Goal: Task Accomplishment & Management: Manage account settings

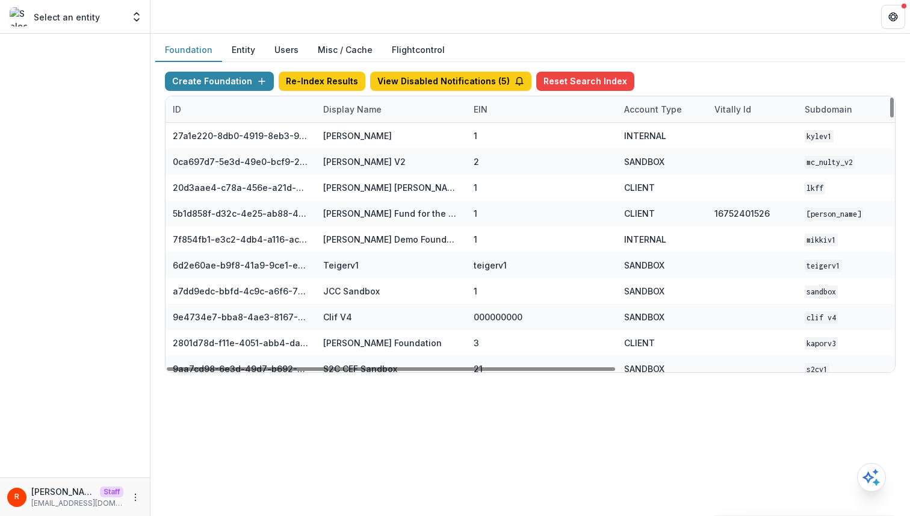
click at [355, 103] on div "Display Name" at bounding box center [352, 109] width 73 height 13
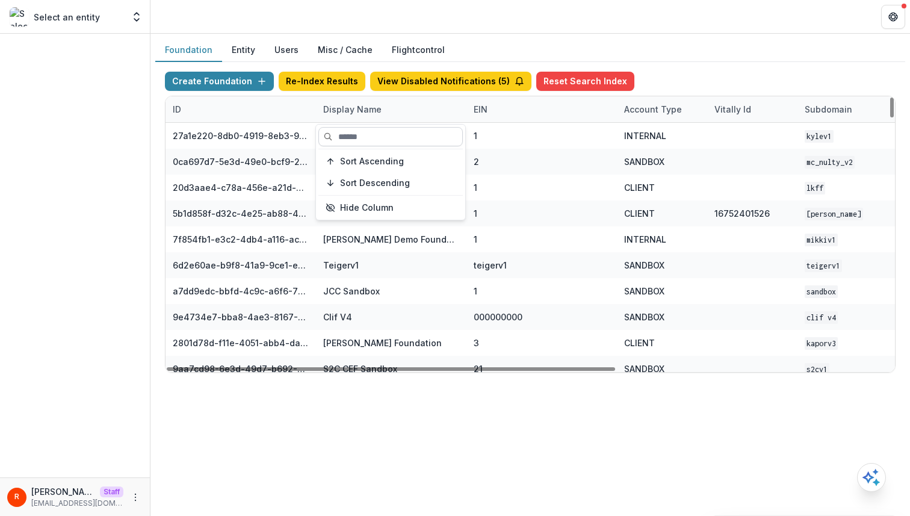
click at [360, 140] on input at bounding box center [390, 136] width 144 height 19
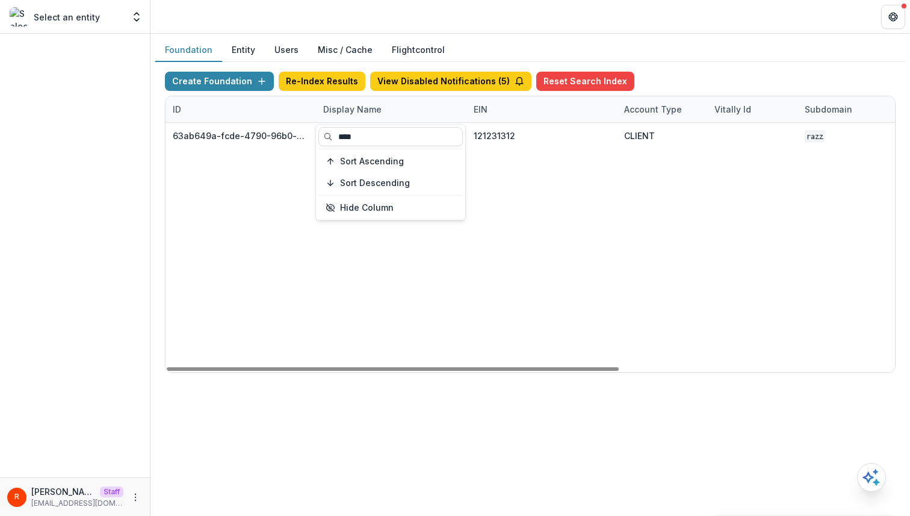
type input "****"
click at [551, 191] on div "63ab649a-fcde-4790-96b0-a13ca2ed4427 Bill.com Foundation 121231312 CLIENT razz …" at bounding box center [753, 247] width 1174 height 249
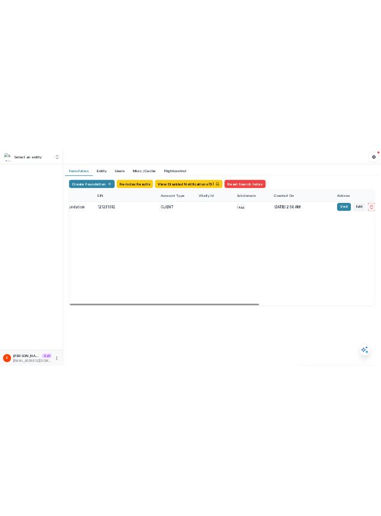
scroll to position [0, 444]
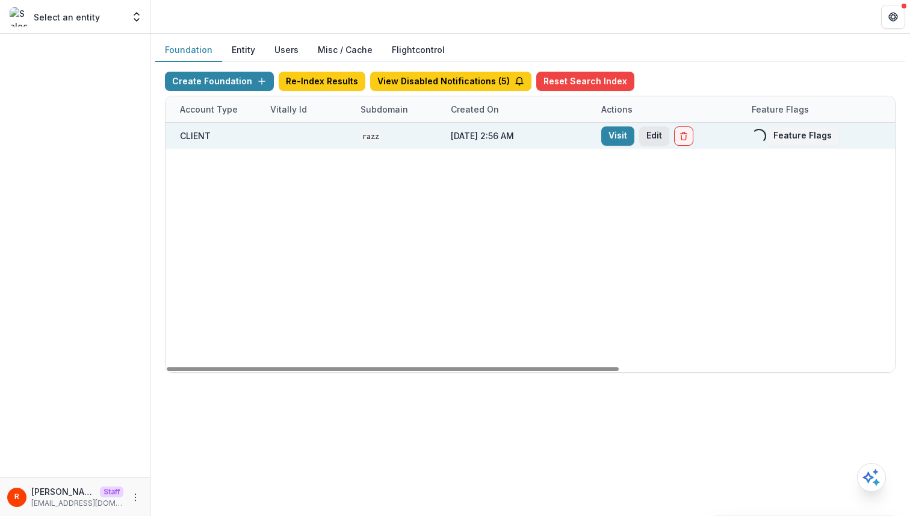
click at [656, 134] on button "Edit" at bounding box center [654, 135] width 30 height 19
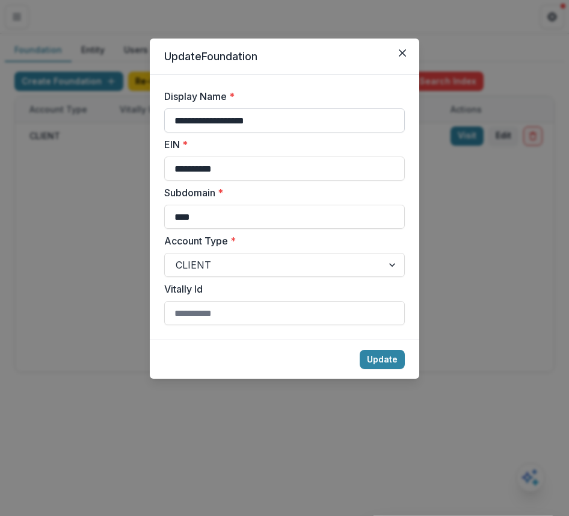
click at [322, 123] on input "**********" at bounding box center [284, 120] width 241 height 24
type input "**********"
click at [380, 360] on button "Update" at bounding box center [382, 359] width 45 height 19
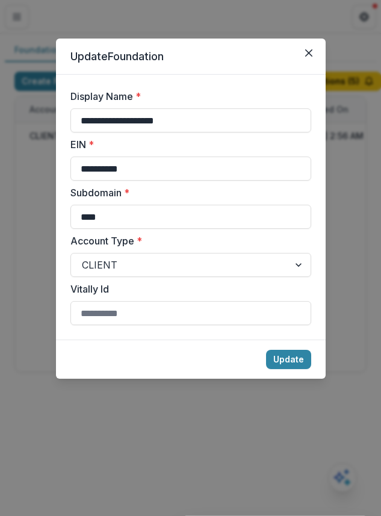
click at [337, 143] on div "**********" at bounding box center [190, 258] width 381 height 516
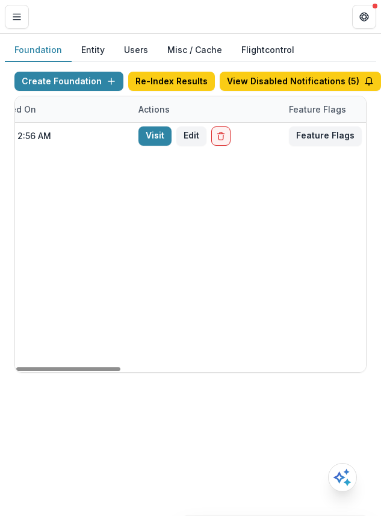
scroll to position [0, 0]
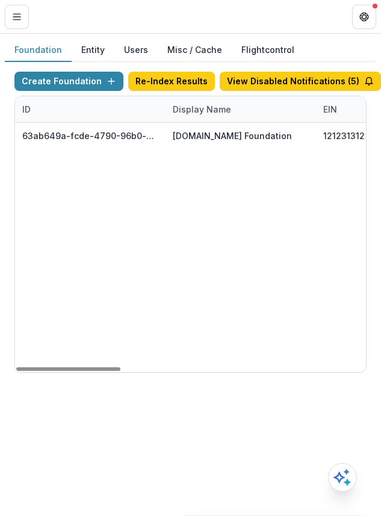
click at [203, 117] on div "Display Name" at bounding box center [241, 109] width 150 height 26
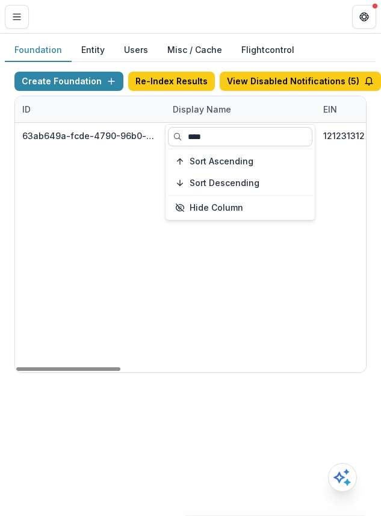
click at [202, 132] on input "****" at bounding box center [240, 136] width 144 height 19
paste input "*"
type input "*****"
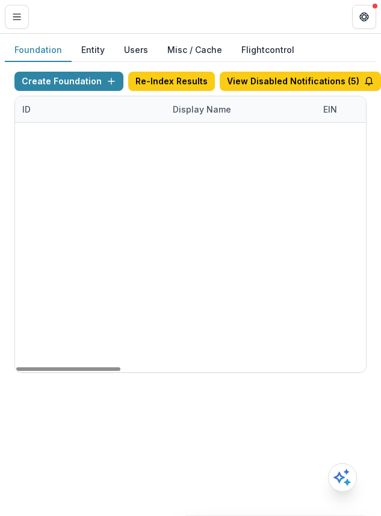
click at [249, 123] on div "84155c13-305d-4d0a-bbcc-4e8fb1a9ec77 TCLFF Workflow Sandbox 000000000 SANDBOX T…" at bounding box center [190, 123] width 351 height 0
click at [203, 111] on div "Display Name" at bounding box center [202, 109] width 73 height 13
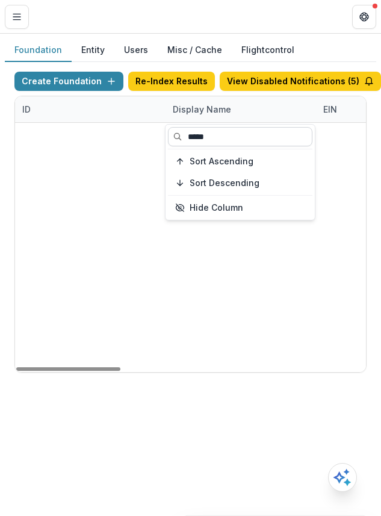
click at [203, 136] on input "*****" at bounding box center [240, 136] width 144 height 19
paste input "**********"
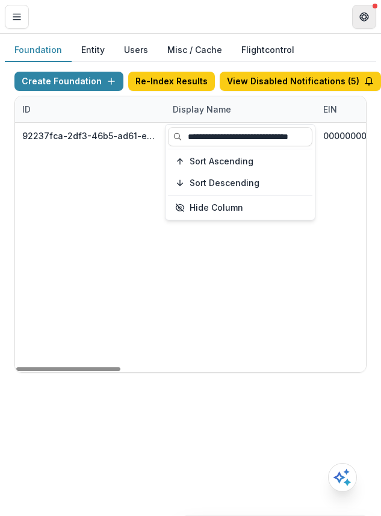
type input "**********"
click at [274, 135] on input "**********" at bounding box center [240, 136] width 144 height 19
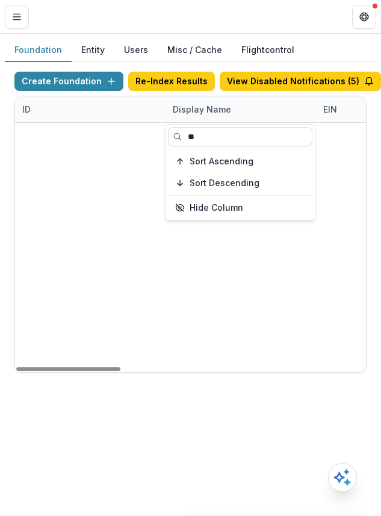
type input "**"
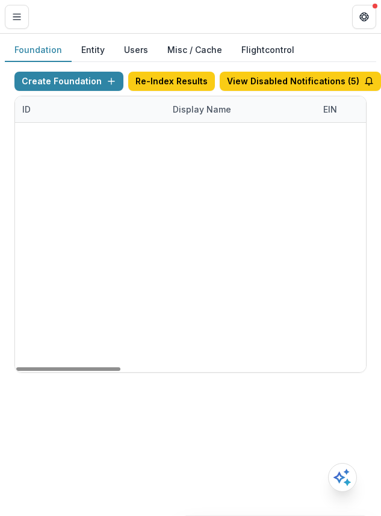
click at [258, 123] on div "84155c13-305d-4d0a-bbcc-4e8fb1a9ec77 TCLFF Workflow Sandbox 000000000 SANDBOX T…" at bounding box center [190, 123] width 351 height 0
click at [179, 135] on div "TCLFF Workflow Sandbox" at bounding box center [227, 135] width 108 height 13
copy div "TCLFF Workflow Sandbox"
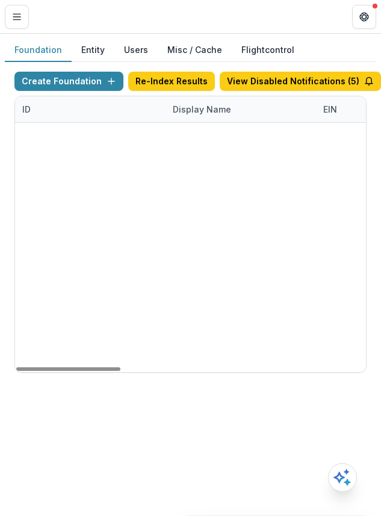
click at [240, 160] on div "TCLFF Data Sandbox" at bounding box center [217, 161] width 88 height 13
copy div "TCLFF Data Sandbox"
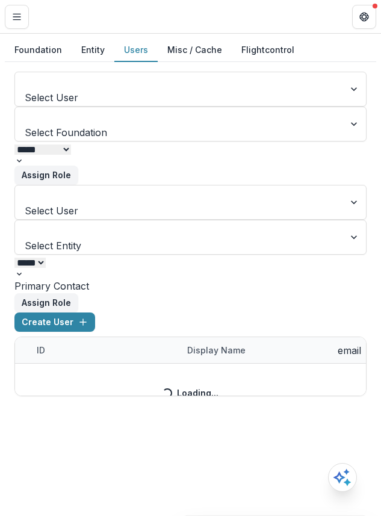
click at [134, 47] on button "Users" at bounding box center [135, 50] width 43 height 23
click at [191, 49] on button "Misc / Cache" at bounding box center [195, 50] width 74 height 23
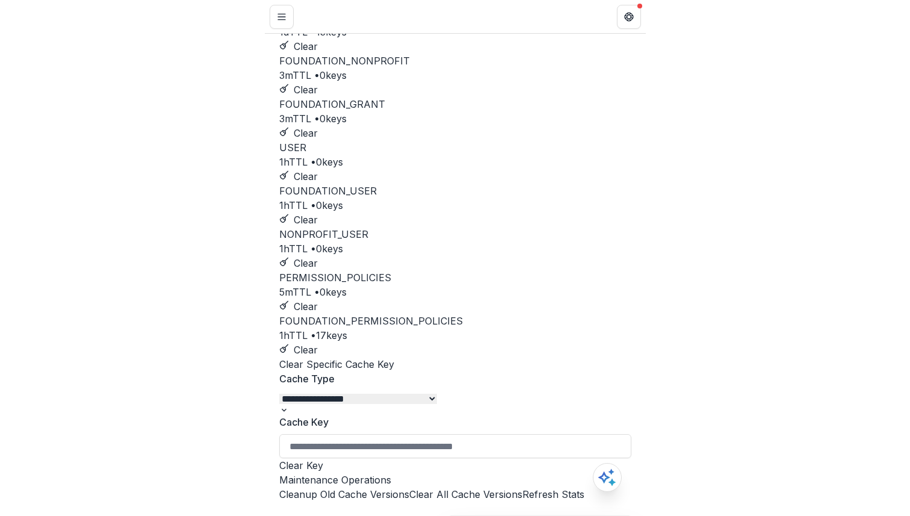
scroll to position [993, 0]
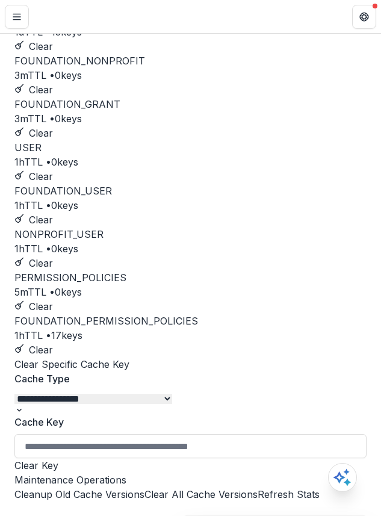
click at [203, 488] on button "Clear All Cache Versions" at bounding box center [200, 494] width 113 height 14
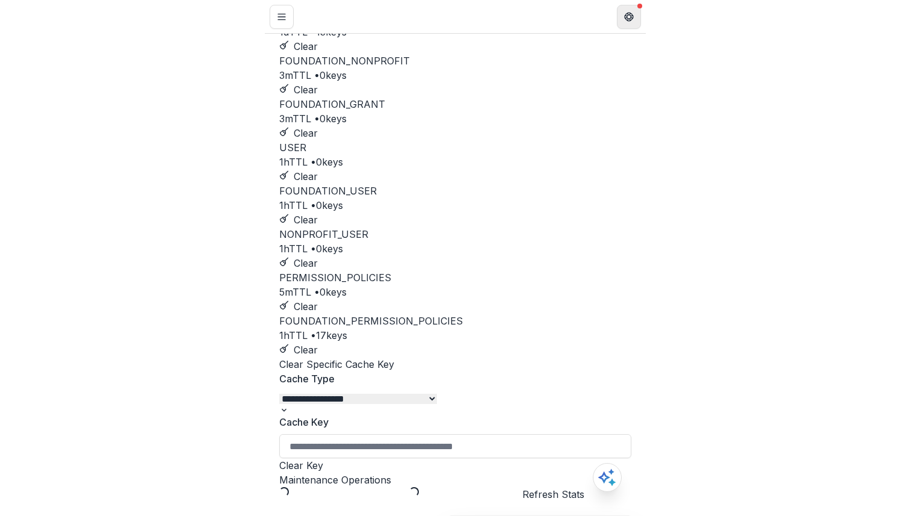
scroll to position [247, 0]
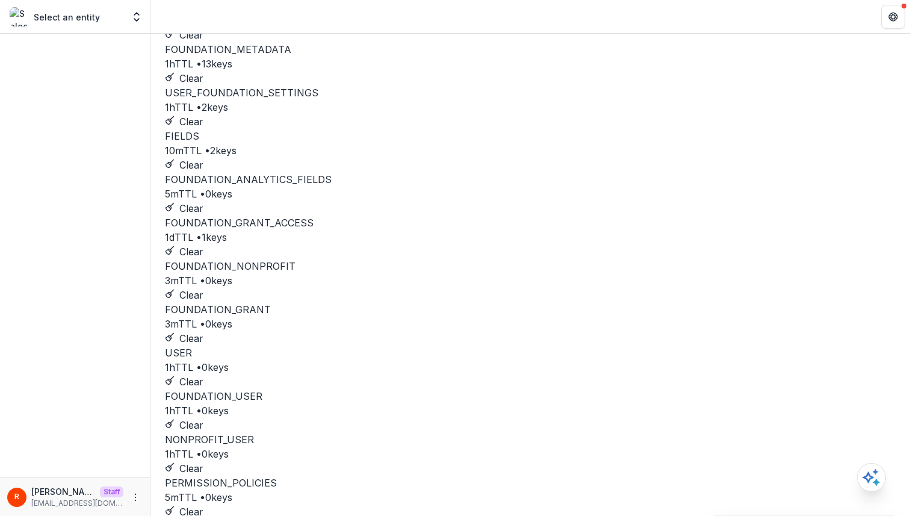
click at [651, 85] on div "FOUNDATION 1h TTL • 13 keys Clear FOUNDATION_METADATA 1h TTL • 13 keys Clear US…" at bounding box center [530, 280] width 731 height 563
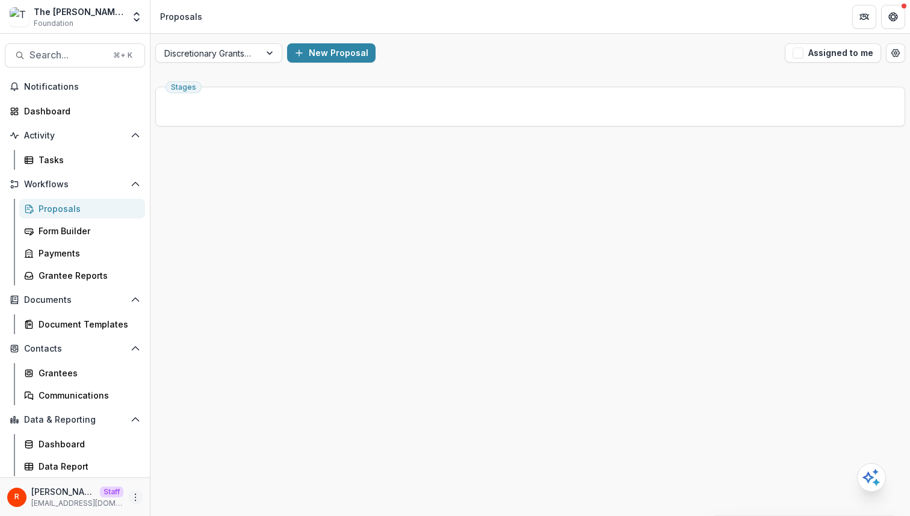
click at [134, 496] on icon "More" at bounding box center [136, 497] width 10 height 10
click at [196, 474] on link "User Settings" at bounding box center [214, 472] width 129 height 20
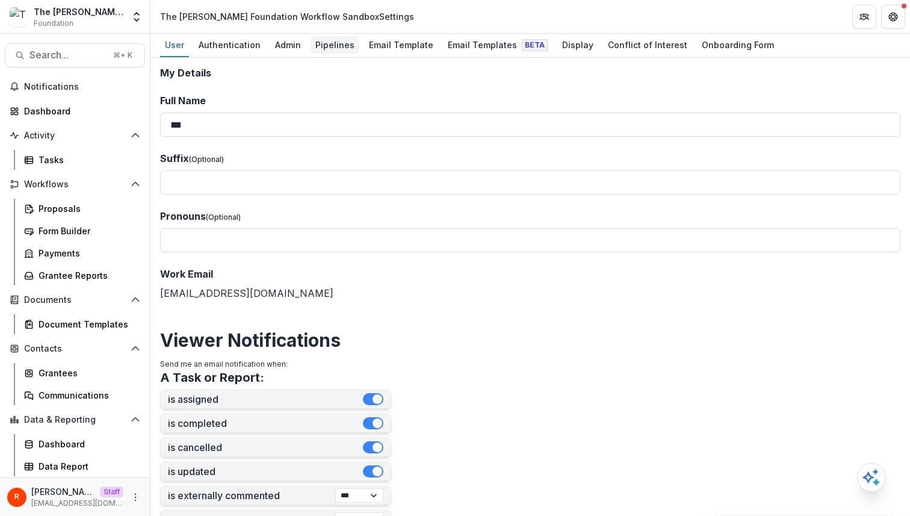
click at [327, 39] on div "Pipelines" at bounding box center [335, 44] width 49 height 17
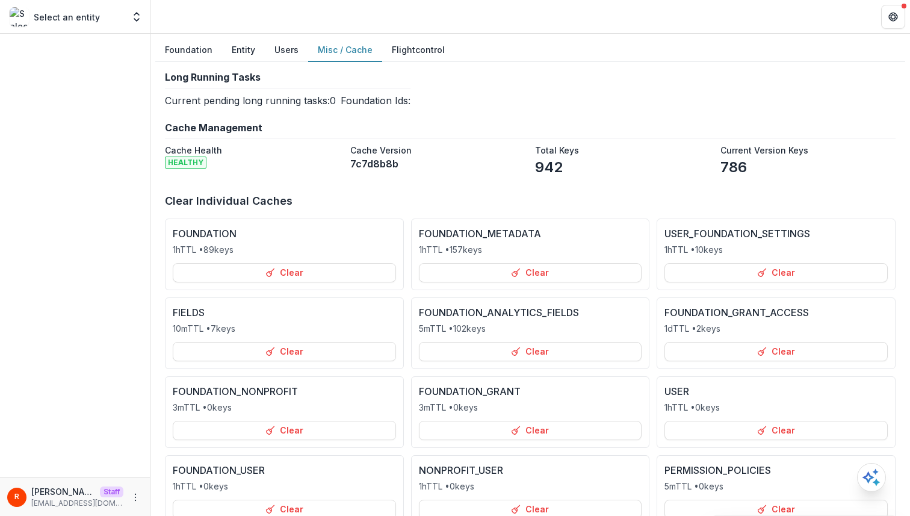
scroll to position [247, 0]
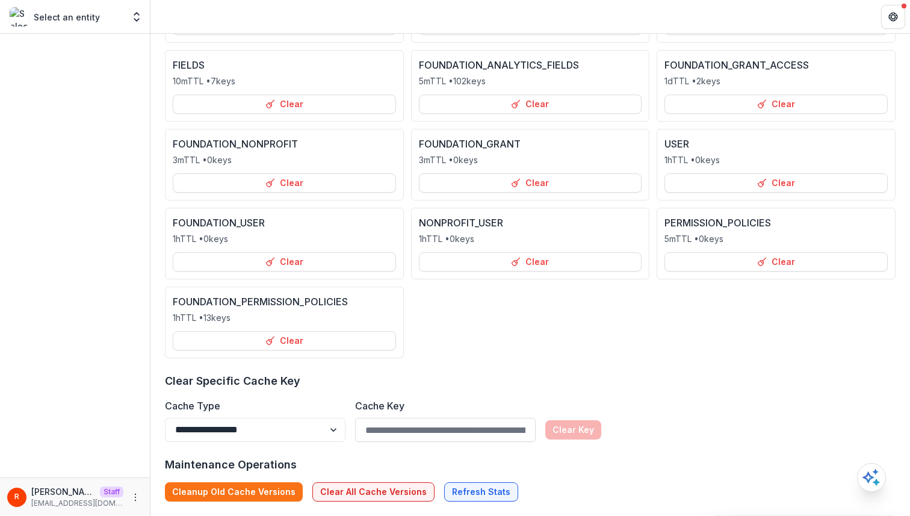
click at [391, 502] on div "**********" at bounding box center [530, 163] width 750 height 696
click at [389, 501] on button "Clear All Cache Versions" at bounding box center [373, 491] width 122 height 19
click at [374, 503] on div "**********" at bounding box center [530, 163] width 750 height 696
click at [377, 495] on button "Clear All Cache Versions" at bounding box center [373, 491] width 122 height 19
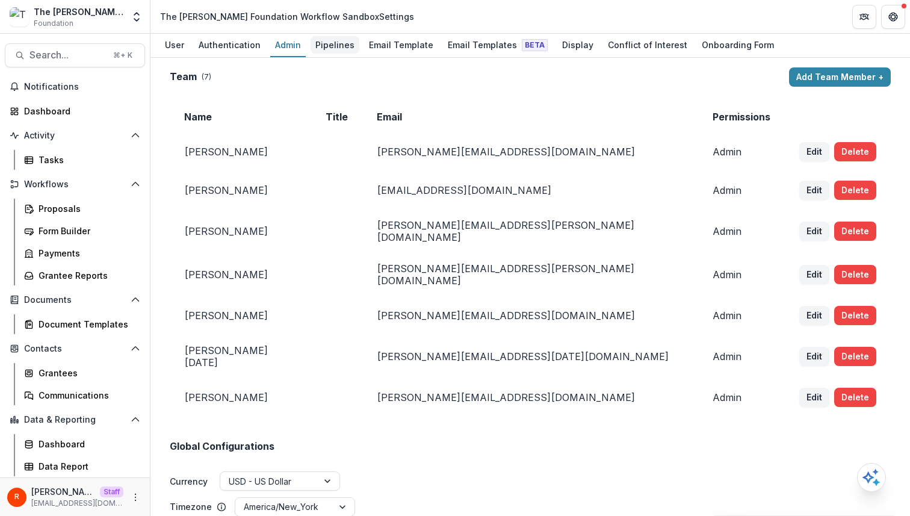
click at [327, 39] on div "Pipelines" at bounding box center [335, 44] width 49 height 17
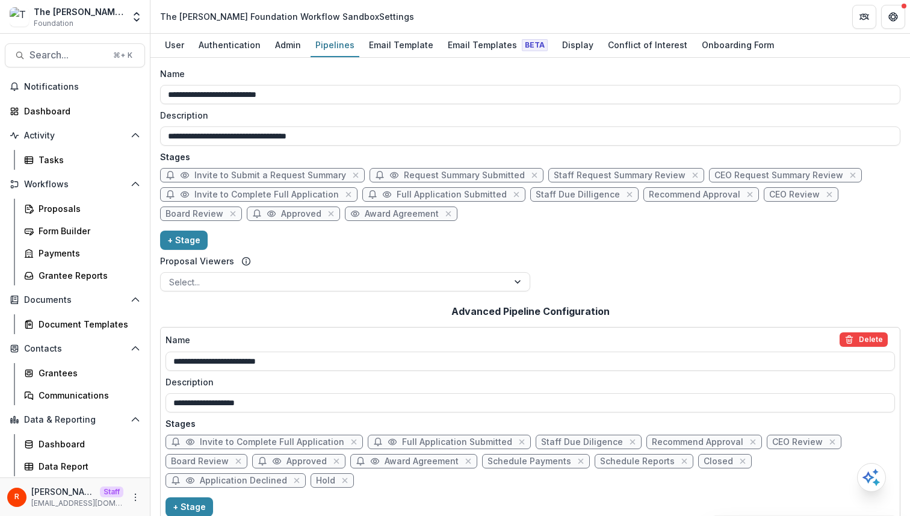
click at [520, 123] on div "**********" at bounding box center [530, 127] width 740 height 37
click at [293, 47] on div "Admin" at bounding box center [288, 44] width 36 height 17
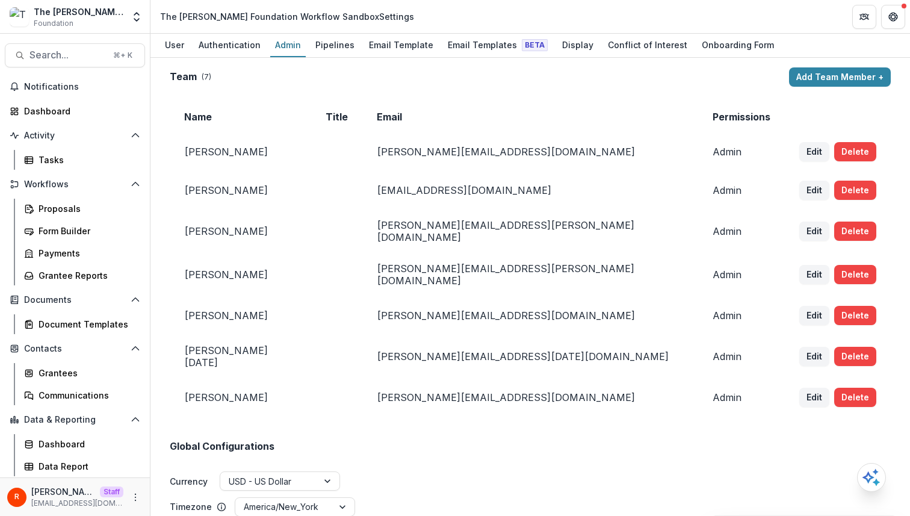
scroll to position [318, 0]
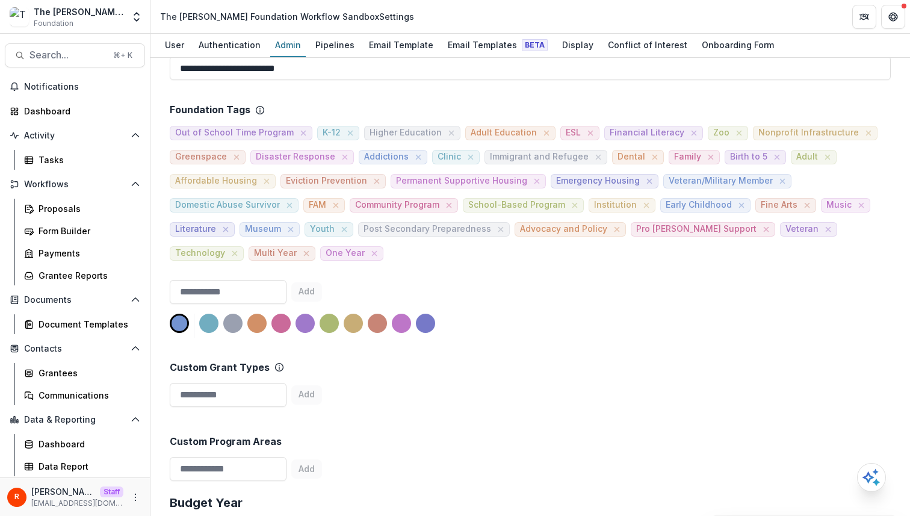
scroll to position [709, 0]
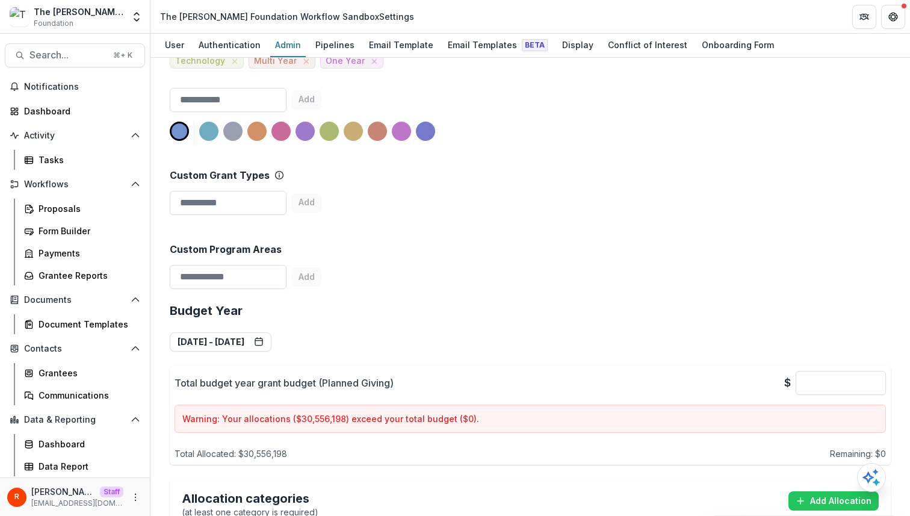
click at [482, 274] on div "Custom Program Areas Add" at bounding box center [530, 257] width 721 height 74
click at [327, 47] on div "Pipelines" at bounding box center [335, 44] width 49 height 17
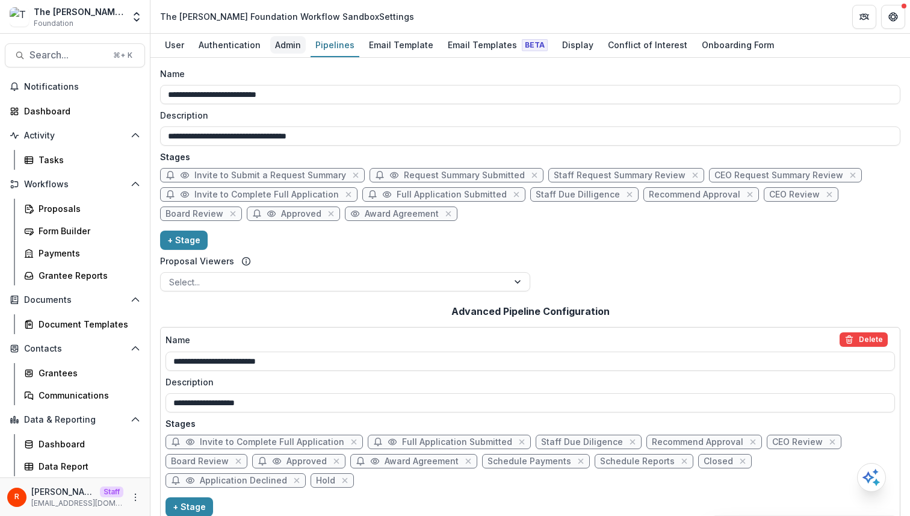
click at [285, 45] on div "Admin" at bounding box center [288, 44] width 36 height 17
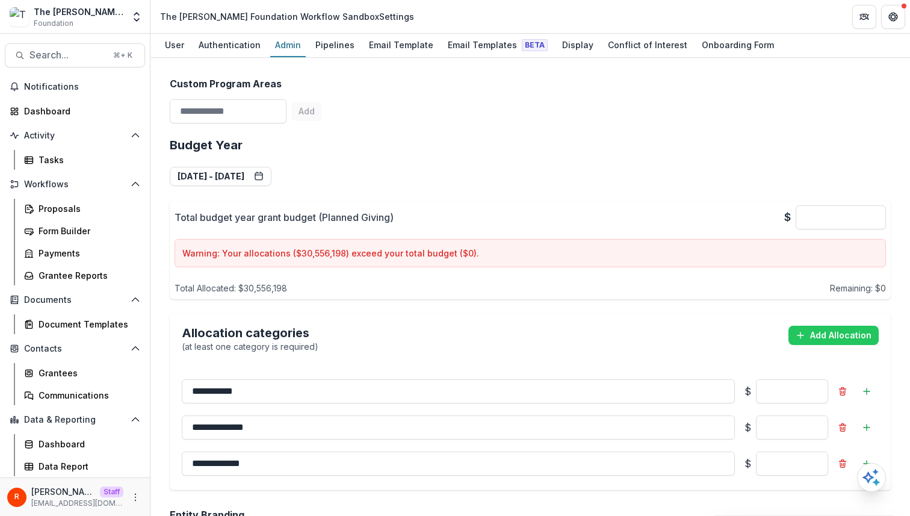
scroll to position [750, 0]
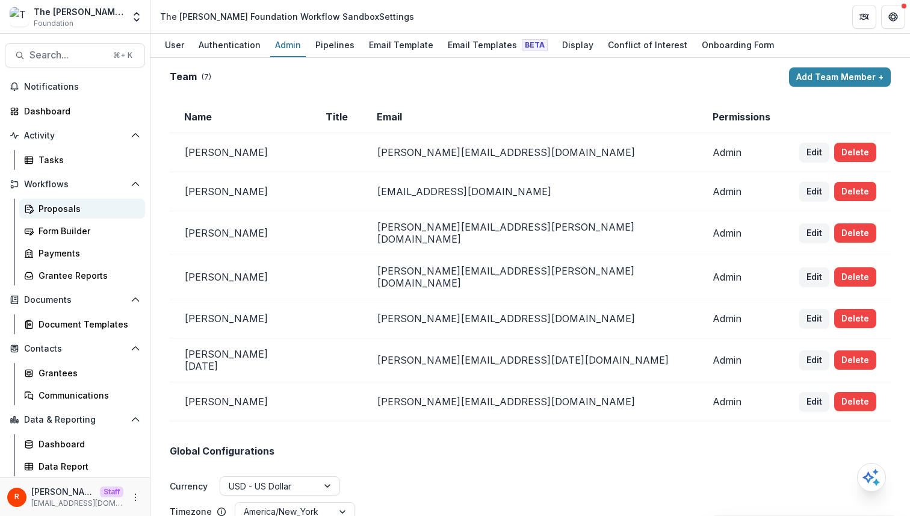
click at [105, 205] on div "Proposals" at bounding box center [87, 208] width 97 height 13
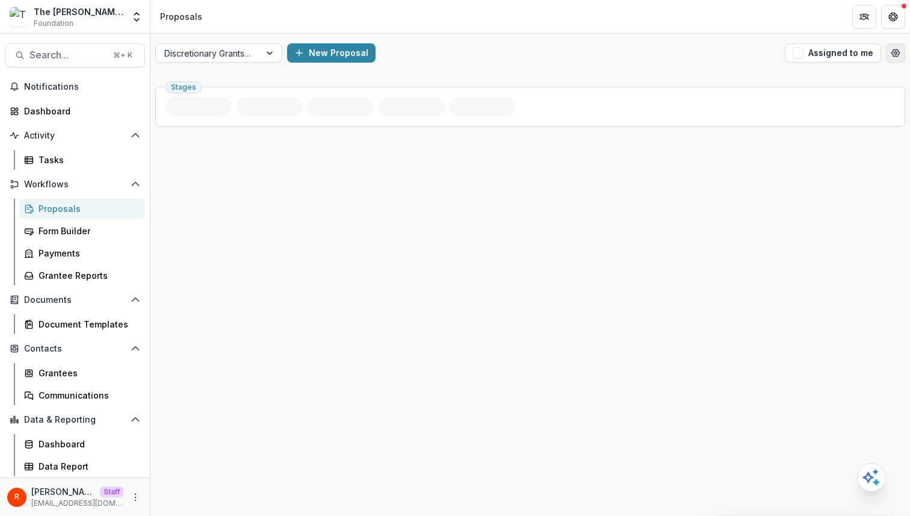
click at [893, 48] on icon "Open table manager" at bounding box center [896, 53] width 10 height 10
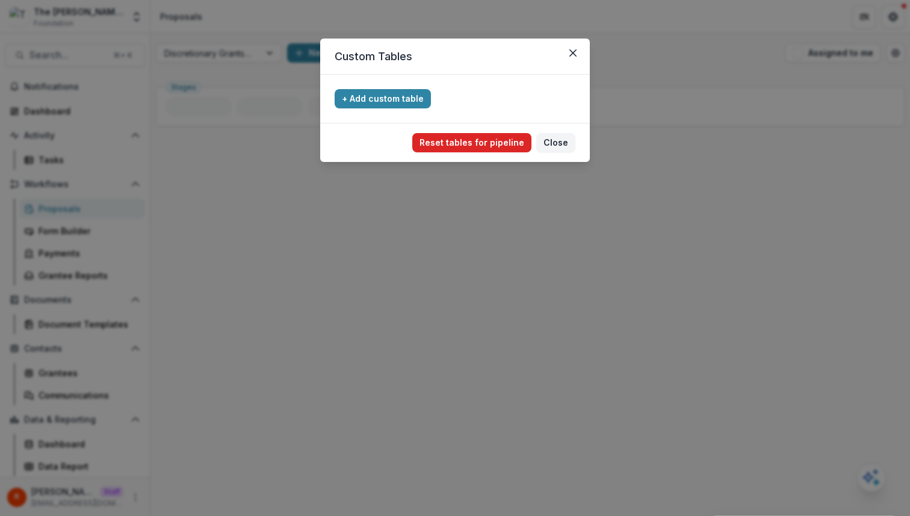
click at [491, 141] on button "Reset tables for pipeline" at bounding box center [471, 142] width 119 height 19
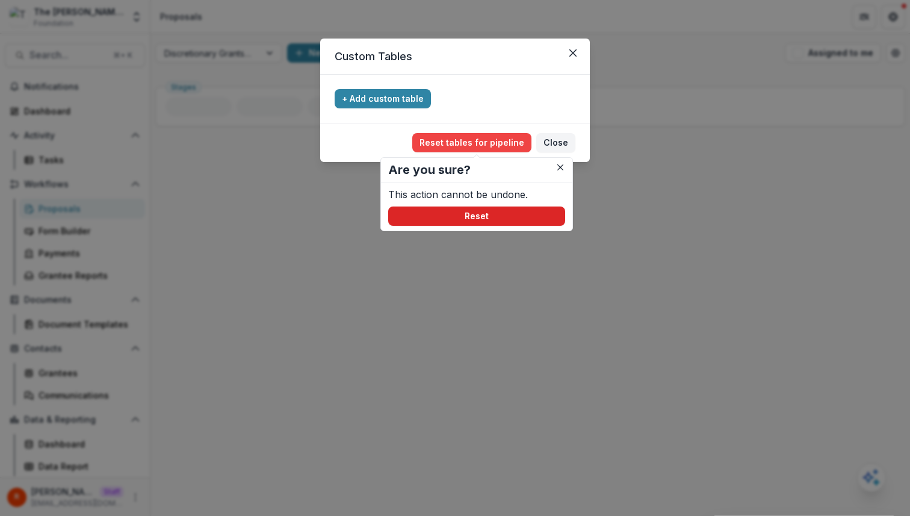
click at [486, 209] on button "Reset" at bounding box center [476, 215] width 177 height 19
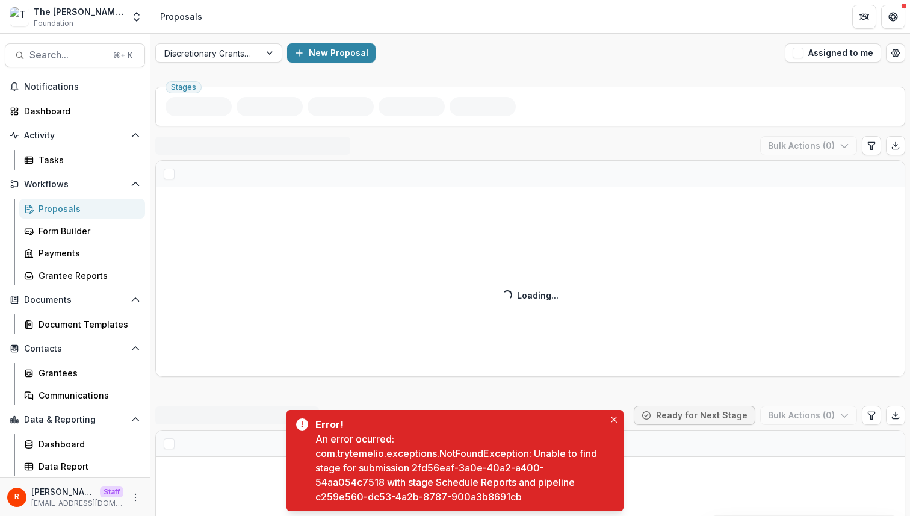
click at [423, 467] on div "An error ocurred: com.trytemelio.exceptions.NotFoundException: Unable to find s…" at bounding box center [459, 468] width 289 height 72
drag, startPoint x: 423, startPoint y: 467, endPoint x: 354, endPoint y: 486, distance: 71.3
click at [354, 486] on div "An error ocurred: com.trytemelio.exceptions.NotFoundException: Unable to find s…" at bounding box center [459, 468] width 289 height 72
copy div "2fd56eaf-3a0e-40a2-a400-54aa054c7518"
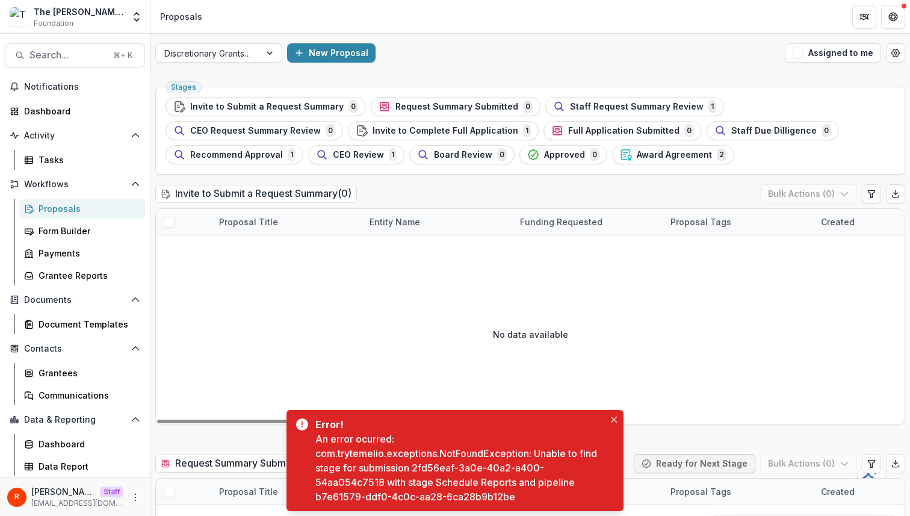
click at [424, 465] on div "An error ocurred: com.trytemelio.exceptions.NotFoundException: Unable to find s…" at bounding box center [459, 468] width 289 height 72
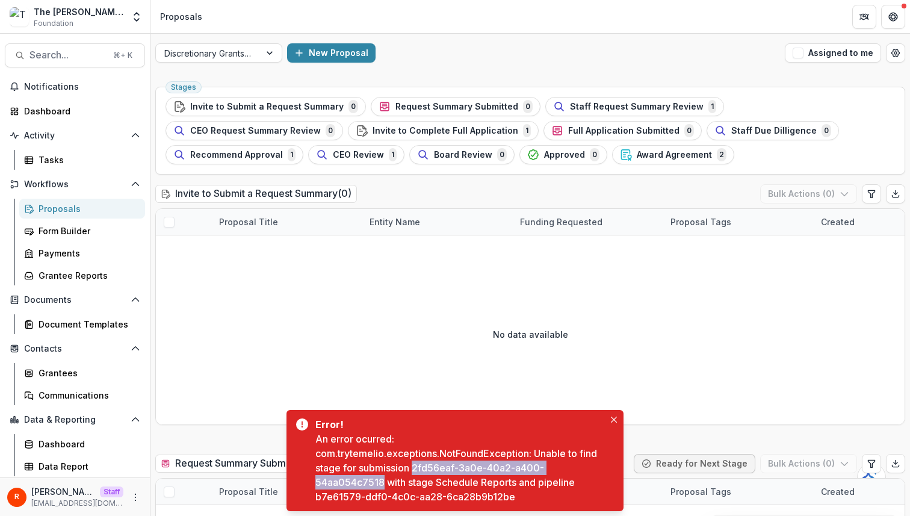
drag, startPoint x: 424, startPoint y: 465, endPoint x: 362, endPoint y: 486, distance: 65.1
click at [362, 486] on div "An error ocurred: com.trytemelio.exceptions.NotFoundException: Unable to find s…" at bounding box center [459, 468] width 289 height 72
copy div "2fd56eaf-3a0e-40a2-a400-54aa054c7518"
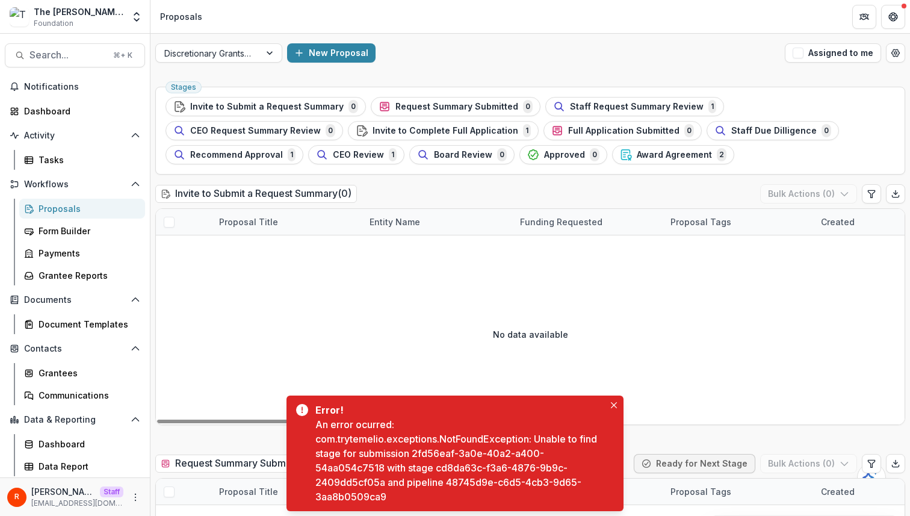
click at [420, 452] on div "An error ocurred: com.trytemelio.exceptions.NotFoundException: Unable to find s…" at bounding box center [459, 460] width 289 height 87
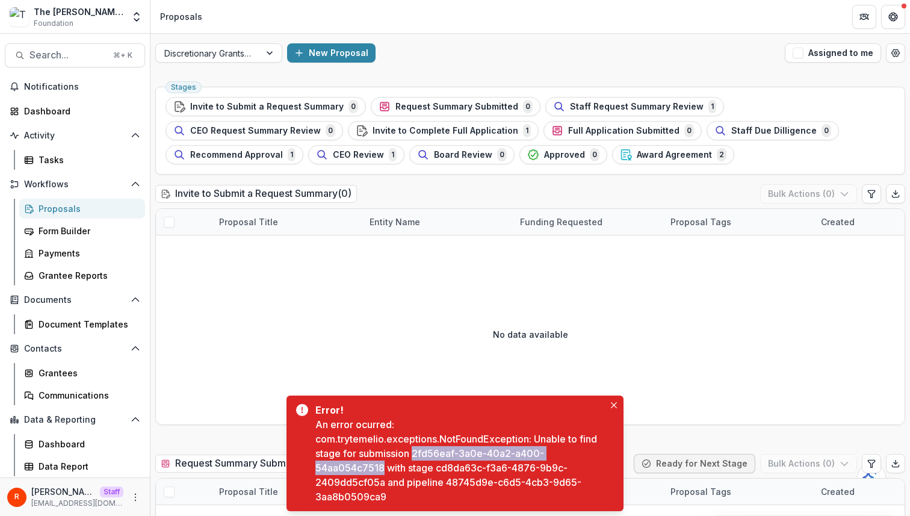
drag, startPoint x: 420, startPoint y: 452, endPoint x: 377, endPoint y: 467, distance: 45.1
click at [377, 467] on div "An error ocurred: com.trytemelio.exceptions.NotFoundException: Unable to find s…" at bounding box center [459, 460] width 289 height 87
copy div "2fd56eaf-3a0e-40a2-a400-54aa054c7518"
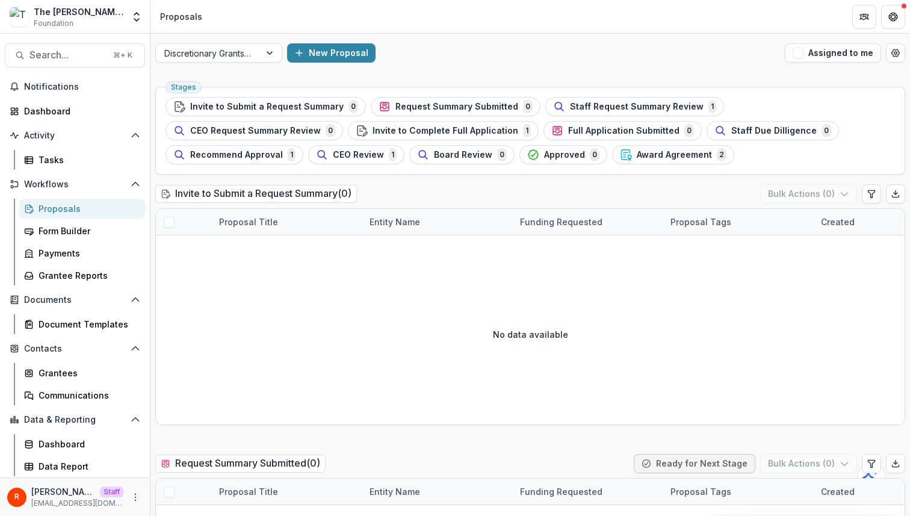
click at [637, 152] on span "Award Agreement" at bounding box center [674, 155] width 75 height 10
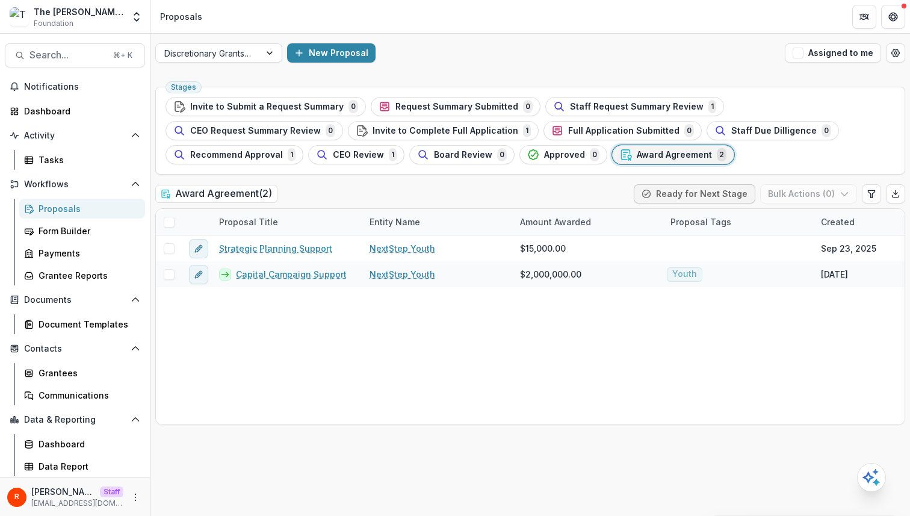
click at [637, 150] on span "Award Agreement" at bounding box center [674, 155] width 75 height 10
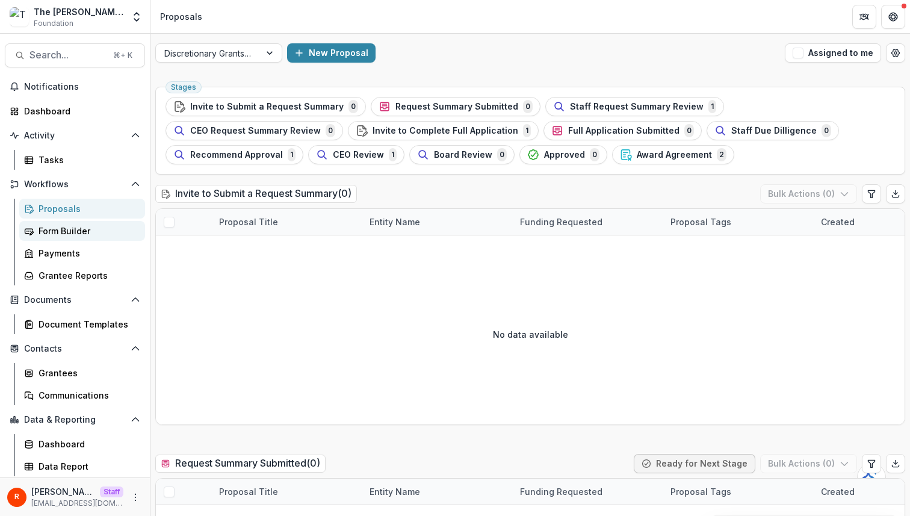
click at [99, 234] on div "Form Builder" at bounding box center [87, 231] width 97 height 13
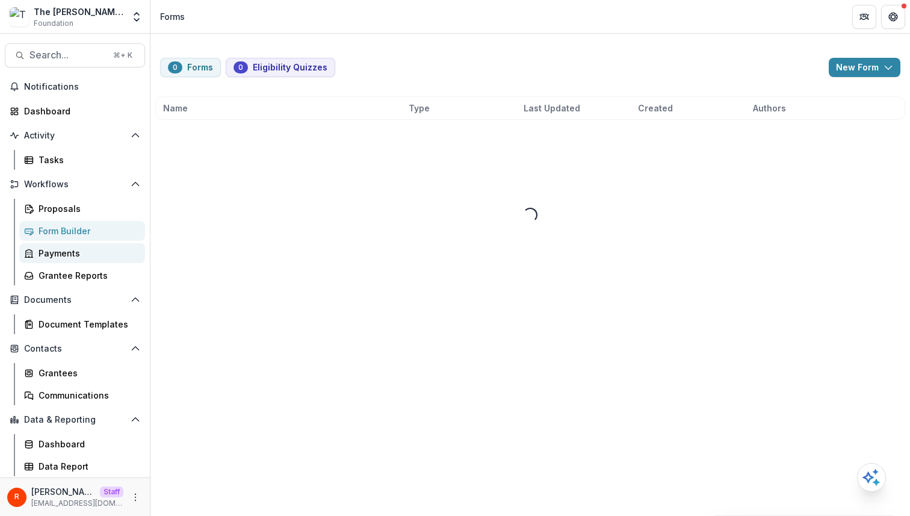
click at [94, 250] on div "Payments" at bounding box center [87, 253] width 97 height 13
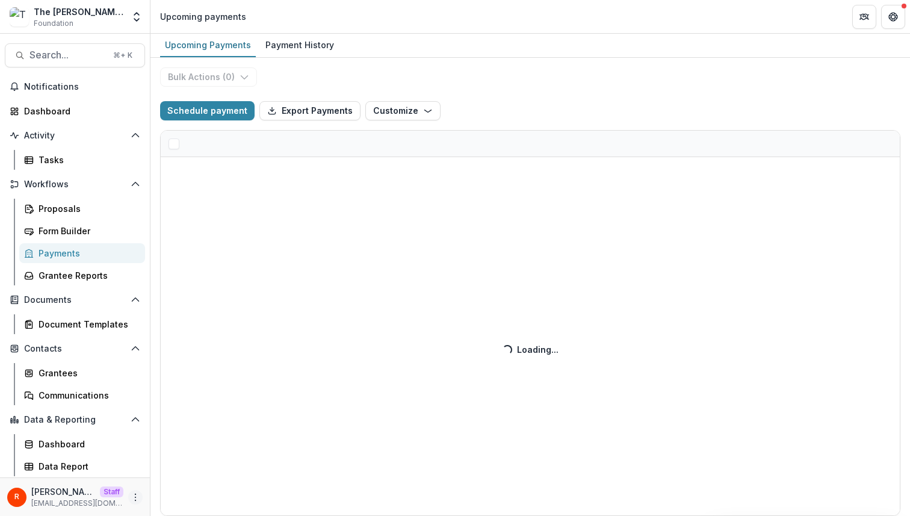
click at [134, 495] on icon "More" at bounding box center [136, 497] width 10 height 10
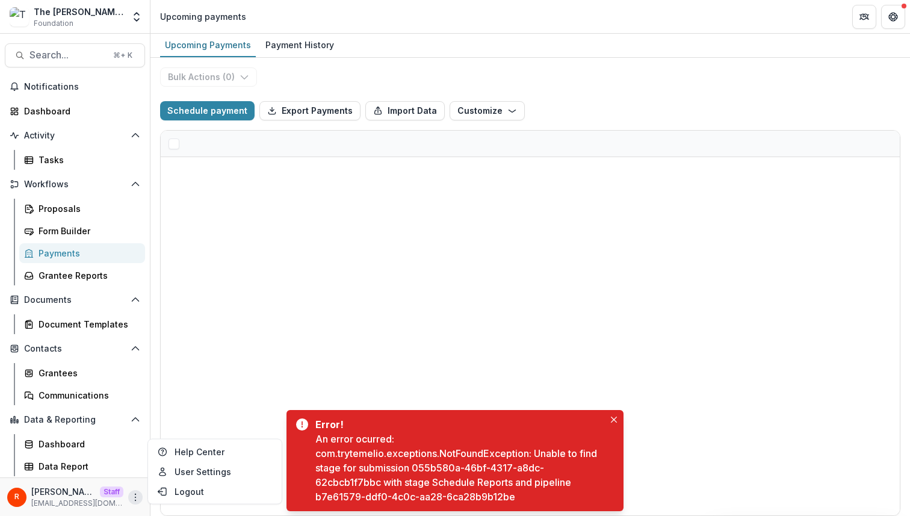
click at [436, 465] on div "An error ocurred: com.trytemelio.exceptions.NotFoundException: Unable to find s…" at bounding box center [459, 468] width 289 height 72
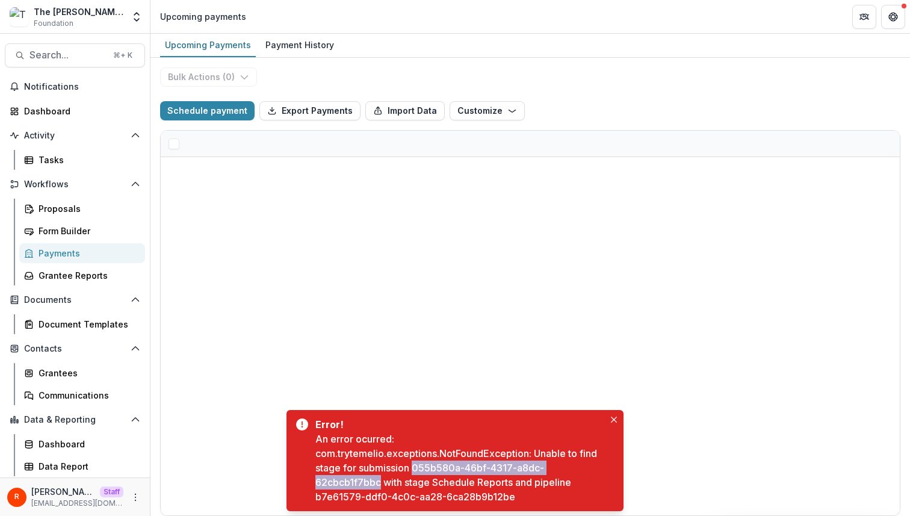
drag, startPoint x: 436, startPoint y: 465, endPoint x: 352, endPoint y: 485, distance: 87.2
click at [352, 485] on div "An error ocurred: com.trytemelio.exceptions.NotFoundException: Unable to find s…" at bounding box center [459, 468] width 289 height 72
copy div "055b580a-46bf-4317-a8dc-62cbcb1f7bbc"
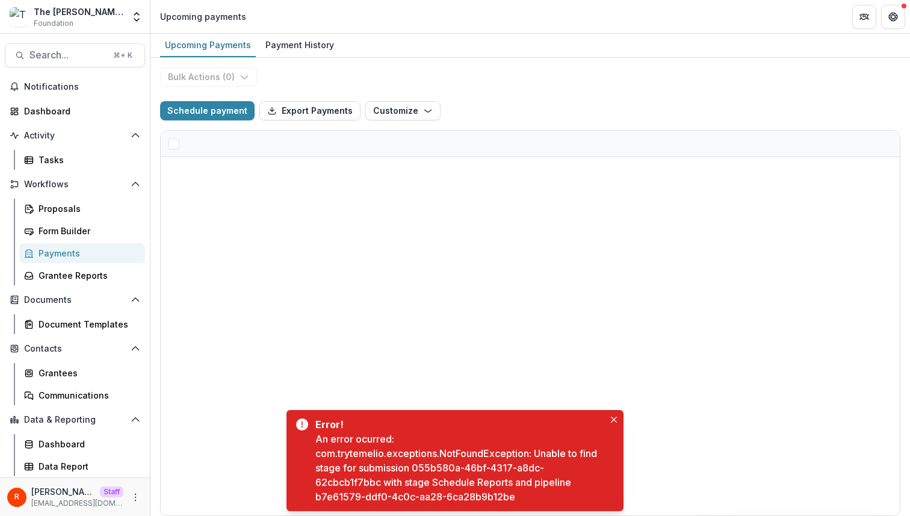
click at [447, 472] on div "An error ocurred: com.trytemelio.exceptions.NotFoundException: Unable to find s…" at bounding box center [459, 468] width 289 height 72
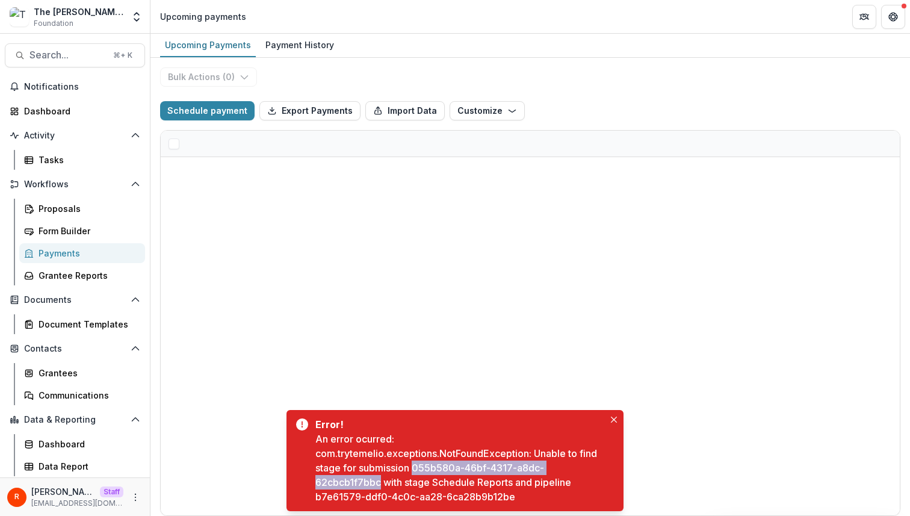
drag, startPoint x: 447, startPoint y: 472, endPoint x: 368, endPoint y: 478, distance: 79.1
click at [368, 478] on div "An error ocurred: com.trytemelio.exceptions.NotFoundException: Unable to find s…" at bounding box center [459, 468] width 289 height 72
copy div "055b580a-46bf-4317-a8dc-62cbcb1f7bbc"
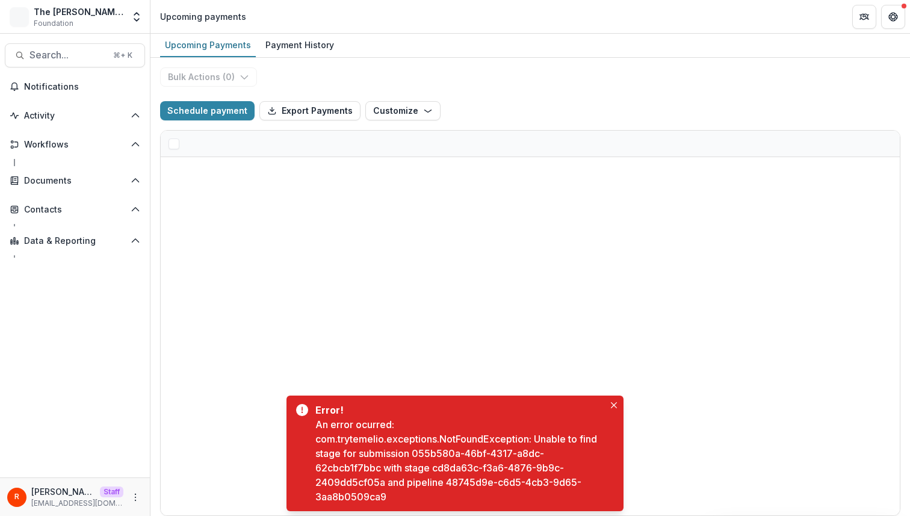
click at [428, 453] on div "An error ocurred: com.trytemelio.exceptions.NotFoundException: Unable to find s…" at bounding box center [459, 460] width 289 height 87
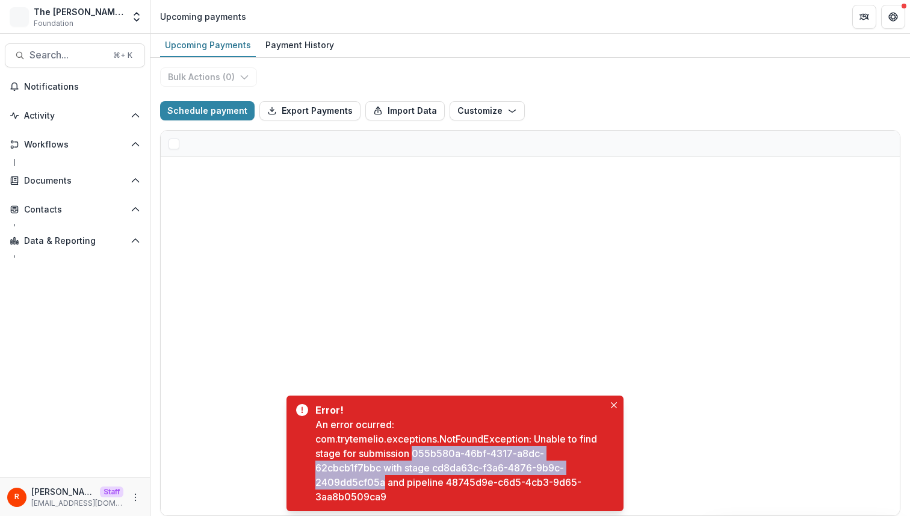
drag, startPoint x: 428, startPoint y: 453, endPoint x: 346, endPoint y: 485, distance: 87.9
click at [346, 485] on div "An error ocurred: com.trytemelio.exceptions.NotFoundException: Unable to find s…" at bounding box center [459, 460] width 289 height 87
click at [358, 468] on div "An error ocurred: com.trytemelio.exceptions.NotFoundException: Unable to find s…" at bounding box center [459, 460] width 289 height 87
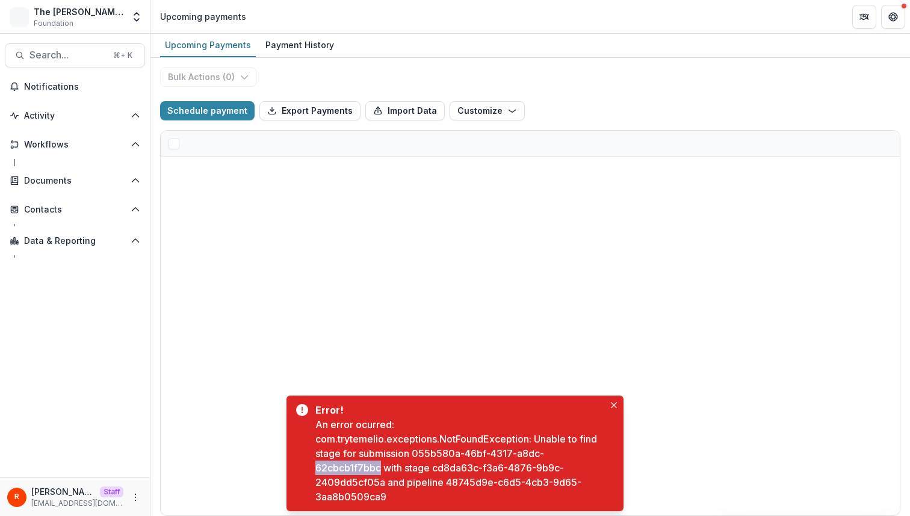
click at [358, 468] on div "An error ocurred: com.trytemelio.exceptions.NotFoundException: Unable to find s…" at bounding box center [459, 460] width 289 height 87
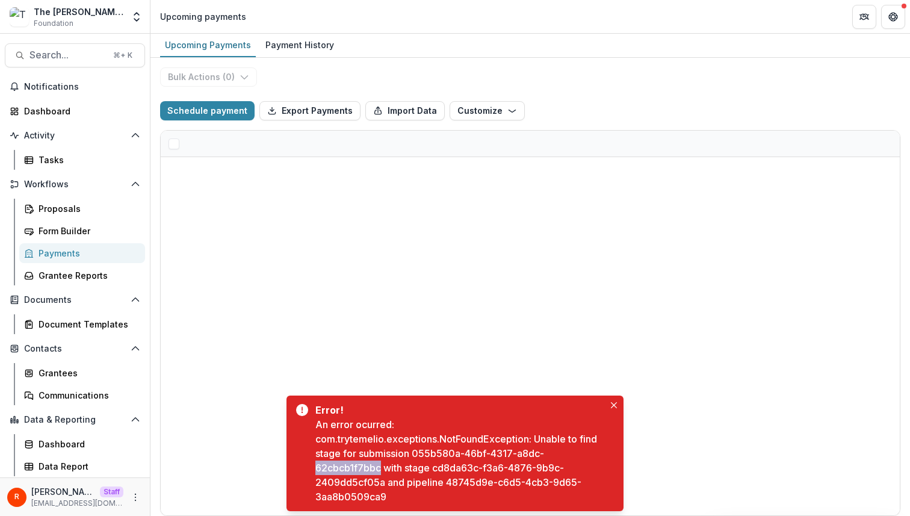
click at [364, 467] on div "An error ocurred: com.trytemelio.exceptions.NotFoundException: Unable to find s…" at bounding box center [459, 460] width 289 height 87
drag, startPoint x: 364, startPoint y: 467, endPoint x: 424, endPoint y: 457, distance: 60.5
click at [424, 457] on div "An error ocurred: com.trytemelio.exceptions.NotFoundException: Unable to find s…" at bounding box center [459, 460] width 289 height 87
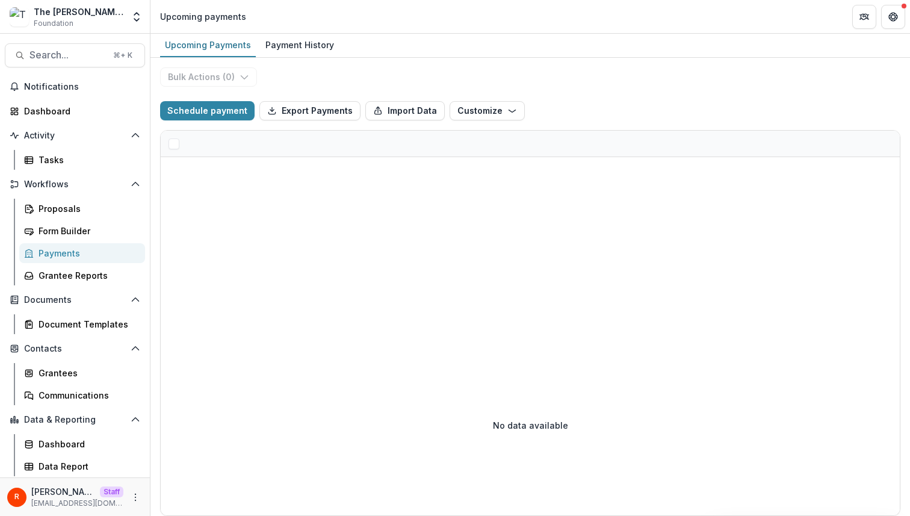
click at [510, 77] on div "Bulk Actions ( 0 ) Schedule payment Export Payments Import Data Customize New C…" at bounding box center [530, 287] width 760 height 458
click at [65, 212] on div "Proposals" at bounding box center [87, 208] width 97 height 13
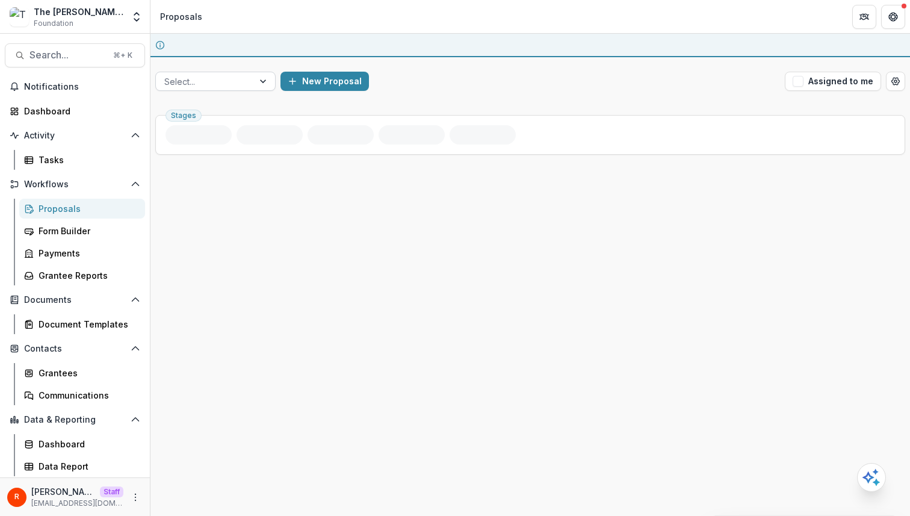
click at [241, 76] on div at bounding box center [204, 81] width 81 height 15
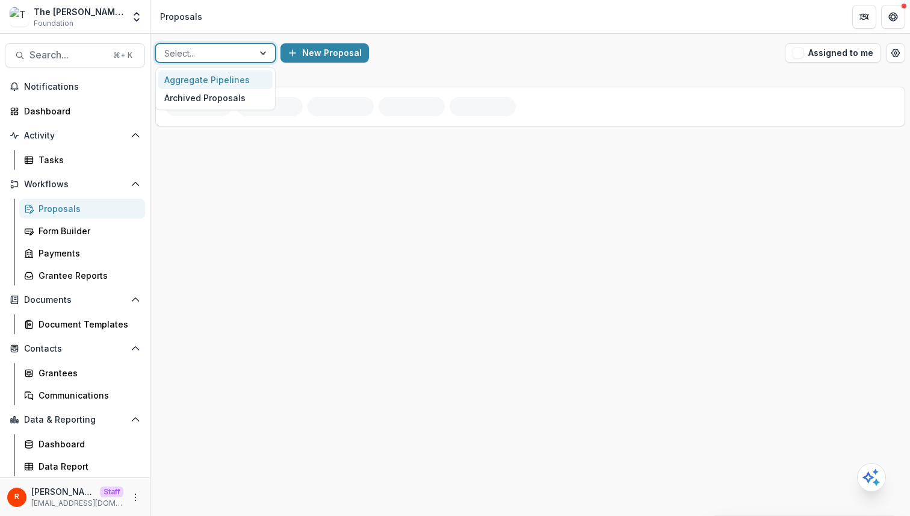
click at [246, 30] on header "Proposals" at bounding box center [530, 16] width 760 height 33
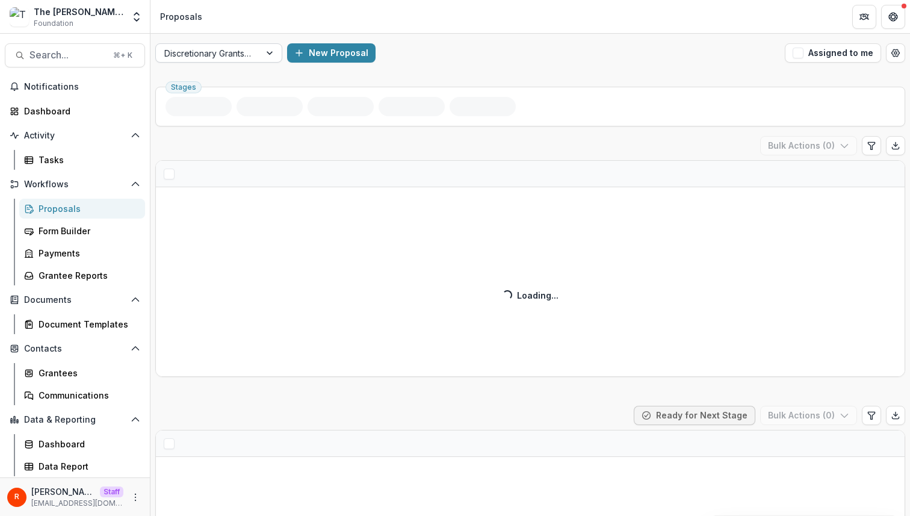
click at [244, 52] on div at bounding box center [207, 53] width 87 height 15
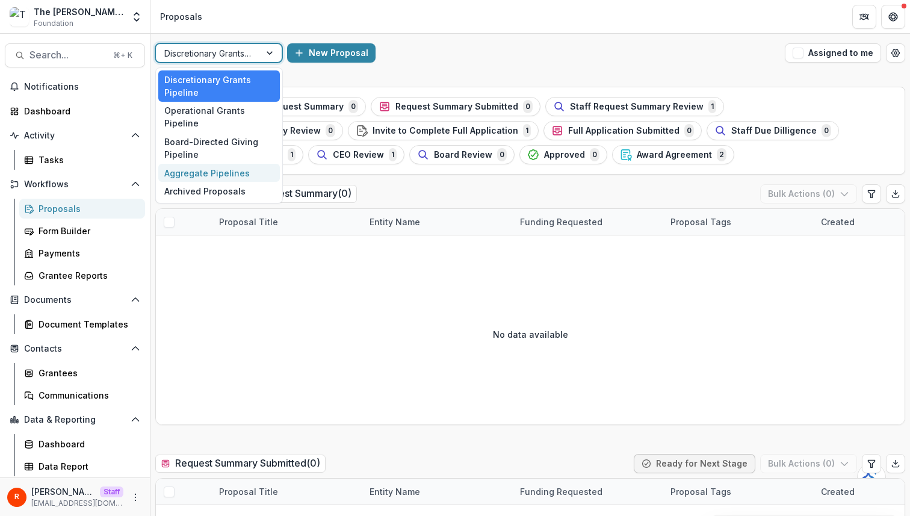
click at [222, 164] on div "Aggregate Pipelines" at bounding box center [219, 173] width 122 height 19
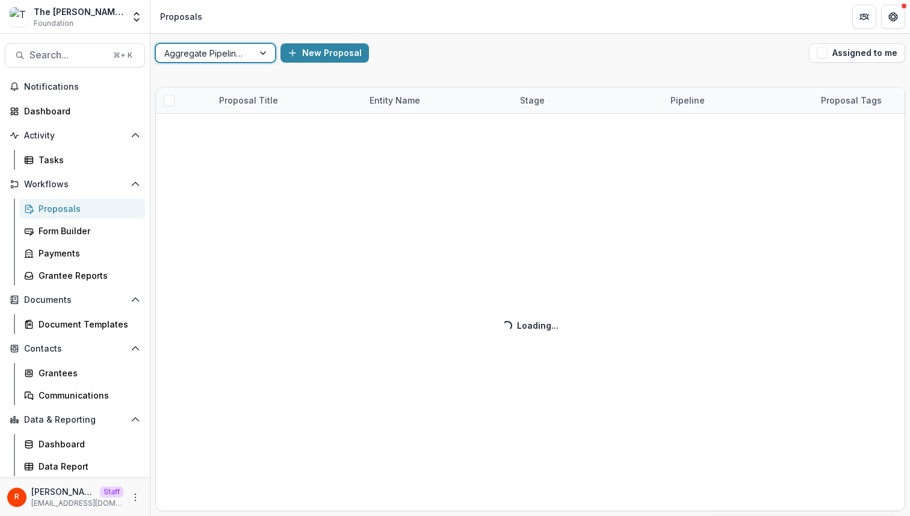
click at [467, 52] on div "New Proposal" at bounding box center [543, 52] width 524 height 19
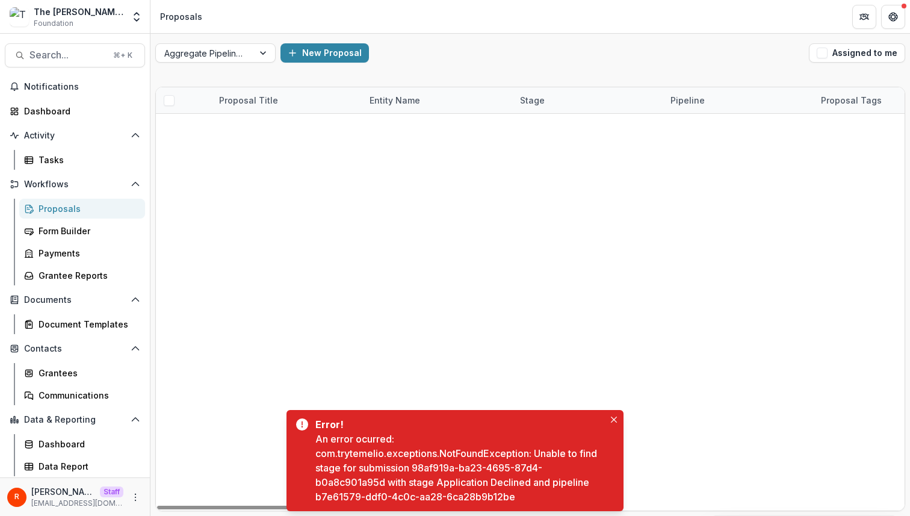
click at [428, 467] on div "An error ocurred: com.trytemelio.exceptions.NotFoundException: Unable to find s…" at bounding box center [459, 468] width 289 height 72
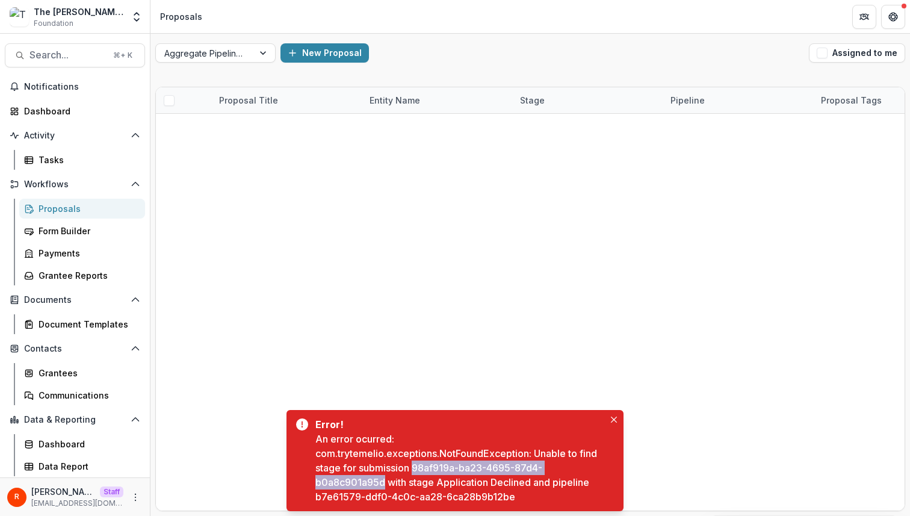
drag, startPoint x: 428, startPoint y: 467, endPoint x: 368, endPoint y: 482, distance: 62.2
click at [368, 482] on div "An error ocurred: com.trytemelio.exceptions.NotFoundException: Unable to find s…" at bounding box center [459, 468] width 289 height 72
copy div "98af919a-ba23-4695-87d4-b0a8c901a95d"
click at [392, 501] on div "An error ocurred: com.trytemelio.exceptions.NotFoundException: Unable to find s…" at bounding box center [459, 468] width 289 height 72
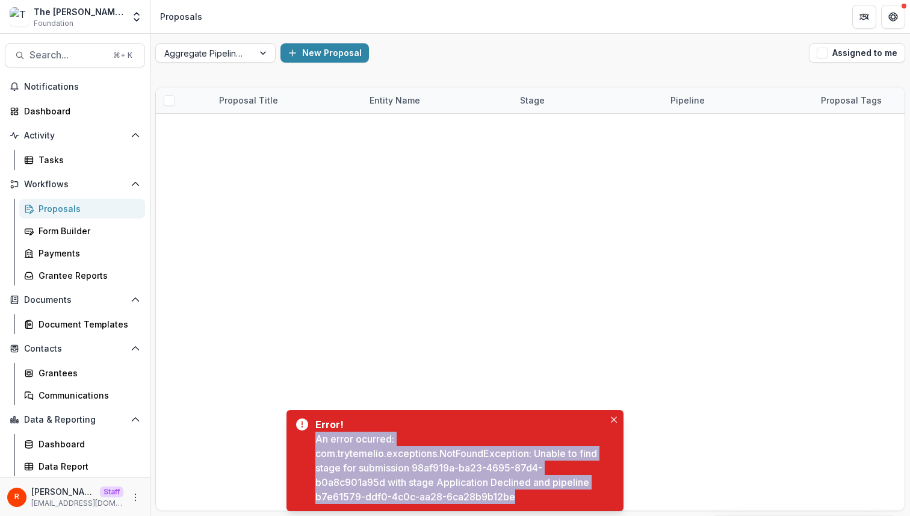
click at [392, 501] on div "An error ocurred: com.trytemelio.exceptions.NotFoundException: Unable to find s…" at bounding box center [459, 468] width 289 height 72
click at [332, 497] on div "An error ocurred: com.trytemelio.exceptions.NotFoundException: Unable to find s…" at bounding box center [459, 468] width 289 height 72
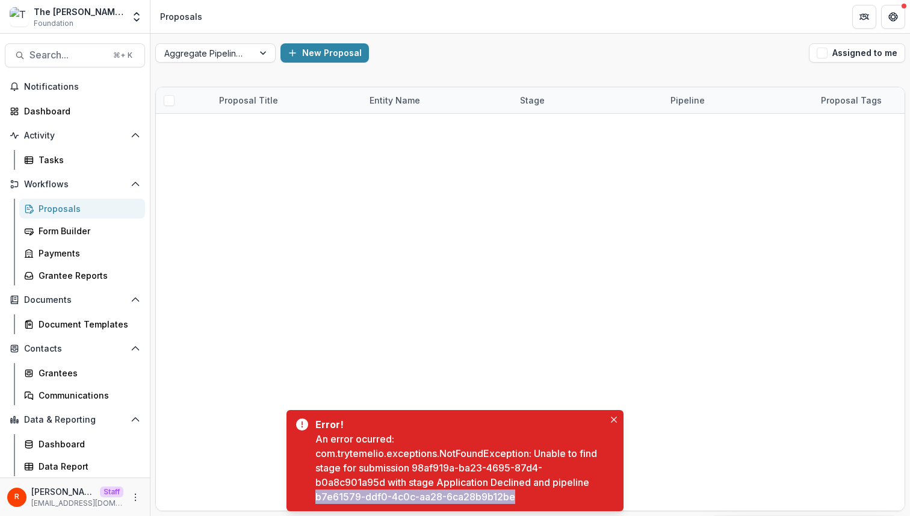
drag, startPoint x: 332, startPoint y: 497, endPoint x: 452, endPoint y: 497, distance: 120.4
click at [453, 497] on div "An error ocurred: com.trytemelio.exceptions.NotFoundException: Unable to find s…" at bounding box center [459, 468] width 289 height 72
click at [336, 495] on div "An error ocurred: com.trytemelio.exceptions.NotFoundException: Unable to find s…" at bounding box center [459, 468] width 289 height 72
drag, startPoint x: 336, startPoint y: 495, endPoint x: 478, endPoint y: 495, distance: 142.1
click at [478, 495] on div "An error ocurred: com.trytemelio.exceptions.NotFoundException: Unable to find s…" at bounding box center [459, 468] width 289 height 72
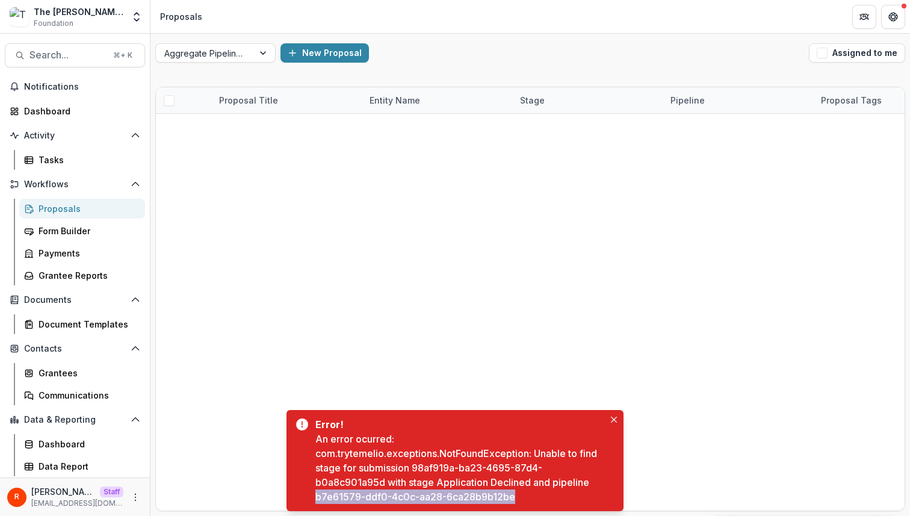
copy div "b7e61579-ddf0-4c0c-aa28-6ca28b9b12be"
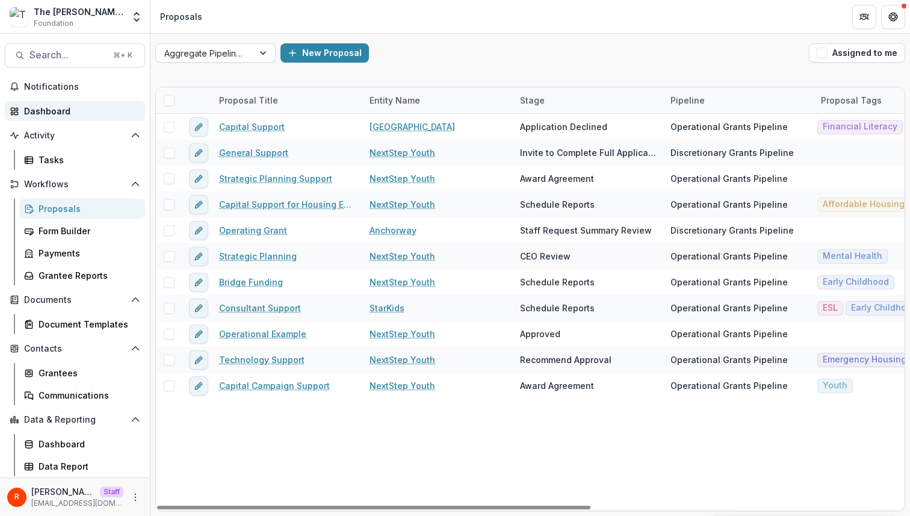
click at [62, 110] on div "Dashboard" at bounding box center [79, 111] width 111 height 13
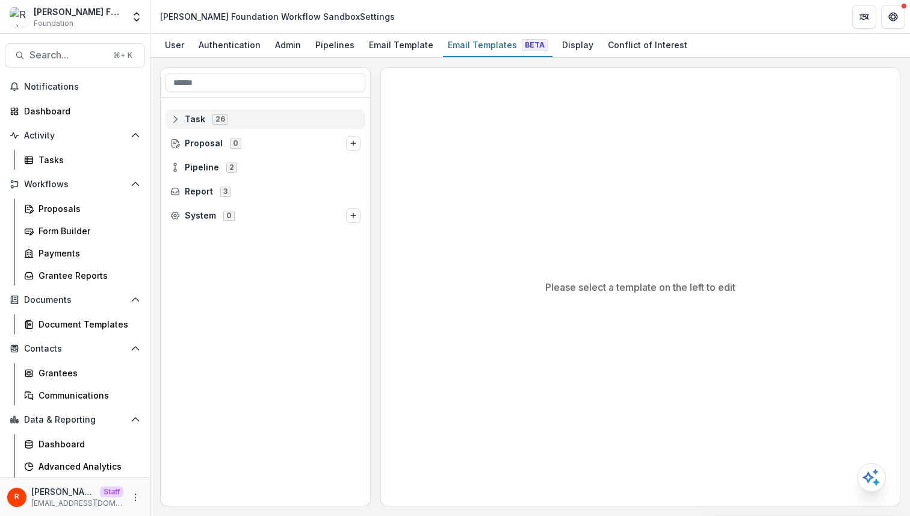
click at [264, 116] on span "Task 26" at bounding box center [265, 119] width 190 height 10
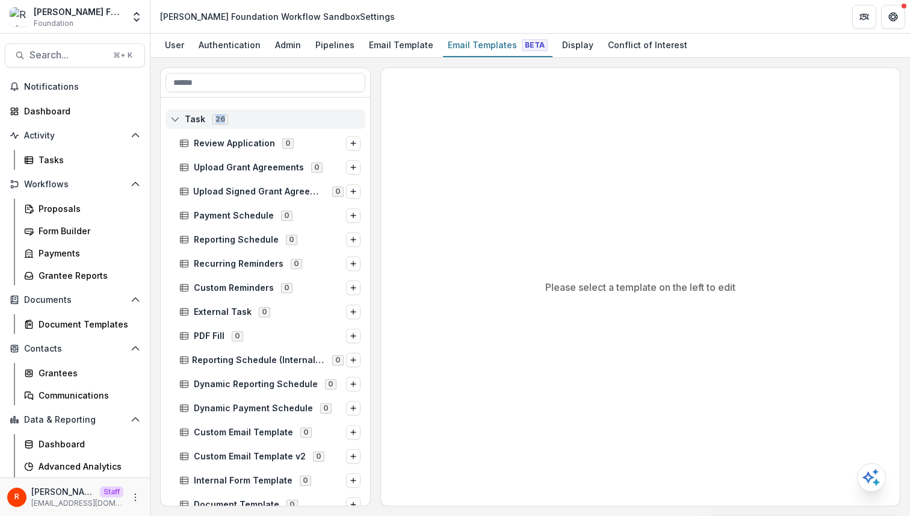
click at [260, 114] on span "Task 26" at bounding box center [265, 119] width 190 height 10
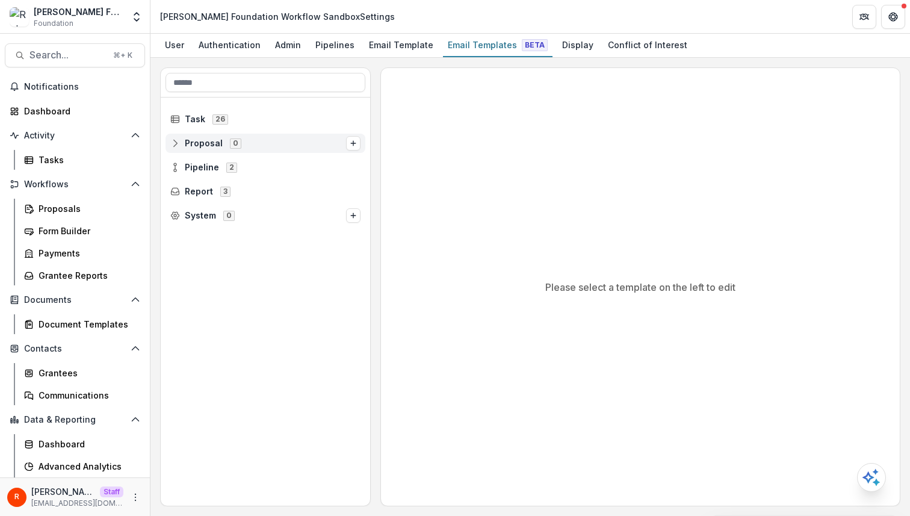
click at [258, 144] on span "Proposal 0" at bounding box center [258, 143] width 176 height 10
click at [391, 68] on div "Please select a template on the left to edit" at bounding box center [640, 287] width 519 height 438
click at [318, 46] on div "Pipelines" at bounding box center [335, 44] width 49 height 17
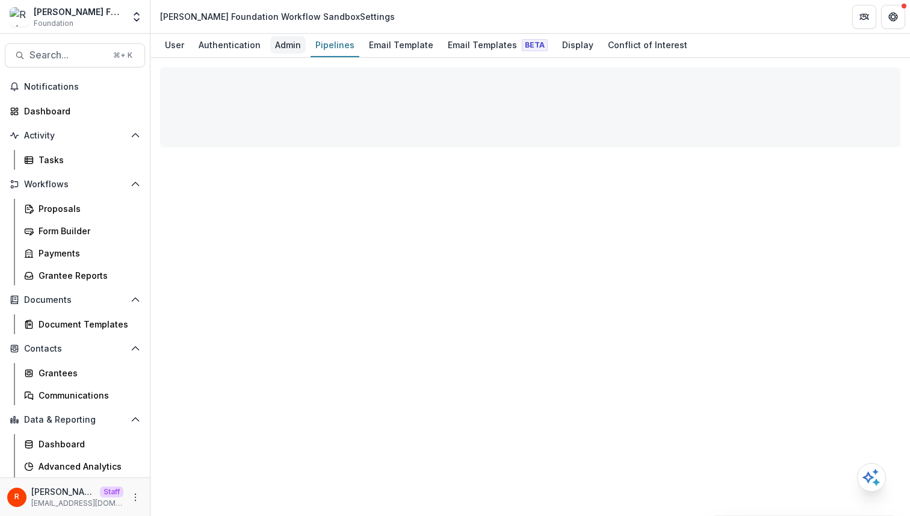
click at [282, 47] on div "Admin" at bounding box center [288, 44] width 36 height 17
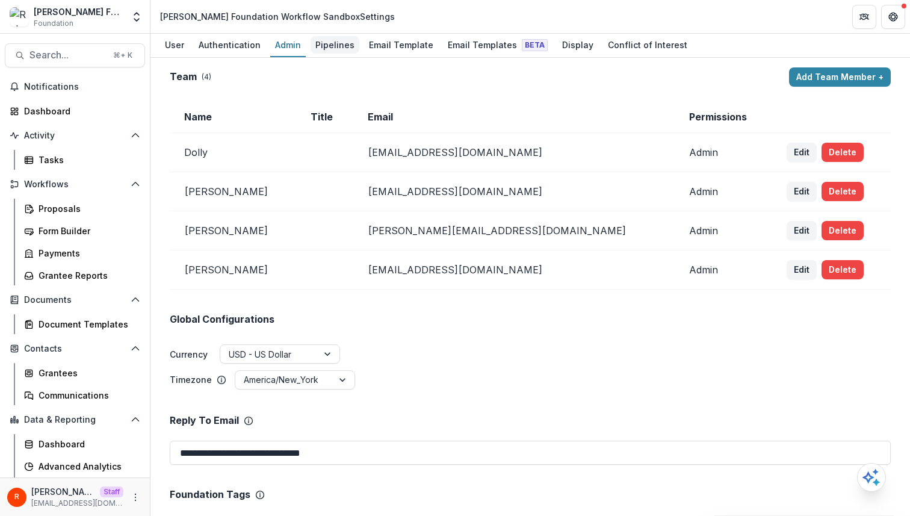
click at [321, 51] on div "Pipelines" at bounding box center [335, 44] width 49 height 17
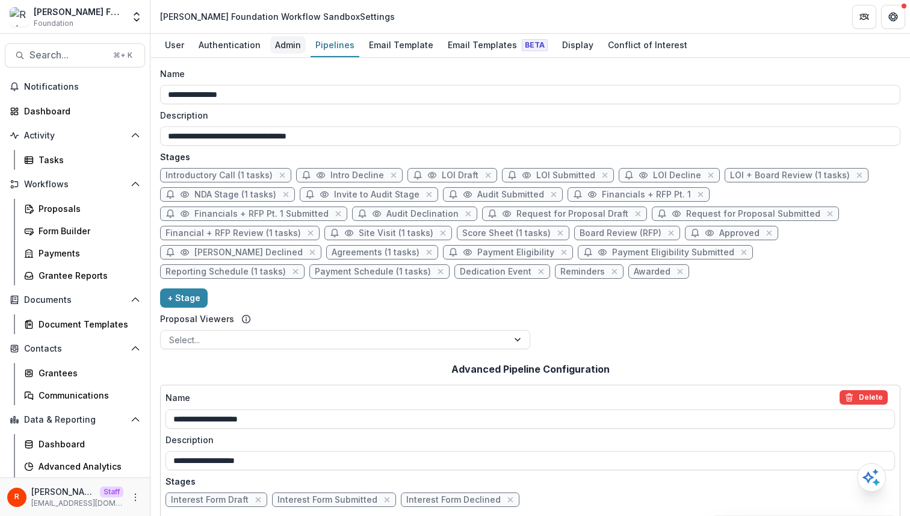
click at [278, 50] on div "Admin" at bounding box center [288, 44] width 36 height 17
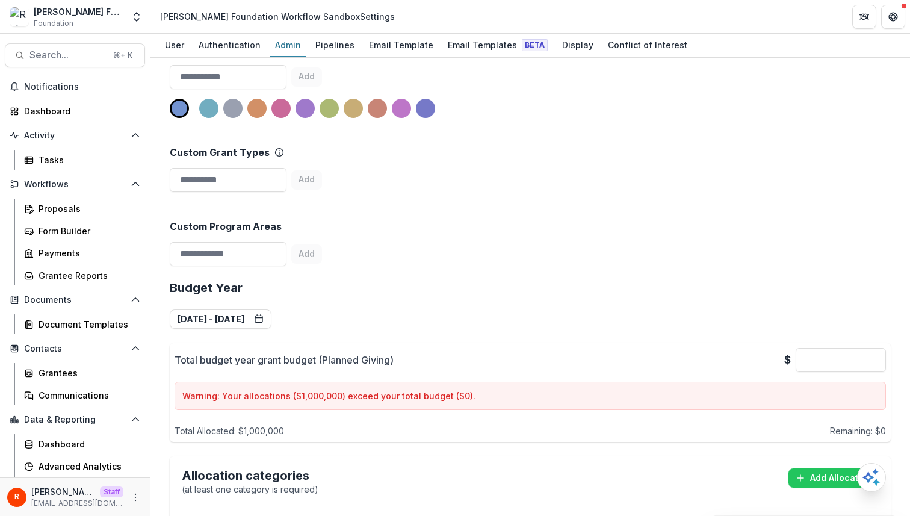
scroll to position [736, 0]
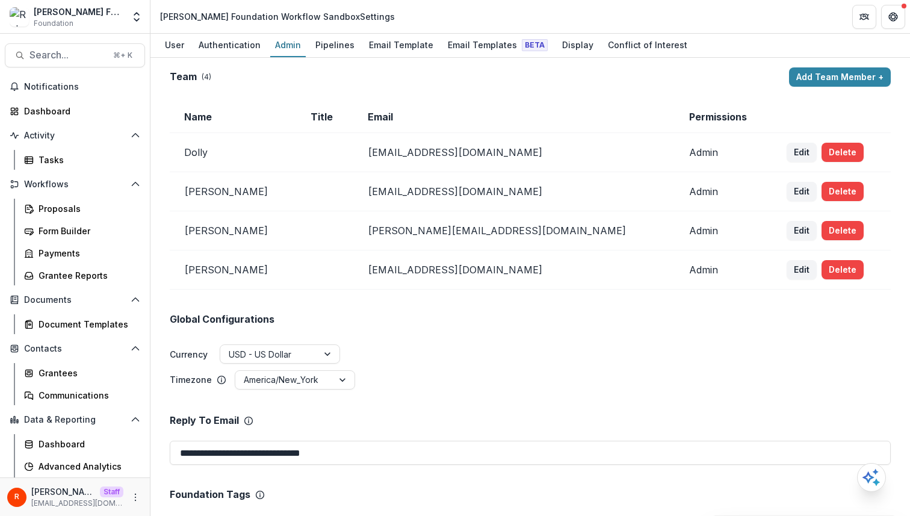
click at [414, 270] on td "[EMAIL_ADDRESS][DOMAIN_NAME]" at bounding box center [514, 269] width 322 height 39
click at [374, 49] on div "Email Template" at bounding box center [401, 44] width 74 height 17
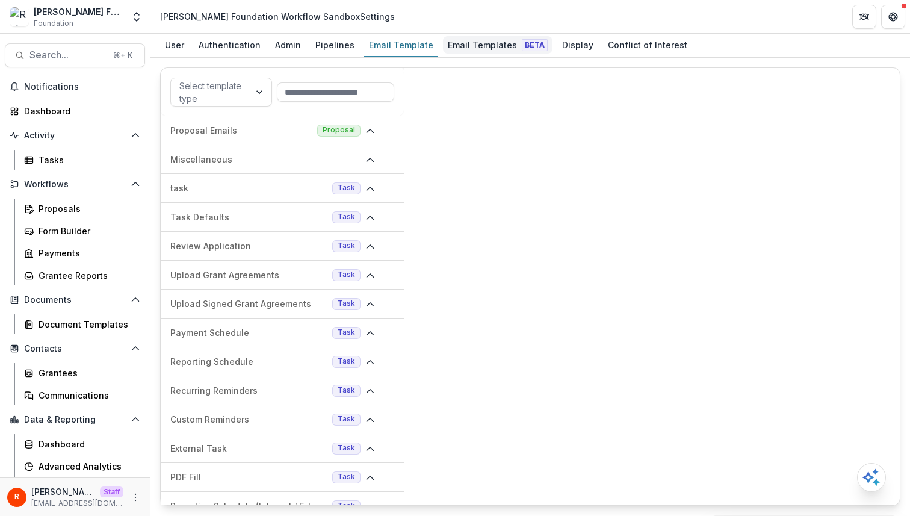
click at [471, 50] on div "Email Templates Beta" at bounding box center [498, 44] width 110 height 17
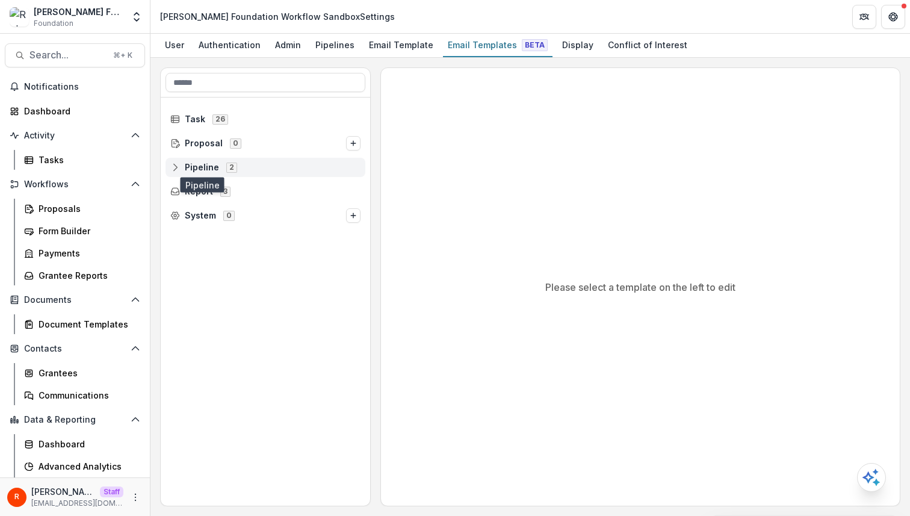
click at [188, 167] on span "Pipeline" at bounding box center [202, 168] width 34 height 10
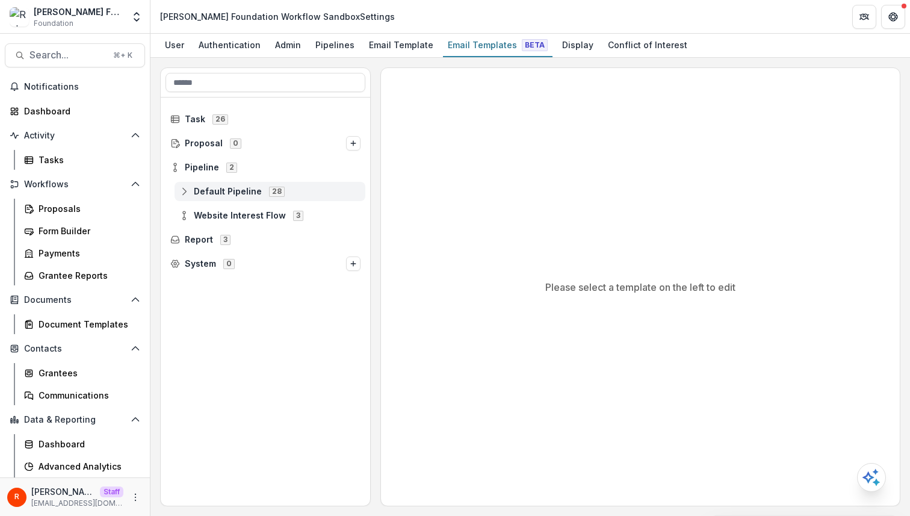
click at [207, 190] on span "Default Pipeline" at bounding box center [228, 192] width 68 height 10
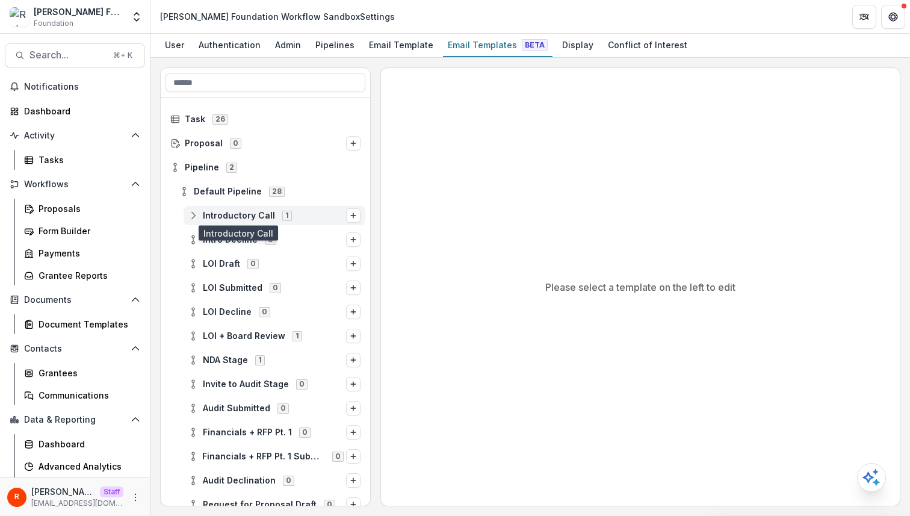
click at [215, 220] on span "Introductory Call" at bounding box center [239, 216] width 72 height 10
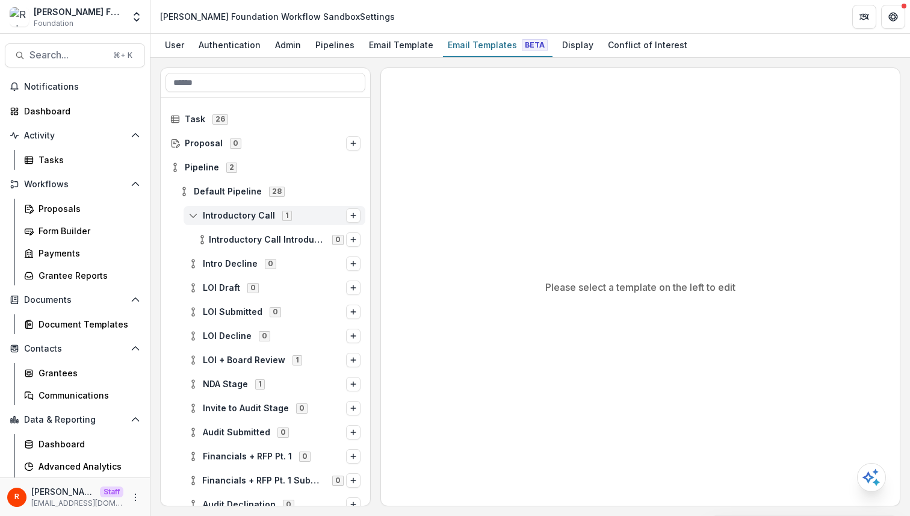
click at [215, 220] on span "Introductory Call" at bounding box center [239, 216] width 72 height 10
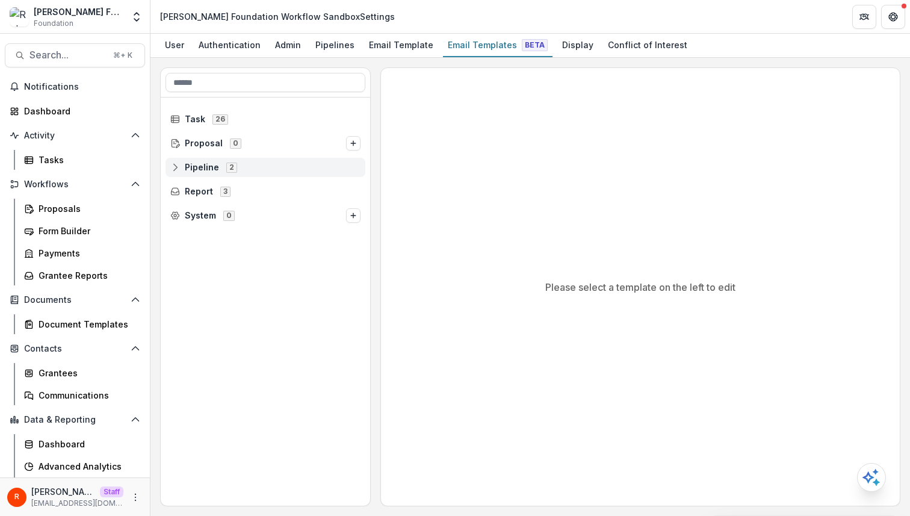
click at [246, 163] on span "Pipeline 2" at bounding box center [265, 167] width 190 height 10
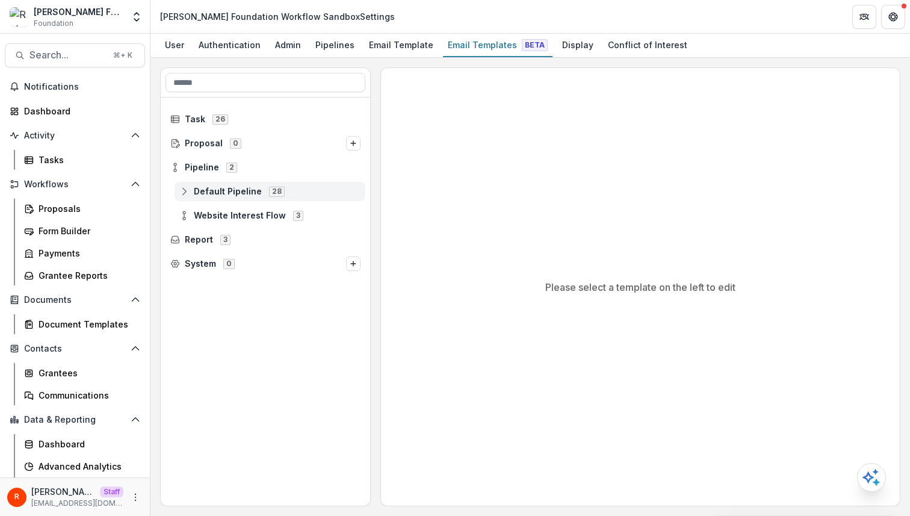
click at [247, 190] on span "Default Pipeline" at bounding box center [228, 192] width 68 height 10
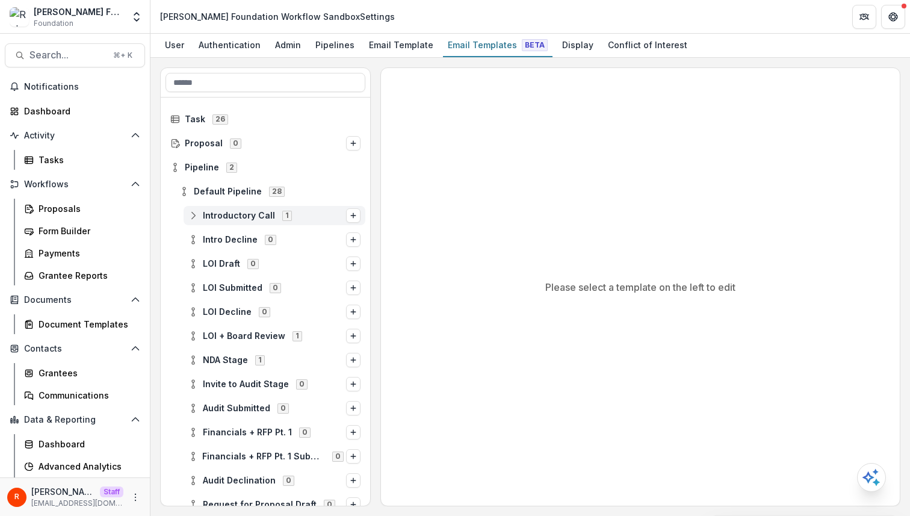
click at [246, 218] on span "Introductory Call" at bounding box center [239, 216] width 72 height 10
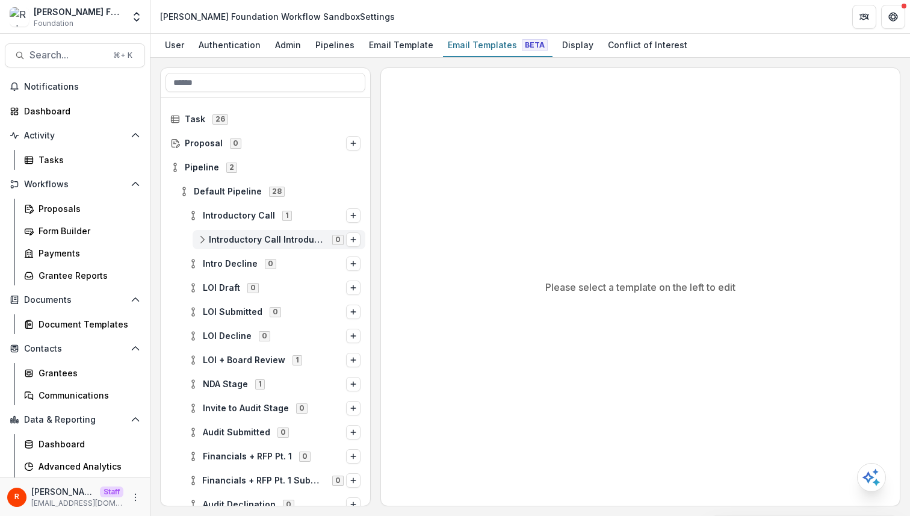
click at [248, 243] on span "Introductory Call Introductory Call Notes" at bounding box center [267, 240] width 116 height 10
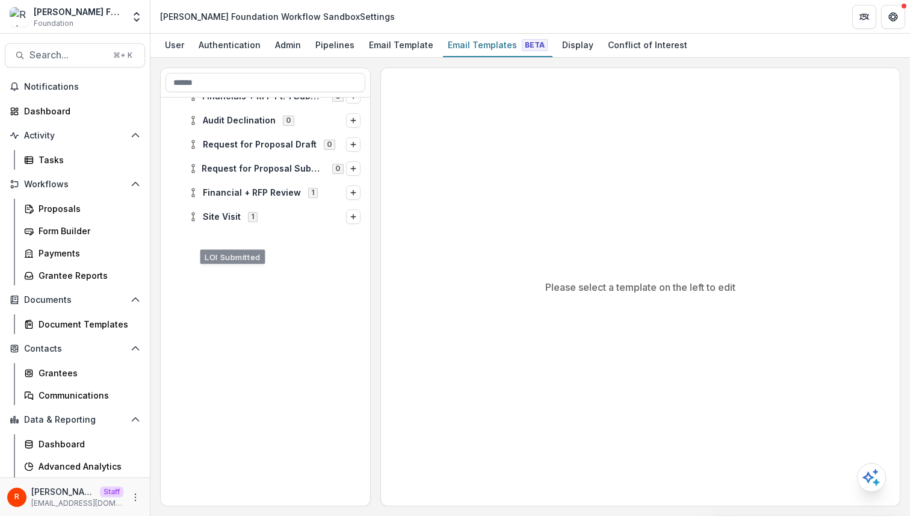
scroll to position [426, 0]
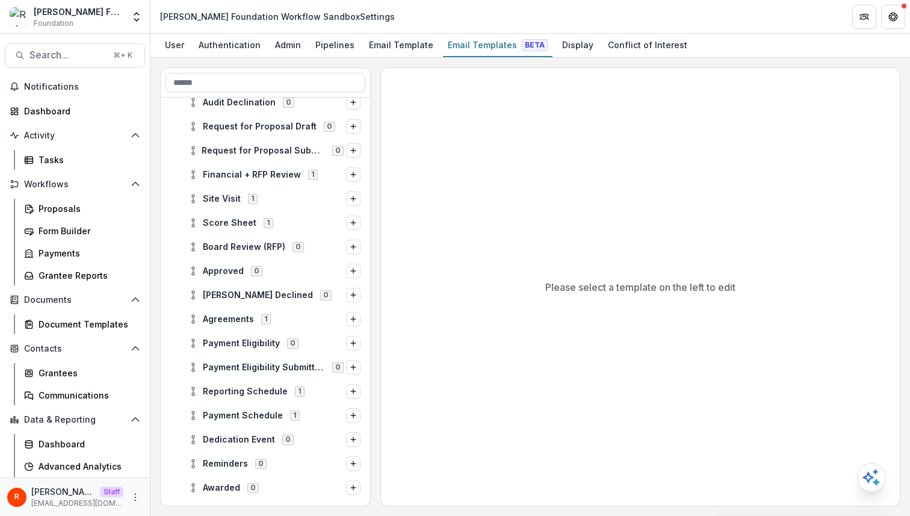
click at [245, 333] on div "Payment Eligibility 0" at bounding box center [275, 342] width 182 height 19
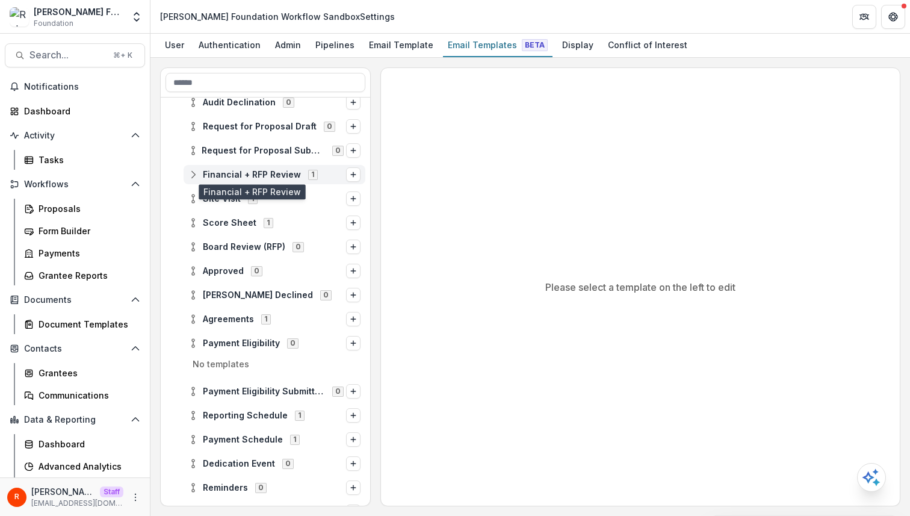
click at [265, 178] on span "Financial + RFP Review" at bounding box center [252, 175] width 98 height 10
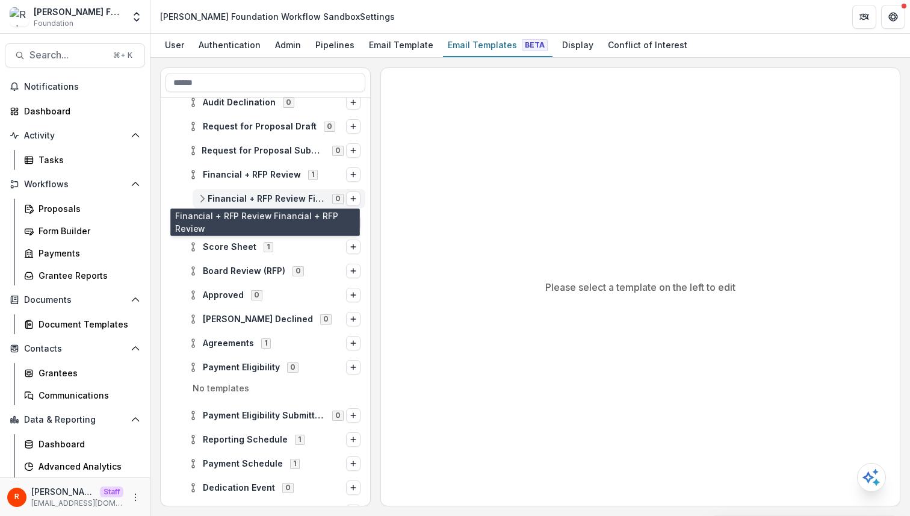
click at [262, 197] on span "Financial + RFP Review Financial + RFP Review" at bounding box center [266, 199] width 117 height 10
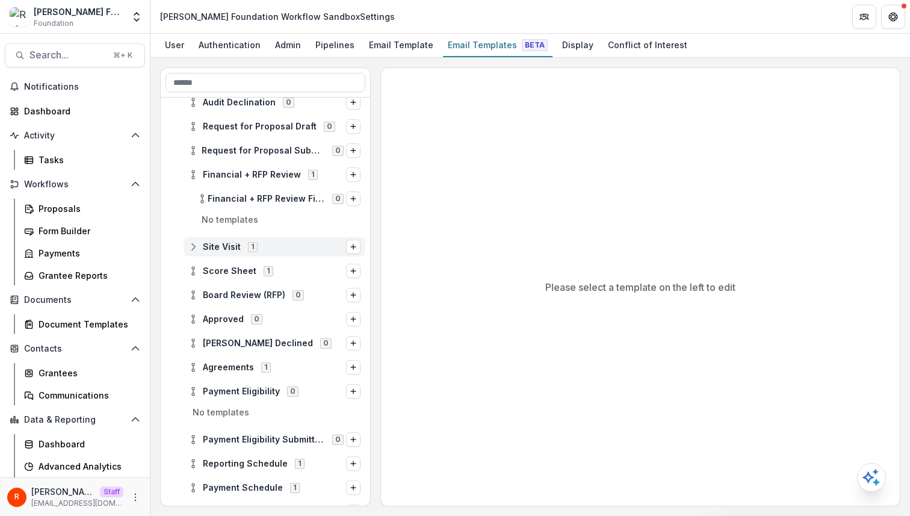
click at [250, 237] on div "Site Visit 1" at bounding box center [275, 246] width 182 height 19
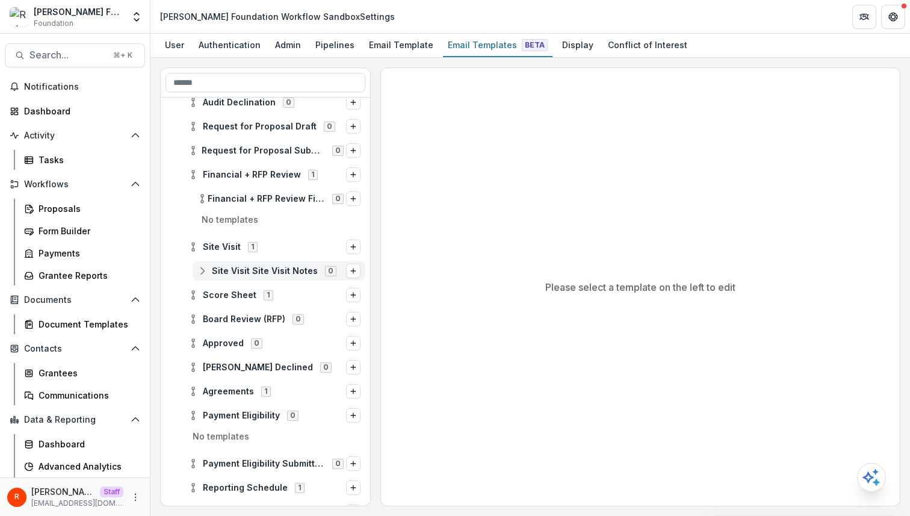
click at [270, 261] on div "Site Visit Site Visit Notes 0" at bounding box center [279, 270] width 173 height 19
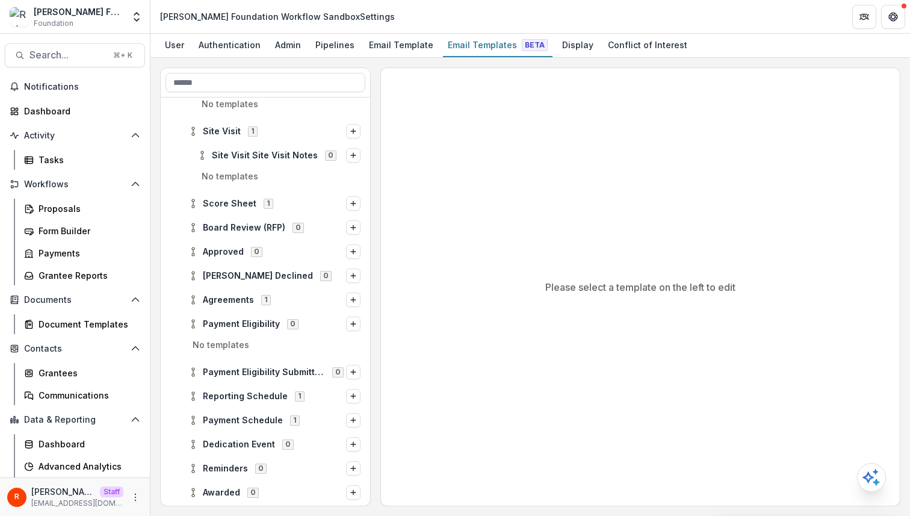
scroll to position [613, 0]
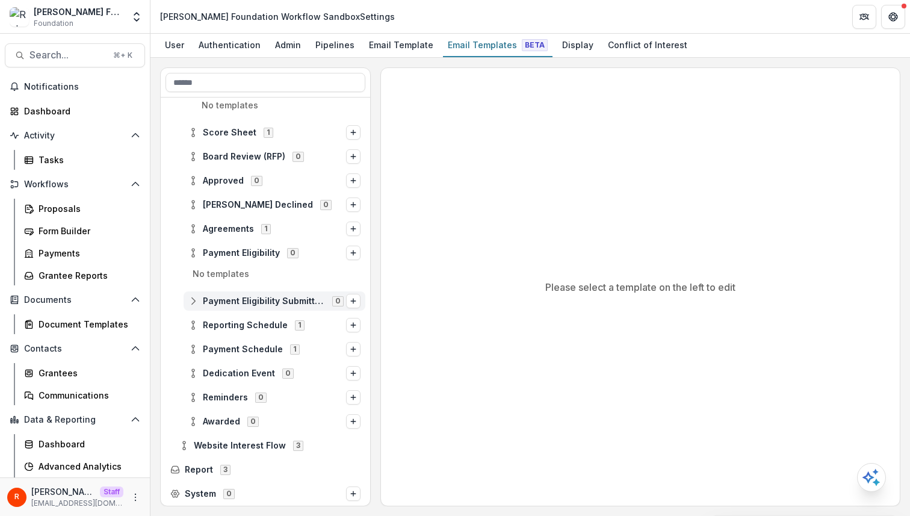
click at [282, 299] on span "Payment Eligibility Submitted" at bounding box center [264, 301] width 122 height 10
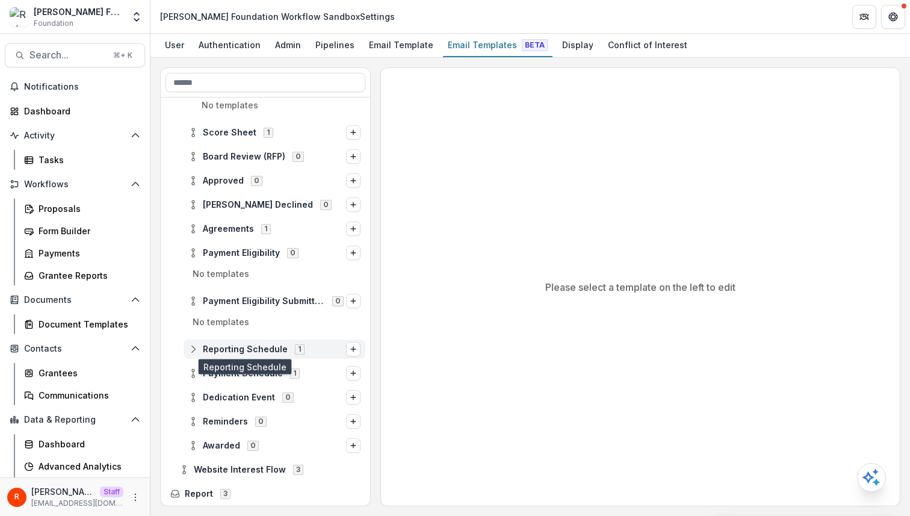
click at [260, 348] on span "Reporting Schedule" at bounding box center [245, 349] width 85 height 10
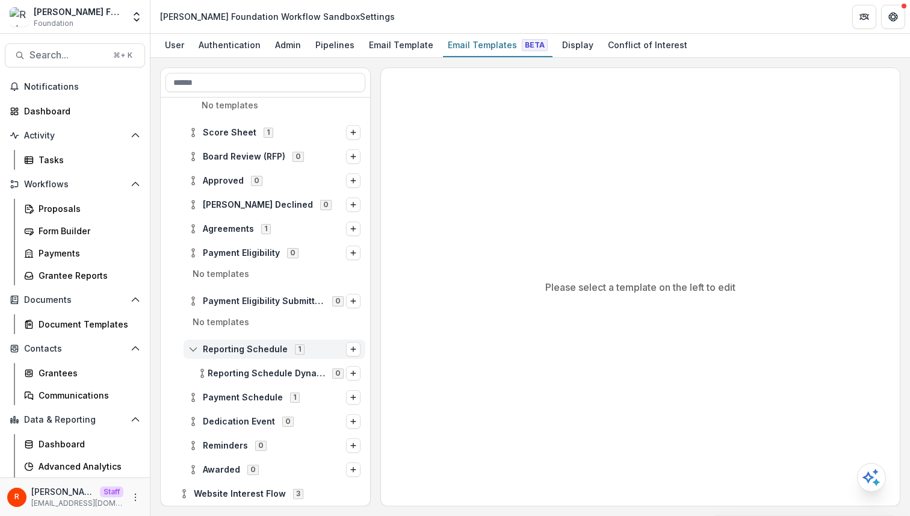
scroll to position [661, 0]
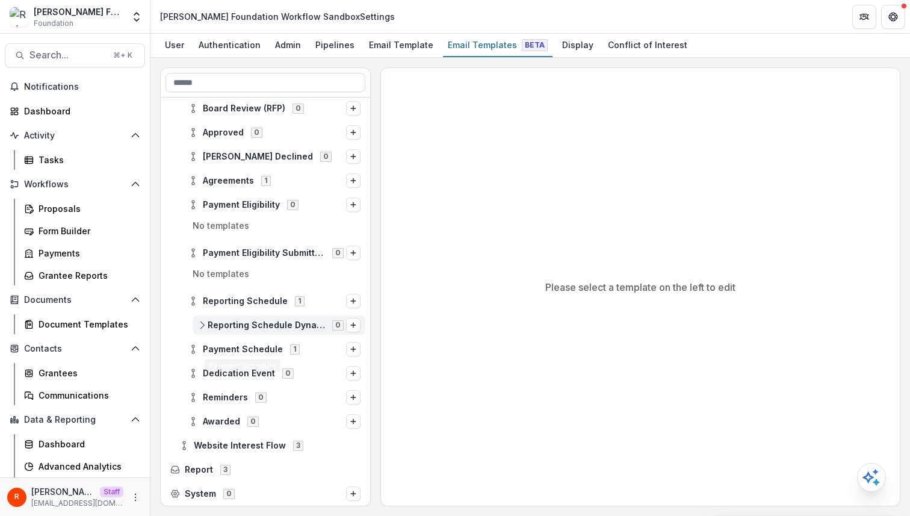
click at [273, 323] on span "Reporting Schedule Dynamic Reporting Schedule" at bounding box center [266, 325] width 117 height 10
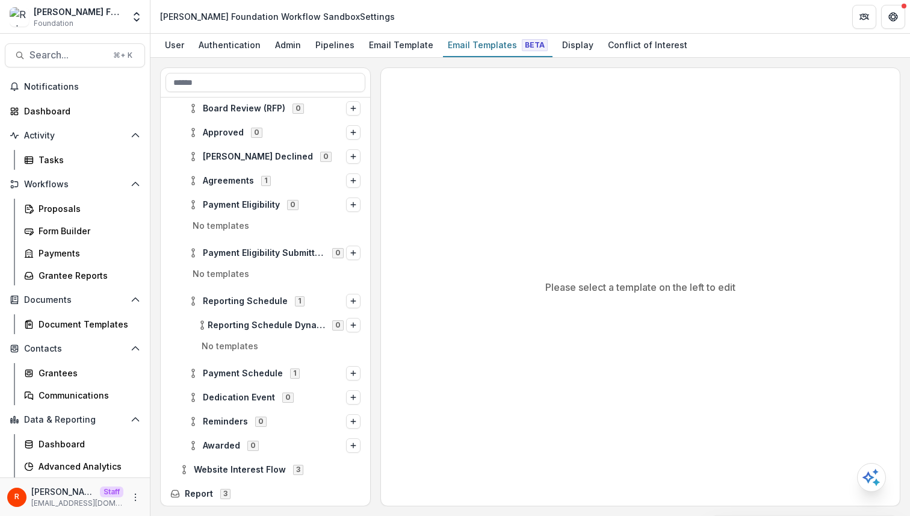
scroll to position [685, 0]
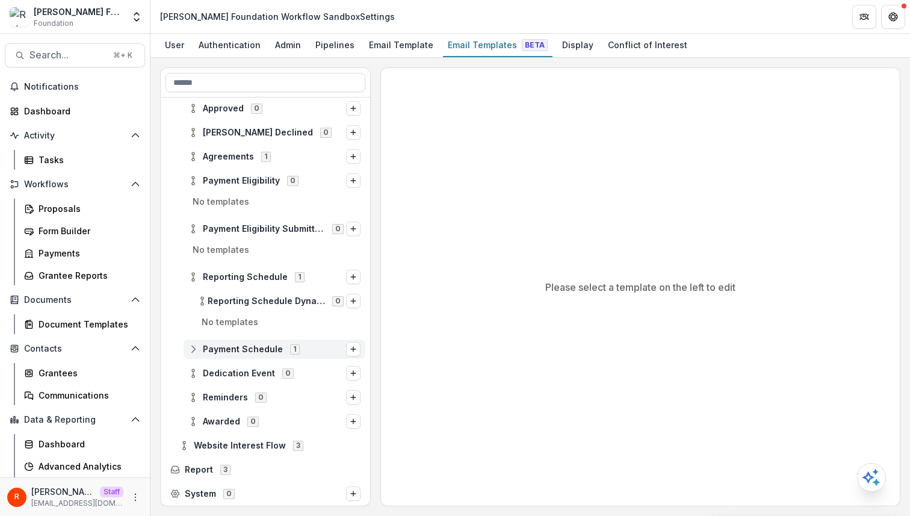
click at [258, 353] on span "Payment Schedule" at bounding box center [243, 349] width 80 height 10
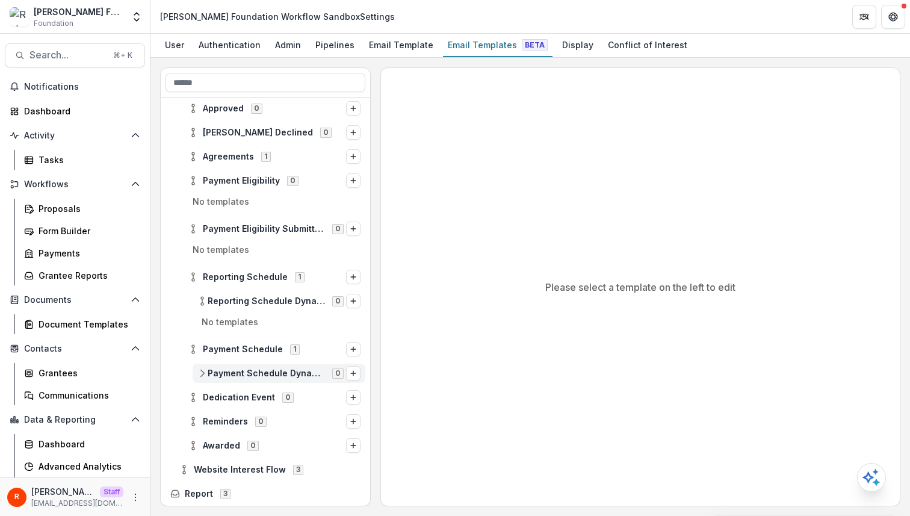
click at [259, 379] on div "Payment Schedule Dynamic Payment Schedule 0" at bounding box center [279, 373] width 173 height 19
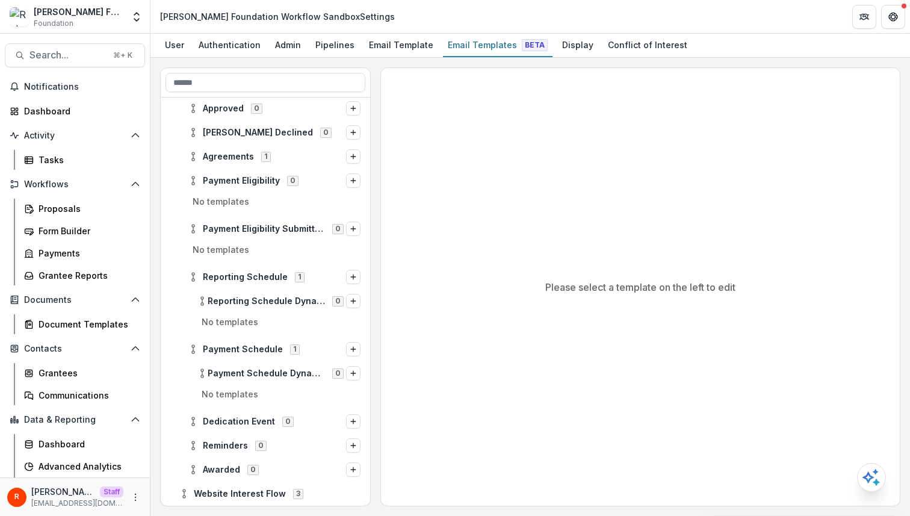
click at [259, 398] on p "No templates" at bounding box center [266, 397] width 200 height 19
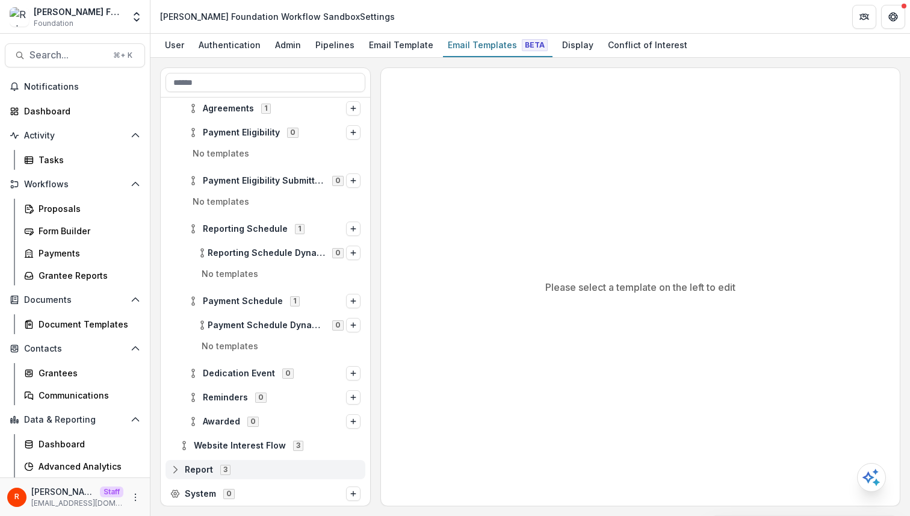
click at [246, 477] on div "Report 3" at bounding box center [266, 469] width 200 height 19
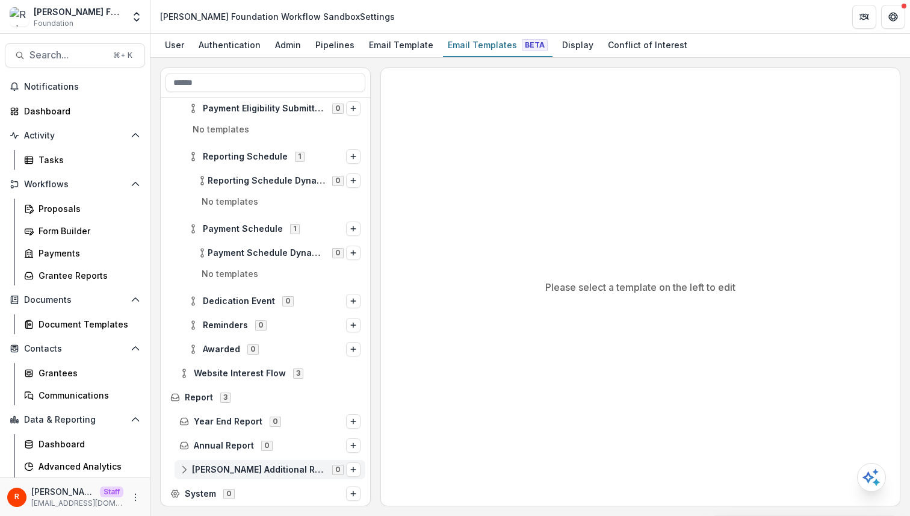
click at [263, 466] on span "Robert W Plaster Additional Reporting" at bounding box center [258, 470] width 133 height 10
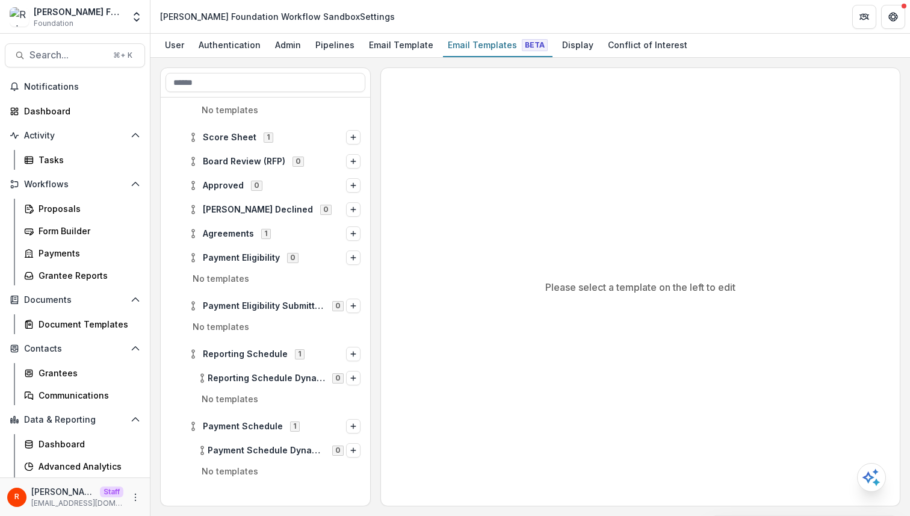
scroll to position [830, 0]
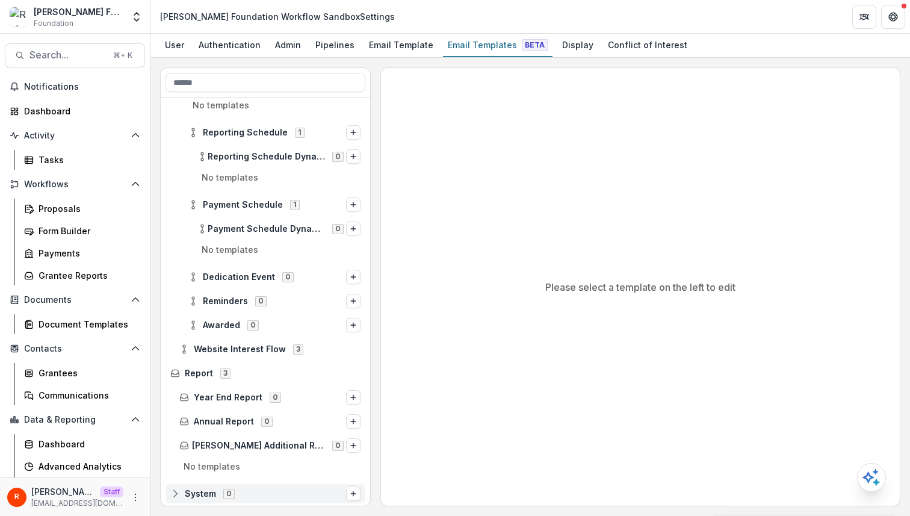
click at [258, 492] on span "System 0" at bounding box center [258, 493] width 176 height 10
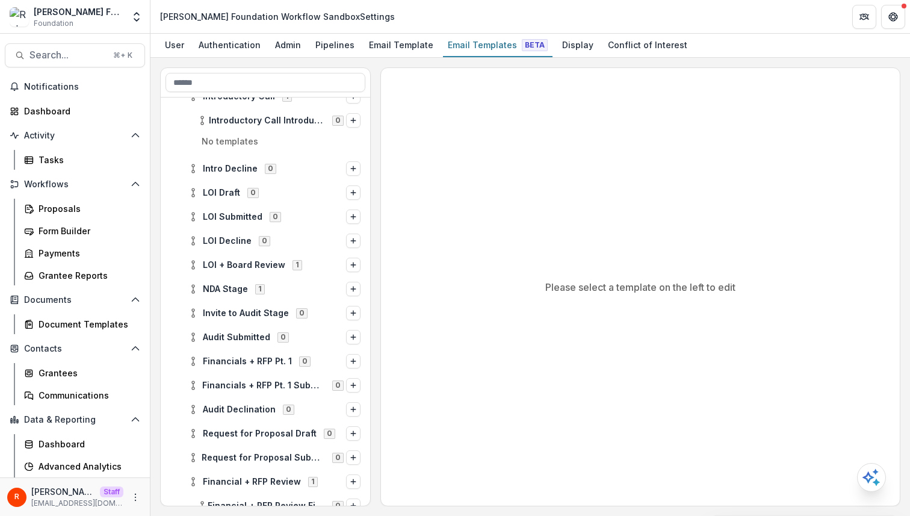
scroll to position [0, 0]
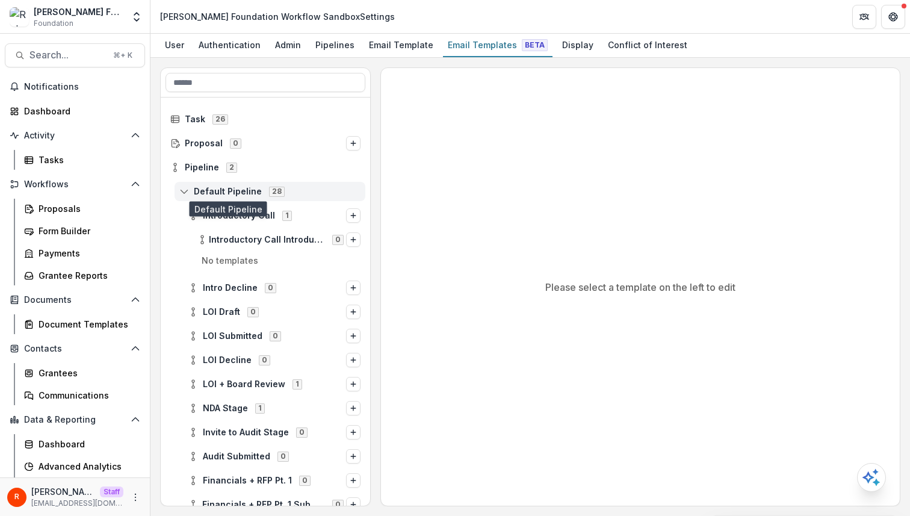
click at [246, 191] on span "Default Pipeline" at bounding box center [228, 192] width 68 height 10
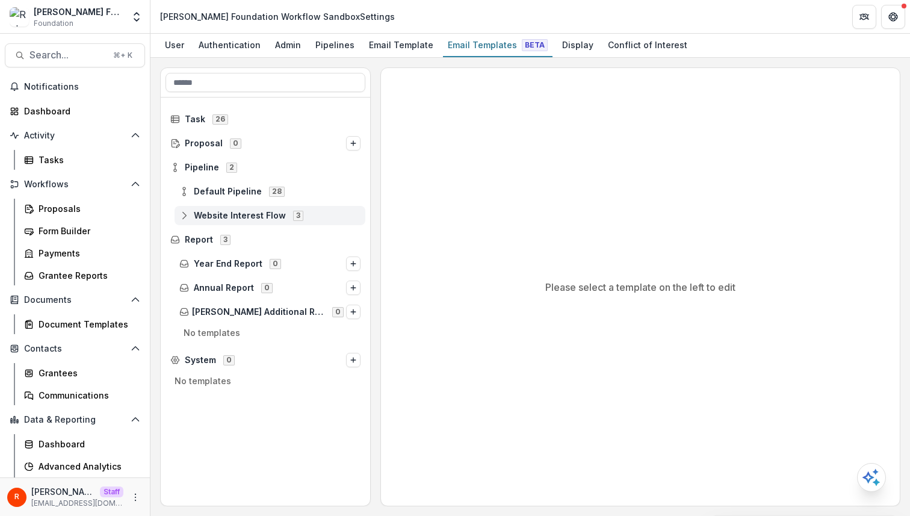
click at [246, 208] on div "Website Interest Flow 3" at bounding box center [270, 215] width 191 height 19
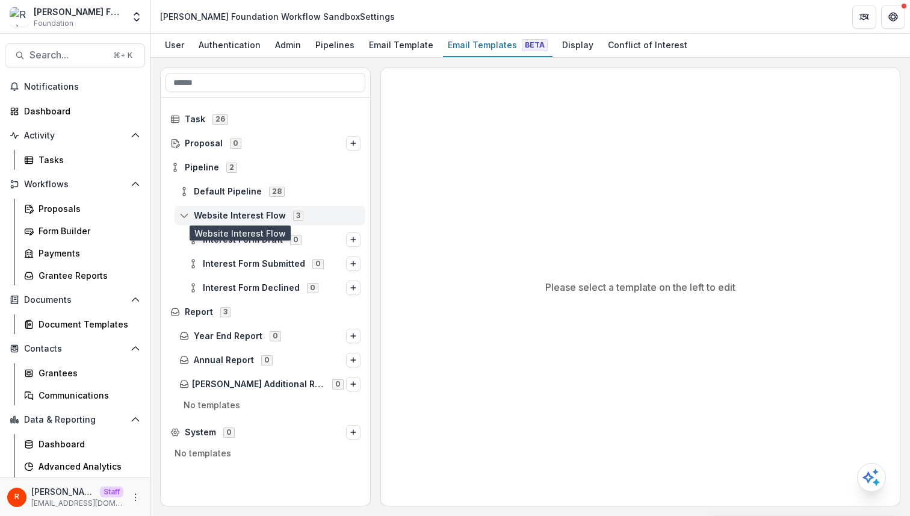
click at [227, 212] on span "Website Interest Flow" at bounding box center [240, 216] width 92 height 10
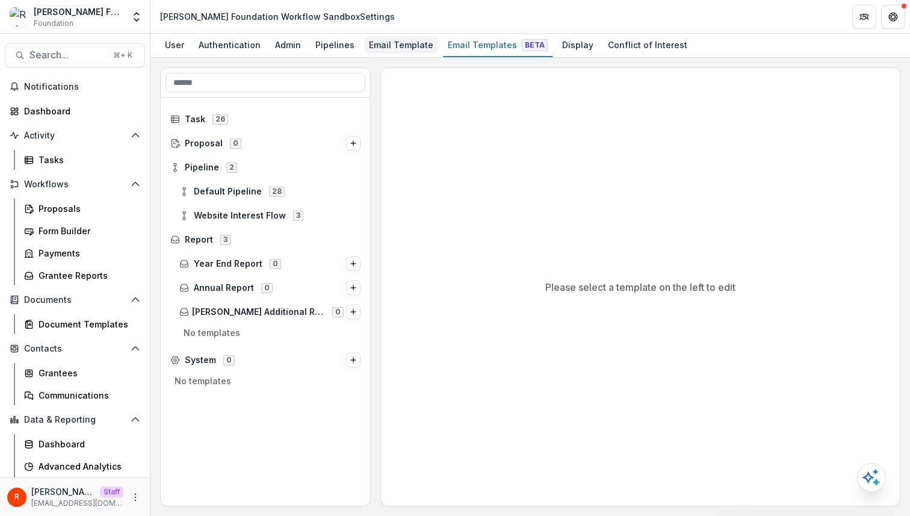
click at [387, 52] on div "Email Template" at bounding box center [401, 44] width 74 height 17
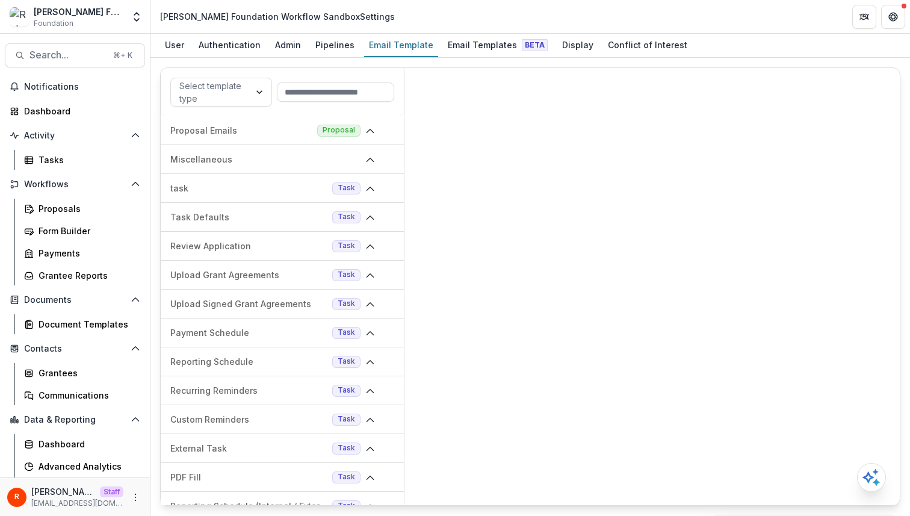
click at [171, 16] on div "Robert W Plaster Foundation Workflow Sandbox Settings" at bounding box center [277, 16] width 235 height 13
drag, startPoint x: 171, startPoint y: 16, endPoint x: 207, endPoint y: 16, distance: 36.1
click at [207, 16] on div "Robert W Plaster Foundation Workflow Sandbox Settings" at bounding box center [277, 16] width 235 height 13
copy div "Robert W Plaster"
click at [481, 43] on div "Email Templates Beta" at bounding box center [498, 44] width 110 height 17
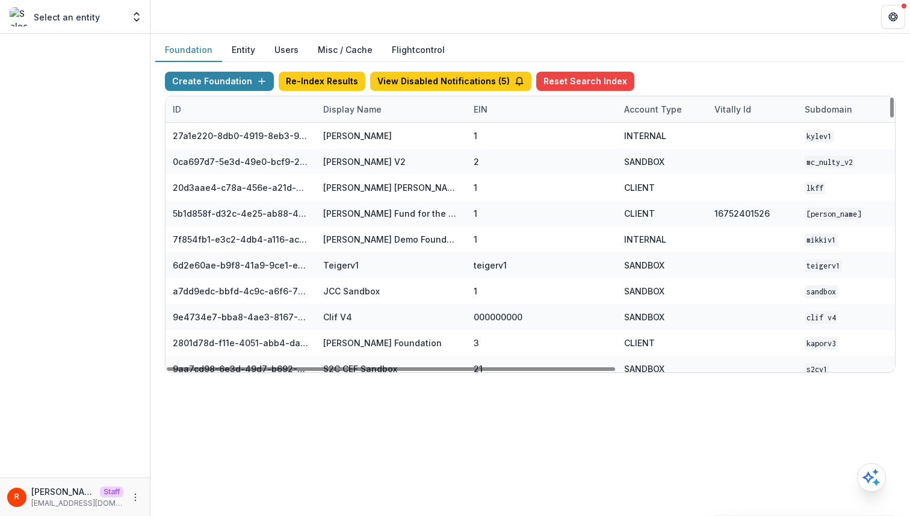
click at [337, 113] on div "Display Name" at bounding box center [352, 109] width 73 height 13
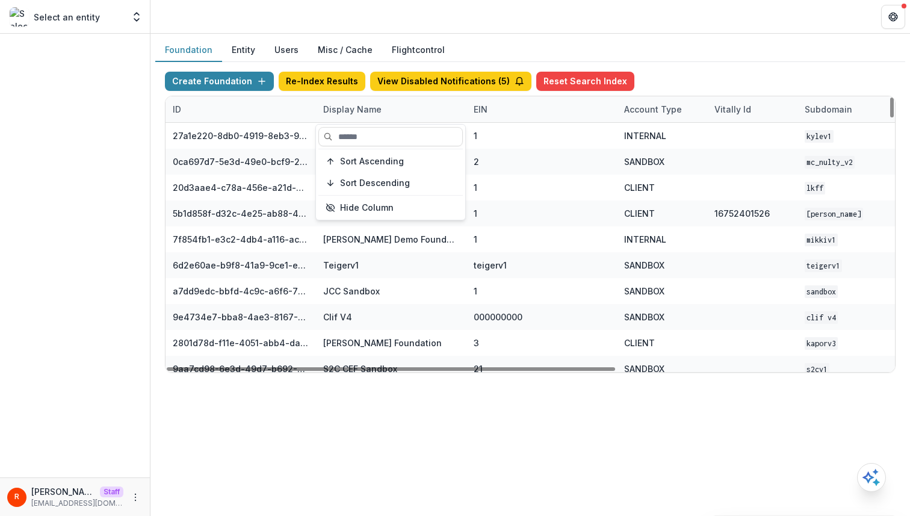
click at [345, 149] on hr at bounding box center [390, 149] width 144 height 1
click at [356, 138] on input at bounding box center [390, 136] width 144 height 19
paste input "**********"
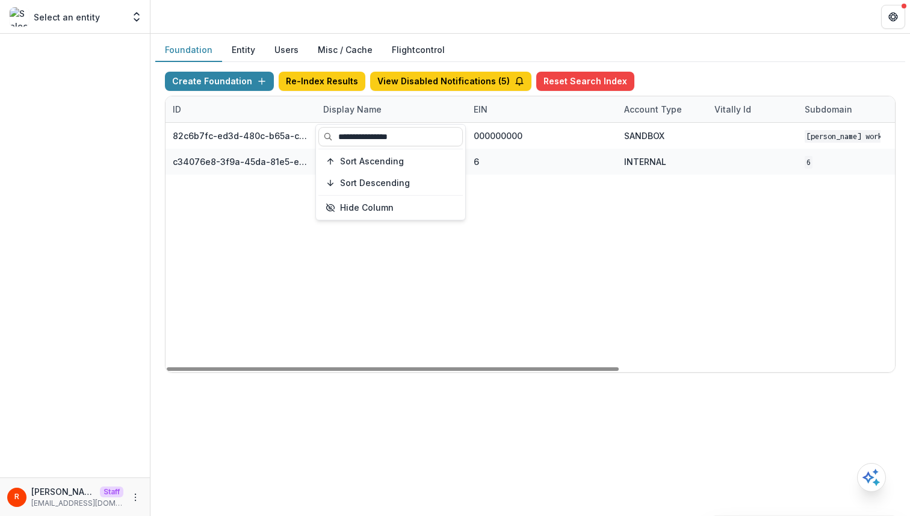
type input "**********"
click at [562, 244] on div "82c6b7fc-ed3d-480c-b65a-c0e7c58a9fc1 [PERSON_NAME] Foundation Workflow Sandbox …" at bounding box center [753, 247] width 1174 height 249
click at [464, 111] on div "Display Name" at bounding box center [391, 109] width 150 height 26
click at [467, 111] on div "EIN" at bounding box center [481, 109] width 28 height 13
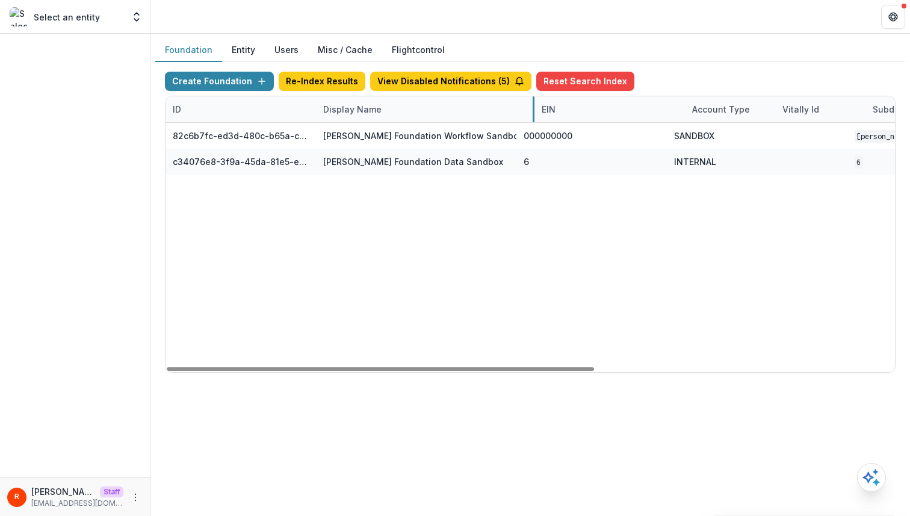
drag, startPoint x: 464, startPoint y: 111, endPoint x: 603, endPoint y: 114, distance: 139.1
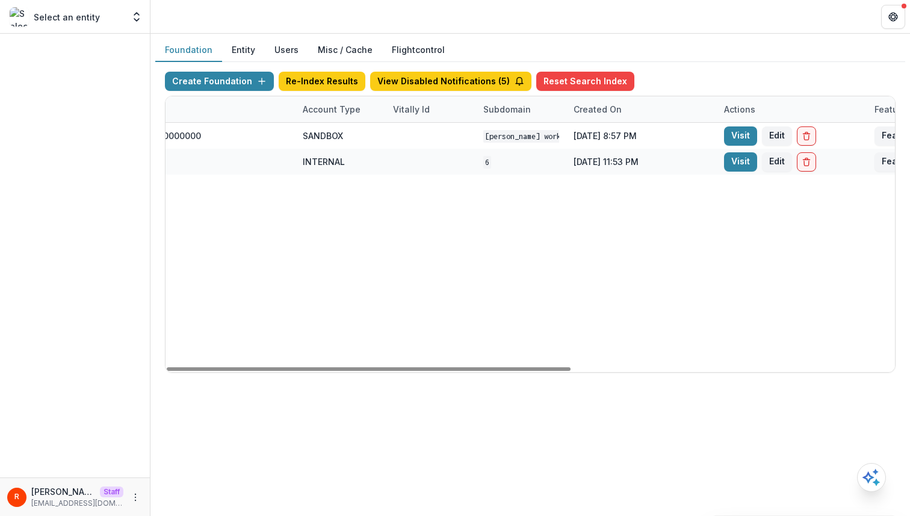
scroll to position [0, 575]
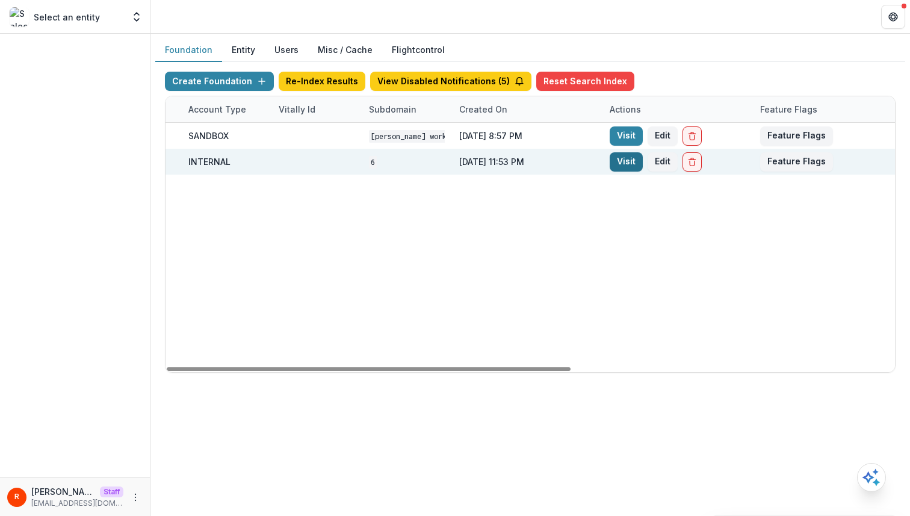
click at [611, 169] on link "Visit" at bounding box center [626, 161] width 33 height 19
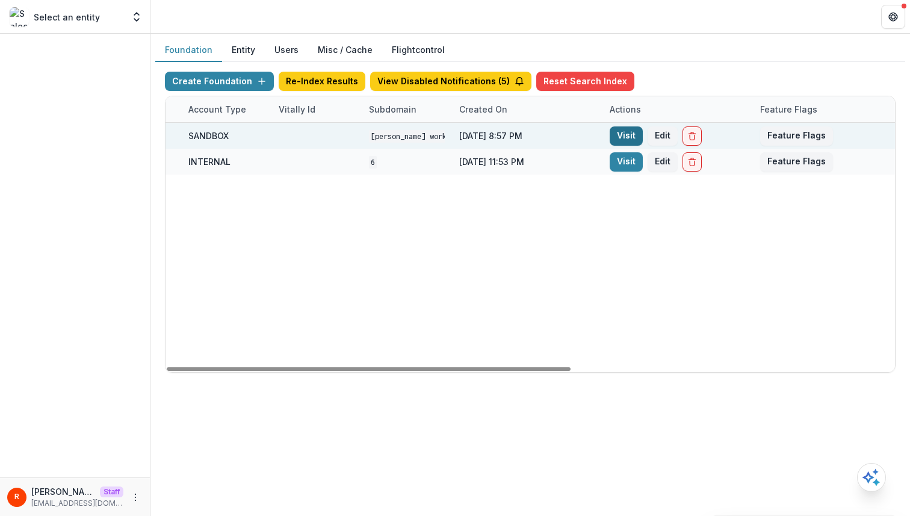
click at [633, 134] on link "Visit" at bounding box center [626, 135] width 33 height 19
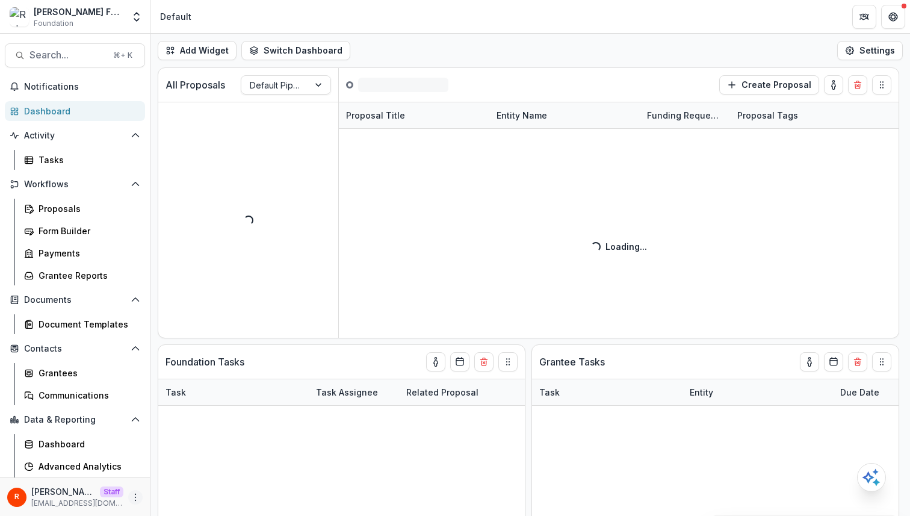
click at [131, 497] on icon "More" at bounding box center [136, 497] width 10 height 10
click at [135, 494] on circle "More" at bounding box center [135, 494] width 1 height 1
click at [207, 479] on link "User Settings" at bounding box center [211, 472] width 129 height 20
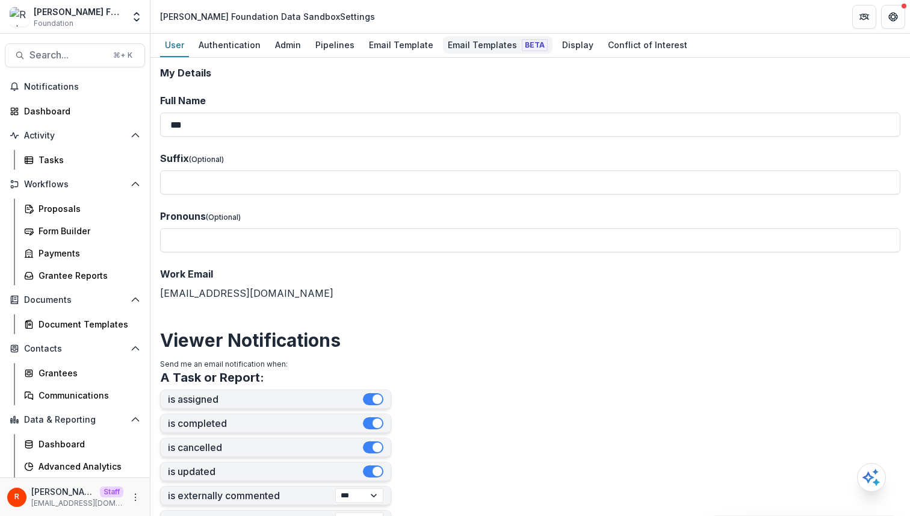
click at [451, 45] on div "Email Templates Beta" at bounding box center [498, 44] width 110 height 17
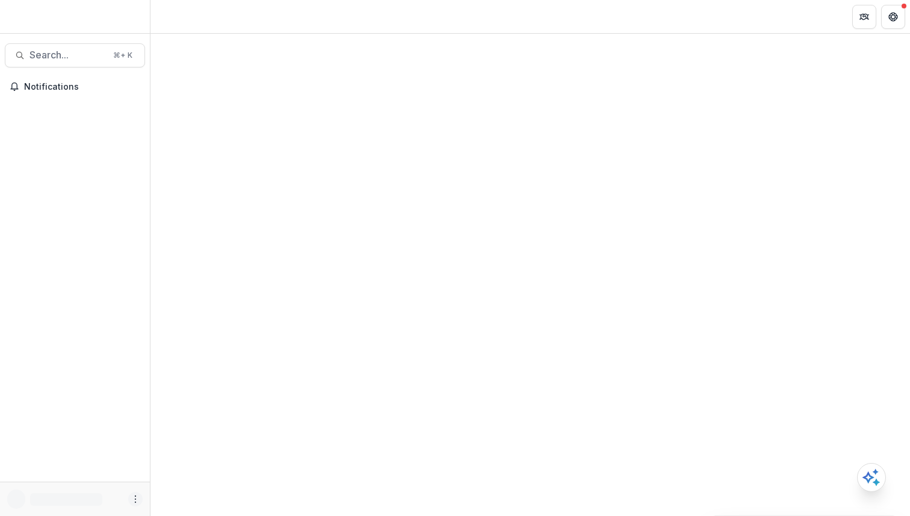
click at [136, 494] on button "More" at bounding box center [135, 499] width 14 height 14
click at [202, 468] on link "User Settings" at bounding box center [214, 474] width 129 height 20
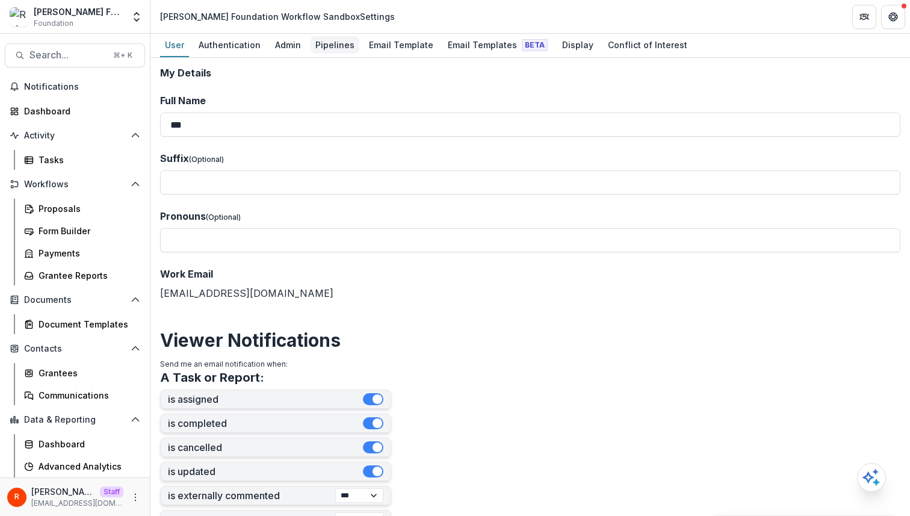
click at [340, 43] on div "Pipelines" at bounding box center [335, 44] width 49 height 17
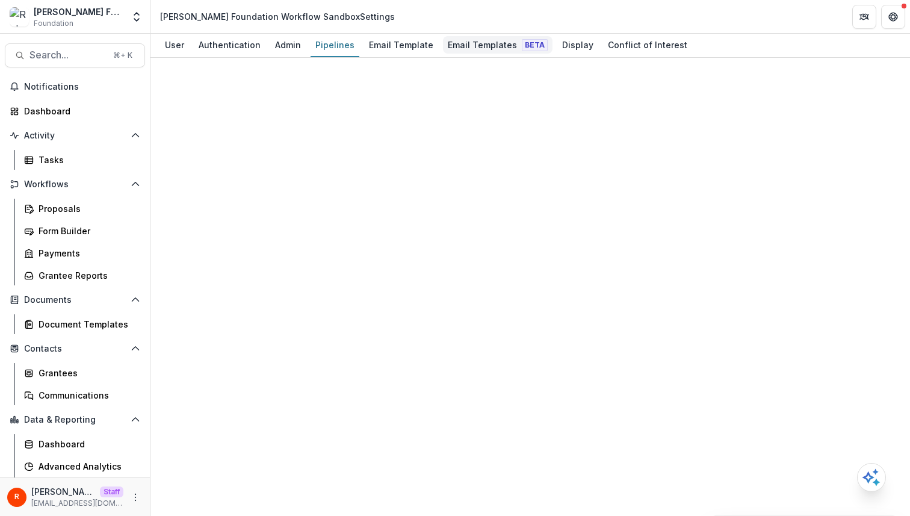
click at [495, 43] on div "Email Templates Beta" at bounding box center [498, 44] width 110 height 17
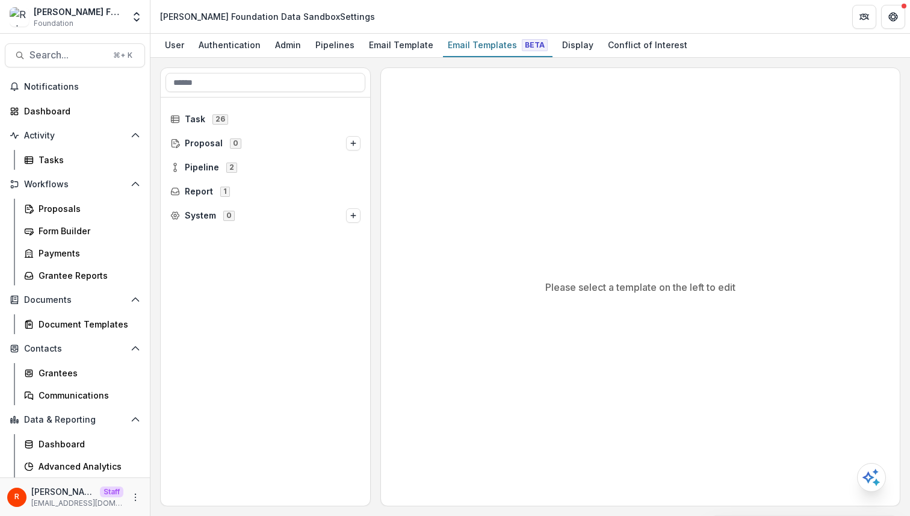
click at [391, 268] on div "Please select a template on the left to edit" at bounding box center [640, 287] width 519 height 438
click at [279, 51] on div "Admin" at bounding box center [288, 44] width 36 height 17
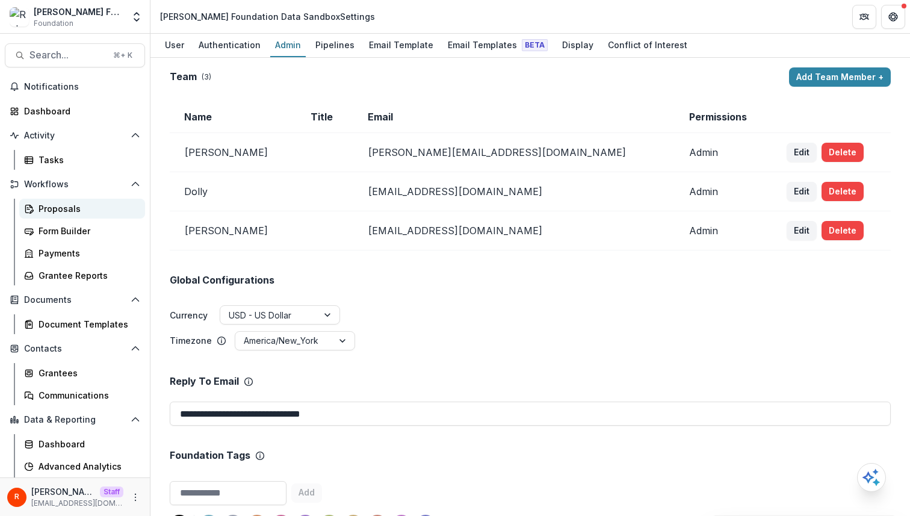
click at [72, 206] on div "Proposals" at bounding box center [87, 208] width 97 height 13
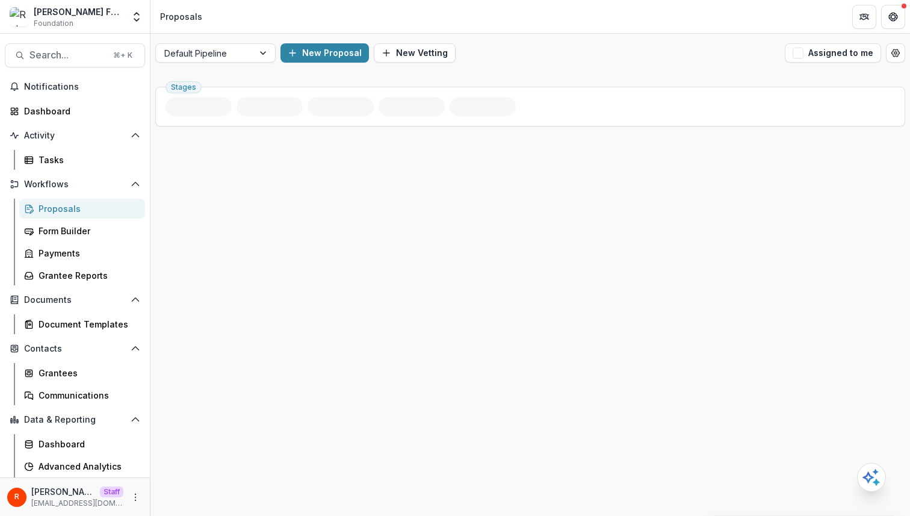
click at [588, 51] on div "New Proposal New Vetting" at bounding box center [531, 52] width 500 height 19
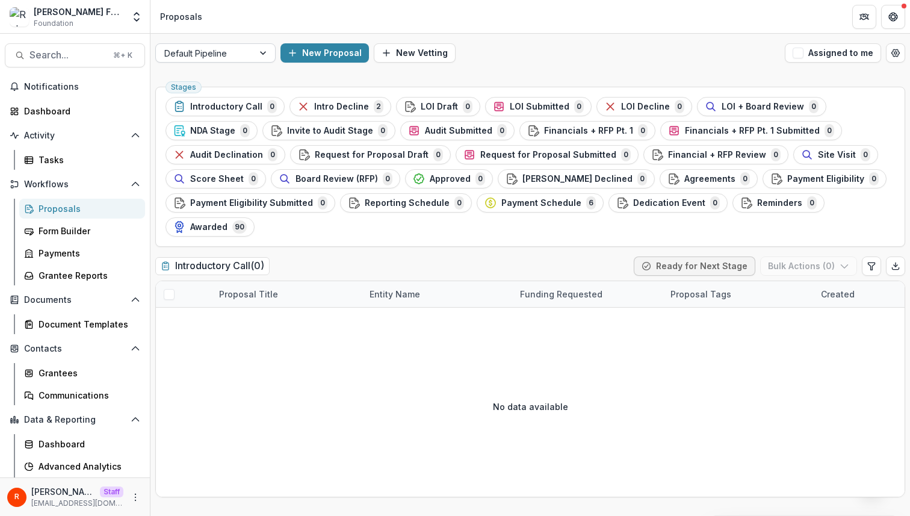
click at [234, 51] on div at bounding box center [204, 53] width 81 height 15
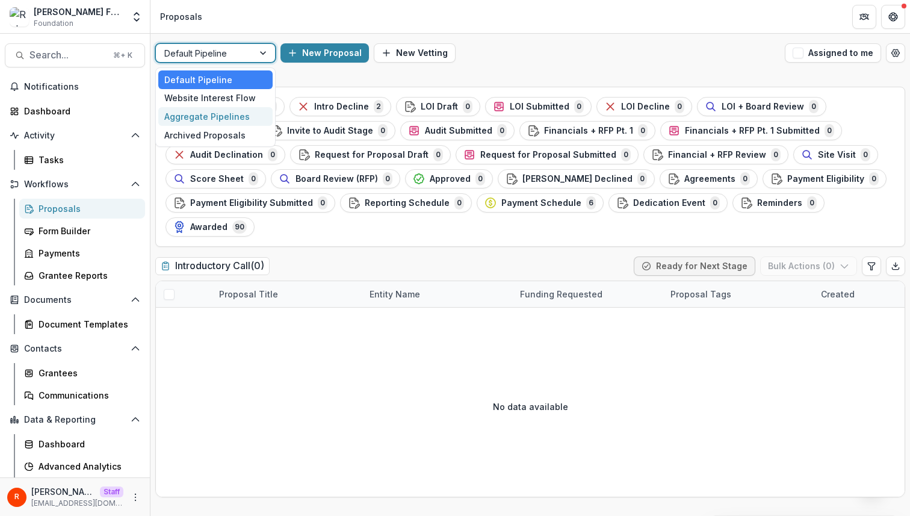
click at [234, 122] on div "Aggregate Pipelines" at bounding box center [215, 116] width 114 height 19
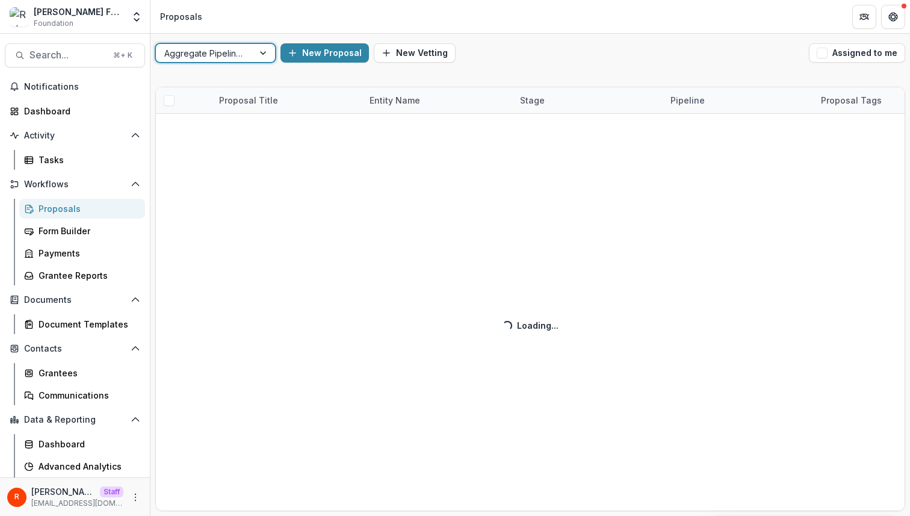
click at [568, 65] on div "option Aggregate Pipelines, selected. Aggregate Pipelines New Proposal New Vett…" at bounding box center [530, 53] width 760 height 39
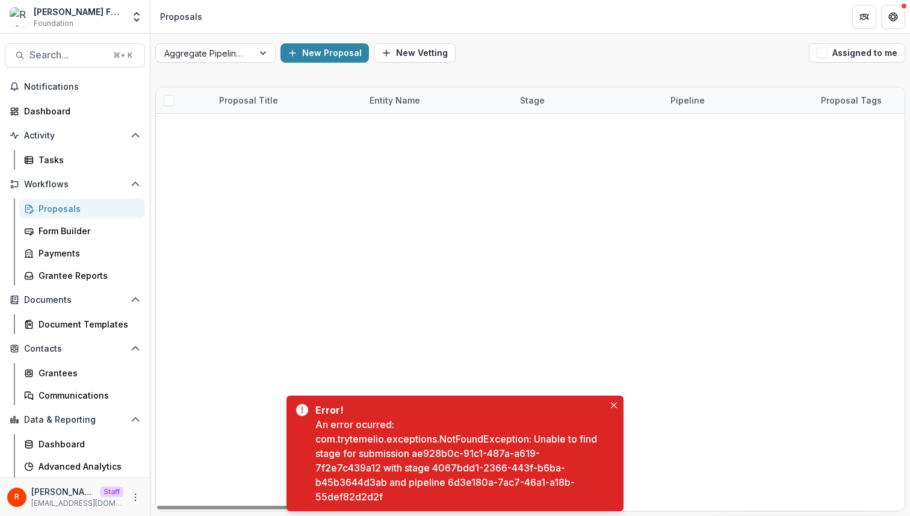
click at [436, 451] on div "An error ocurred: com.trytemelio.exceptions.NotFoundException: Unable to find s…" at bounding box center [459, 460] width 289 height 87
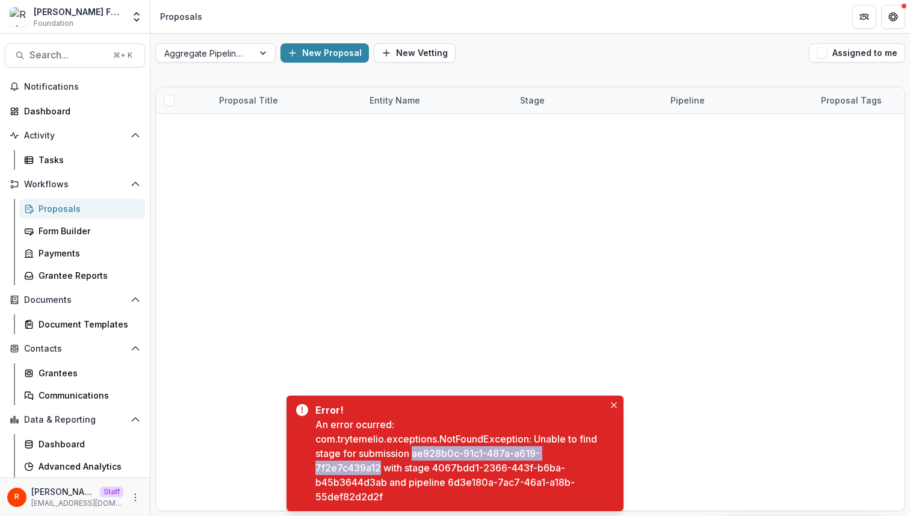
drag, startPoint x: 436, startPoint y: 451, endPoint x: 332, endPoint y: 469, distance: 105.7
click at [331, 469] on div "An error ocurred: com.trytemelio.exceptions.NotFoundException: Unable to find s…" at bounding box center [459, 460] width 289 height 87
copy div "ae928b0c-91c1-487a-a619-7f2e7c439a12"
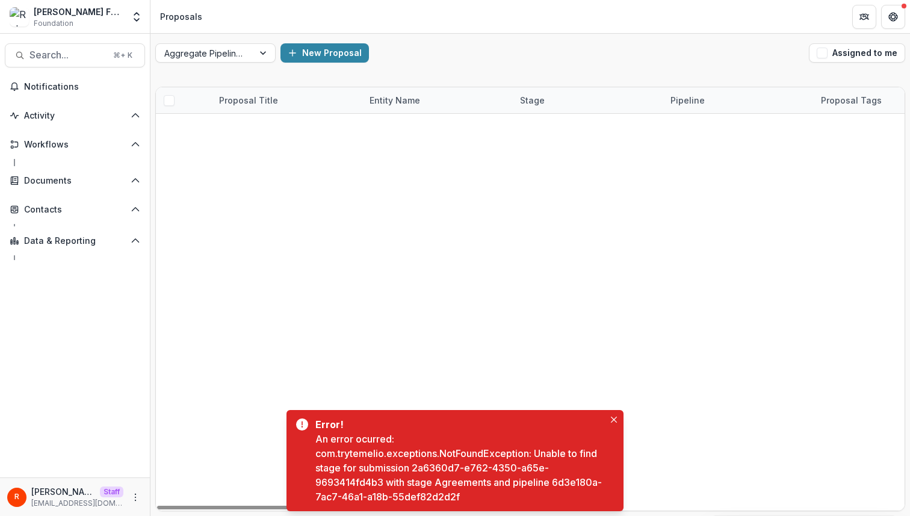
click at [425, 467] on div "An error ocurred: com.trytemelio.exceptions.NotFoundException: Unable to find s…" at bounding box center [459, 468] width 289 height 72
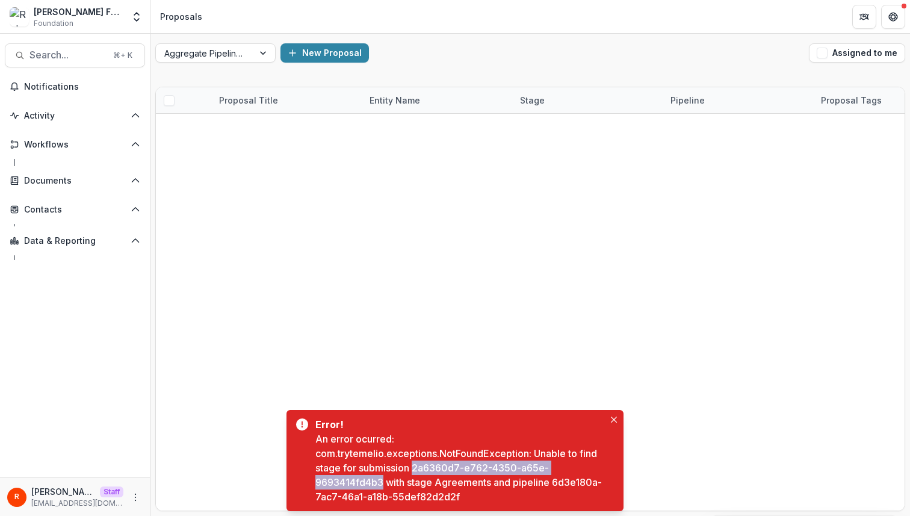
drag, startPoint x: 425, startPoint y: 467, endPoint x: 365, endPoint y: 479, distance: 60.9
click at [365, 479] on div "An error ocurred: com.trytemelio.exceptions.NotFoundException: Unable to find s…" at bounding box center [459, 468] width 289 height 72
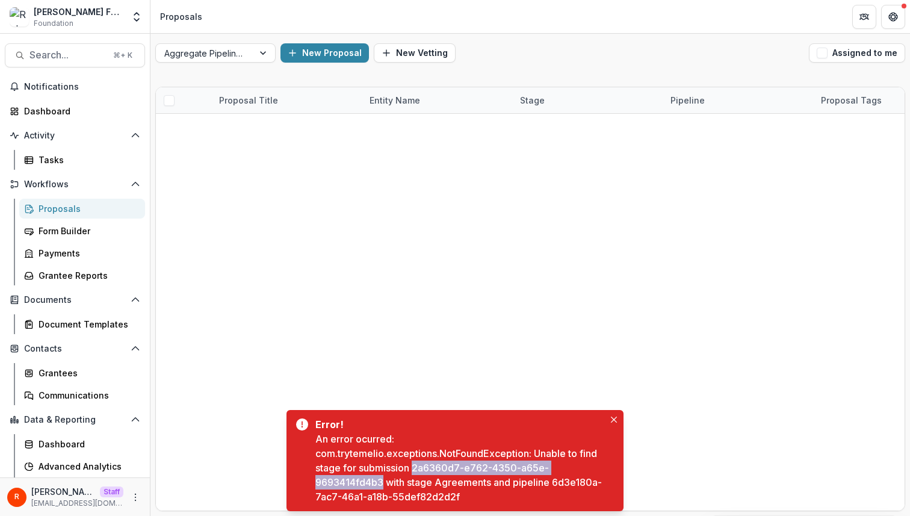
copy div "2a6360d7-e762-4350-a65e-9693414fd4b3"
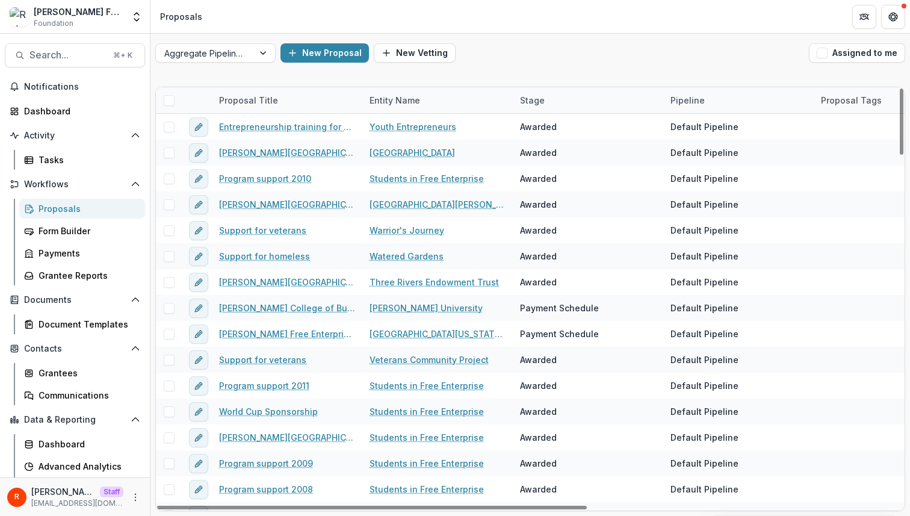
click at [262, 80] on div "Aggregate Pipelines New Proposal New Vetting Assigned to me Proposal Title Enti…" at bounding box center [530, 275] width 760 height 482
click at [131, 500] on icon "More" at bounding box center [136, 497] width 10 height 10
click at [212, 464] on link "User Settings" at bounding box center [211, 472] width 129 height 20
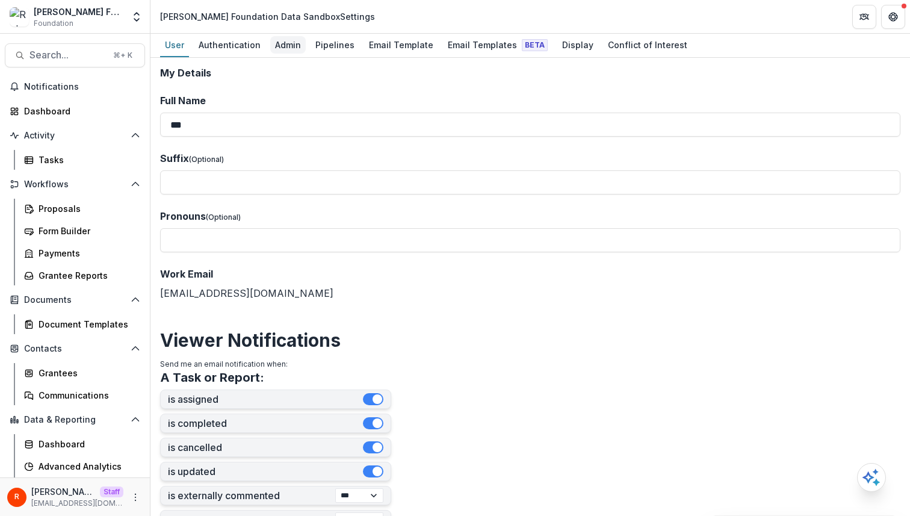
click at [278, 40] on div "Admin" at bounding box center [288, 44] width 36 height 17
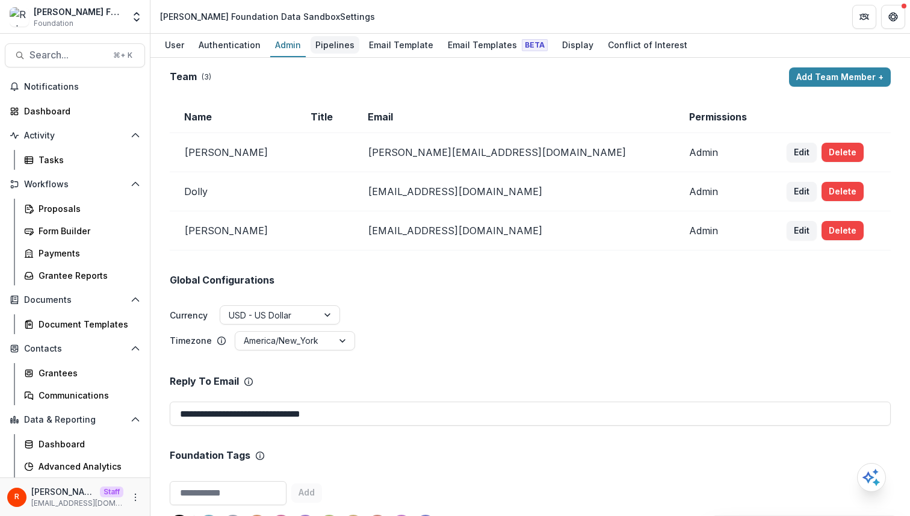
click at [344, 44] on div "Pipelines" at bounding box center [335, 44] width 49 height 17
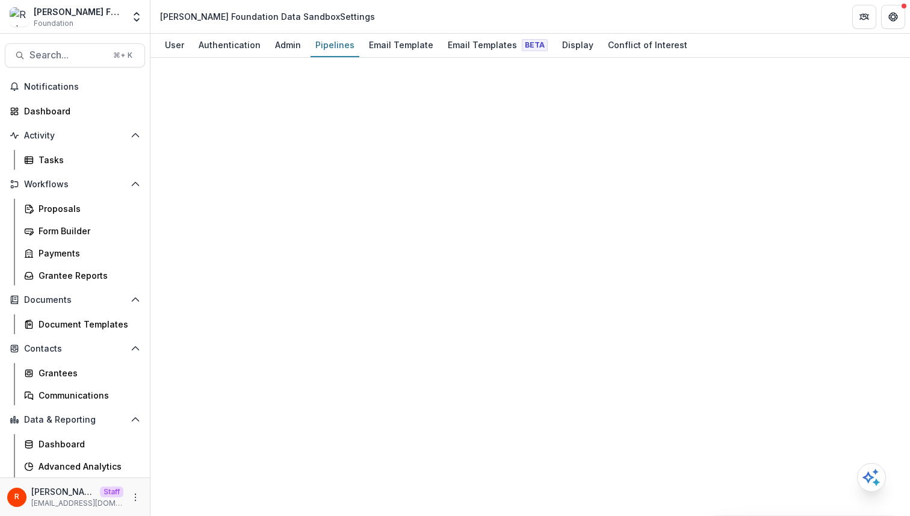
click at [548, 19] on header "Robert W Plaster Foundation Data Sandbox Settings" at bounding box center [530, 16] width 760 height 33
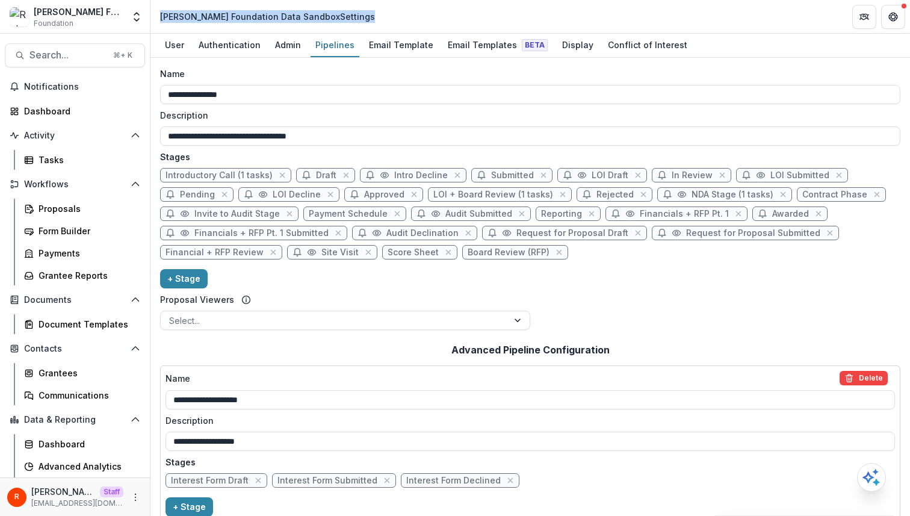
click at [548, 19] on header "Robert W Plaster Foundation Data Sandbox Settings" at bounding box center [530, 16] width 760 height 33
click at [544, 71] on div "Name" at bounding box center [526, 73] width 733 height 13
click at [544, 85] on input "**********" at bounding box center [530, 94] width 740 height 19
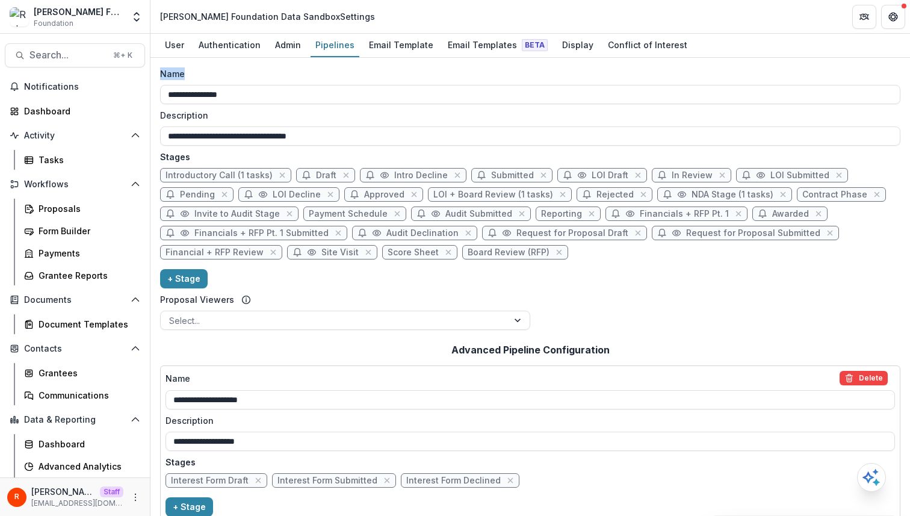
click at [544, 71] on div "Name" at bounding box center [526, 73] width 733 height 13
click at [544, 85] on input "**********" at bounding box center [530, 94] width 740 height 19
click at [544, 71] on div "Name" at bounding box center [526, 73] width 733 height 13
click at [544, 85] on input "**********" at bounding box center [530, 94] width 740 height 19
click at [495, 71] on div "Name" at bounding box center [526, 73] width 733 height 13
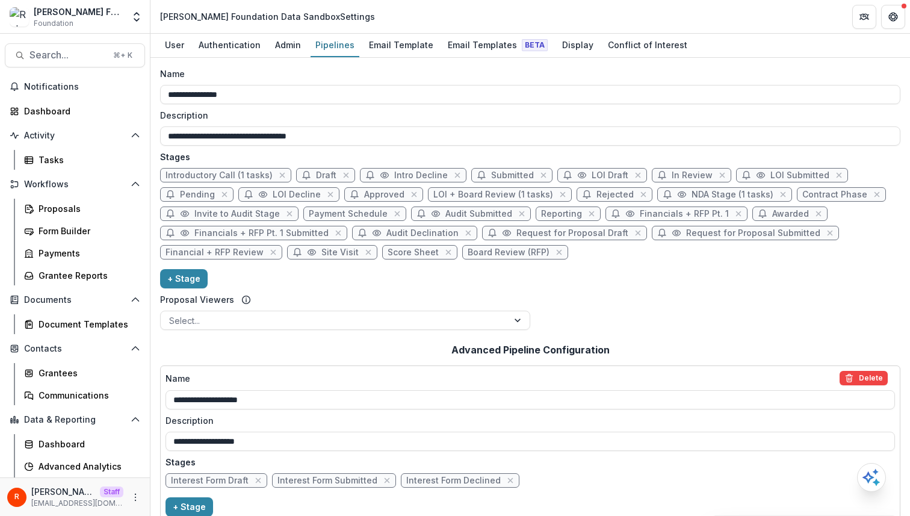
click at [495, 85] on input "**********" at bounding box center [530, 94] width 740 height 19
click at [495, 71] on div "Name" at bounding box center [526, 73] width 733 height 13
click at [495, 85] on input "**********" at bounding box center [530, 94] width 740 height 19
click at [495, 71] on div "Name" at bounding box center [526, 73] width 733 height 13
click at [495, 85] on input "**********" at bounding box center [530, 94] width 740 height 19
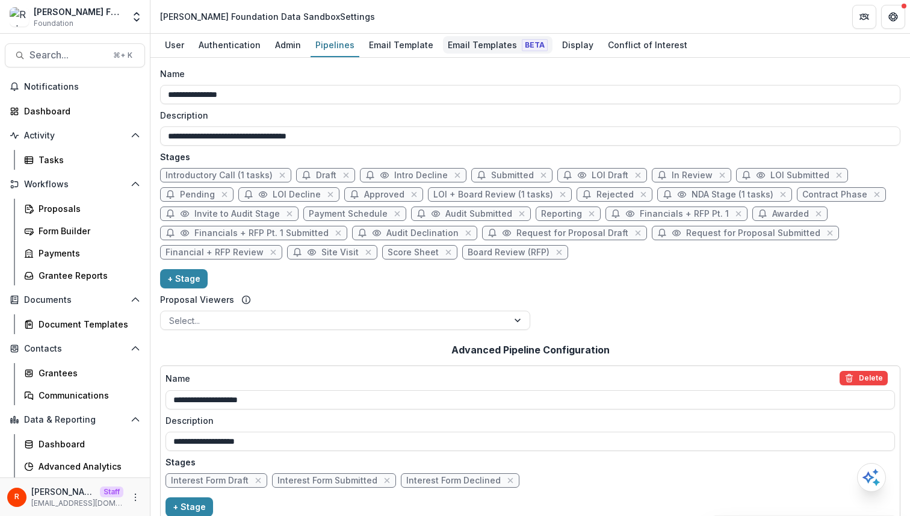
click at [484, 49] on div "Email Templates Beta" at bounding box center [498, 44] width 110 height 17
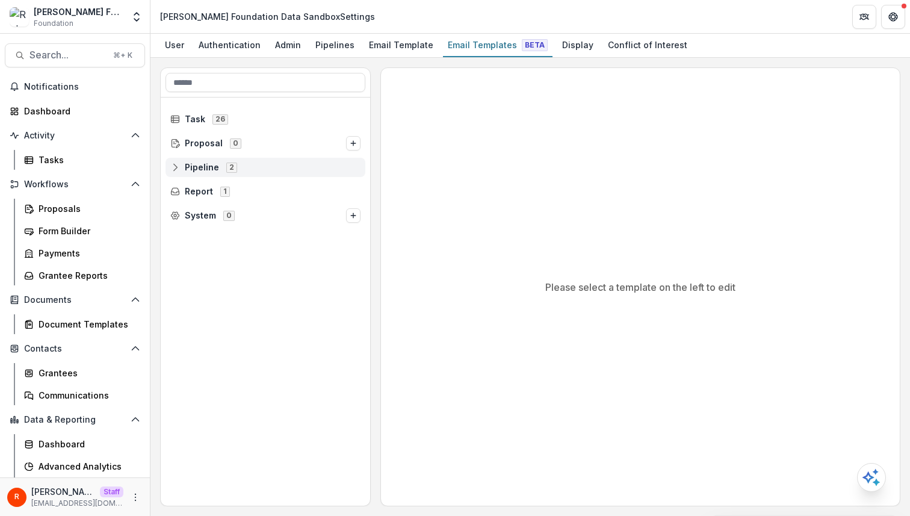
click at [282, 161] on div "Pipeline 2" at bounding box center [266, 167] width 200 height 19
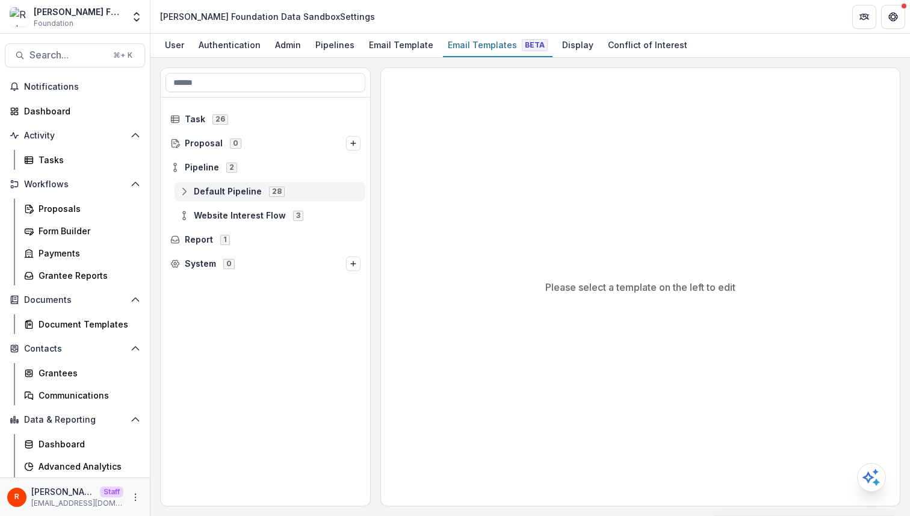
click at [275, 196] on div "Default Pipeline 28" at bounding box center [270, 191] width 191 height 19
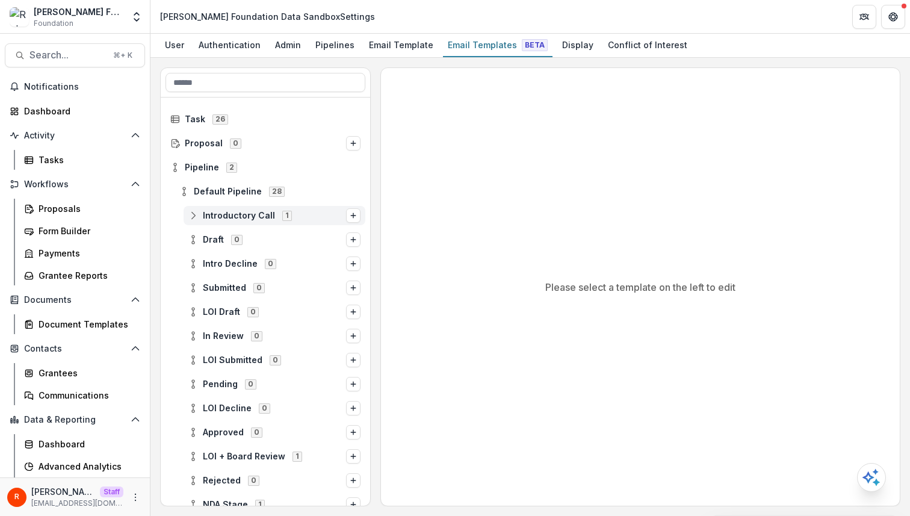
click at [282, 211] on span "1" at bounding box center [287, 216] width 10 height 10
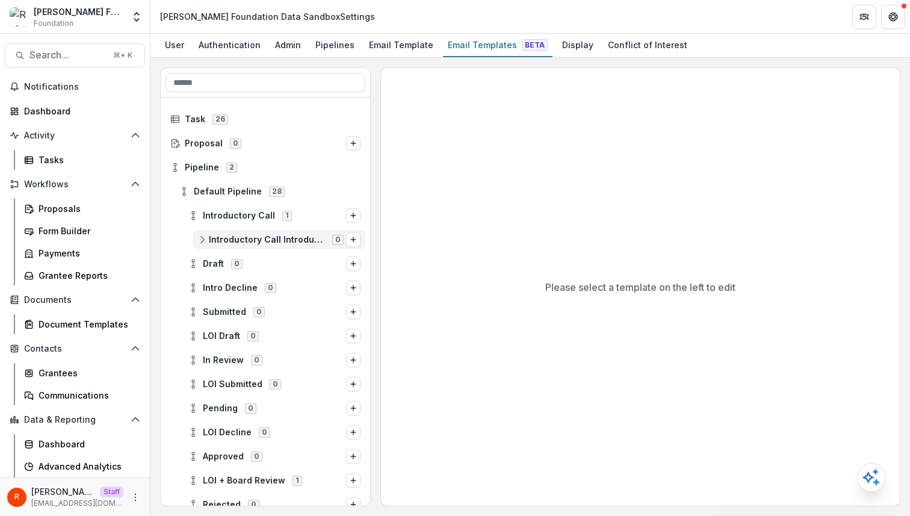
click at [279, 237] on span "Introductory Call Introductory Call Notes" at bounding box center [267, 240] width 116 height 10
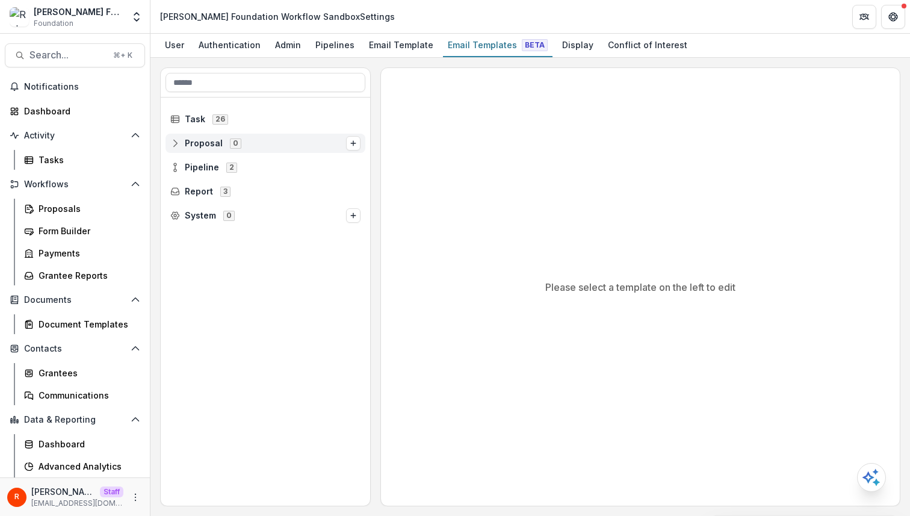
click at [273, 143] on span "Proposal 0" at bounding box center [258, 143] width 176 height 10
click at [273, 164] on span "Pipeline 2" at bounding box center [265, 167] width 190 height 10
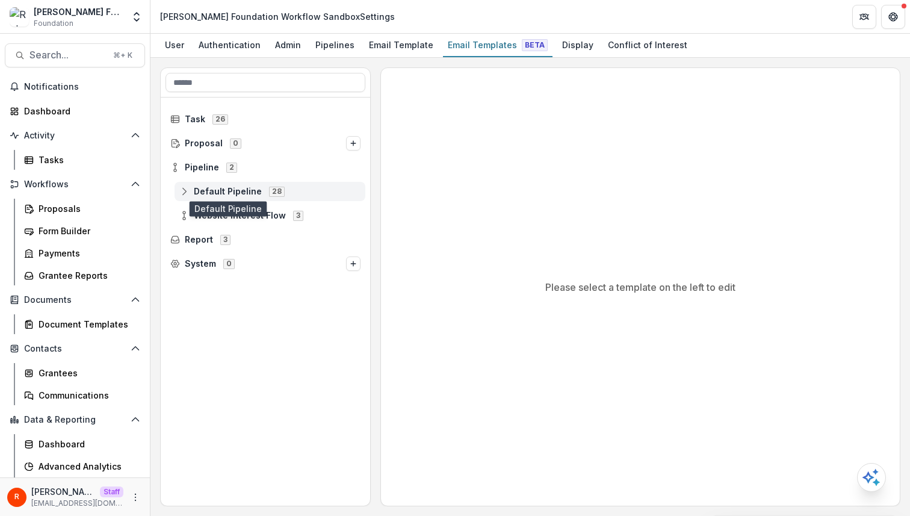
click at [236, 191] on span "Default Pipeline" at bounding box center [228, 192] width 68 height 10
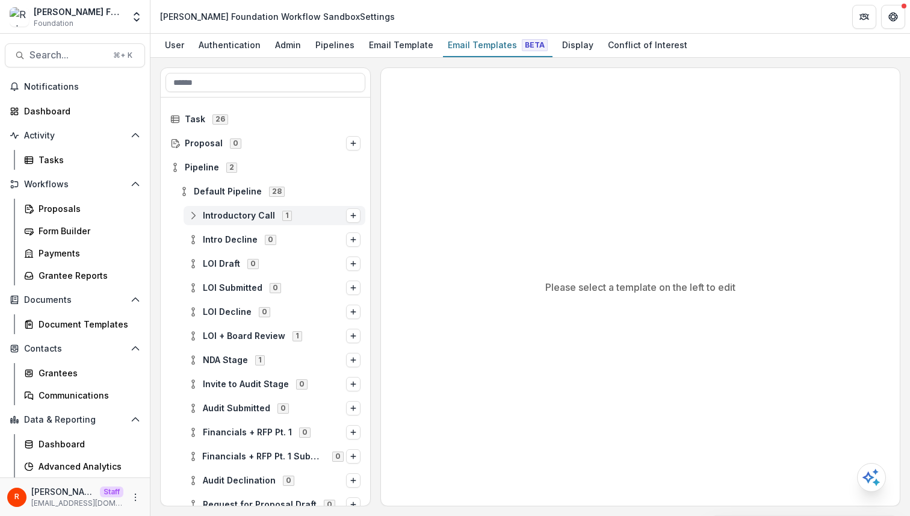
click at [241, 215] on span "Introductory Call" at bounding box center [239, 216] width 72 height 10
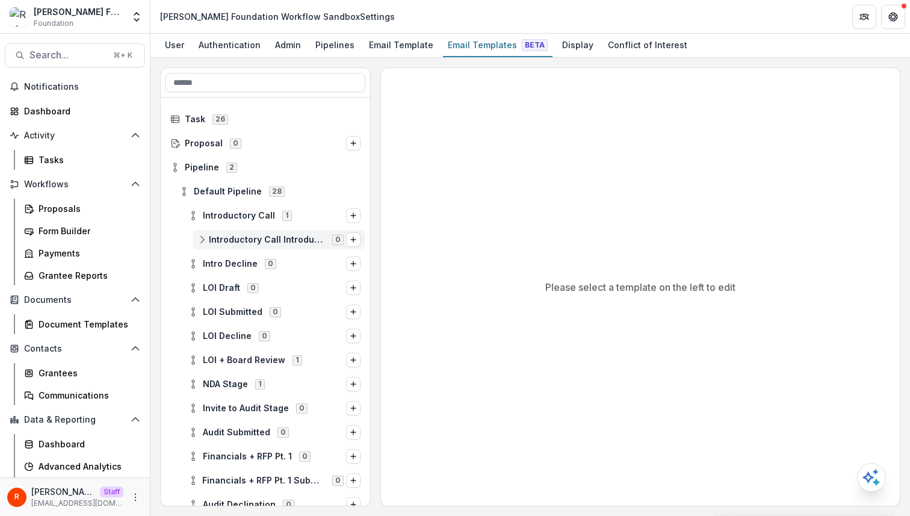
click at [242, 235] on span "Introductory Call Introductory Call Notes" at bounding box center [267, 240] width 116 height 10
click at [243, 247] on div "Introductory Call Introductory Call Notes 0" at bounding box center [279, 239] width 173 height 19
click at [244, 220] on span "Introductory Call" at bounding box center [239, 216] width 72 height 10
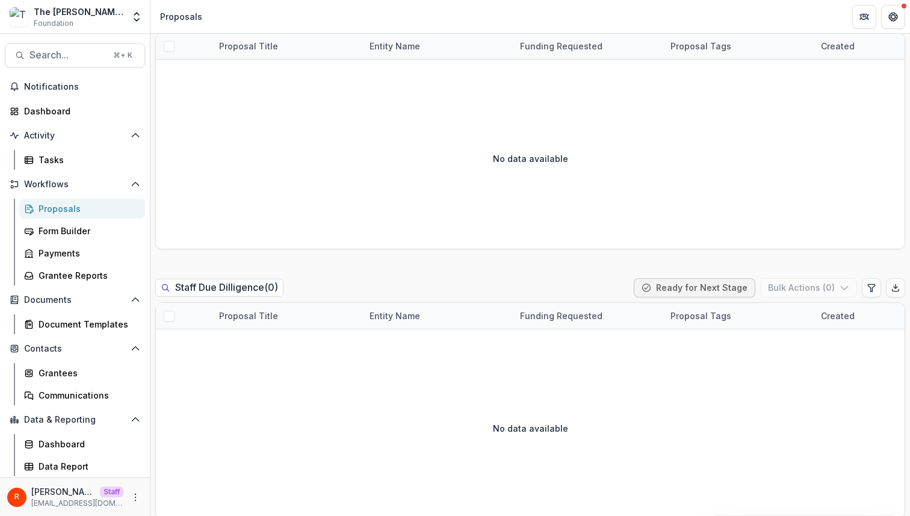
scroll to position [1751, 0]
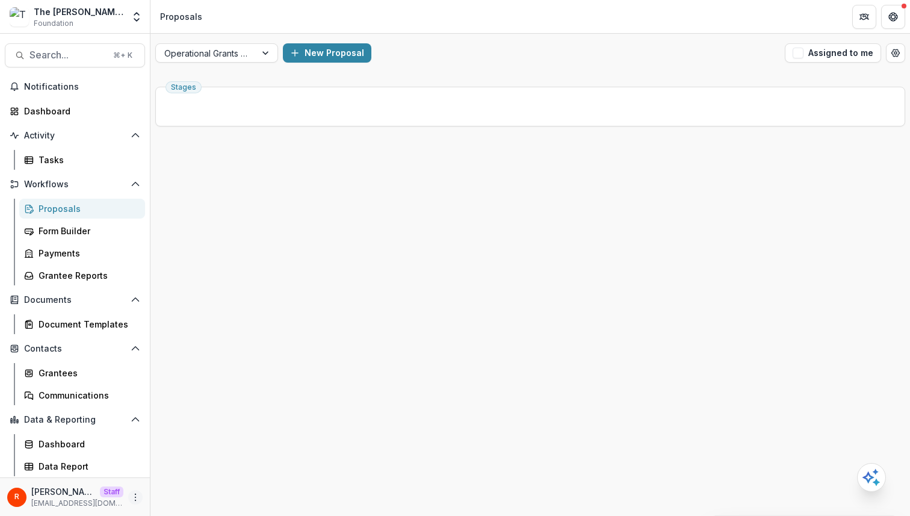
click at [134, 495] on icon "More" at bounding box center [136, 497] width 10 height 10
click at [207, 466] on link "User Settings" at bounding box center [214, 472] width 129 height 20
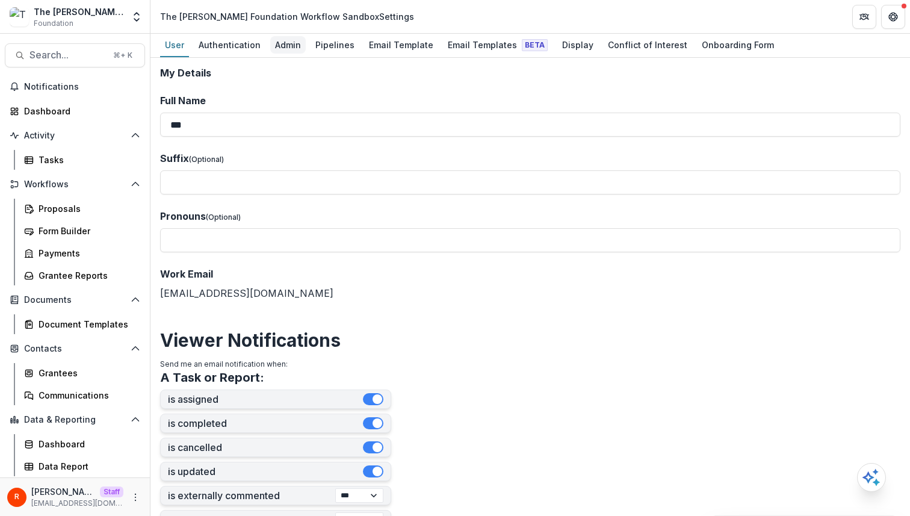
click at [294, 36] on div "Admin" at bounding box center [288, 44] width 36 height 17
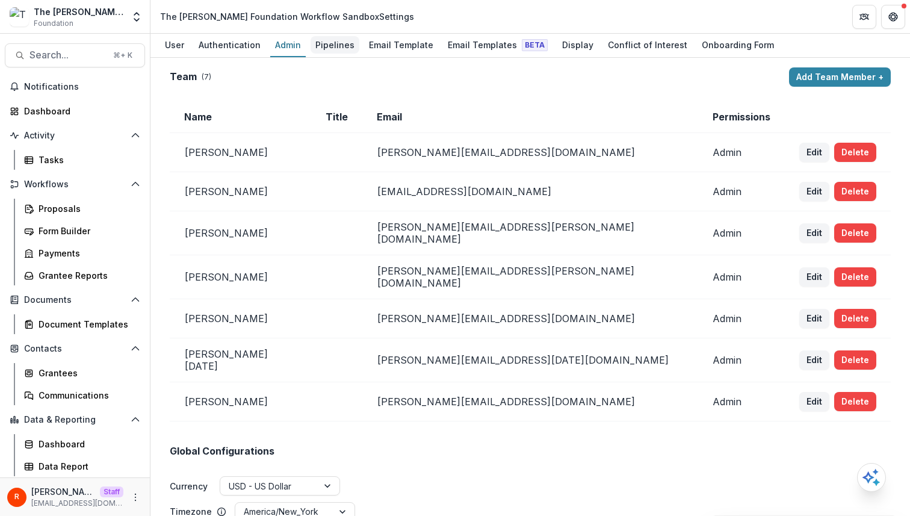
click at [339, 36] on div "Pipelines" at bounding box center [335, 44] width 49 height 17
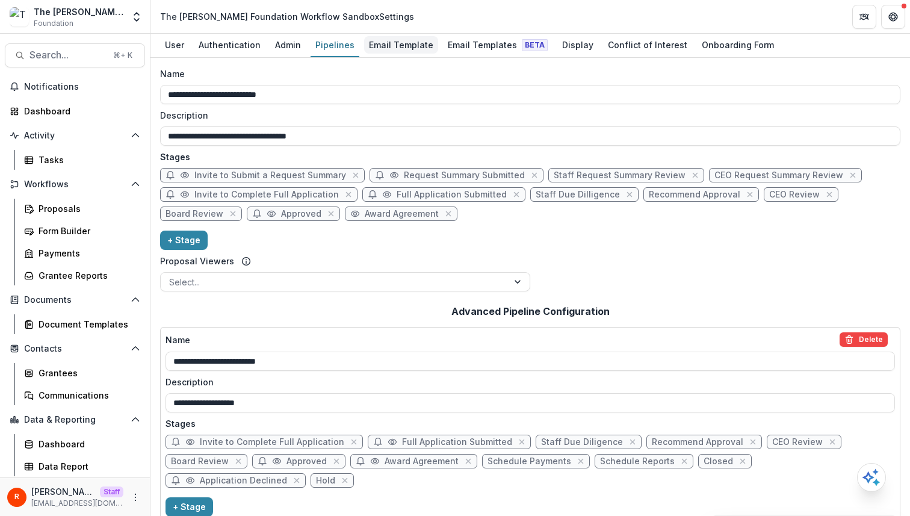
click at [385, 41] on div "Email Template" at bounding box center [401, 44] width 74 height 17
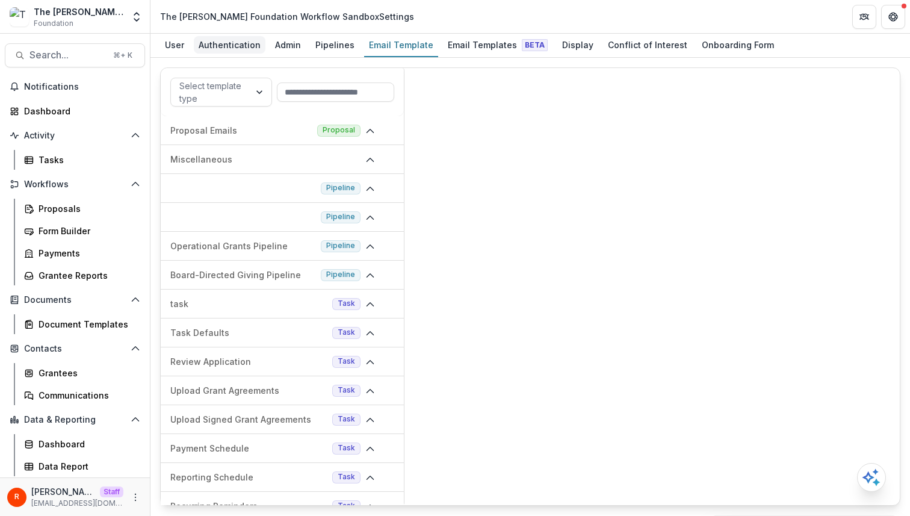
click at [253, 48] on div "Authentication" at bounding box center [230, 44] width 72 height 17
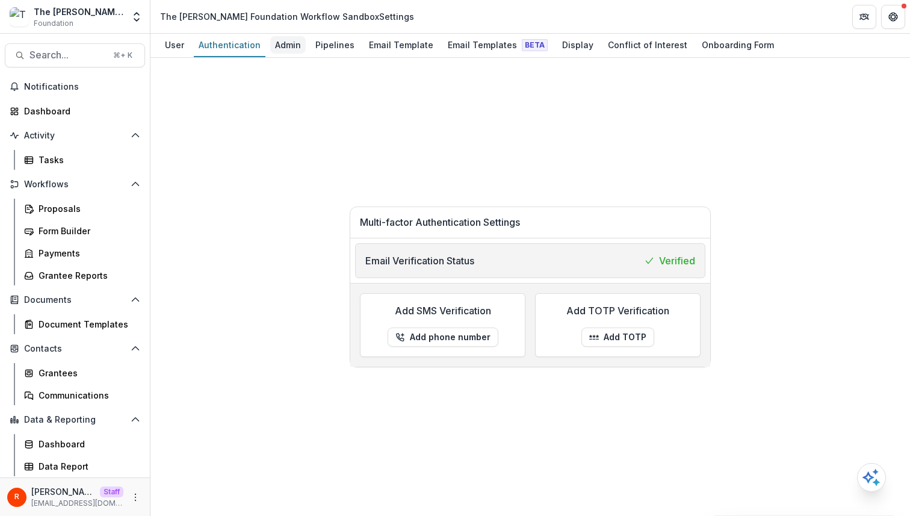
click at [283, 46] on div "Admin" at bounding box center [288, 44] width 36 height 17
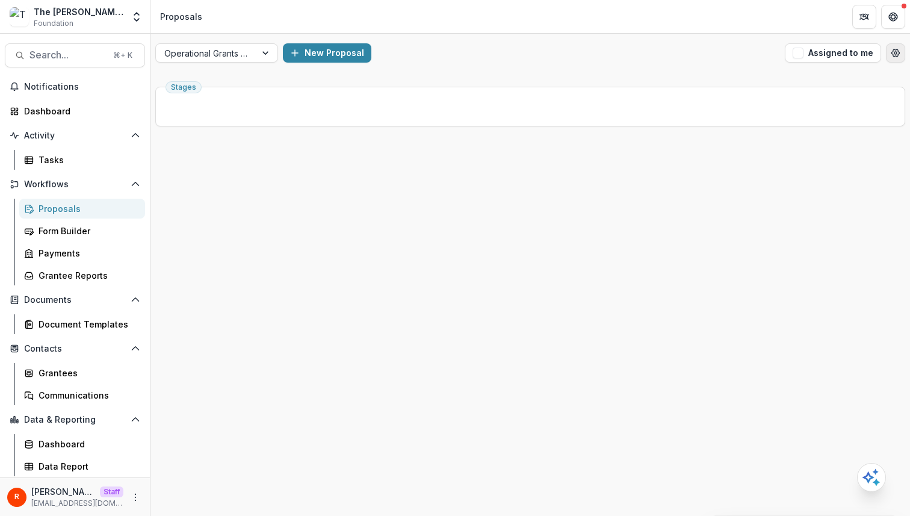
click at [889, 56] on button "Open table manager" at bounding box center [895, 52] width 19 height 19
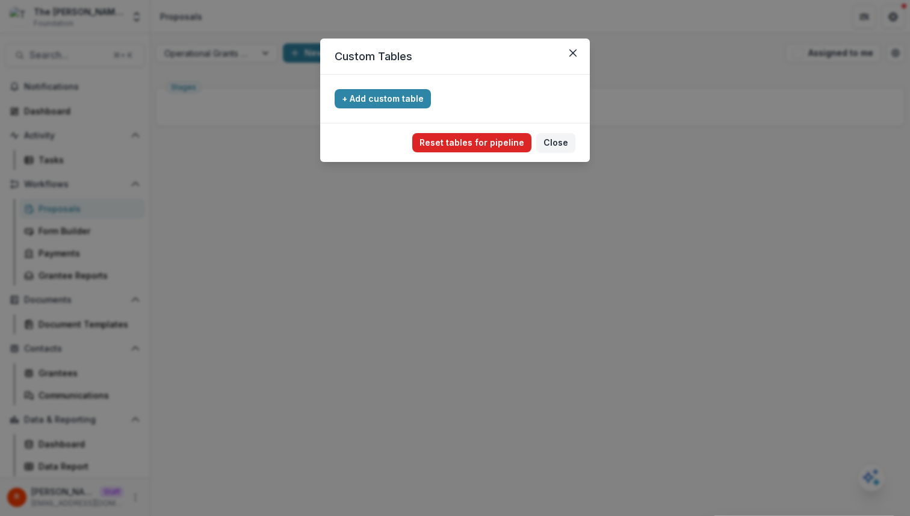
click at [515, 146] on button "Reset tables for pipeline" at bounding box center [471, 142] width 119 height 19
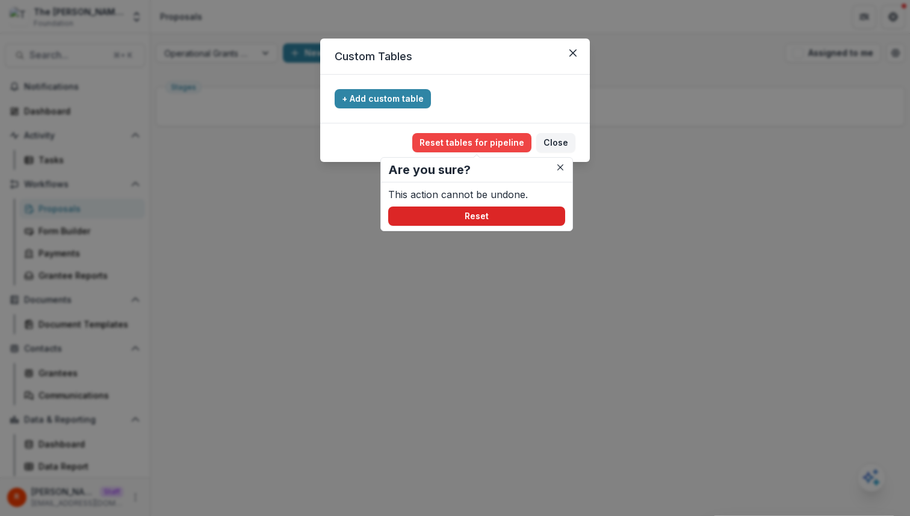
click at [491, 211] on button "Reset" at bounding box center [476, 215] width 177 height 19
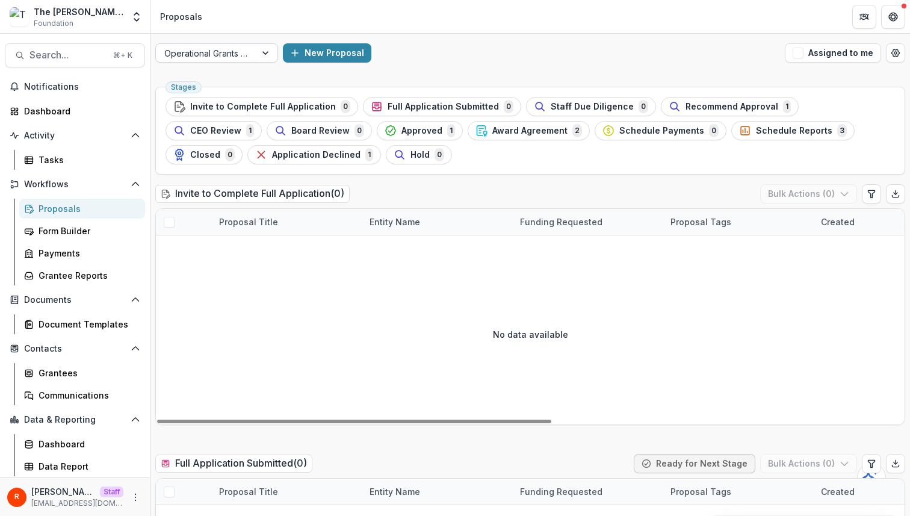
click at [226, 57] on div at bounding box center [205, 53] width 83 height 15
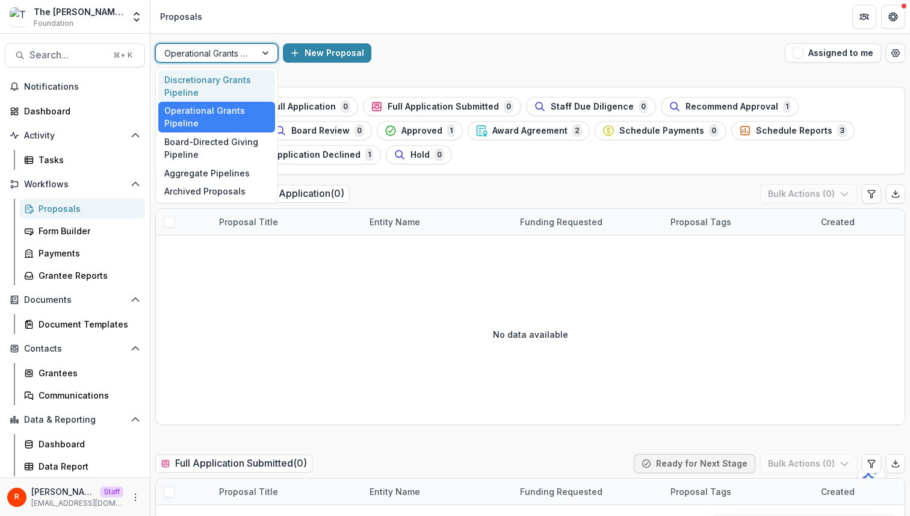
click at [214, 76] on div "Discretionary Grants Pipeline" at bounding box center [216, 85] width 117 height 31
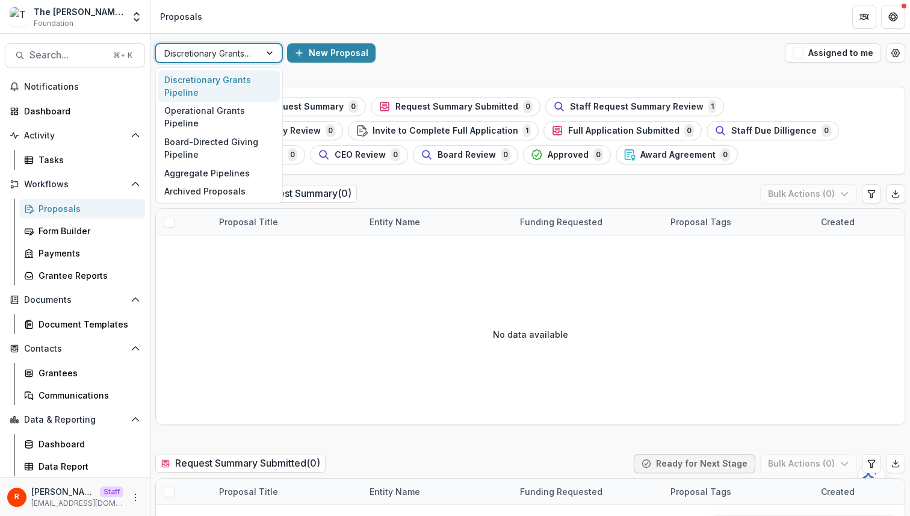
click at [230, 56] on div at bounding box center [207, 53] width 87 height 15
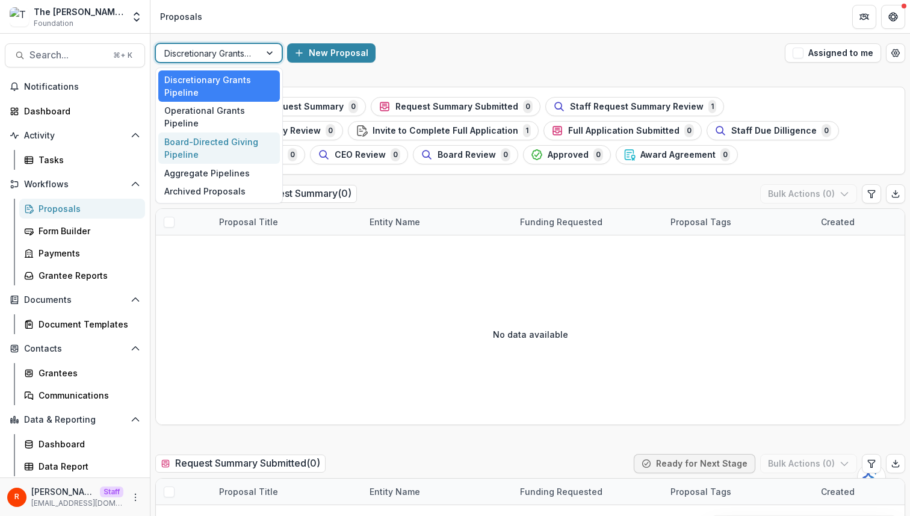
click at [226, 132] on div "Board-Directed Giving Pipeline" at bounding box center [219, 147] width 122 height 31
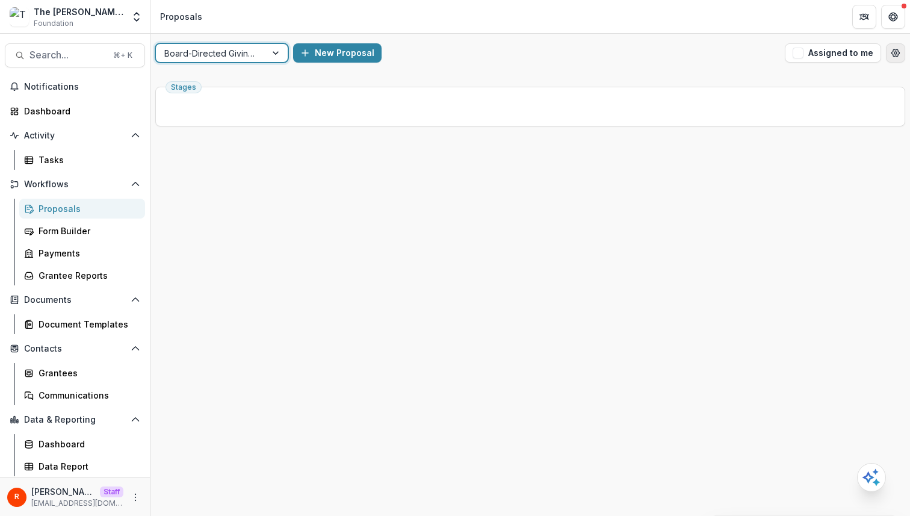
click at [895, 52] on icon "Open table manager" at bounding box center [896, 53] width 10 height 10
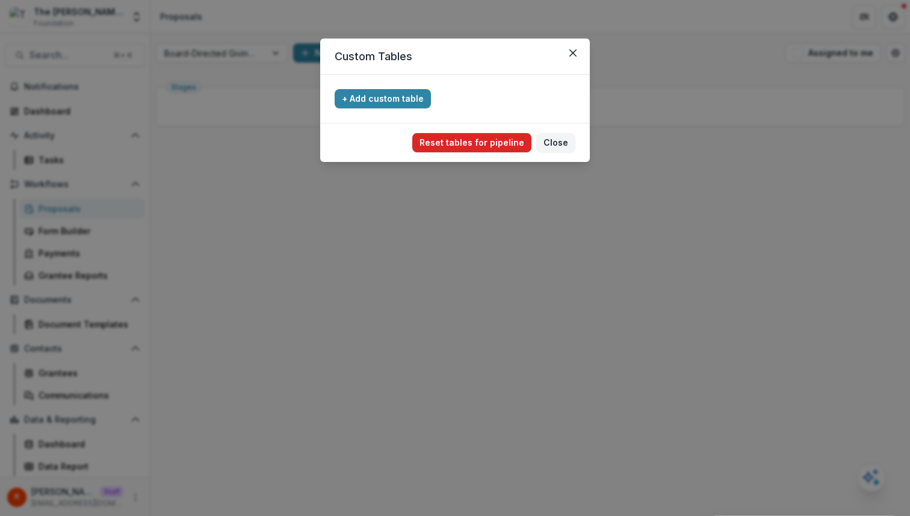
click at [479, 134] on button "Reset tables for pipeline" at bounding box center [471, 142] width 119 height 19
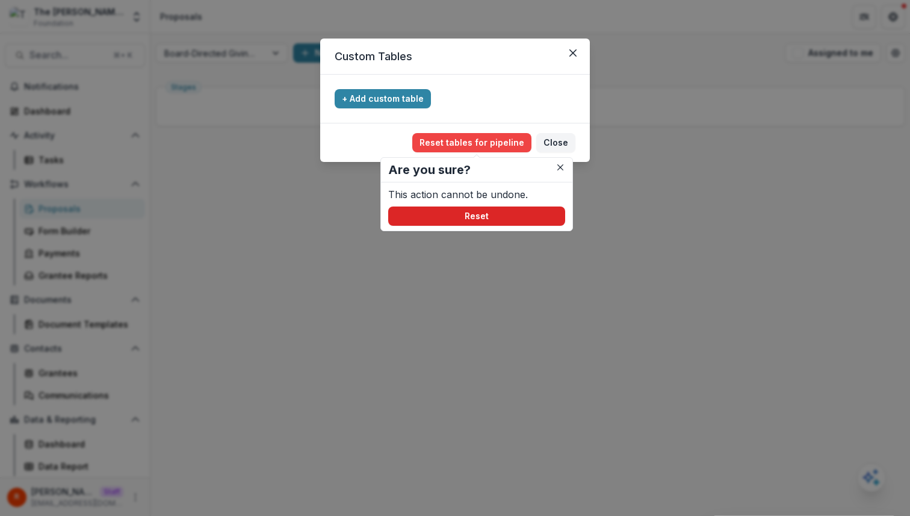
click at [500, 209] on button "Reset" at bounding box center [476, 215] width 177 height 19
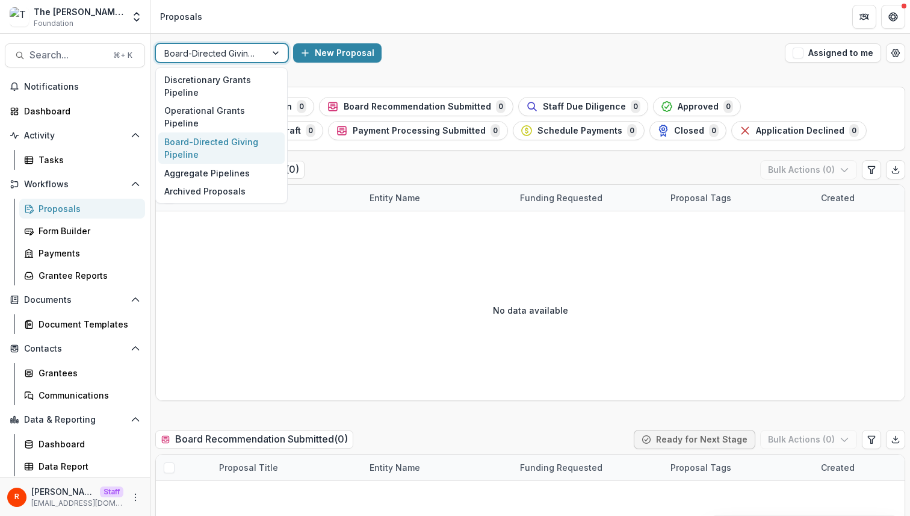
click at [252, 55] on div at bounding box center [210, 53] width 93 height 15
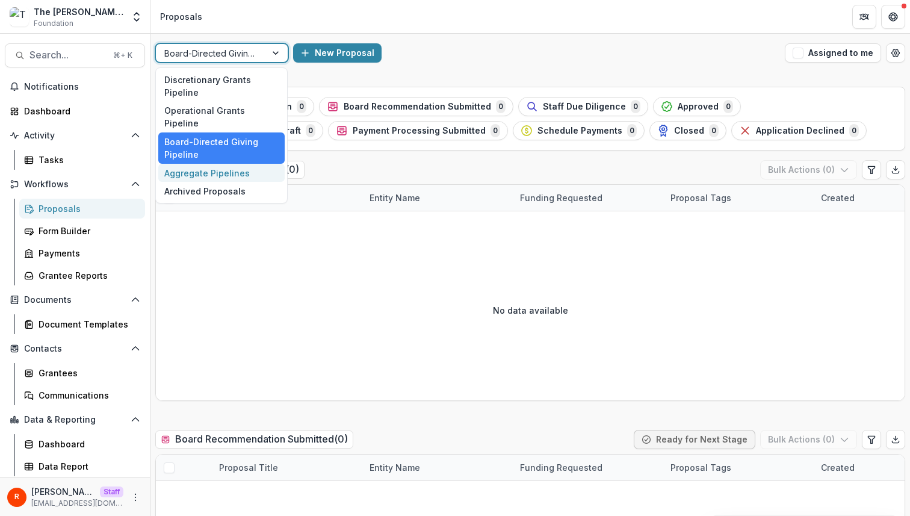
click at [233, 164] on div "Aggregate Pipelines" at bounding box center [221, 173] width 126 height 19
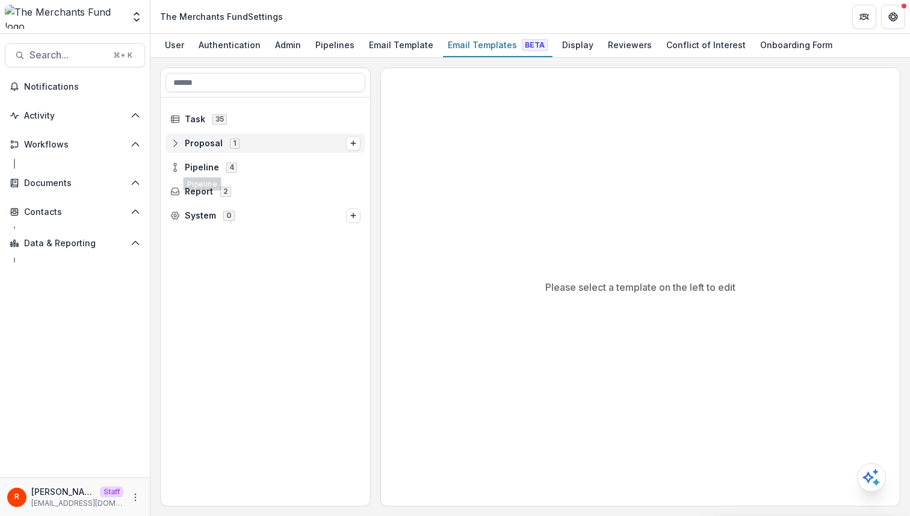
click at [216, 145] on span "Proposal" at bounding box center [204, 143] width 38 height 10
click at [212, 167] on span "Submission Reminder" at bounding box center [277, 168] width 167 height 10
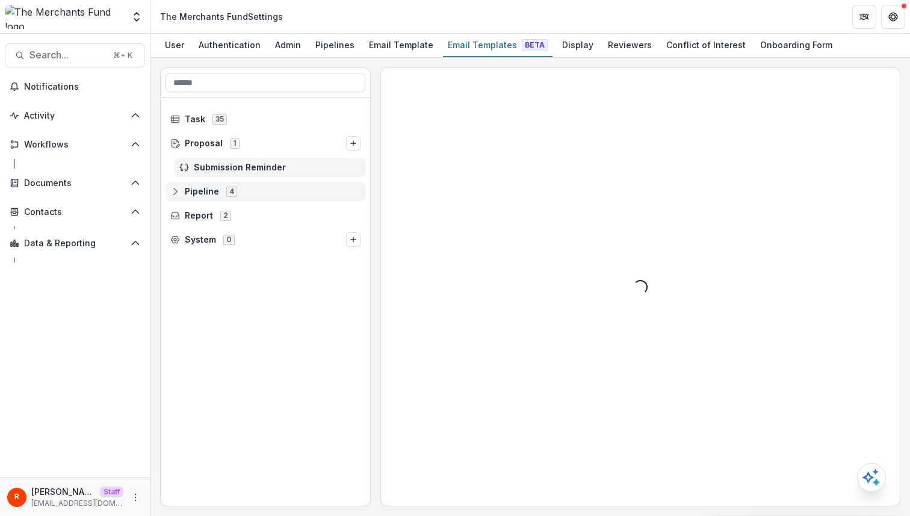
click at [208, 196] on span "Pipeline" at bounding box center [202, 192] width 34 height 10
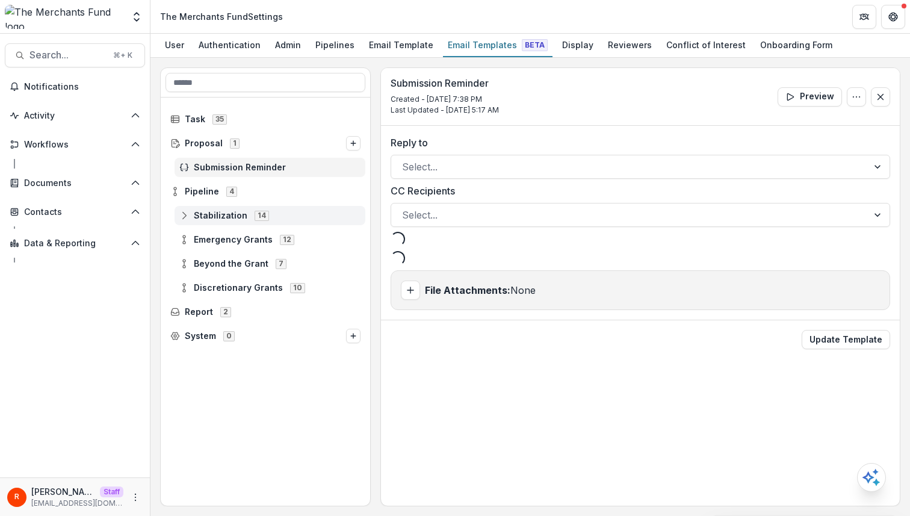
click at [229, 219] on span "Stabilization" at bounding box center [221, 216] width 54 height 10
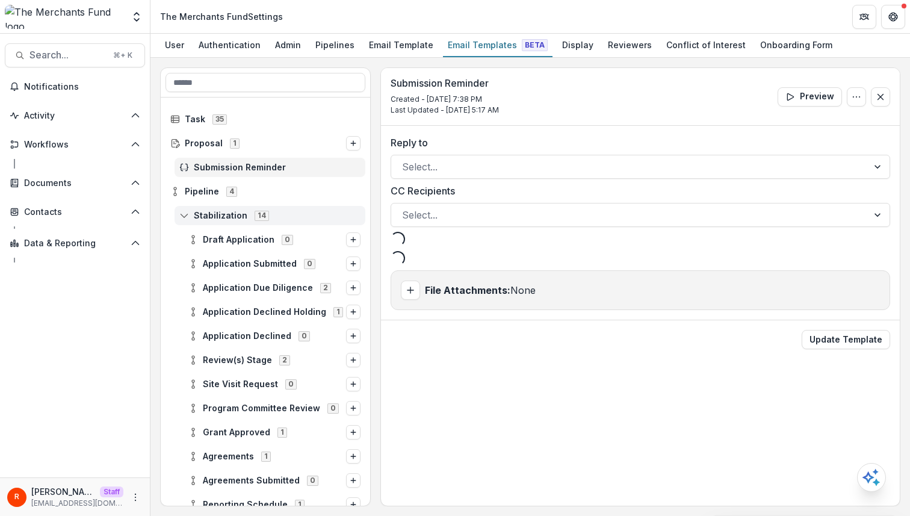
click at [229, 219] on span "Stabilization" at bounding box center [221, 216] width 54 height 10
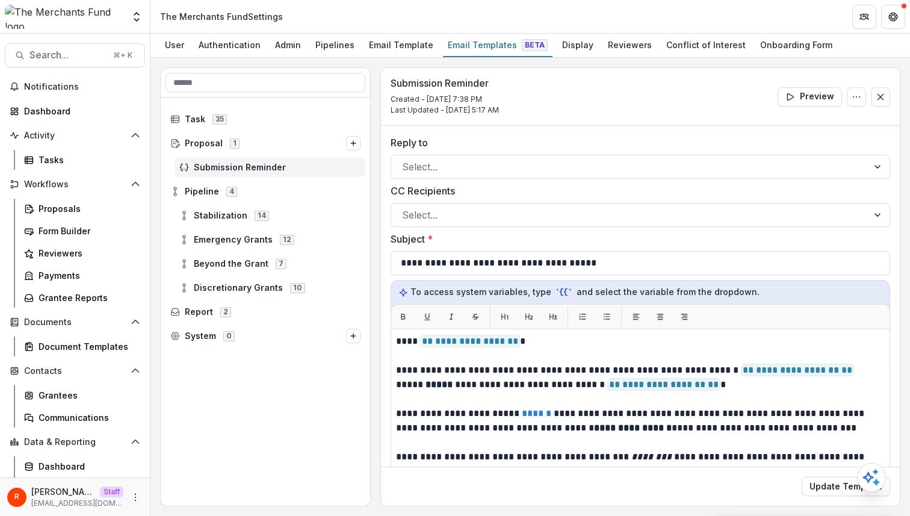
scroll to position [217, 0]
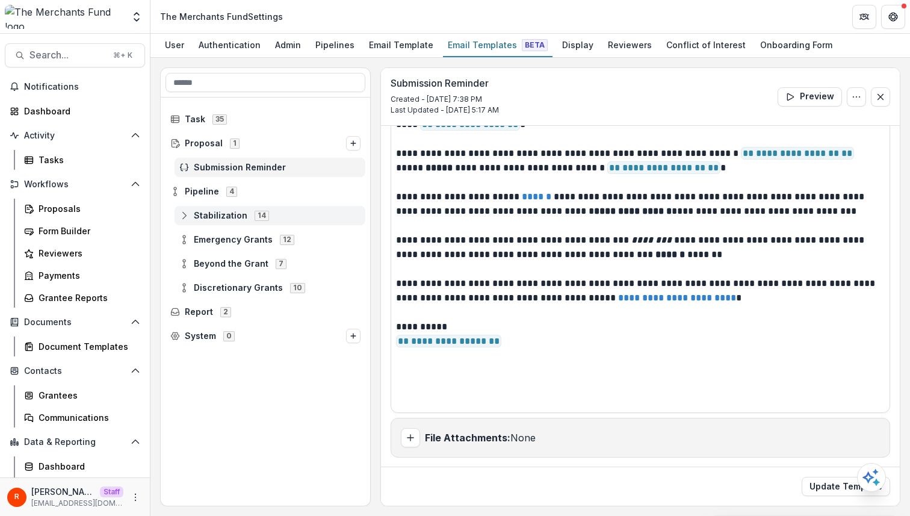
click at [294, 214] on span "Stabilization 14" at bounding box center [269, 215] width 181 height 10
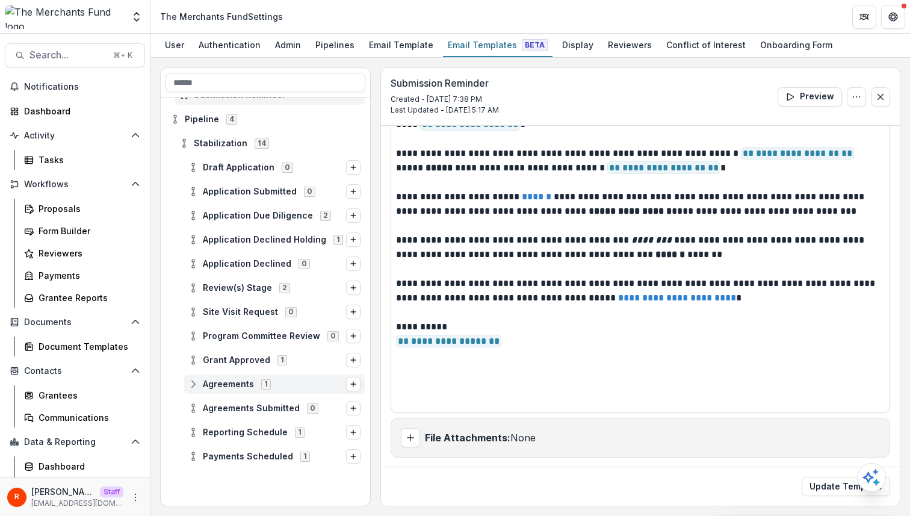
scroll to position [0, 0]
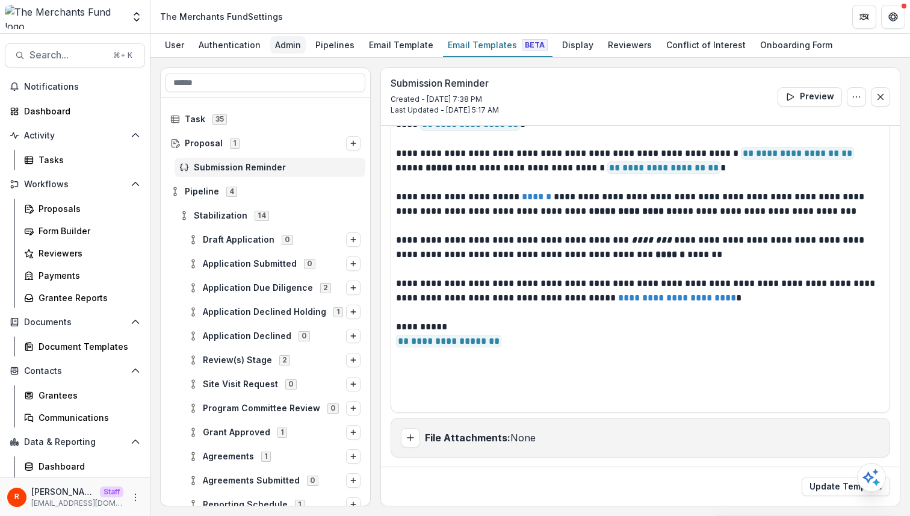
click at [288, 45] on div "Admin" at bounding box center [288, 44] width 36 height 17
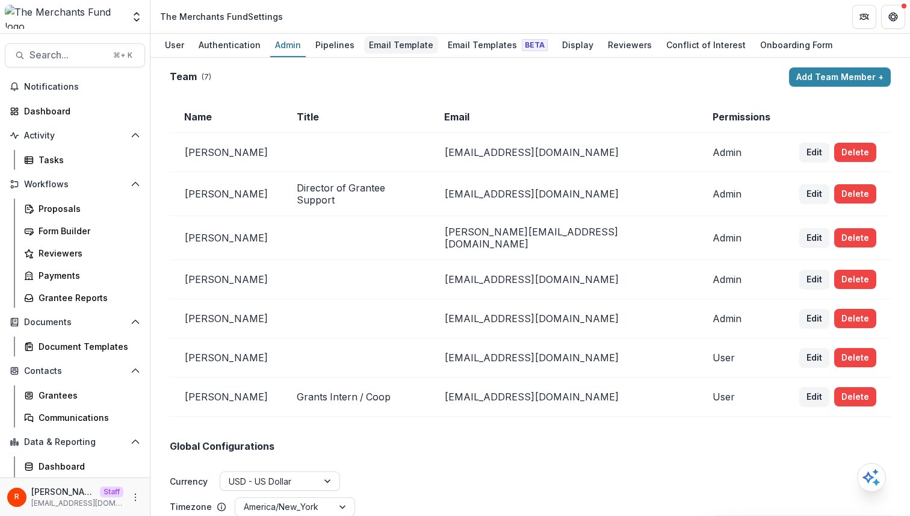
click at [428, 43] on div "Email Template" at bounding box center [401, 44] width 74 height 17
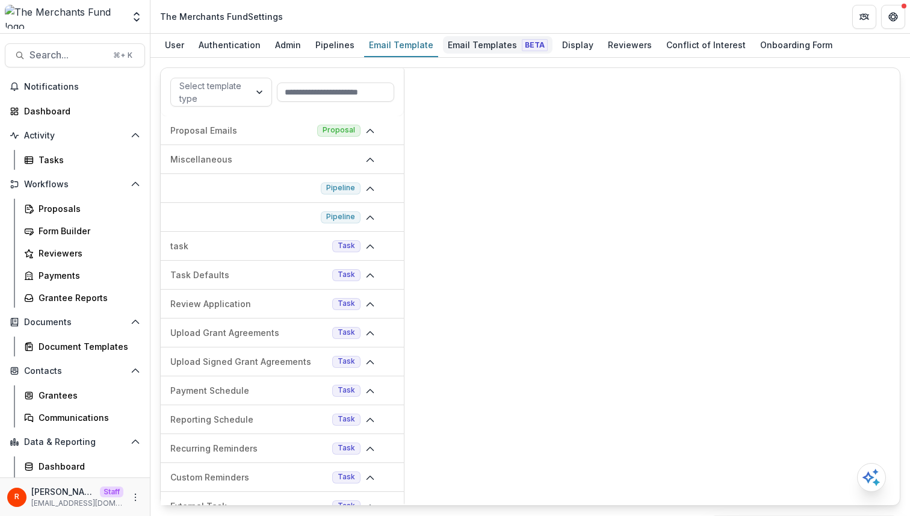
click at [458, 44] on div "Email Templates Beta" at bounding box center [498, 44] width 110 height 17
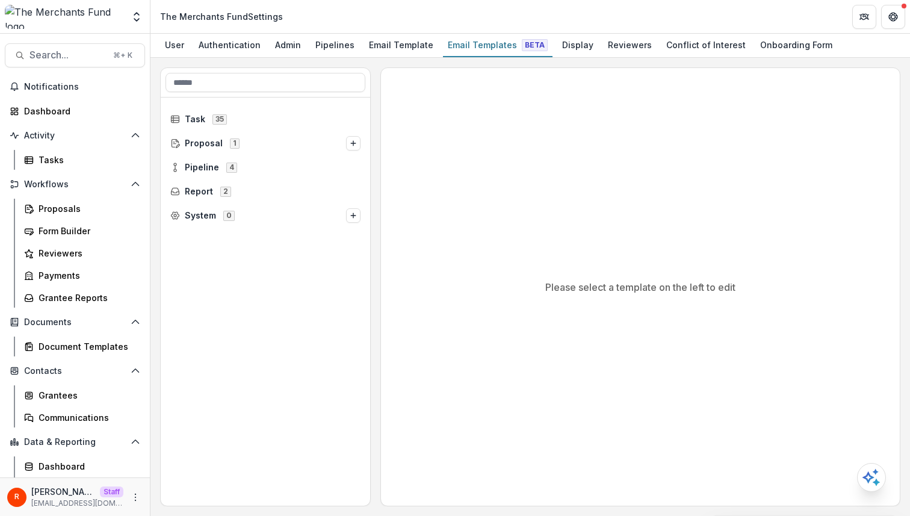
click at [281, 156] on div "Pipeline 4" at bounding box center [265, 167] width 209 height 24
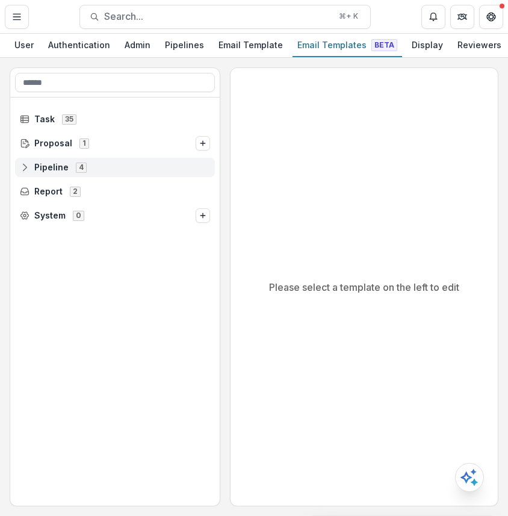
click at [133, 167] on span "Pipeline 4" at bounding box center [115, 167] width 190 height 10
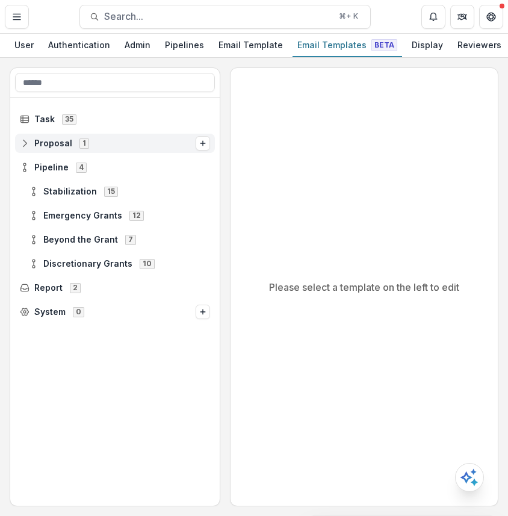
click at [129, 148] on span "Proposal 1" at bounding box center [108, 143] width 176 height 10
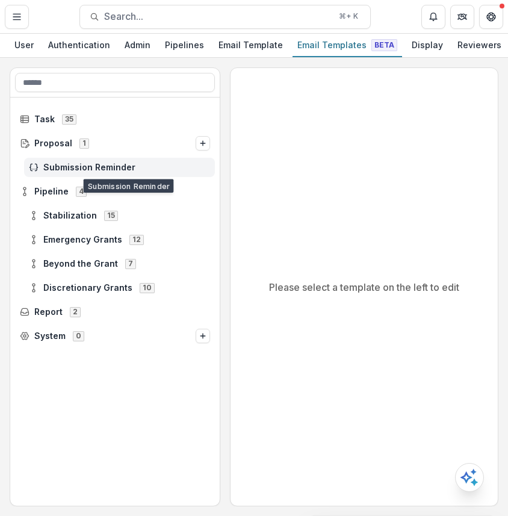
click at [128, 164] on span "Submission Reminder" at bounding box center [126, 168] width 167 height 10
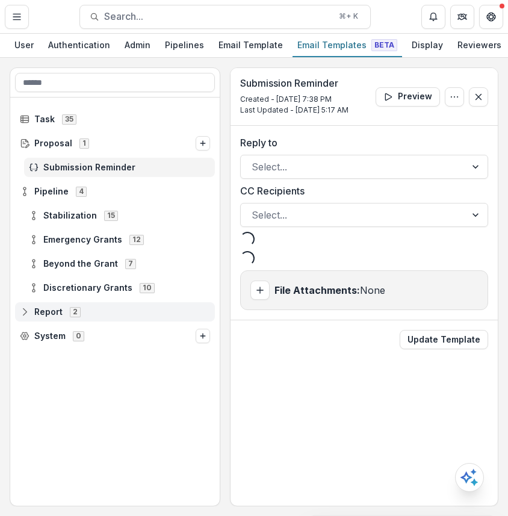
click at [107, 314] on span "Report 2" at bounding box center [115, 311] width 190 height 10
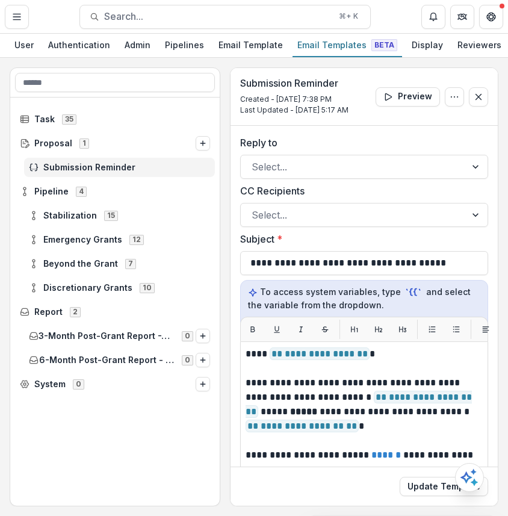
click at [126, 134] on div "Proposal 1" at bounding box center [114, 143] width 209 height 24
click at [129, 122] on span "Task 35" at bounding box center [115, 119] width 190 height 10
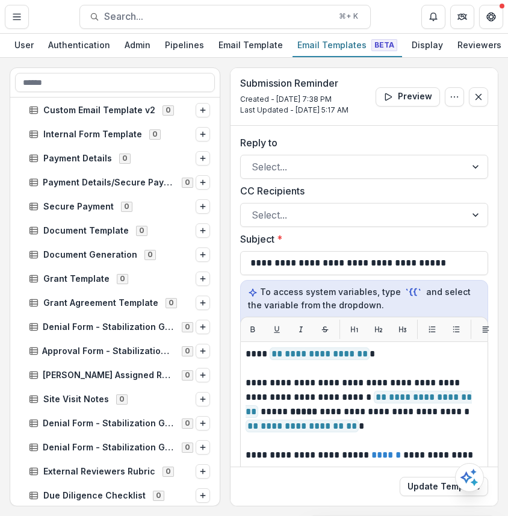
scroll to position [347, 0]
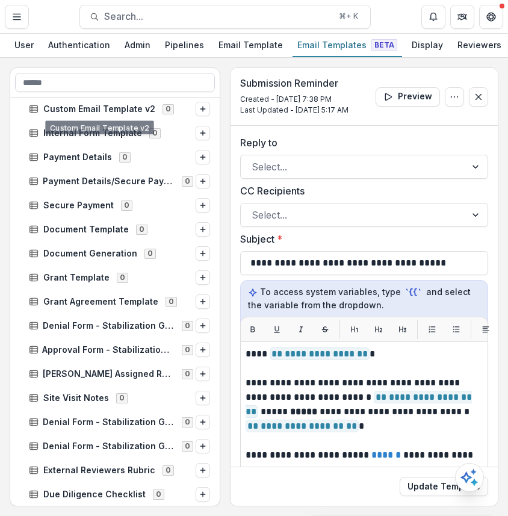
click at [124, 88] on input at bounding box center [115, 82] width 200 height 19
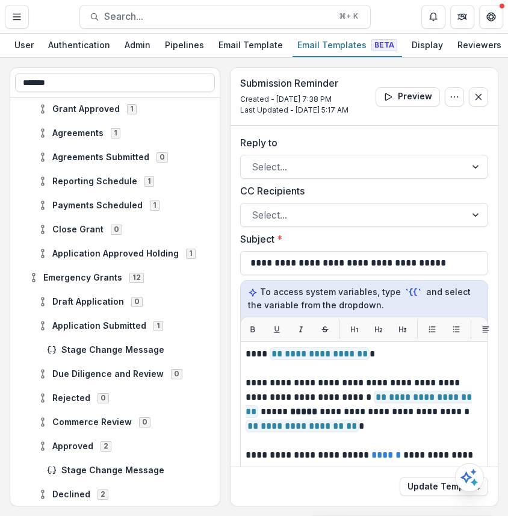
scroll to position [0, 0]
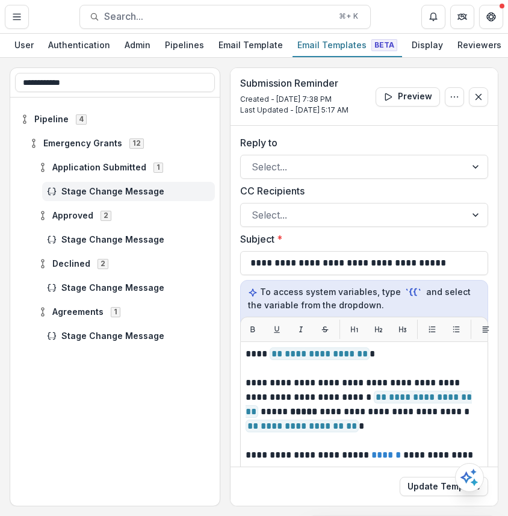
type input "**********"
click at [129, 192] on span "Stage Change Message" at bounding box center [135, 192] width 149 height 10
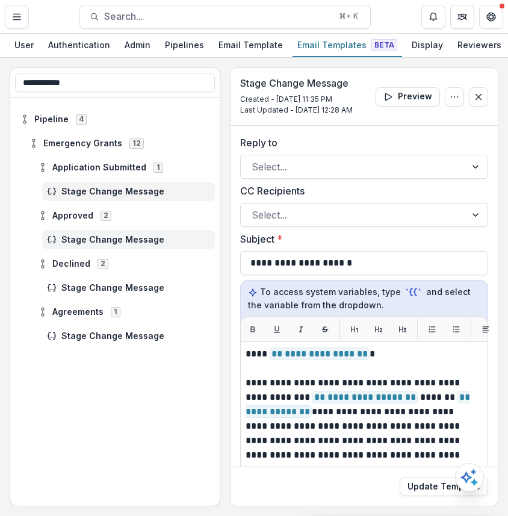
click at [126, 241] on span "Stage Change Message" at bounding box center [135, 240] width 149 height 10
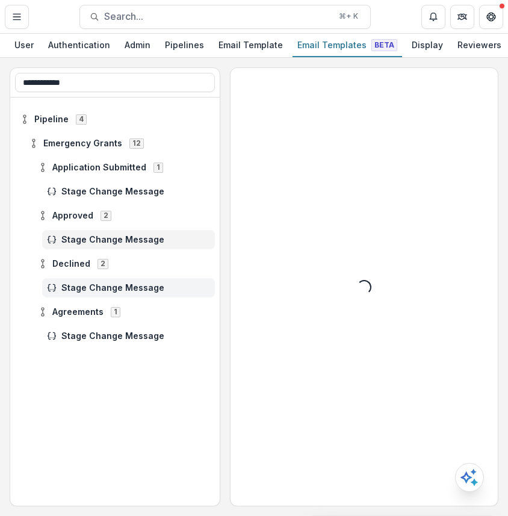
click at [120, 287] on span "Stage Change Message" at bounding box center [135, 288] width 149 height 10
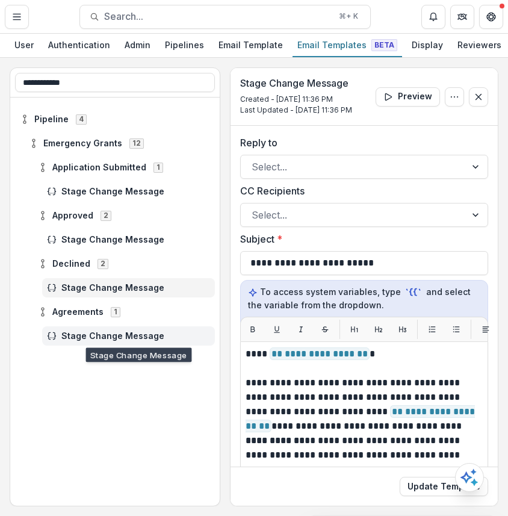
click at [120, 337] on span "Stage Change Message" at bounding box center [135, 336] width 149 height 10
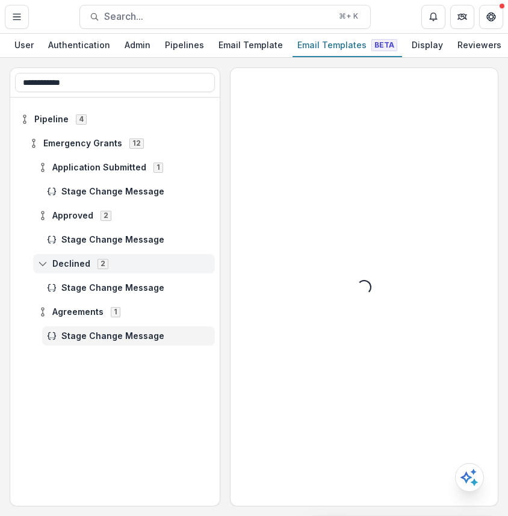
click at [71, 264] on span "Declined" at bounding box center [71, 264] width 38 height 10
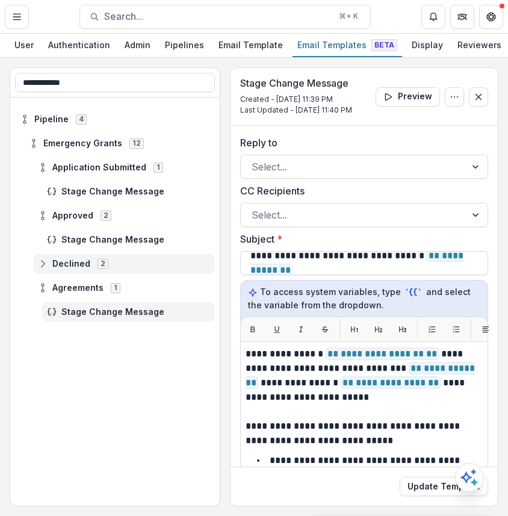
click at [71, 264] on span "Declined" at bounding box center [71, 264] width 38 height 10
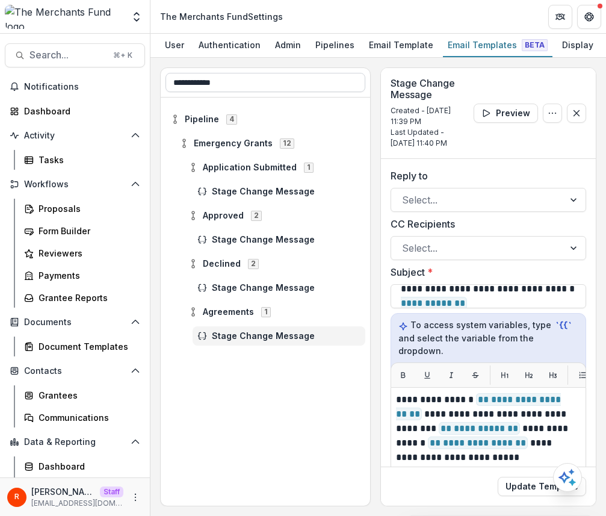
click at [253, 85] on input "**********" at bounding box center [266, 82] width 200 height 19
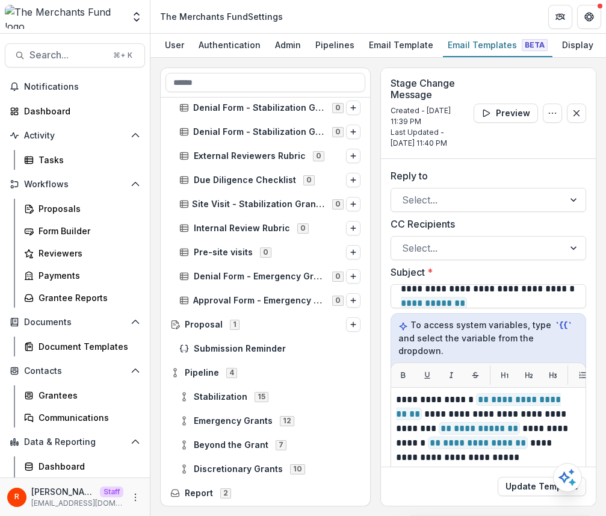
scroll to position [735, 0]
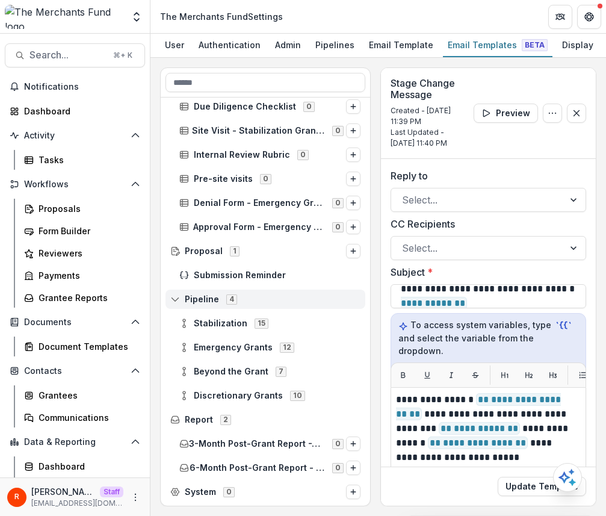
click at [174, 301] on icon at bounding box center [175, 299] width 10 height 10
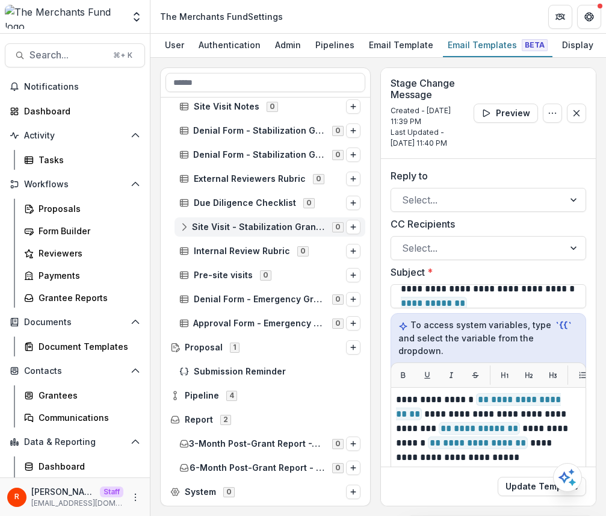
scroll to position [0, 0]
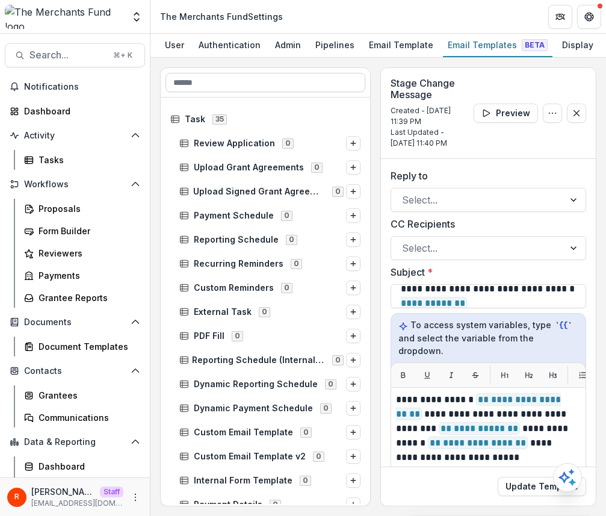
click at [243, 82] on input at bounding box center [266, 82] width 200 height 19
click at [285, 81] on input at bounding box center [266, 82] width 200 height 19
click at [296, 66] on div "**********" at bounding box center [378, 287] width 456 height 458
click at [172, 122] on rect at bounding box center [176, 119] width 8 height 7
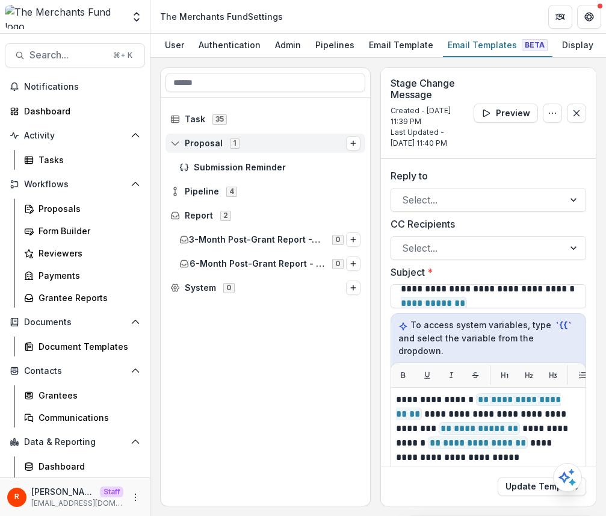
click at [172, 145] on icon at bounding box center [175, 143] width 10 height 10
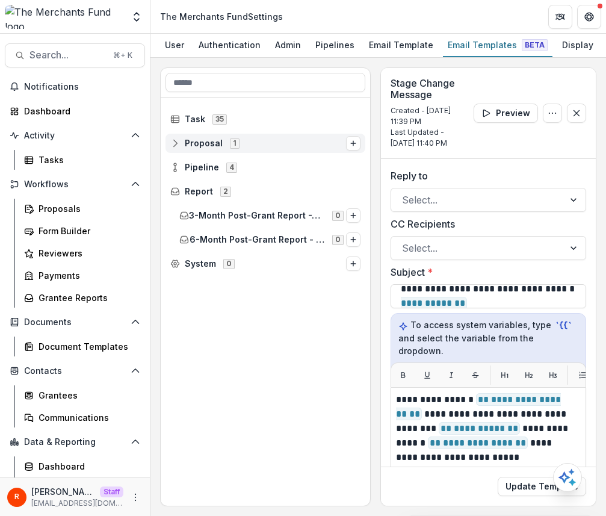
click at [173, 146] on icon at bounding box center [175, 143] width 10 height 10
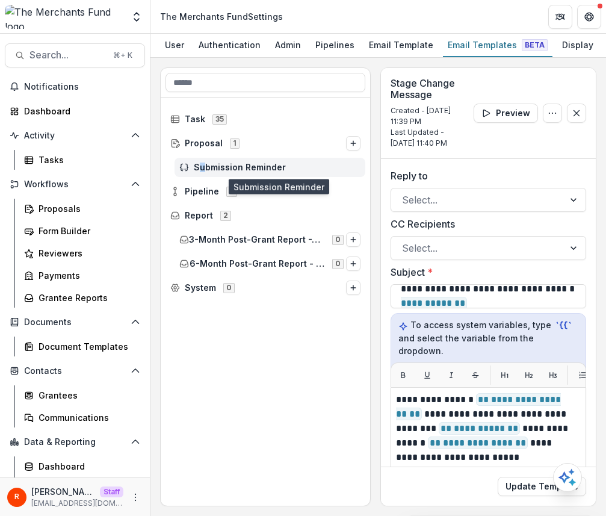
click at [202, 171] on span "Submission Reminder" at bounding box center [277, 168] width 167 height 10
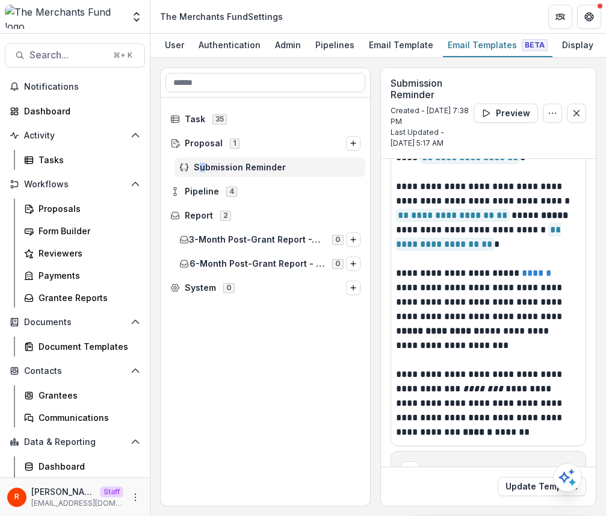
scroll to position [275, 0]
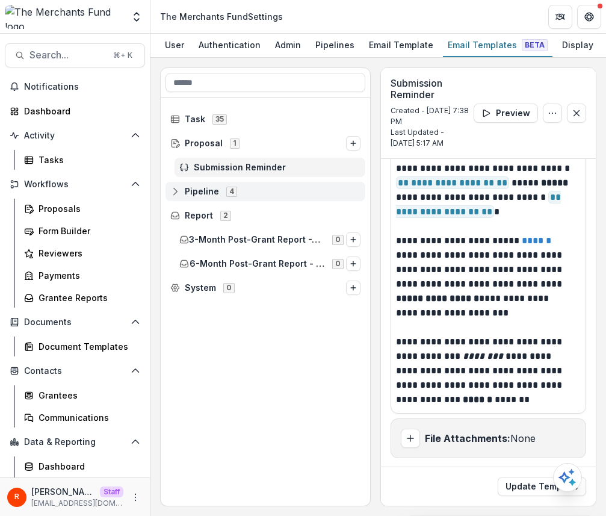
click at [179, 195] on icon at bounding box center [175, 192] width 10 height 10
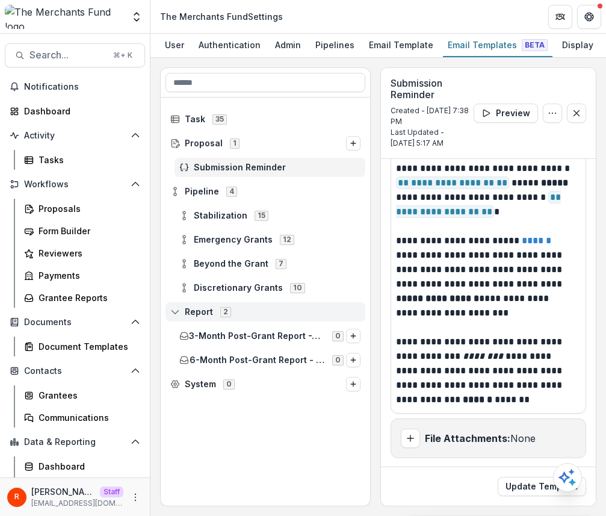
click at [177, 315] on icon at bounding box center [176, 313] width 8 height 3
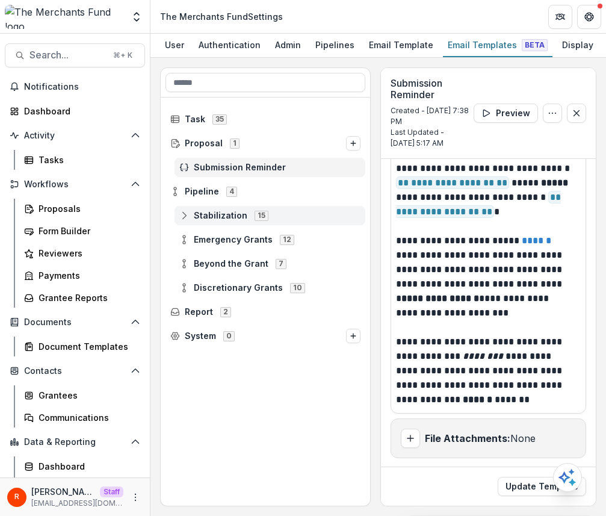
click at [185, 219] on icon at bounding box center [184, 216] width 10 height 10
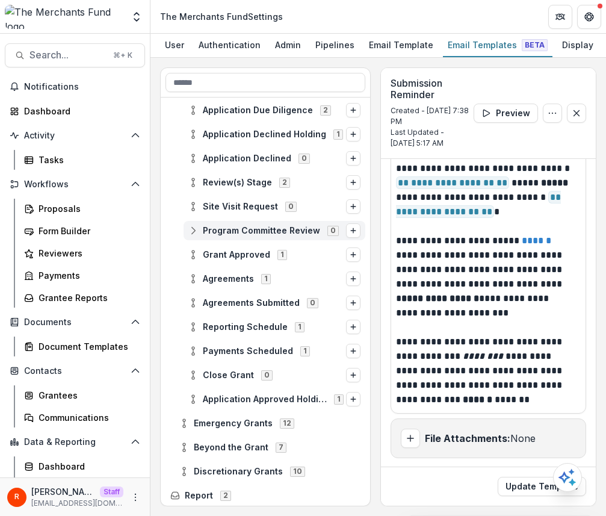
scroll to position [205, 0]
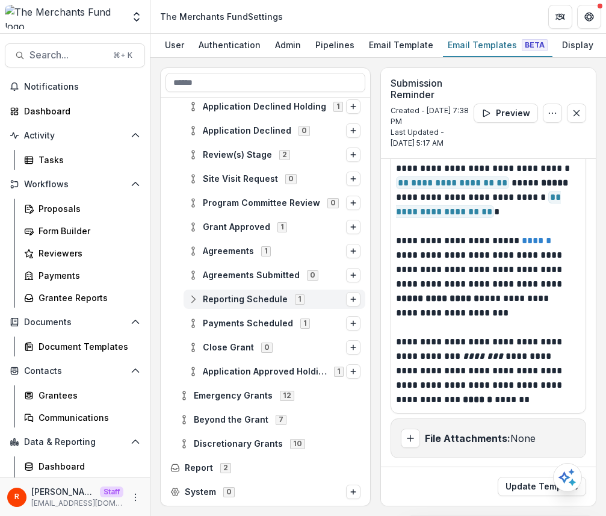
click at [241, 301] on span "Reporting Schedule" at bounding box center [245, 299] width 85 height 10
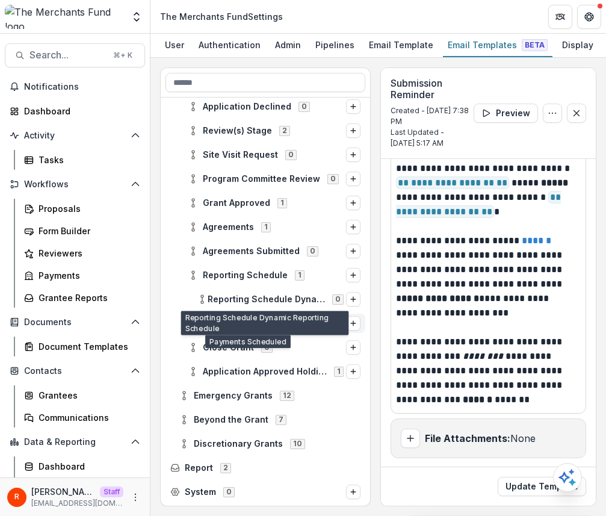
click at [246, 320] on span "Payments Scheduled" at bounding box center [248, 323] width 90 height 10
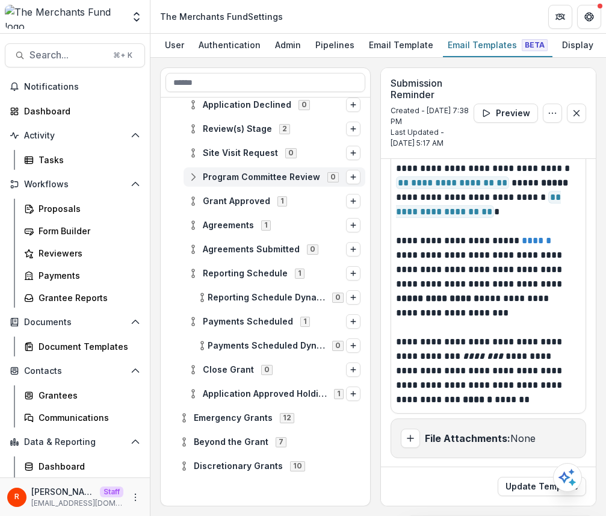
scroll to position [253, 0]
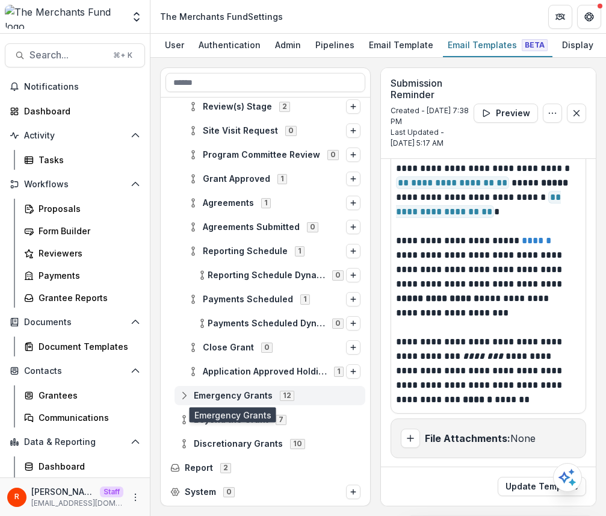
click at [213, 399] on span "Emergency Grants" at bounding box center [233, 396] width 79 height 10
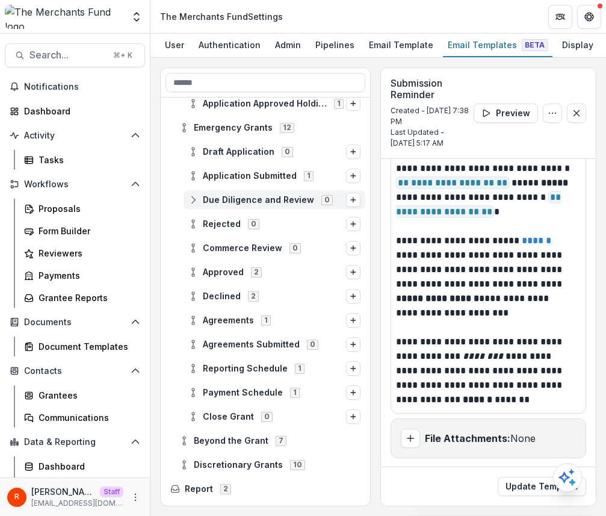
scroll to position [520, 0]
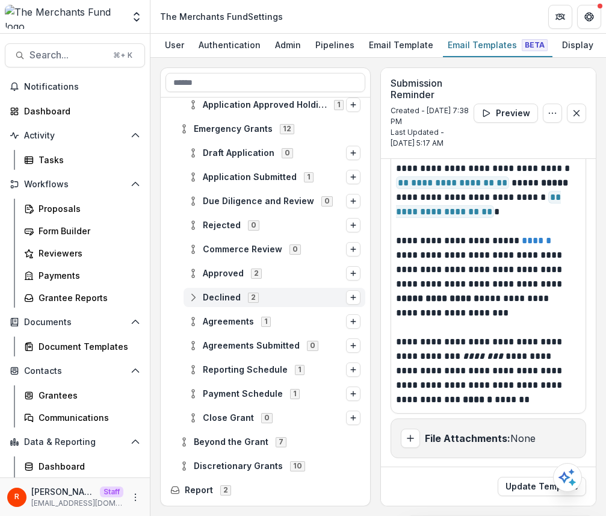
click at [254, 296] on span "2" at bounding box center [253, 298] width 11 height 10
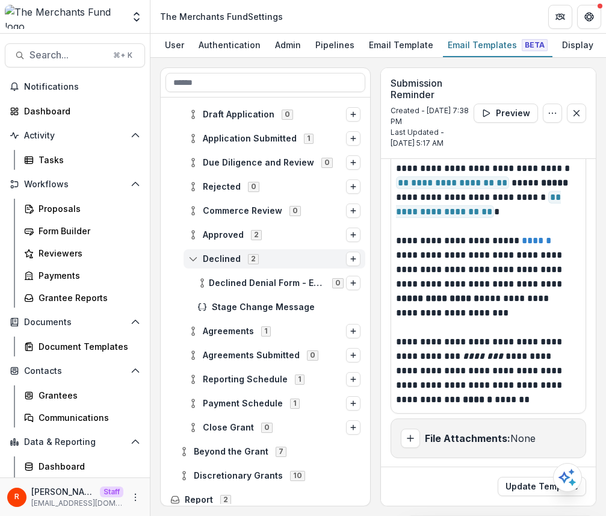
scroll to position [591, 0]
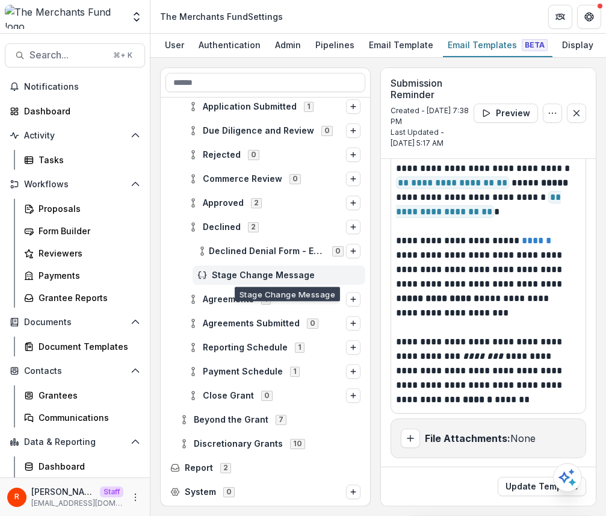
click at [277, 281] on span "Stage Change Message" at bounding box center [286, 275] width 149 height 10
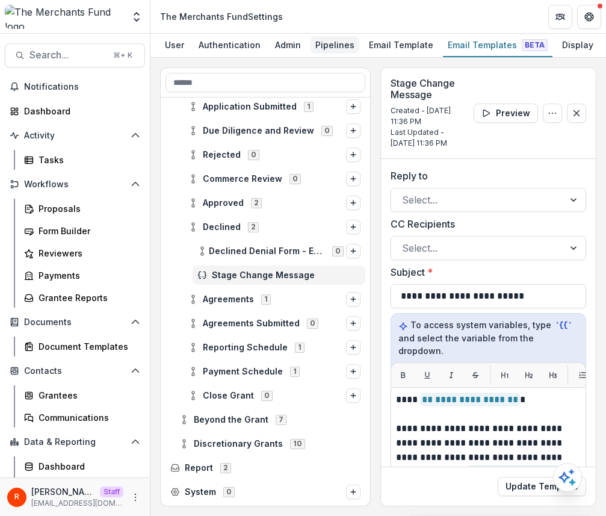
click at [313, 45] on div "Pipelines" at bounding box center [335, 44] width 49 height 17
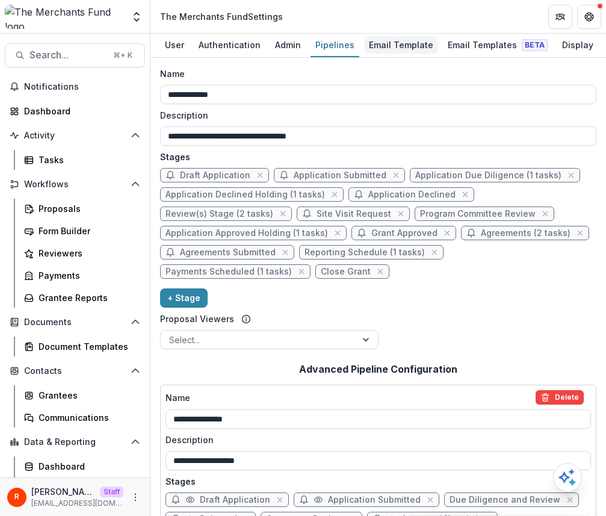
click at [411, 43] on div "Email Template" at bounding box center [401, 44] width 74 height 17
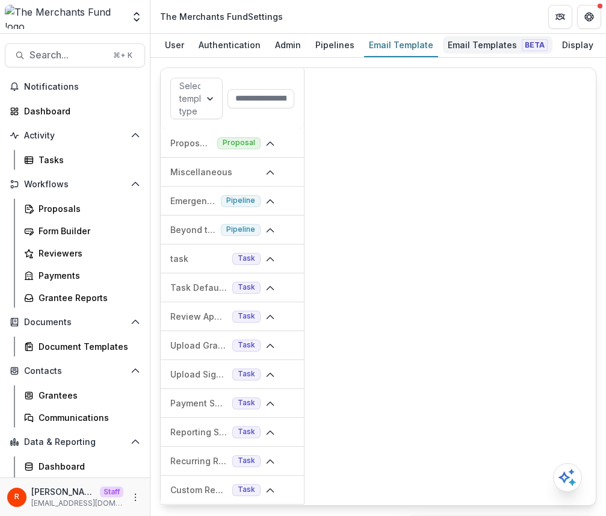
click at [470, 51] on div "Email Templates Beta" at bounding box center [498, 44] width 110 height 17
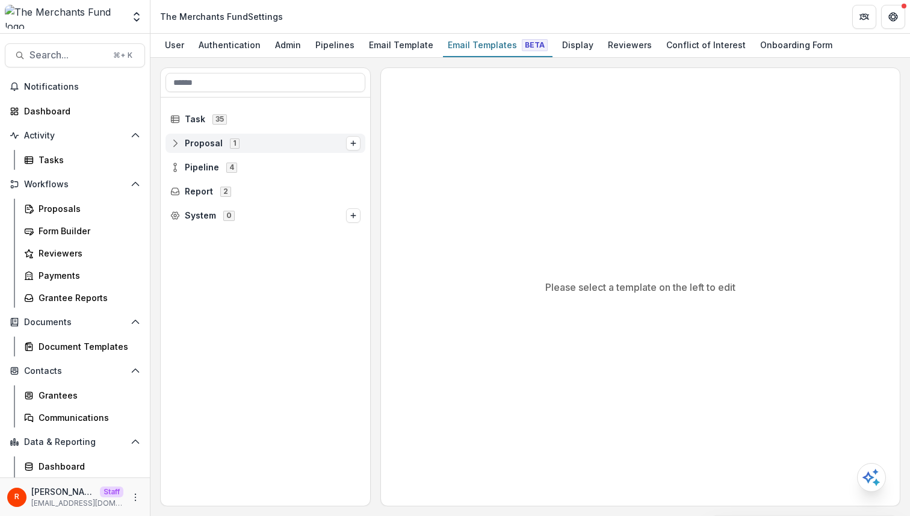
click at [258, 145] on span "Proposal 1" at bounding box center [258, 143] width 176 height 10
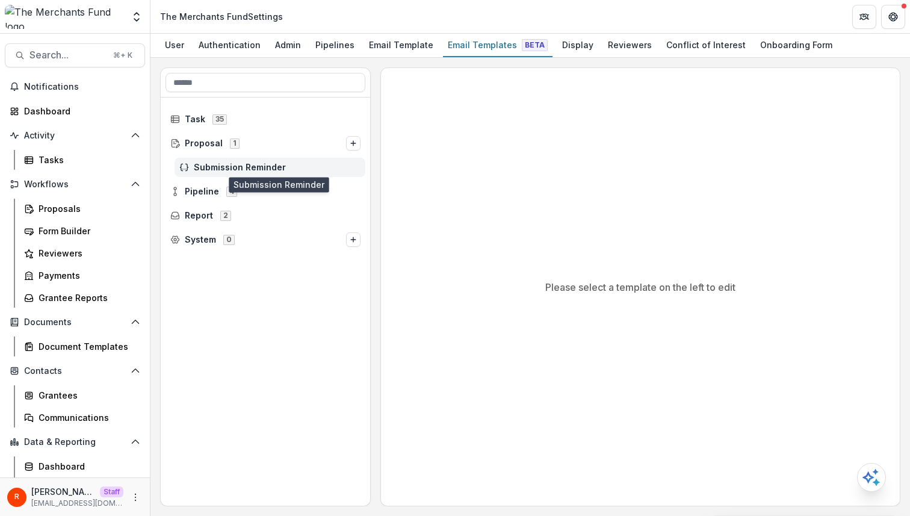
click at [259, 164] on span "Submission Reminder" at bounding box center [277, 168] width 167 height 10
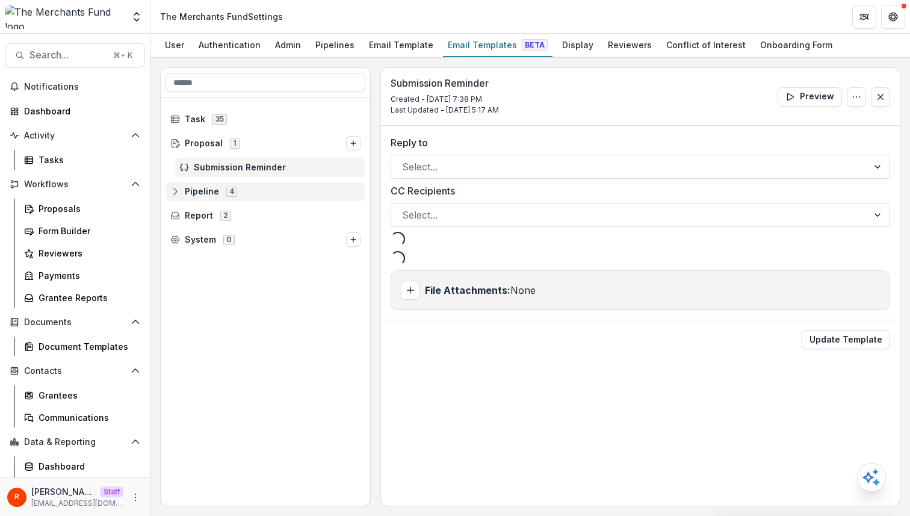
click at [251, 193] on span "Pipeline 4" at bounding box center [265, 191] width 190 height 10
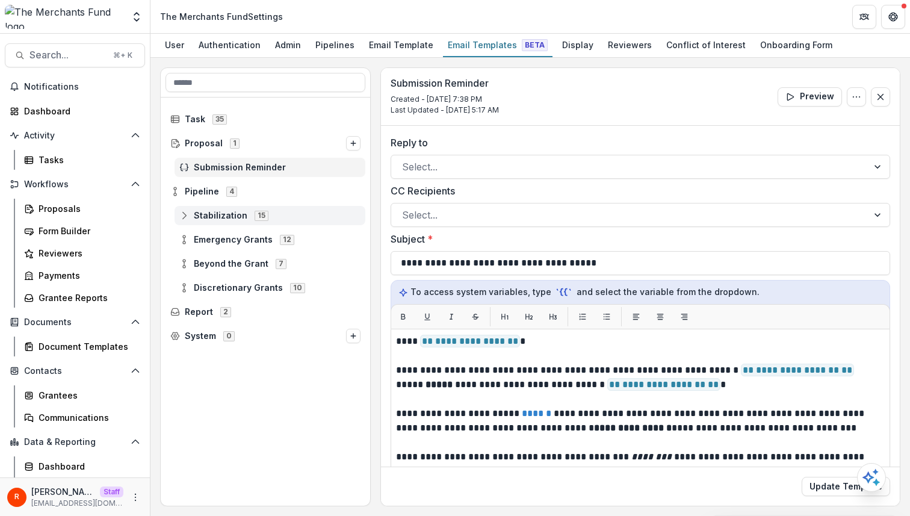
click at [275, 213] on span "Stabilization 15" at bounding box center [269, 215] width 181 height 10
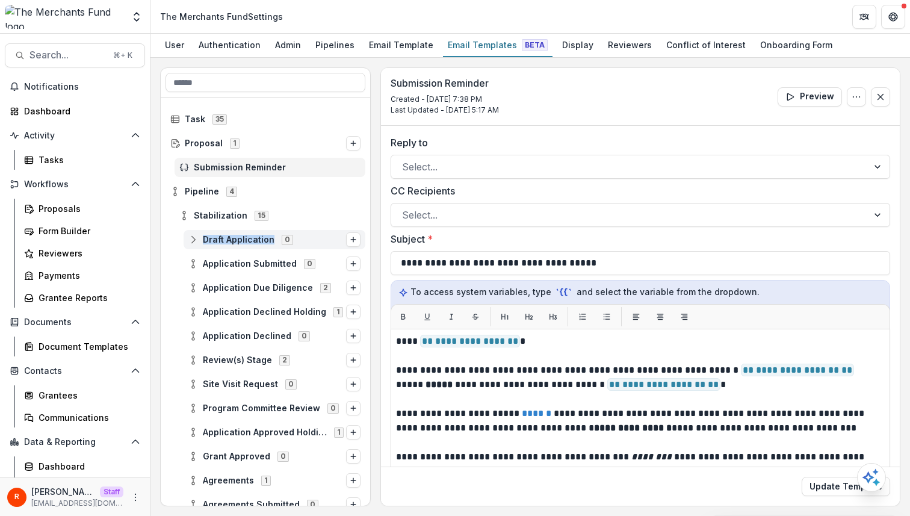
drag, startPoint x: 173, startPoint y: 241, endPoint x: 273, endPoint y: 241, distance: 100.5
click at [273, 241] on div "Draft Application 0" at bounding box center [266, 239] width 200 height 19
copy span "Draft Application"
click at [169, 18] on div "The Merchants Fund Settings" at bounding box center [221, 16] width 123 height 13
drag, startPoint x: 169, startPoint y: 18, endPoint x: 214, endPoint y: 18, distance: 44.5
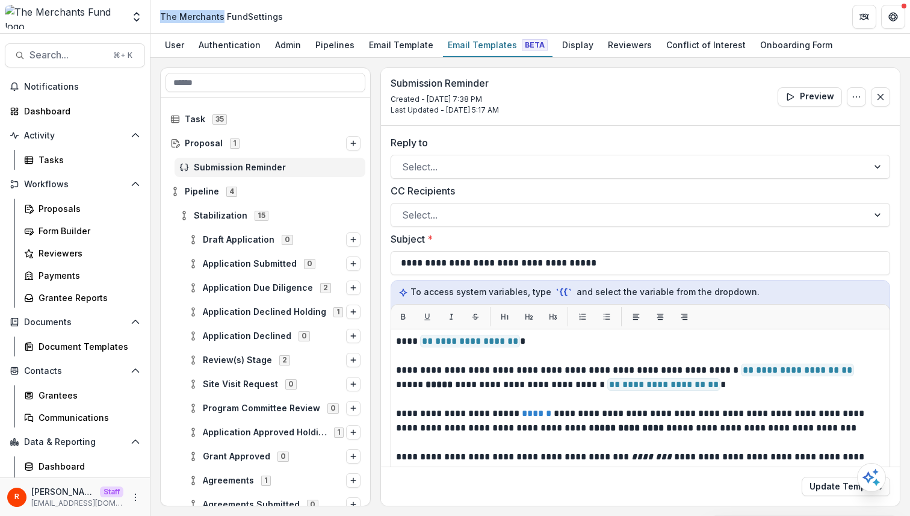
click at [214, 18] on div "The Merchants Fund Settings" at bounding box center [221, 16] width 123 height 13
copy div "The Merchants"
copy div "The Merchants Fund"
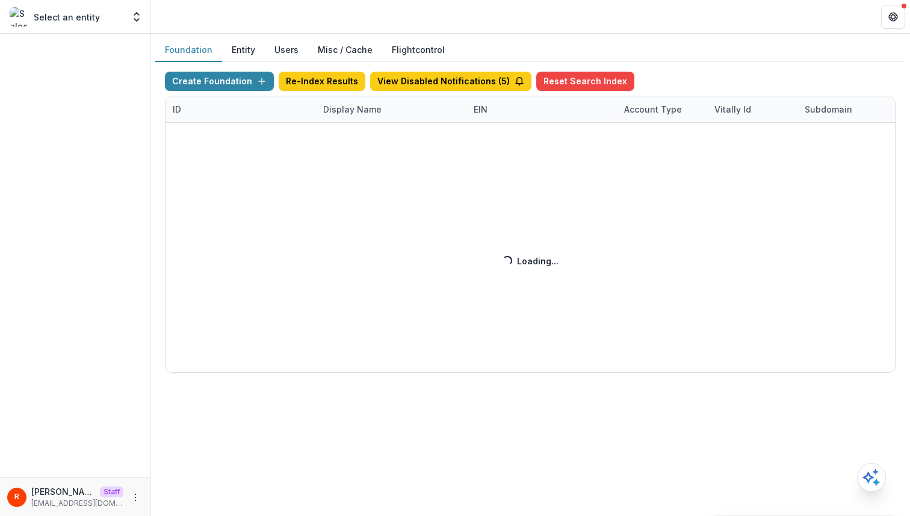
click at [338, 112] on div "Create Foundation Re-Index Results View Disabled Notifications ( 5 ) Reset Sear…" at bounding box center [530, 222] width 731 height 301
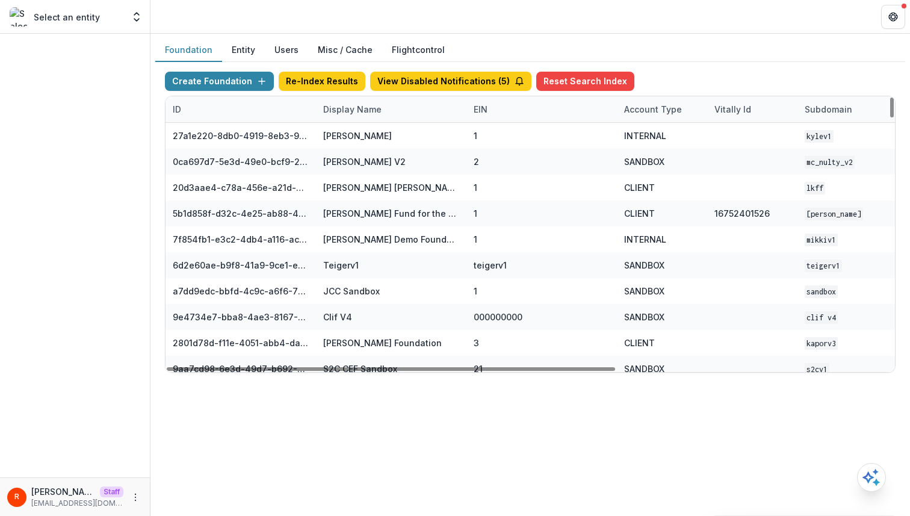
click at [338, 112] on div "Display Name" at bounding box center [352, 109] width 73 height 13
click at [345, 135] on input at bounding box center [390, 136] width 144 height 19
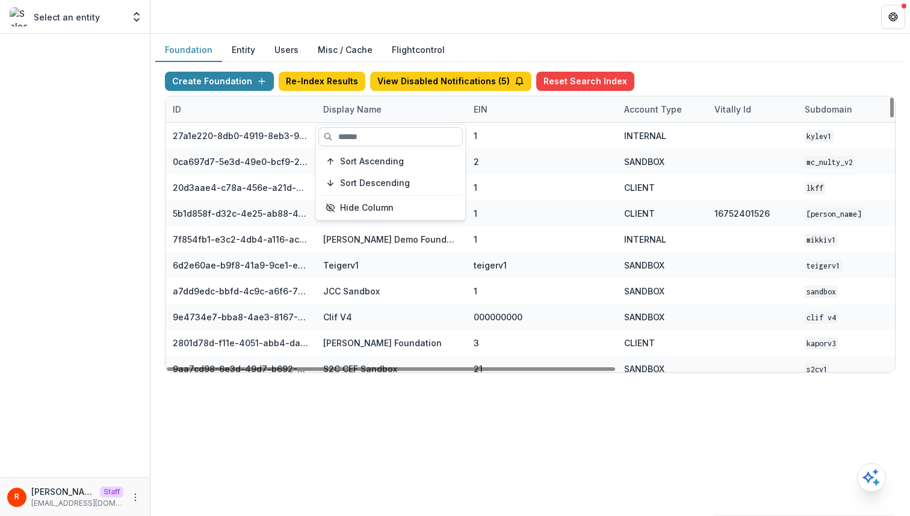
paste input "**********"
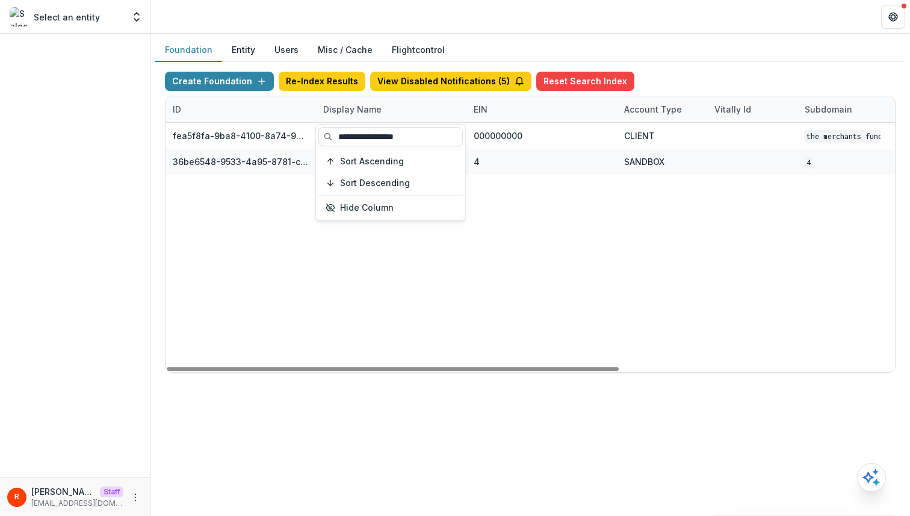
type input "**********"
click at [413, 284] on div "fea5f8fa-9ba8-4100-8a74-965e974c29f6 The Merchants Fund 000000000 CLIENT The Me…" at bounding box center [753, 247] width 1174 height 249
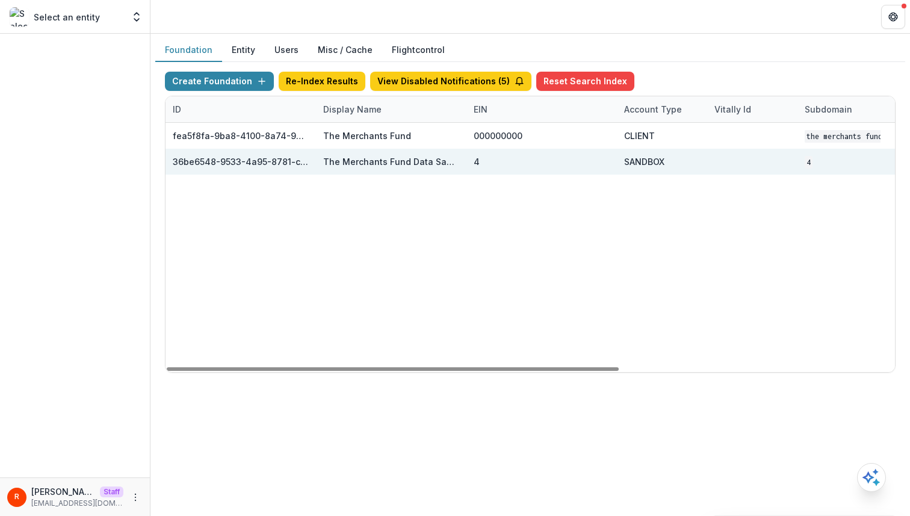
click at [273, 159] on div "36be6548-9533-4a95-8781-c4365b24c085" at bounding box center [241, 161] width 136 height 13
copy div "36be6548-9533-4a95-8781-c4365b24c085"
click at [258, 166] on div "36be6548-9533-4a95-8781-c4365b24c085" at bounding box center [241, 161] width 136 height 13
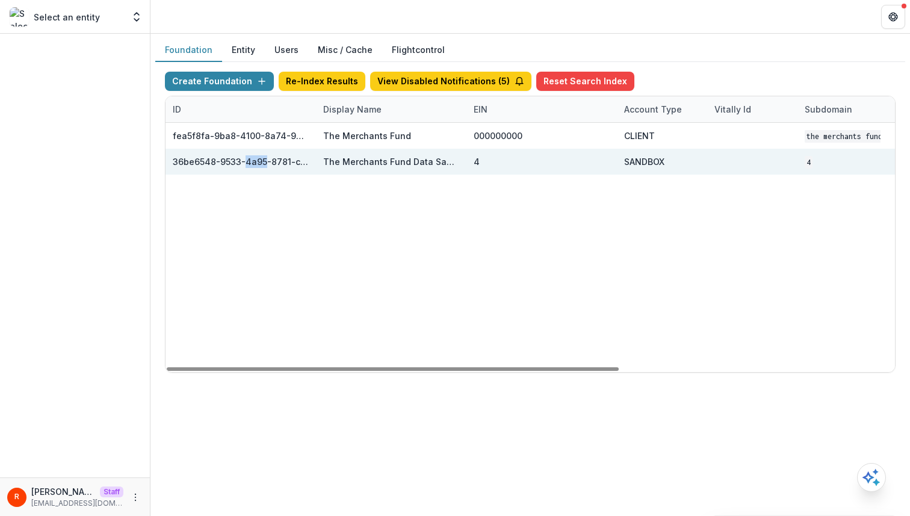
click at [258, 166] on div "36be6548-9533-4a95-8781-c4365b24c085" at bounding box center [241, 161] width 136 height 13
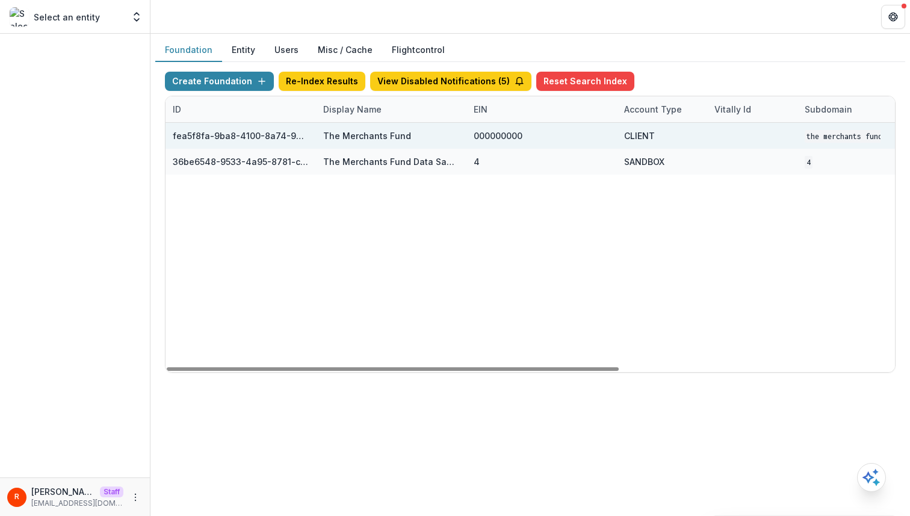
click at [270, 138] on div "fea5f8fa-9ba8-4100-8a74-965e974c29f6" at bounding box center [241, 135] width 136 height 13
copy div "fea5f8fa-9ba8-4100-8a74-965e974c29f6"
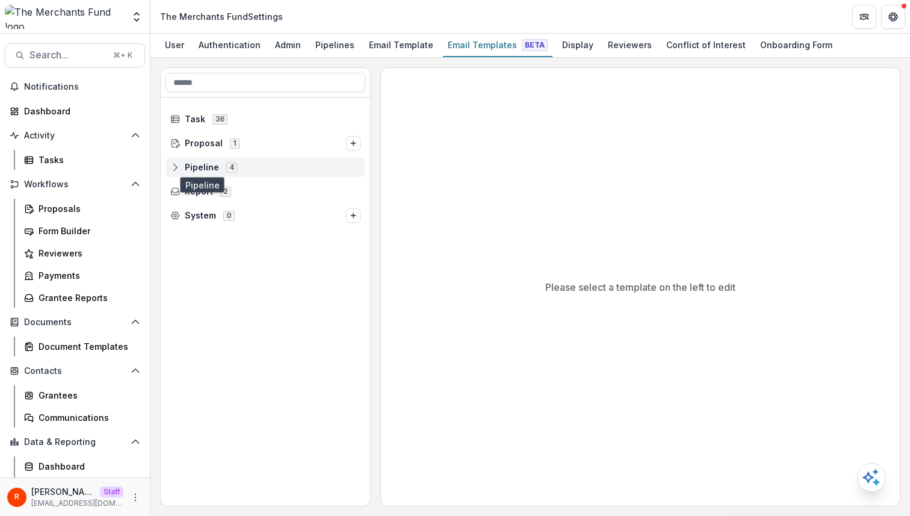
click at [186, 167] on span "Pipeline" at bounding box center [202, 168] width 34 height 10
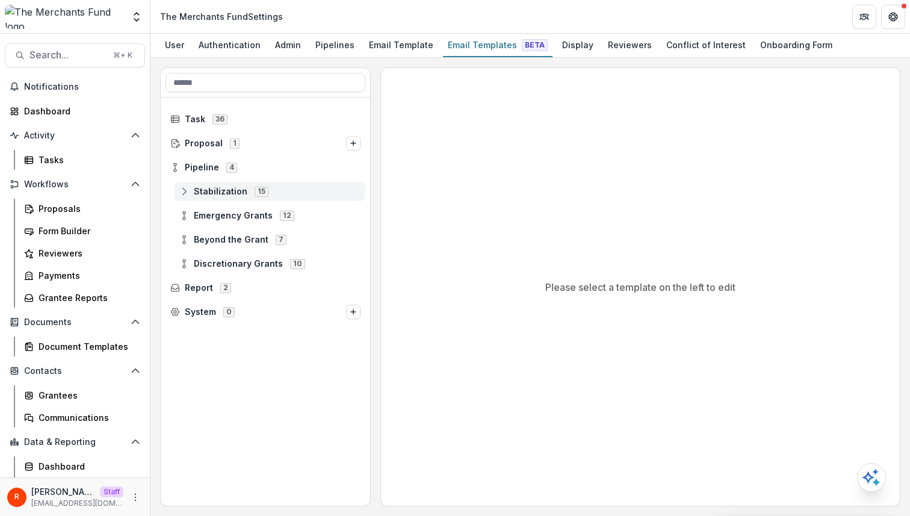
click at [197, 190] on span "Stabilization" at bounding box center [221, 192] width 54 height 10
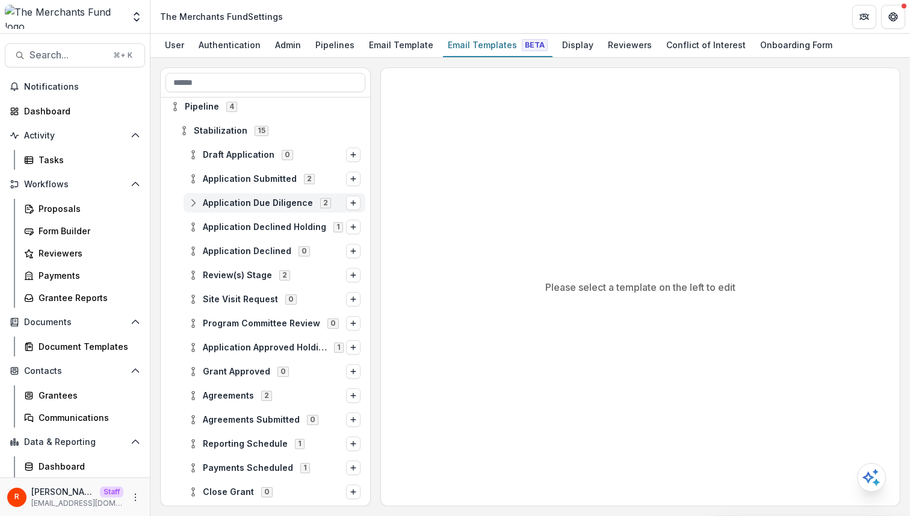
scroll to position [45, 0]
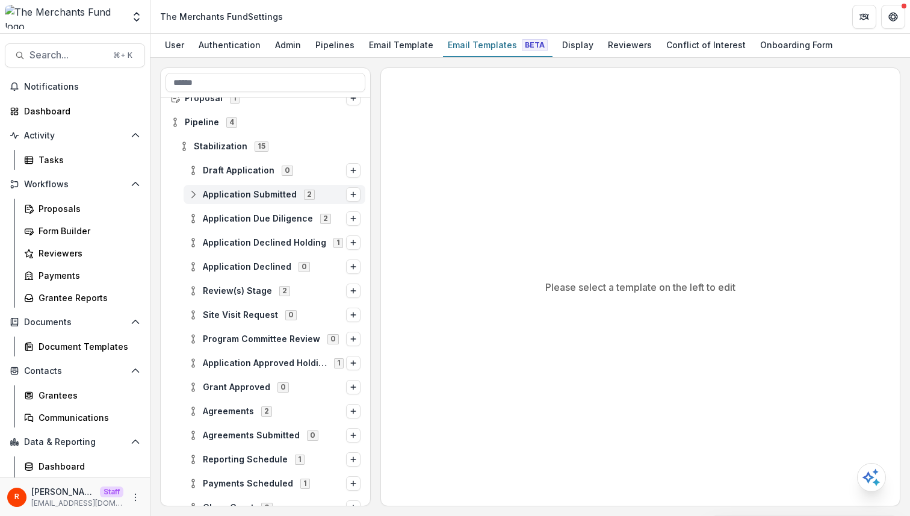
click at [242, 197] on span "Application Submitted" at bounding box center [250, 195] width 94 height 10
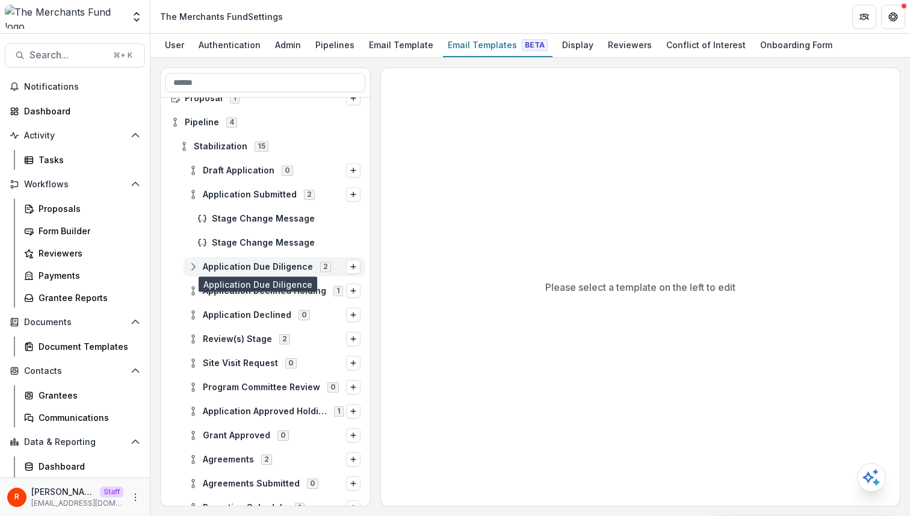
click at [250, 266] on span "Application Due Diligence" at bounding box center [258, 267] width 110 height 10
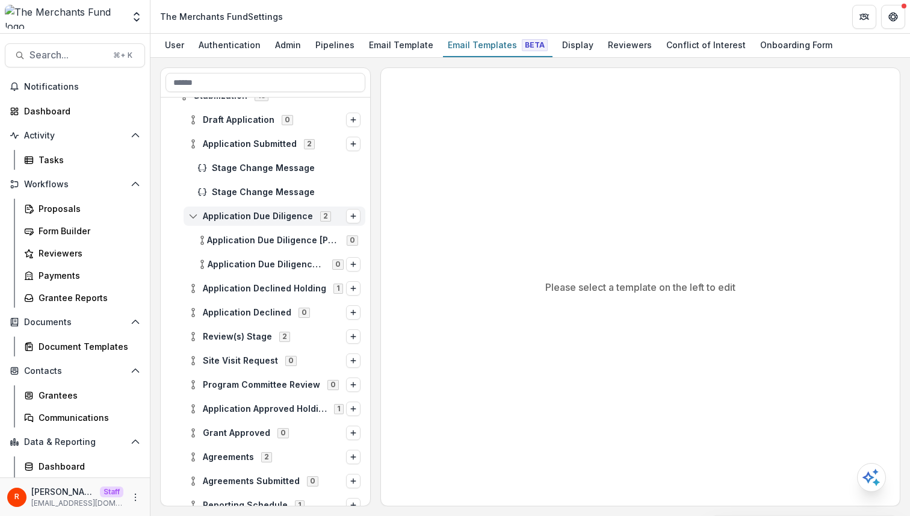
scroll to position [95, 0]
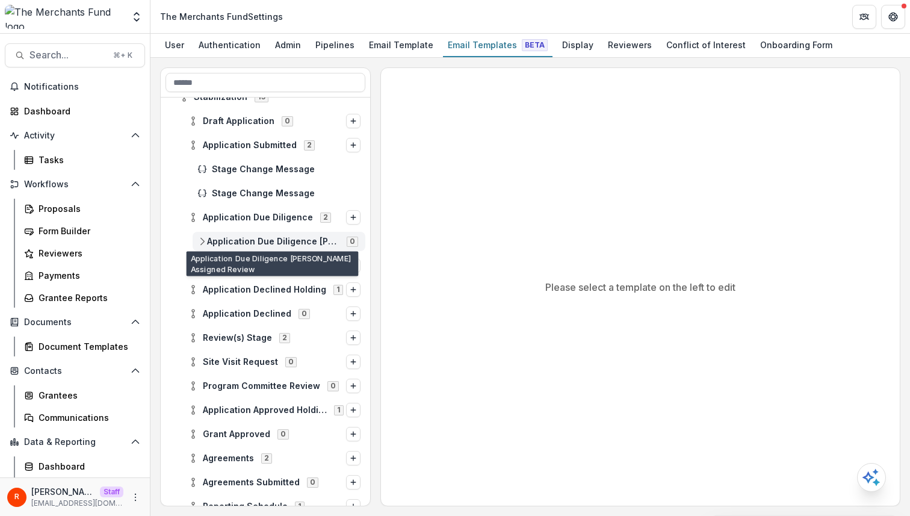
click at [288, 248] on div "Application Due Diligence [PERSON_NAME] Assigned Review 0" at bounding box center [279, 241] width 173 height 19
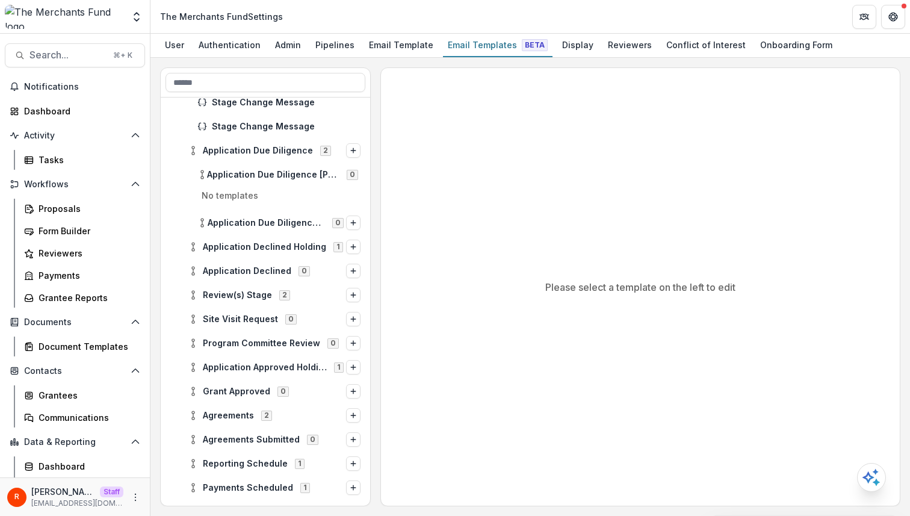
scroll to position [181, 0]
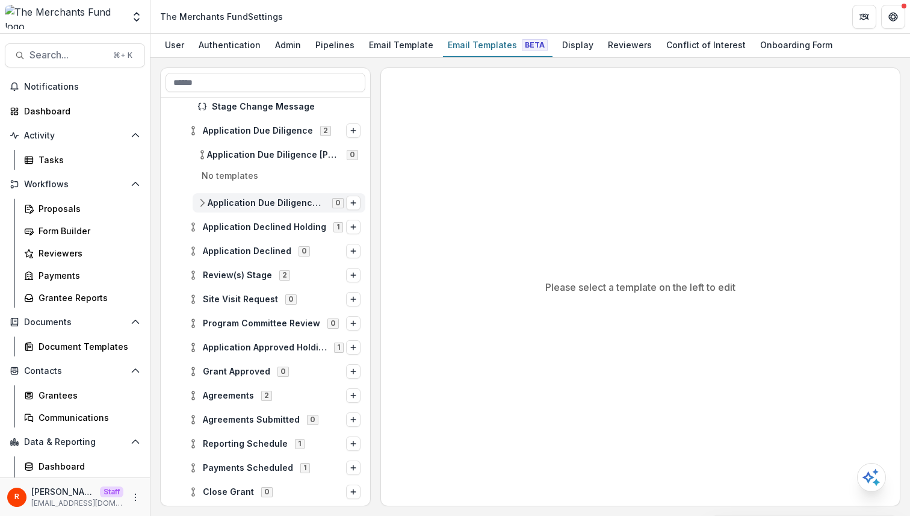
click at [284, 202] on span "Application Due Diligence Due Diligence Checklist" at bounding box center [266, 203] width 117 height 10
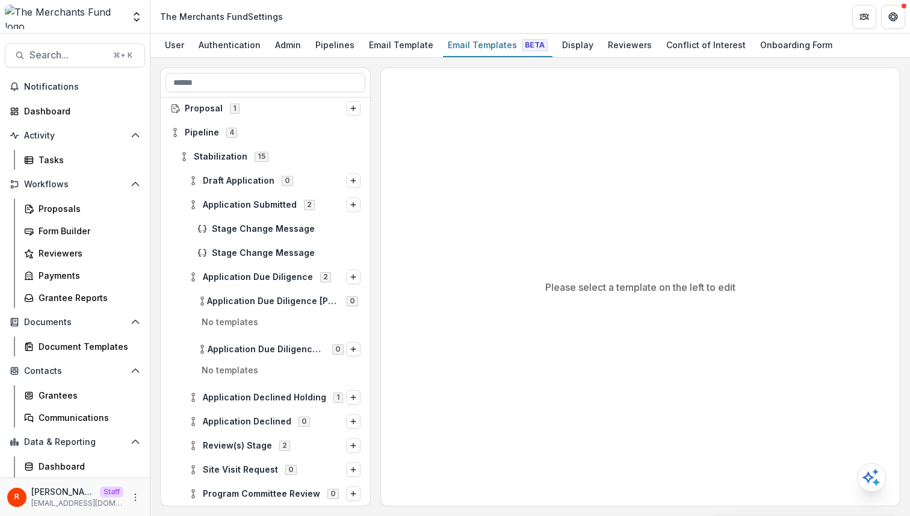
scroll to position [2, 0]
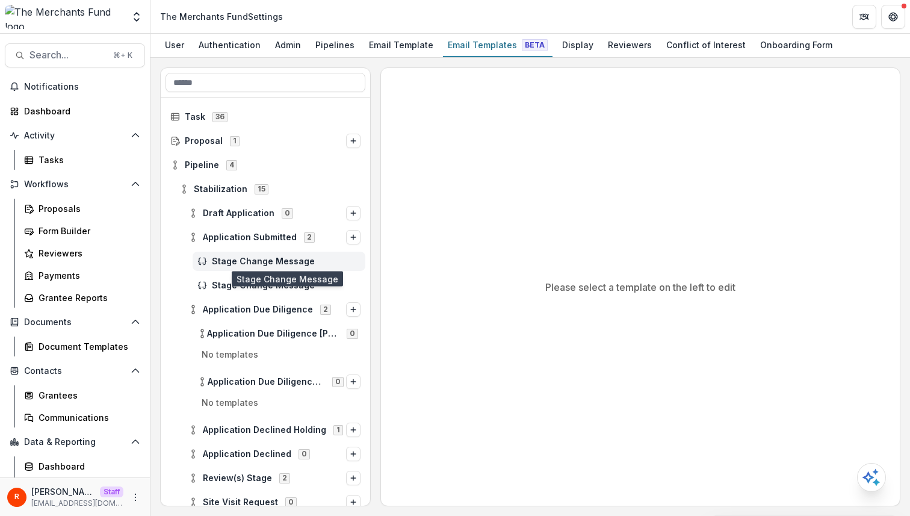
click at [283, 258] on span "Stage Change Message" at bounding box center [286, 261] width 149 height 10
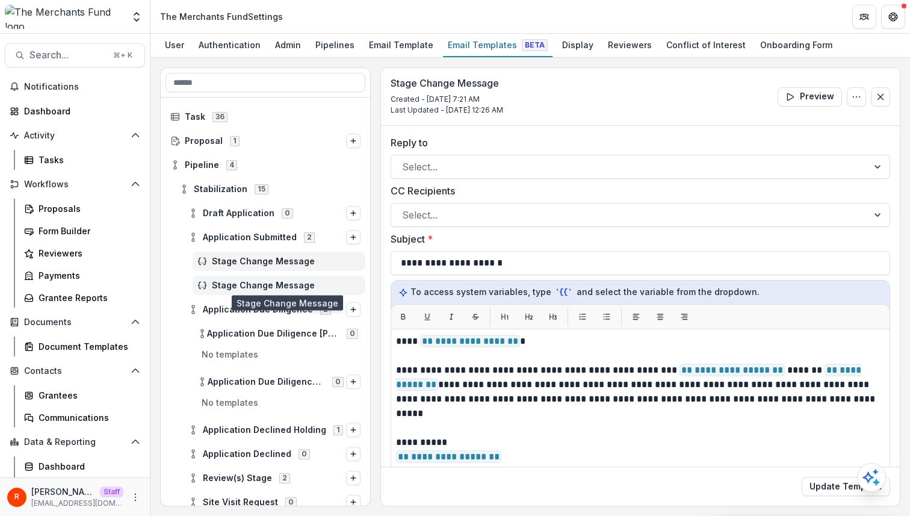
click at [298, 285] on span "Stage Change Message" at bounding box center [286, 286] width 149 height 10
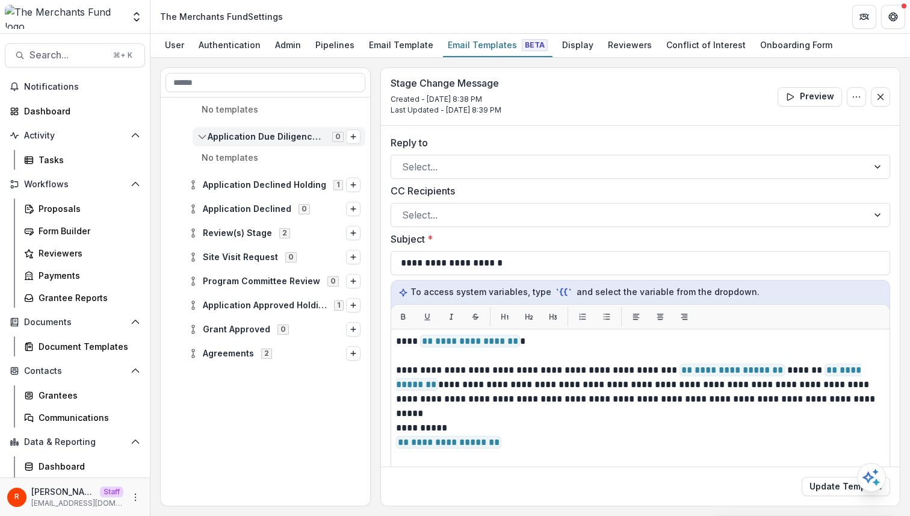
scroll to position [324, 0]
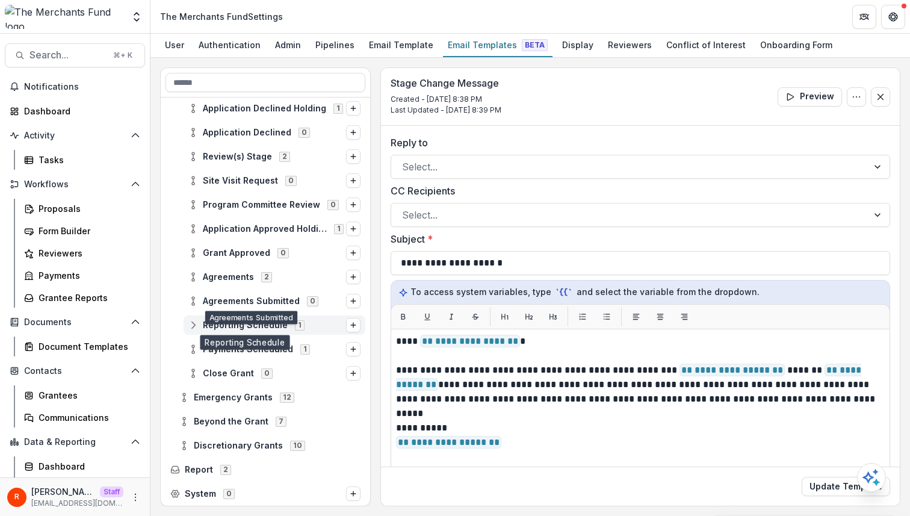
click at [261, 320] on span "Reporting Schedule" at bounding box center [245, 325] width 85 height 10
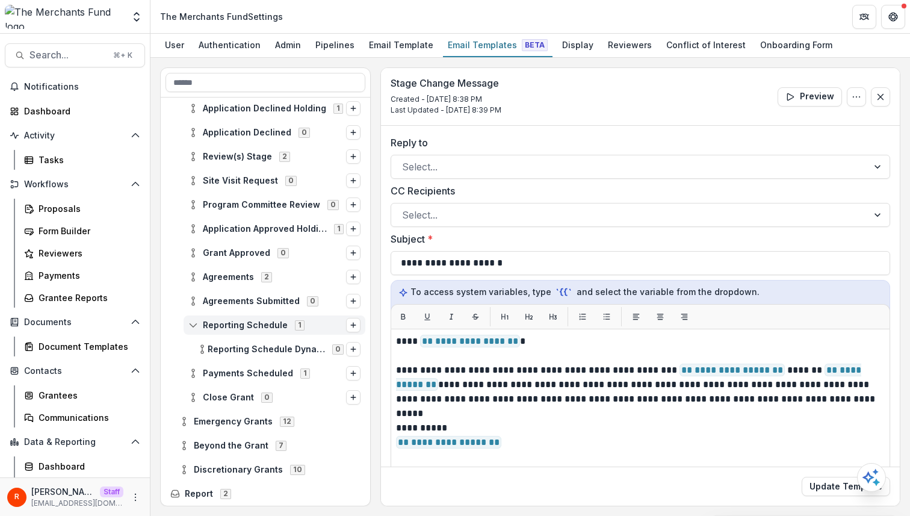
scroll to position [348, 0]
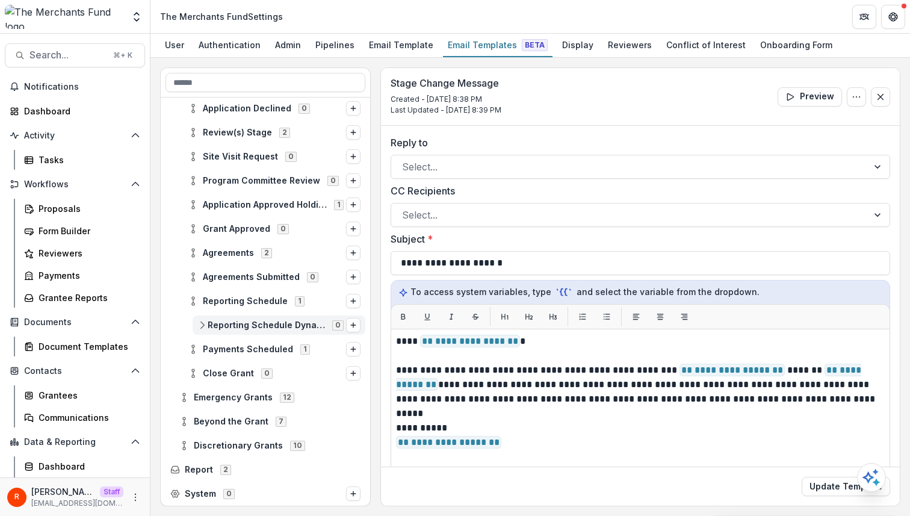
click at [265, 321] on span "Reporting Schedule Dynamic Reporting Schedule" at bounding box center [266, 325] width 117 height 10
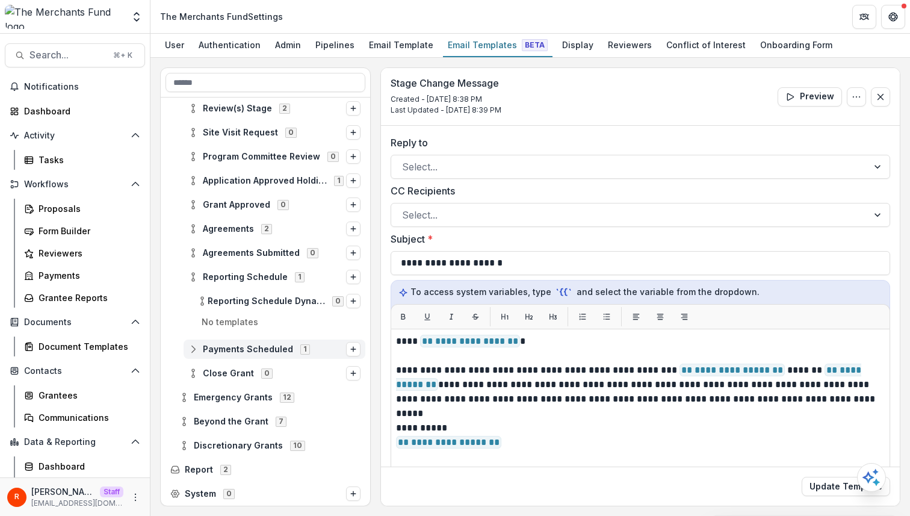
click at [264, 348] on span "Payments Scheduled" at bounding box center [248, 349] width 90 height 10
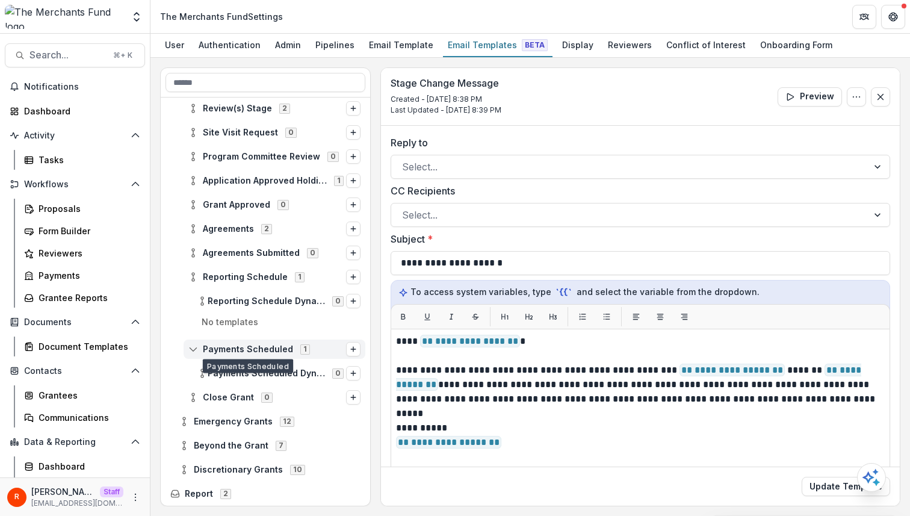
scroll to position [396, 0]
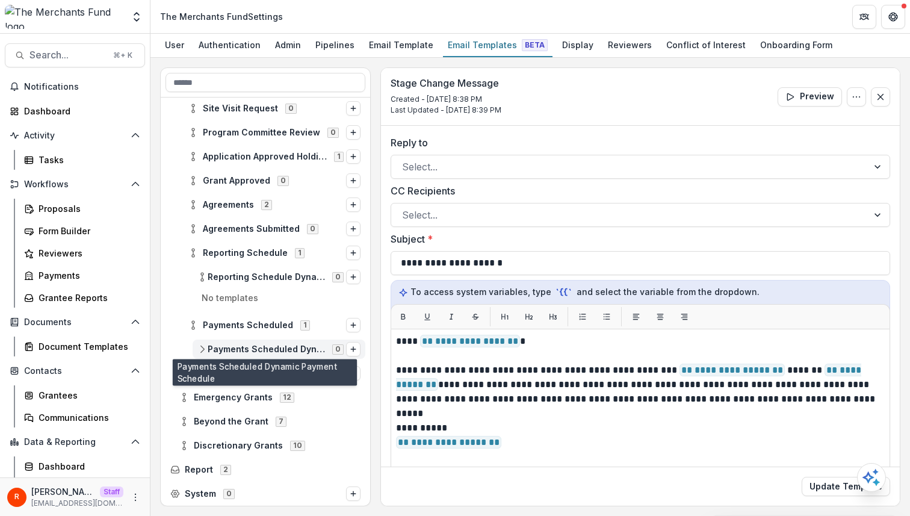
click at [264, 345] on span "Payments Scheduled Dynamic Payment Schedule" at bounding box center [266, 349] width 117 height 10
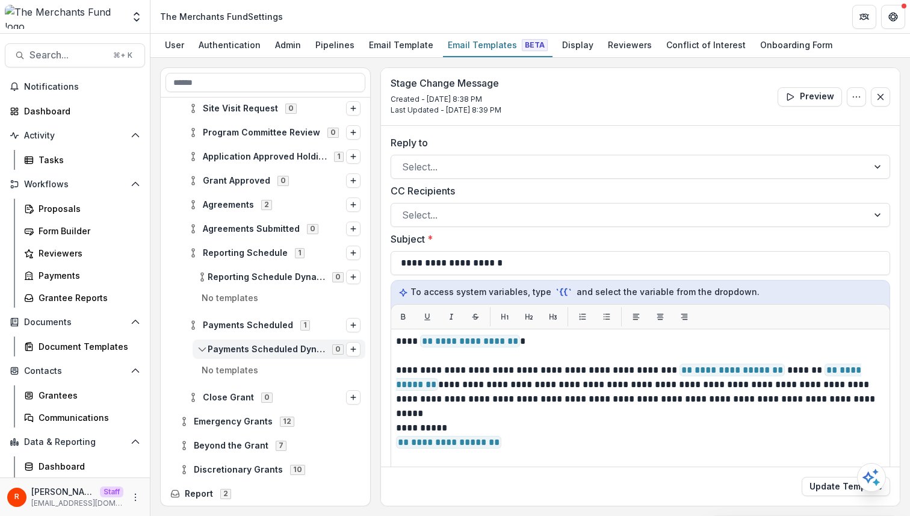
scroll to position [420, 0]
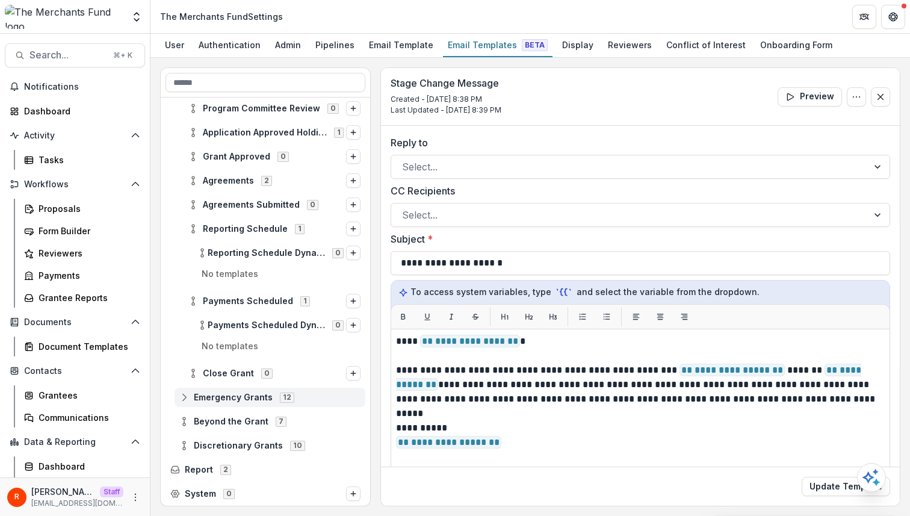
click at [243, 395] on span "Emergency Grants" at bounding box center [233, 397] width 79 height 10
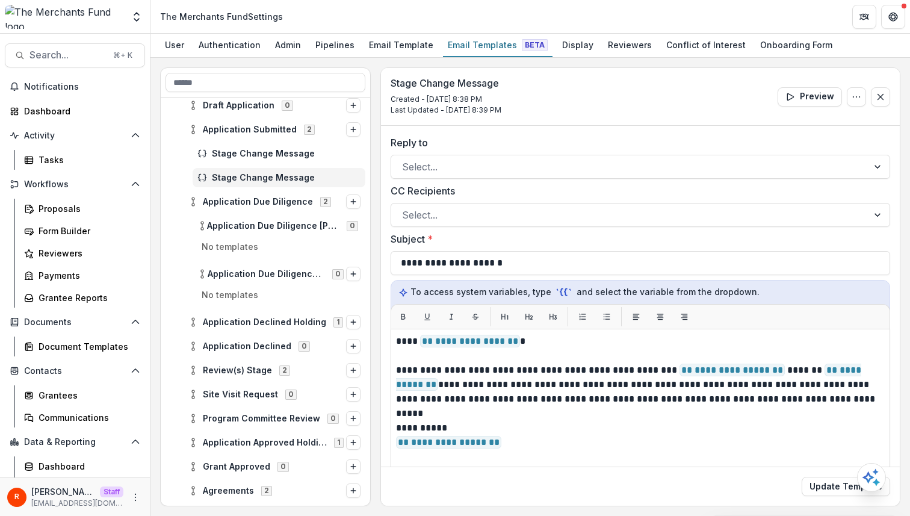
scroll to position [0, 0]
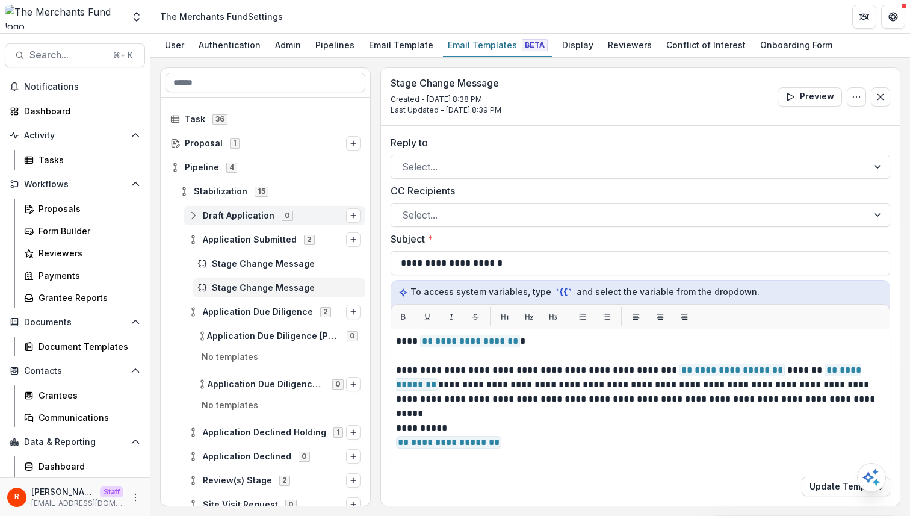
click at [239, 212] on span "Draft Application" at bounding box center [239, 216] width 72 height 10
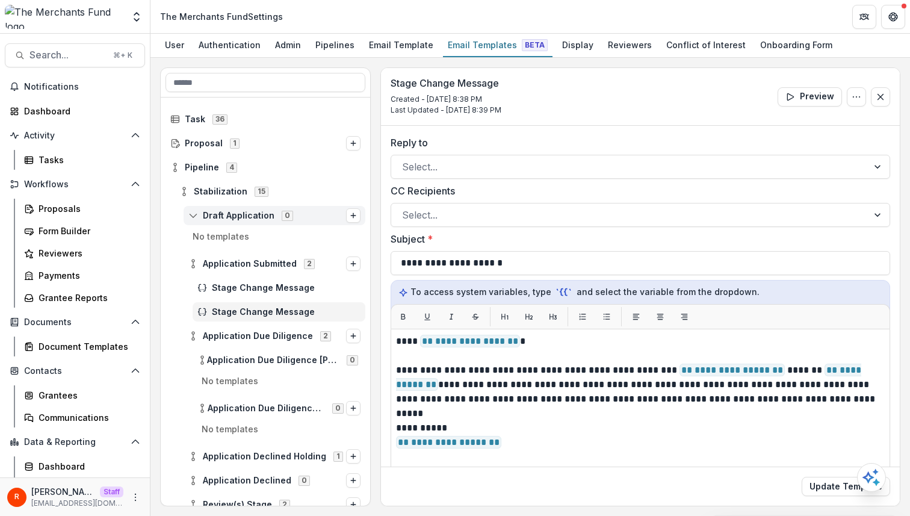
click at [239, 212] on span "Draft Application" at bounding box center [239, 216] width 72 height 10
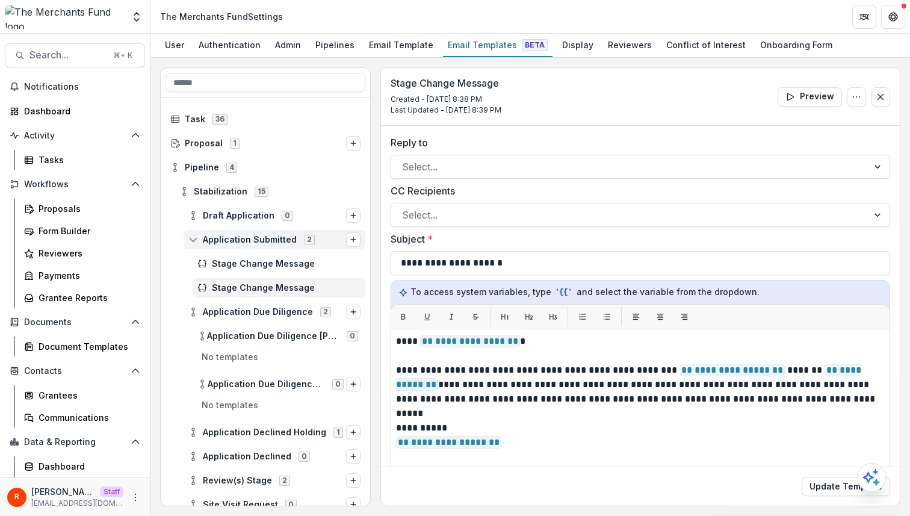
click at [234, 239] on span "Application Submitted" at bounding box center [250, 240] width 94 height 10
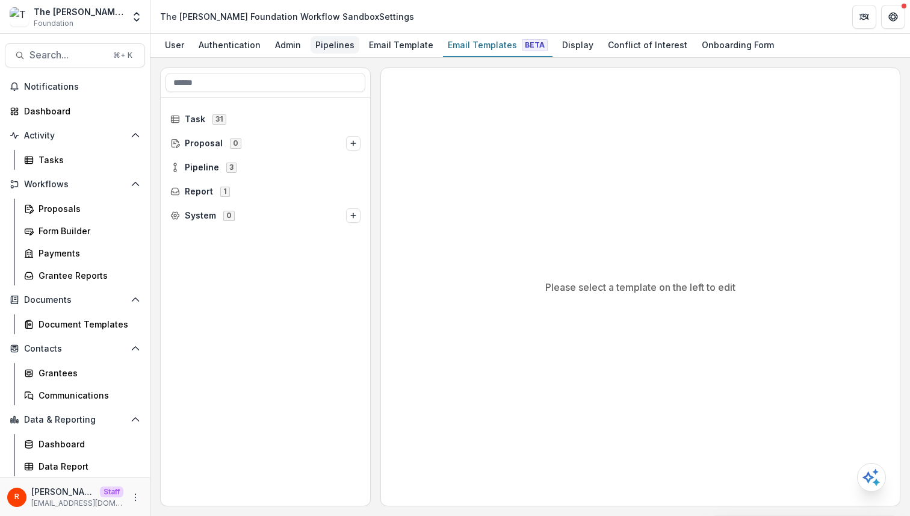
click at [331, 42] on div "Pipelines" at bounding box center [335, 44] width 49 height 17
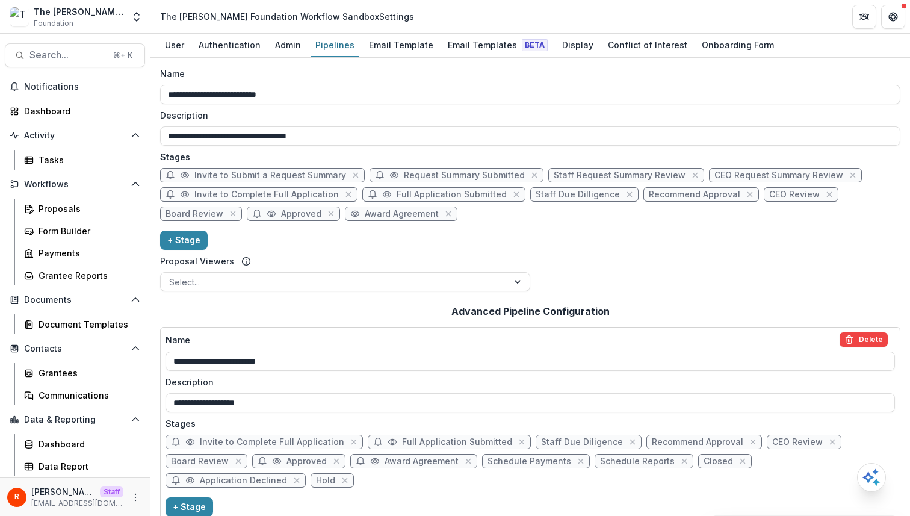
click at [602, 172] on span "Staff Request Summary Review" at bounding box center [620, 175] width 132 height 10
select select "******"
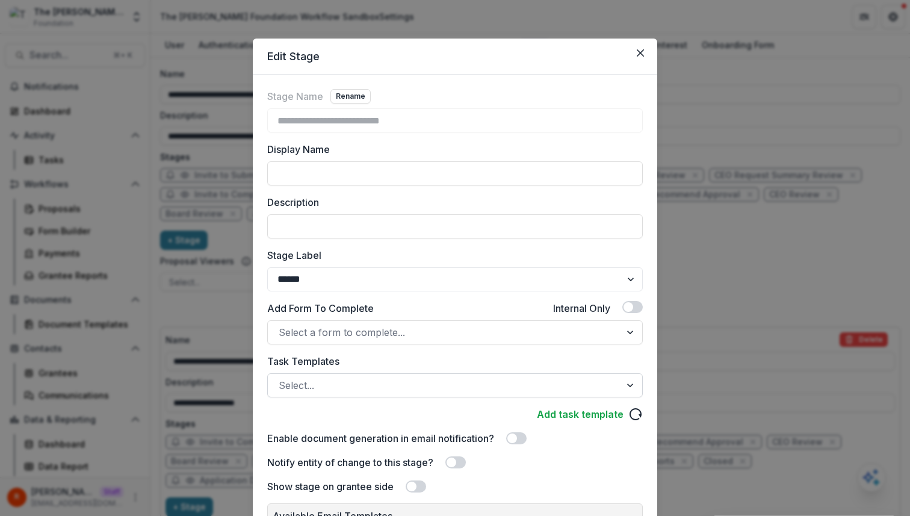
click at [356, 389] on div at bounding box center [444, 385] width 331 height 17
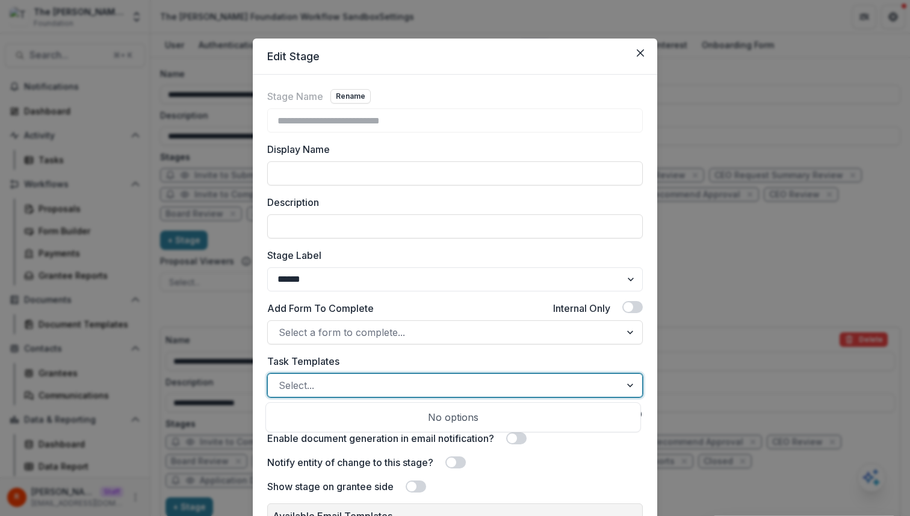
paste input "**********"
type input "**********"
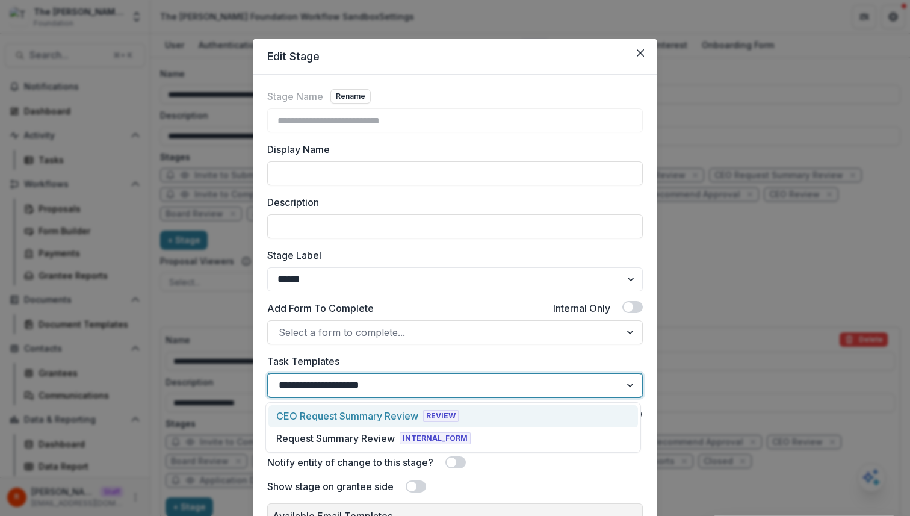
click at [402, 408] on div "CEO Request Summary Review REVIEW" at bounding box center [453, 416] width 370 height 22
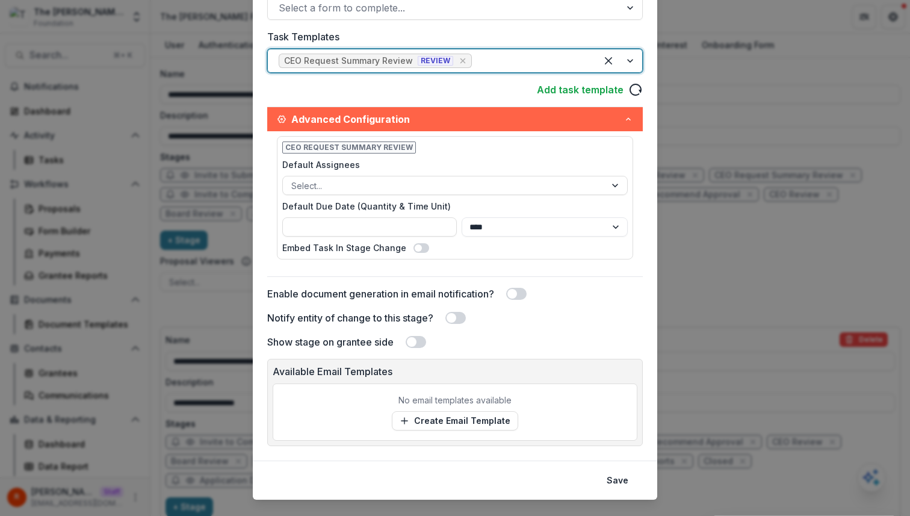
scroll to position [347, 0]
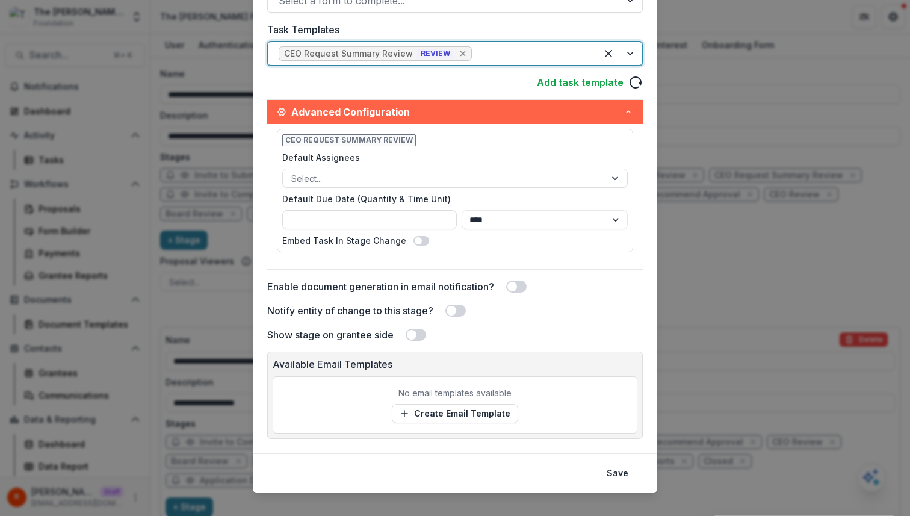
click at [459, 52] on icon "Remove [object Object]" at bounding box center [463, 54] width 10 height 10
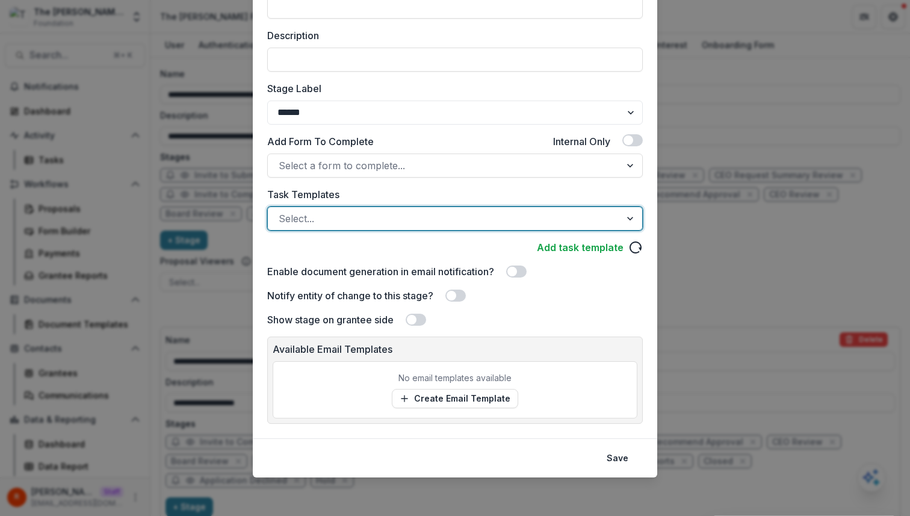
paste input "**********"
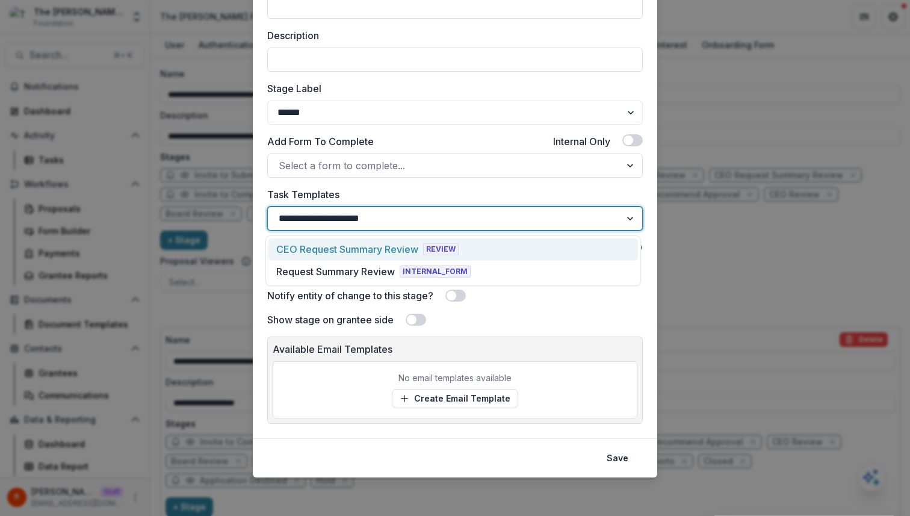
type input "**********"
click at [351, 194] on label "Task Templates" at bounding box center [451, 194] width 368 height 14
click at [351, 211] on input "Task Templates" at bounding box center [340, 218] width 123 height 14
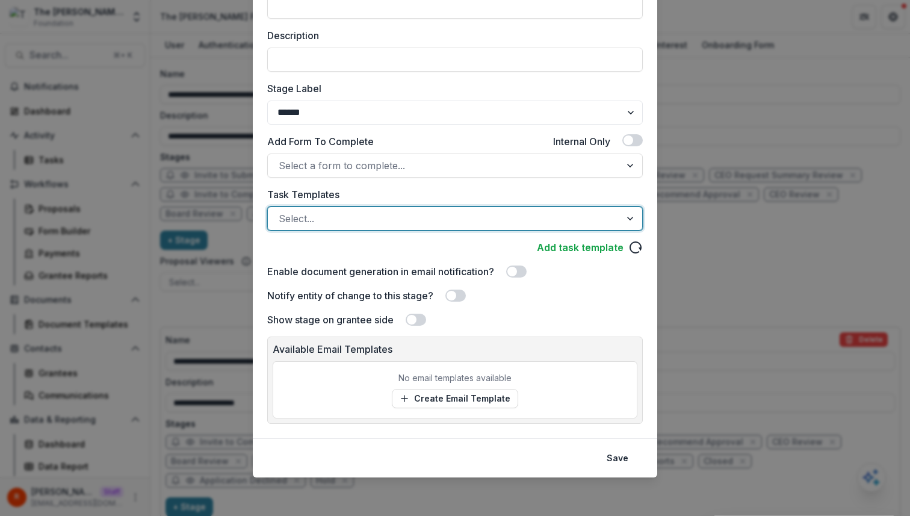
click at [758, 223] on div "**********" at bounding box center [455, 258] width 910 height 516
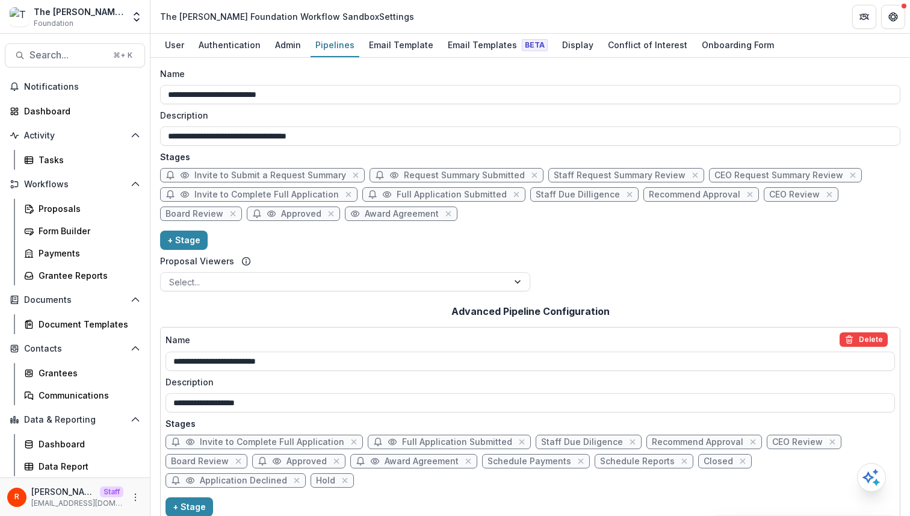
click at [597, 175] on span "Staff Request Summary Review" at bounding box center [620, 175] width 132 height 10
select select "******"
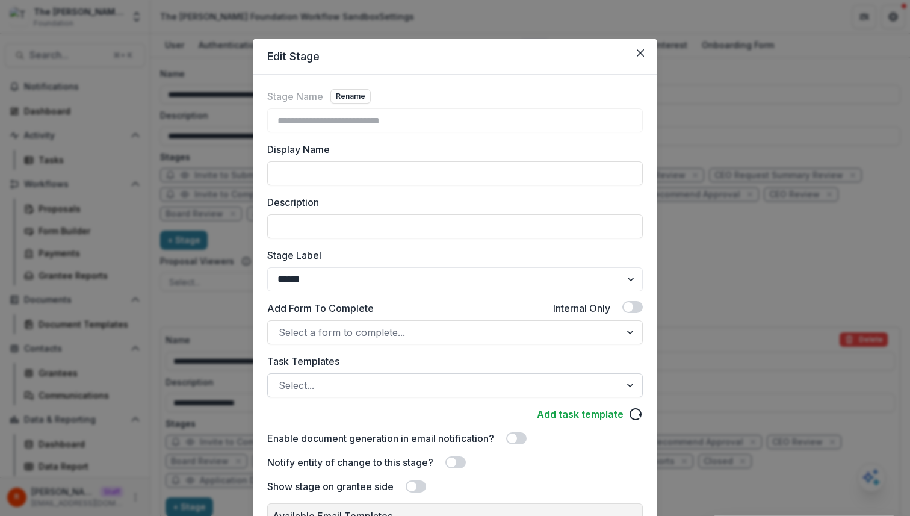
click at [357, 397] on div "Select..." at bounding box center [455, 385] width 376 height 24
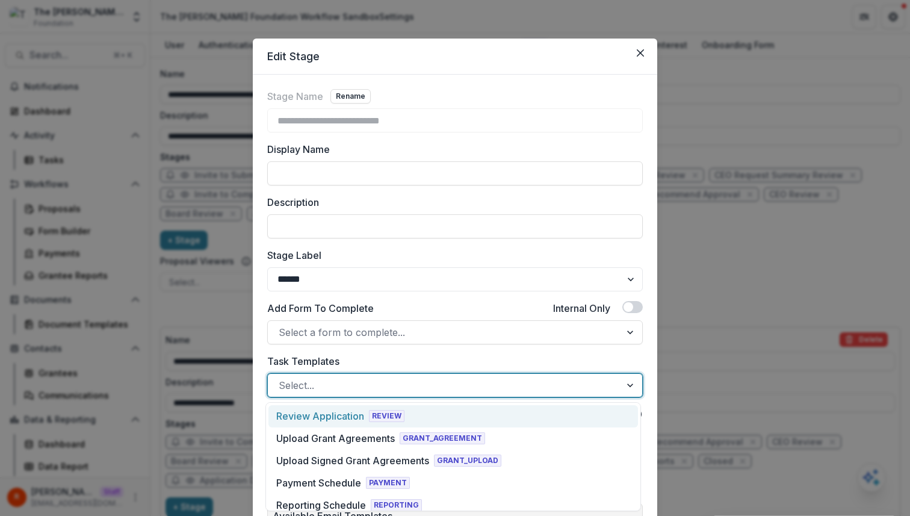
paste input "**********"
type input "**********"
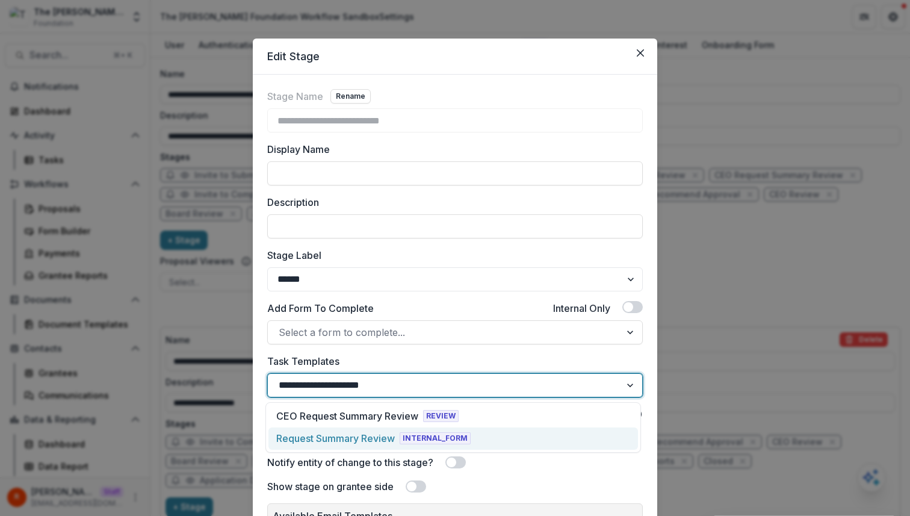
click at [381, 432] on div "Request Summary Review" at bounding box center [335, 438] width 119 height 14
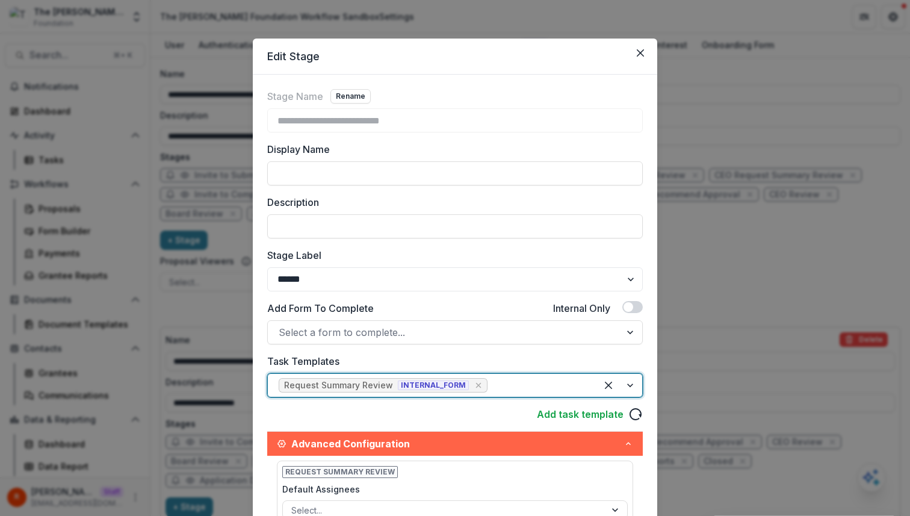
scroll to position [347, 0]
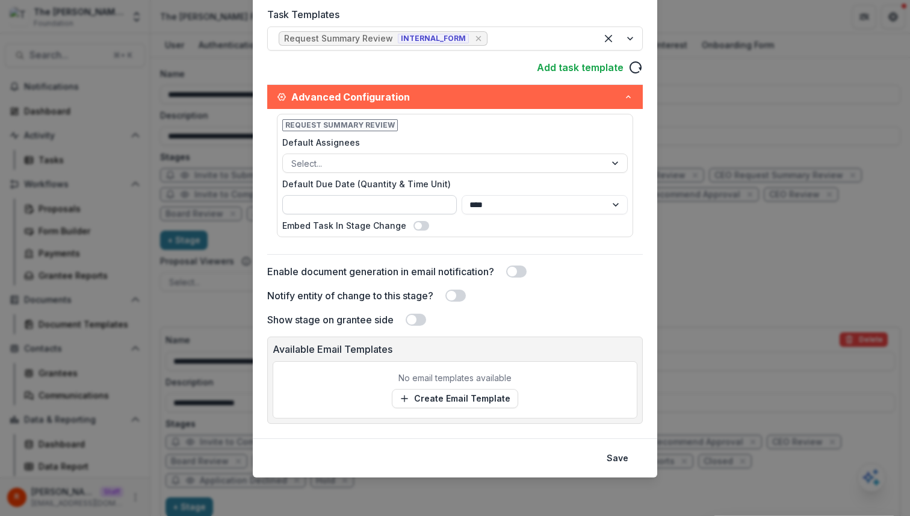
click at [386, 204] on input "Default Due Date (Quantity & Time Unit)" at bounding box center [369, 204] width 175 height 19
type input "*"
click at [618, 457] on button "Save" at bounding box center [618, 457] width 36 height 19
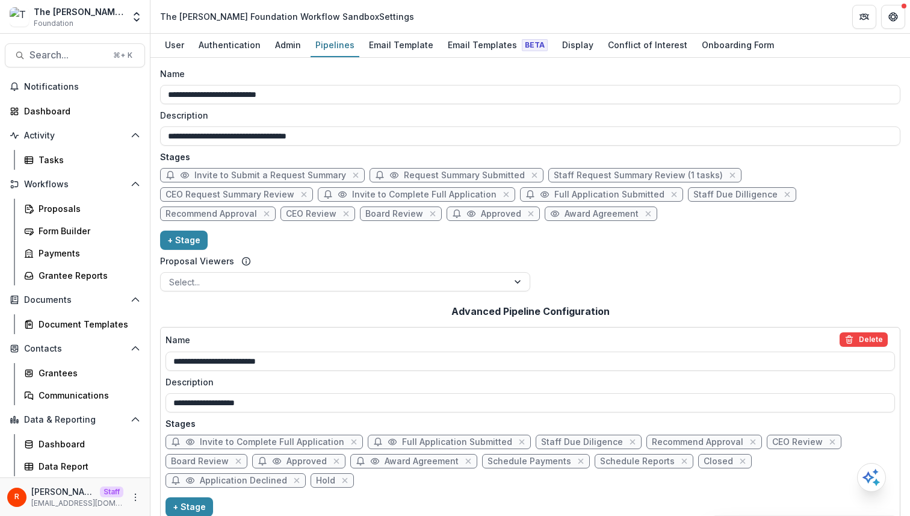
click at [294, 190] on span "CEO Request Summary Review" at bounding box center [230, 195] width 129 height 10
select select "******"
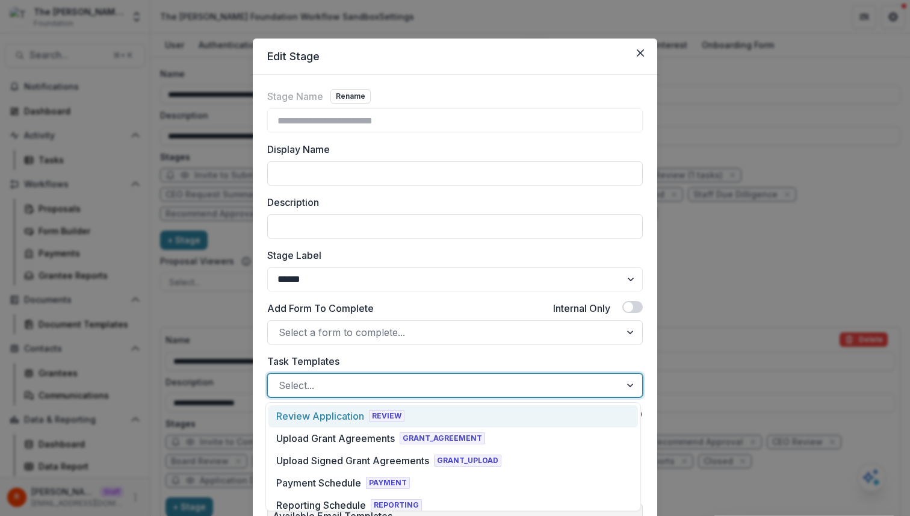
click at [362, 380] on div at bounding box center [444, 385] width 331 height 17
paste input "**********"
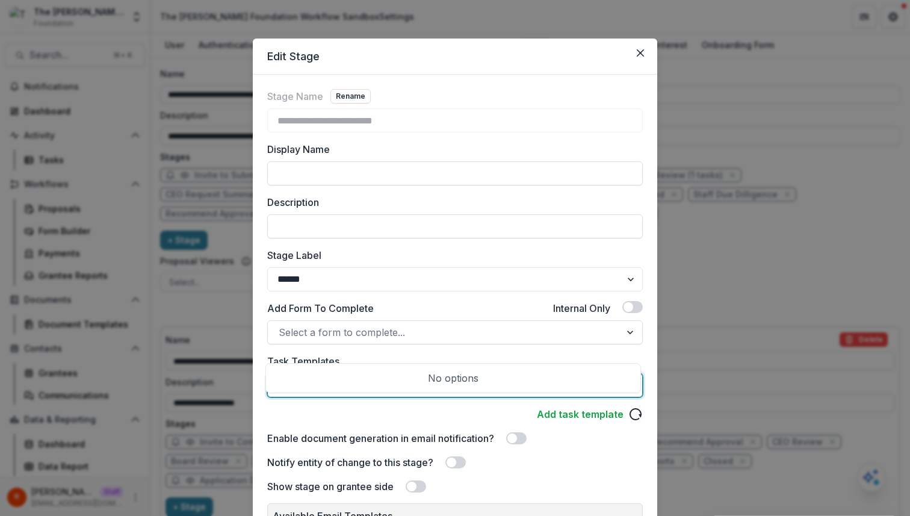
scroll to position [167, 0]
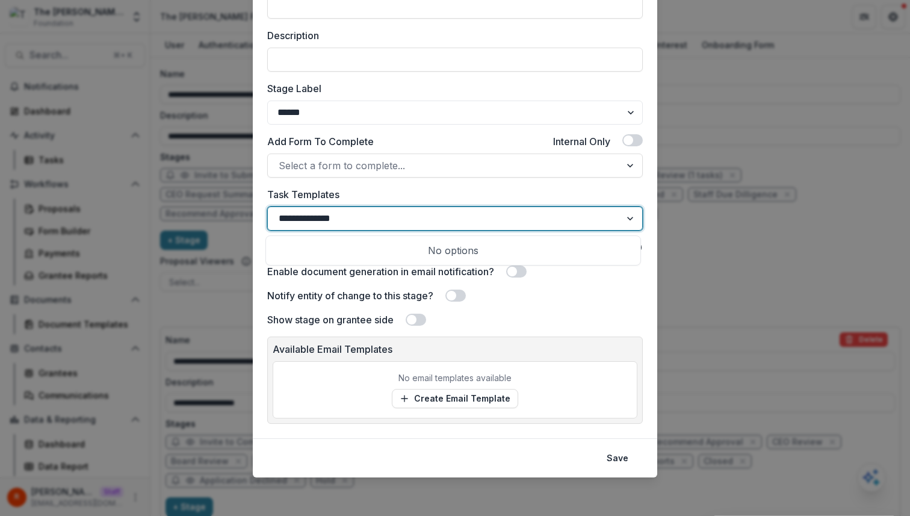
type input "**********"
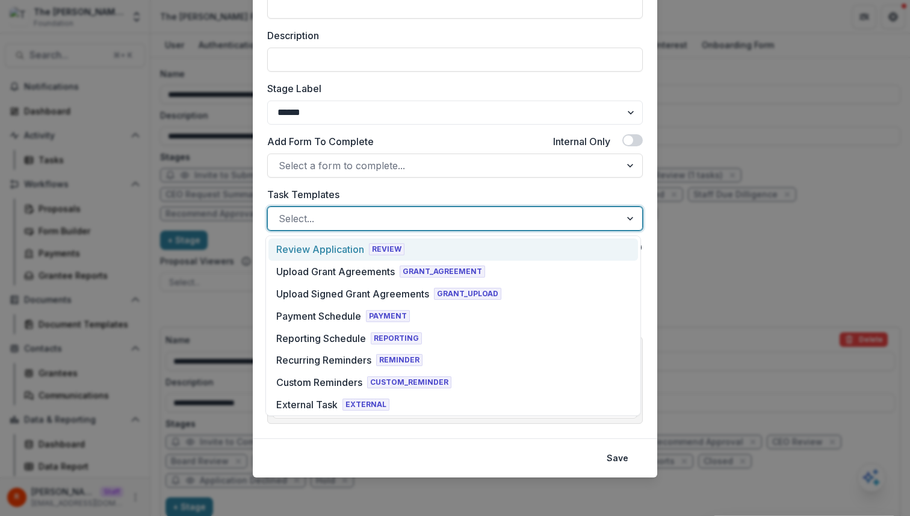
click at [373, 219] on div at bounding box center [444, 218] width 331 height 17
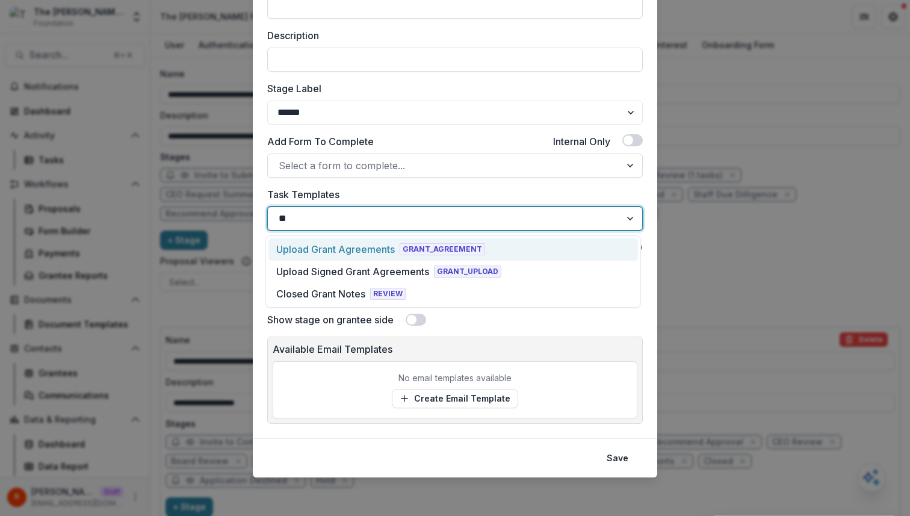
type input "***"
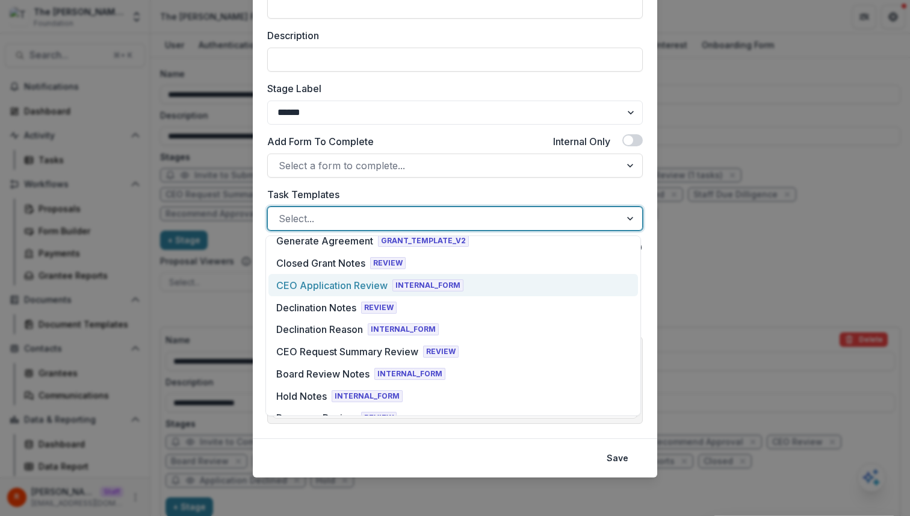
scroll to position [512, 0]
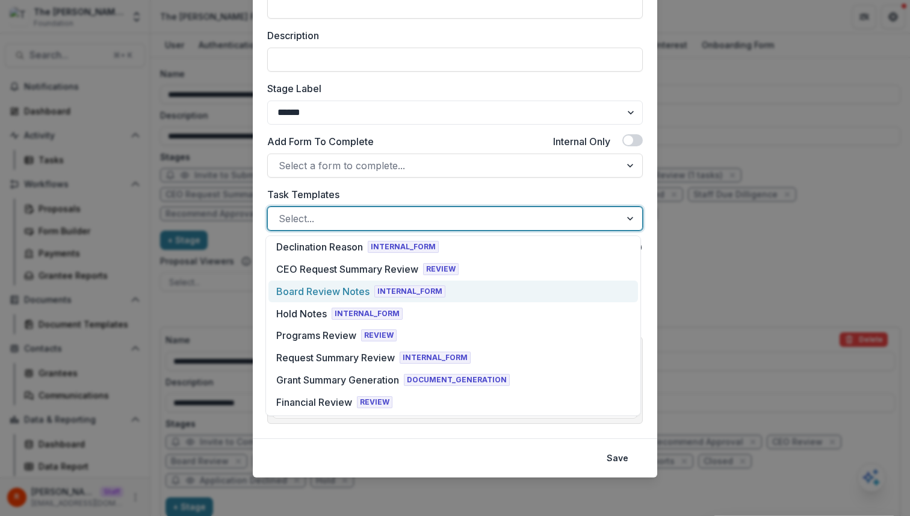
click at [207, 303] on div "**********" at bounding box center [455, 258] width 910 height 516
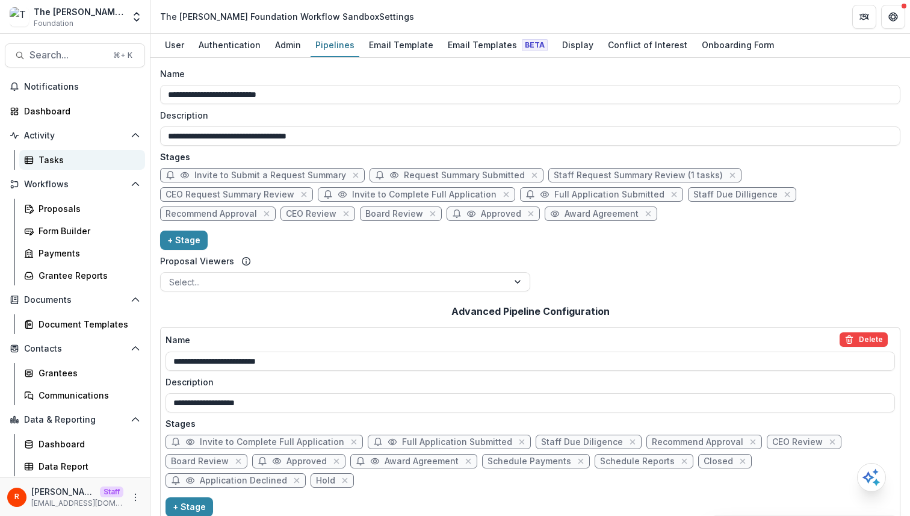
click at [66, 162] on div "Tasks" at bounding box center [87, 160] width 97 height 13
click at [693, 199] on span "Staff Due Dilligence" at bounding box center [735, 195] width 84 height 10
select select "******"
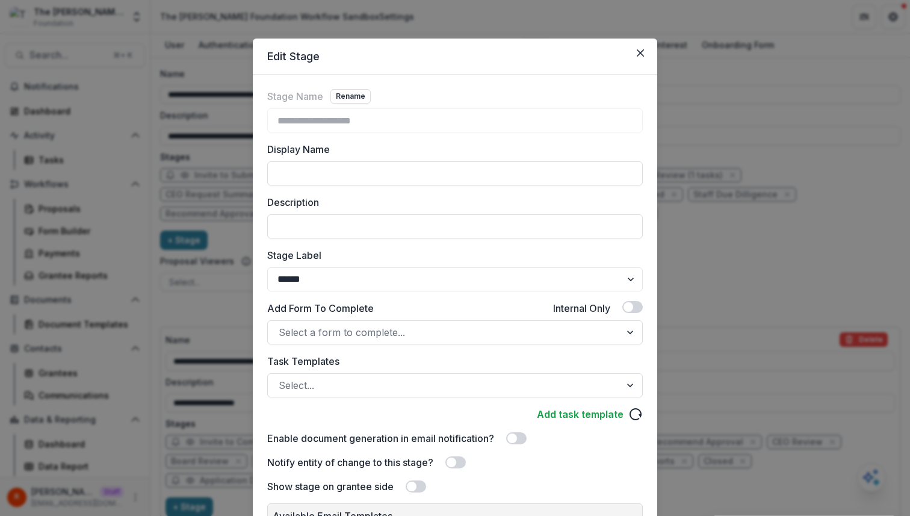
click at [339, 399] on div "**********" at bounding box center [455, 291] width 376 height 405
click at [346, 383] on div at bounding box center [444, 385] width 331 height 17
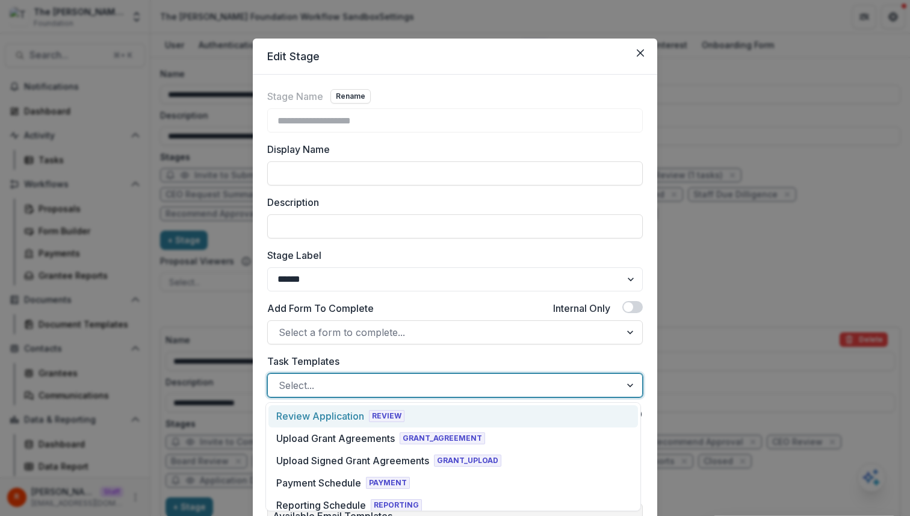
paste input "**********"
type input "**********"
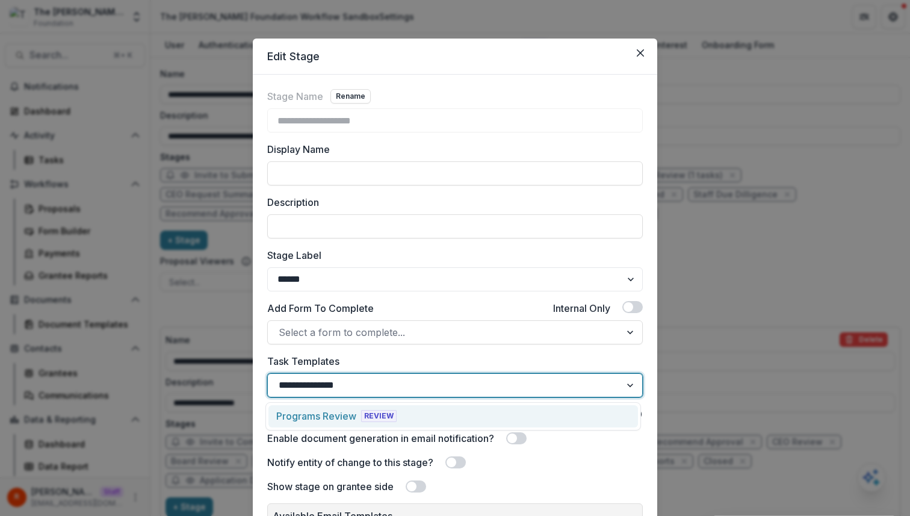
click at [342, 407] on div "Programs Review REVIEW" at bounding box center [453, 416] width 370 height 22
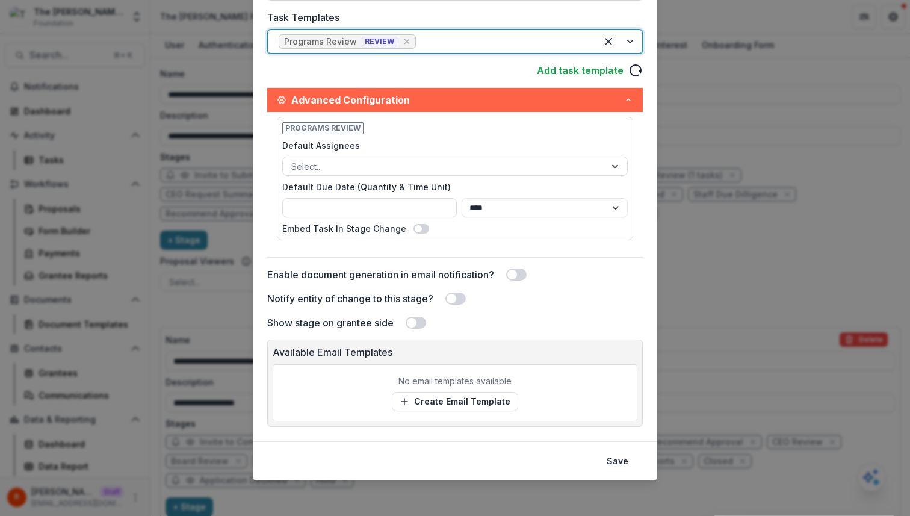
scroll to position [347, 0]
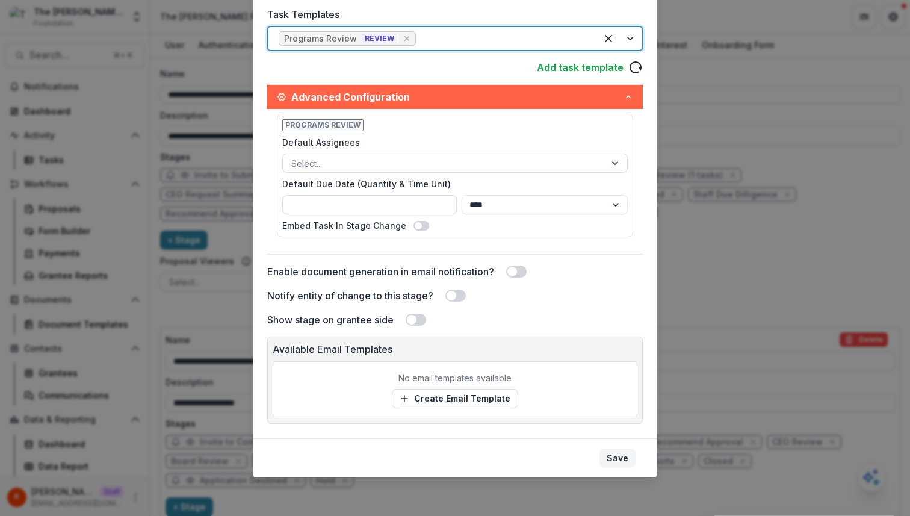
click at [618, 462] on button "Save" at bounding box center [618, 457] width 36 height 19
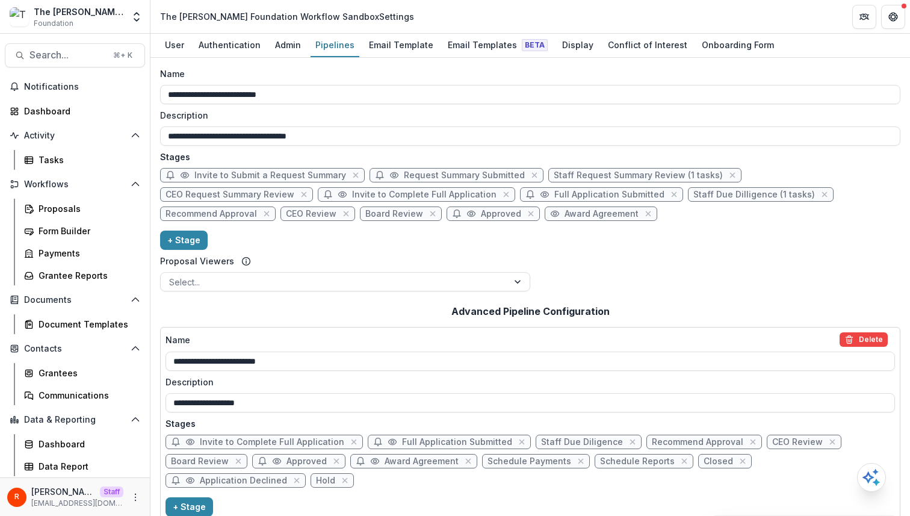
click at [257, 209] on span "Recommend Approval" at bounding box center [212, 214] width 92 height 10
select select "******"
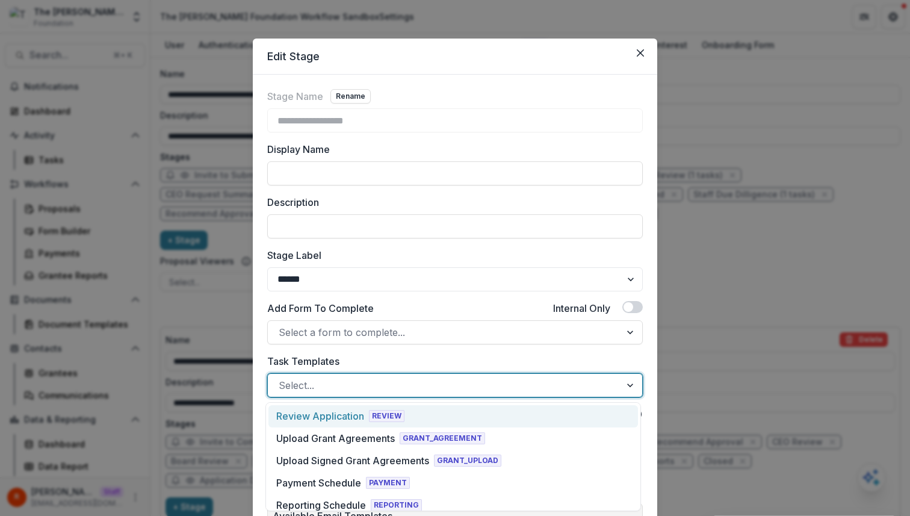
click at [355, 377] on div at bounding box center [444, 385] width 331 height 17
paste input "**********"
type input "**********"
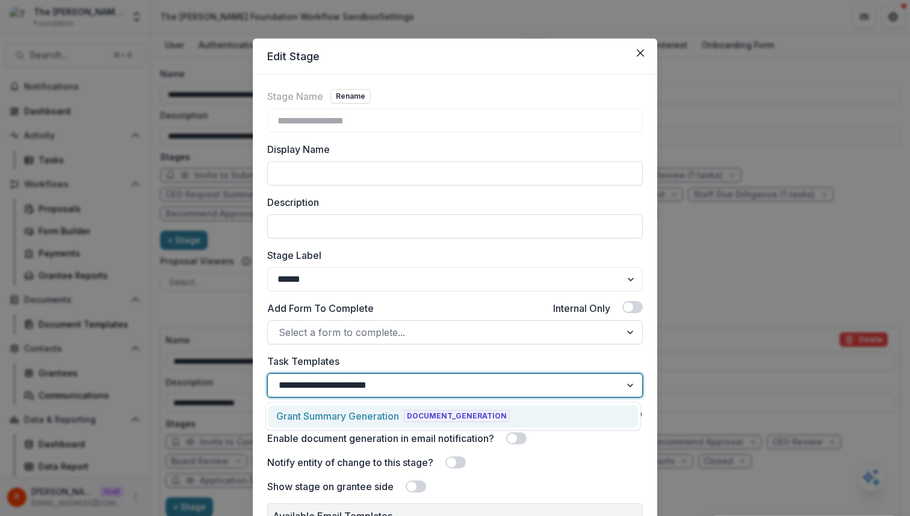
click at [368, 415] on div "Grant Summary Generation" at bounding box center [337, 416] width 123 height 14
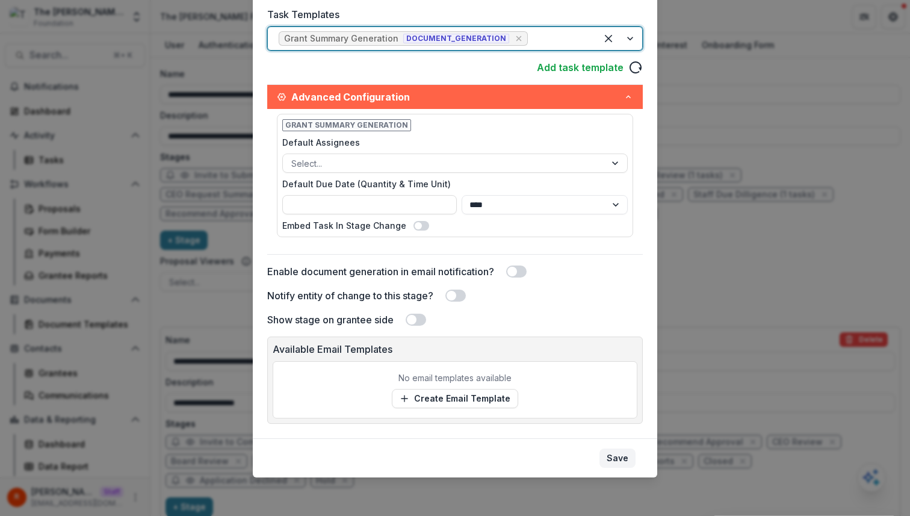
click at [622, 462] on button "Save" at bounding box center [618, 457] width 36 height 19
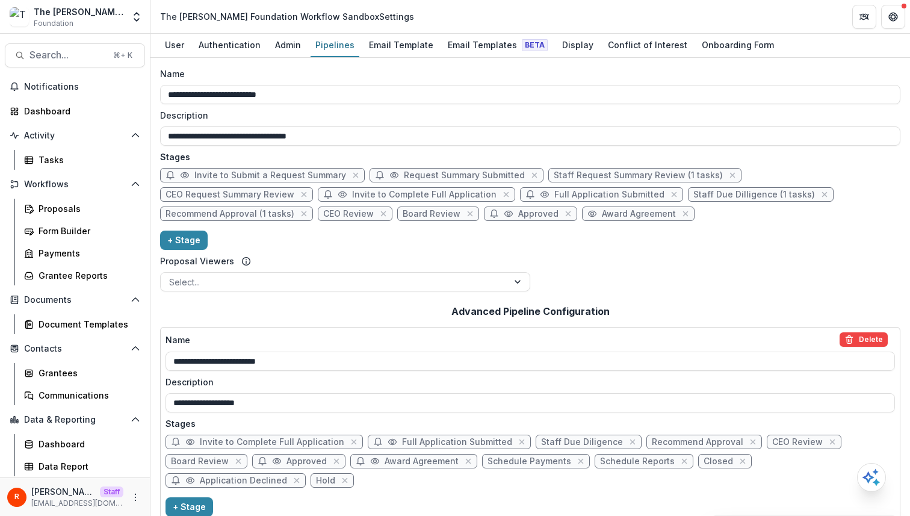
click at [374, 209] on span "CEO Review" at bounding box center [348, 214] width 51 height 10
select select "******"
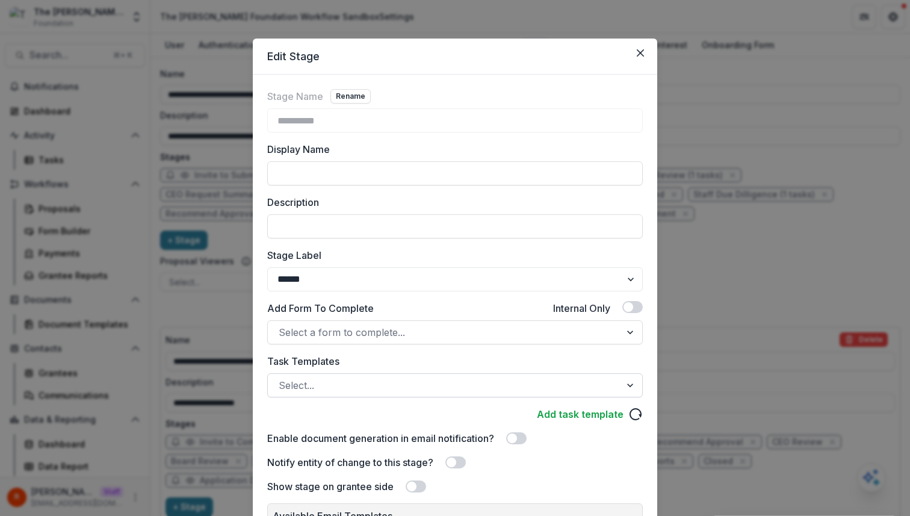
click at [396, 373] on div "Select..." at bounding box center [455, 385] width 376 height 24
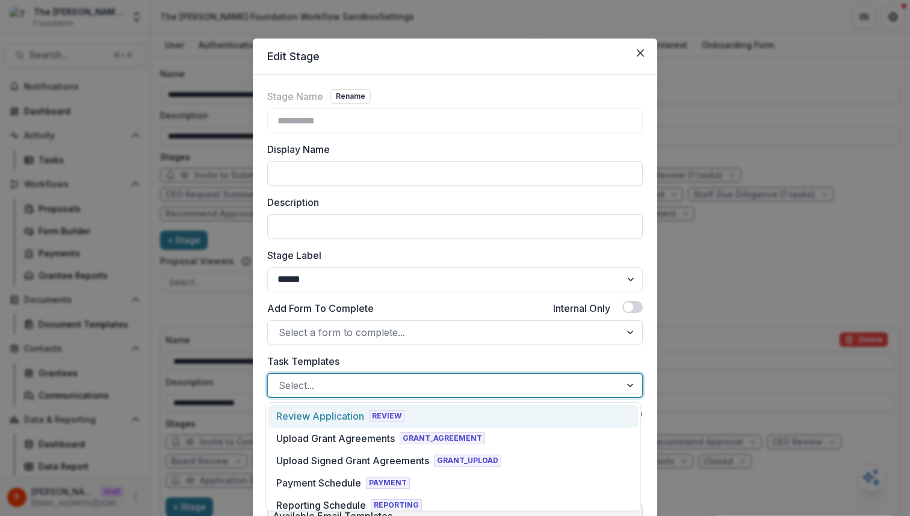
paste input "**********"
type input "**********"
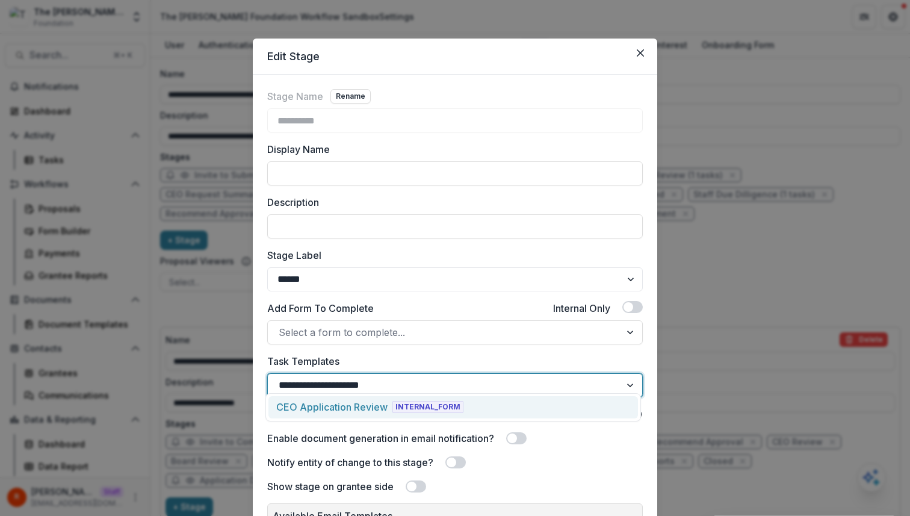
scroll to position [167, 0]
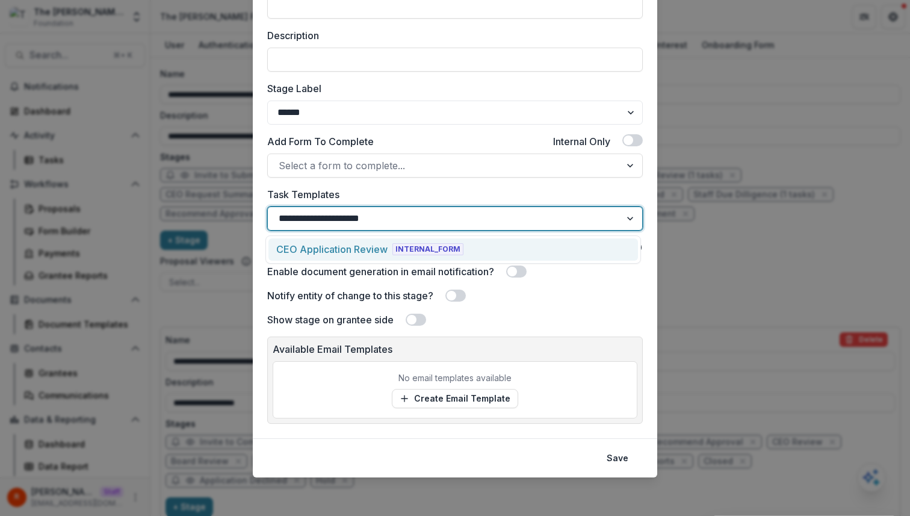
click at [445, 256] on div "CEO Application Review INTERNAL_FORM" at bounding box center [369, 249] width 187 height 14
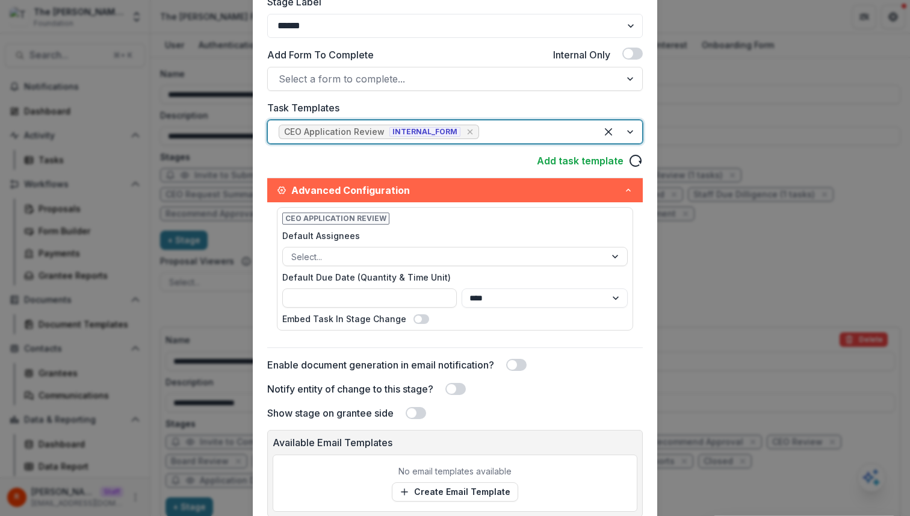
scroll to position [347, 0]
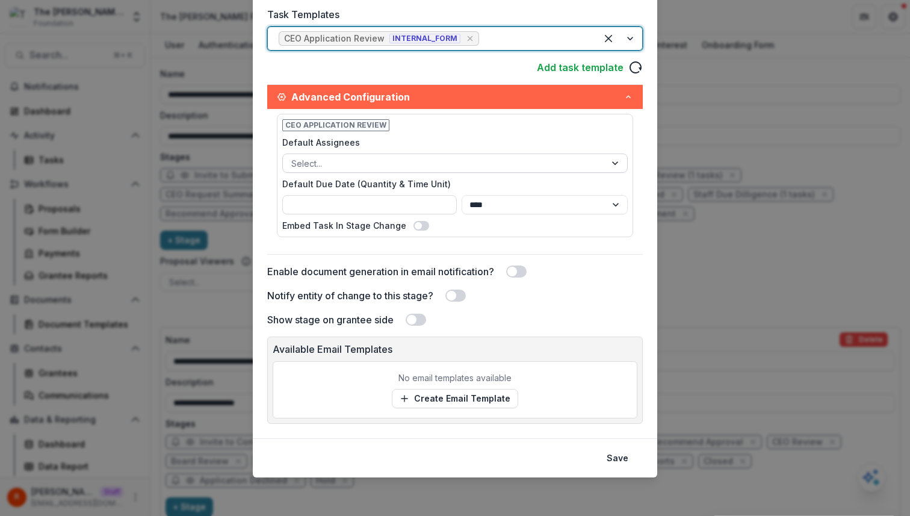
click at [408, 166] on div at bounding box center [444, 163] width 306 height 15
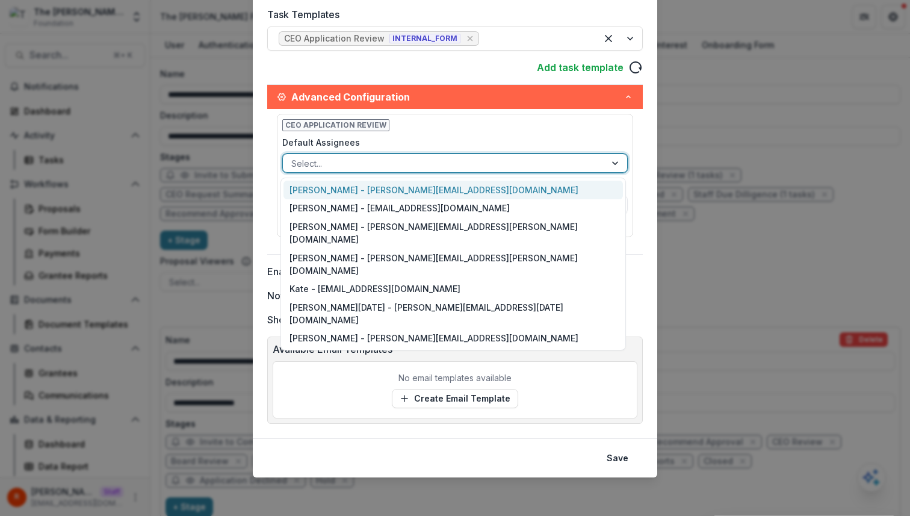
paste input "**********"
type input "**********"
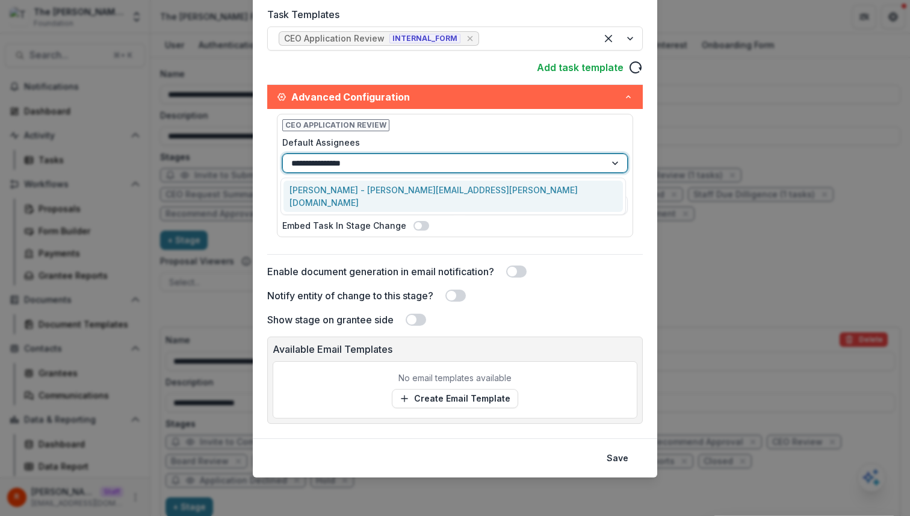
click at [401, 185] on div "Corinne Bergeron - corinne.bergeron@fristfoundation.org" at bounding box center [454, 196] width 340 height 31
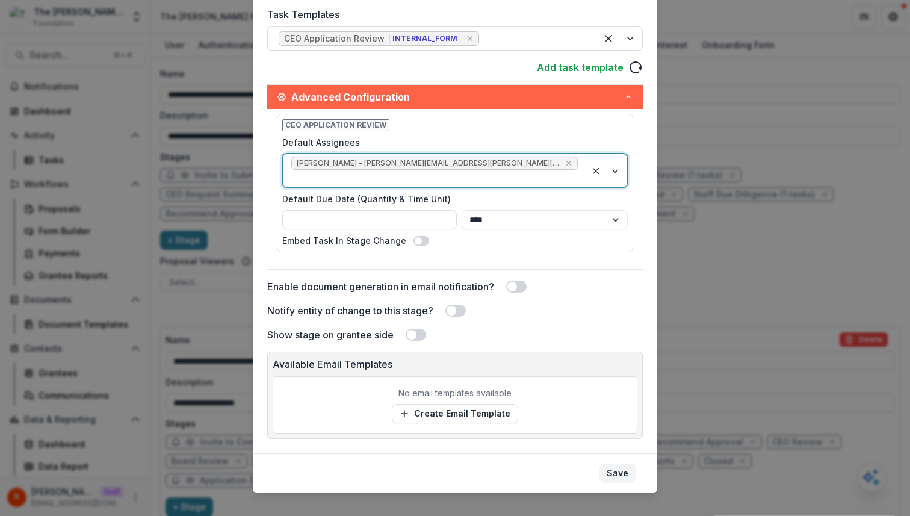
click at [603, 467] on button "Save" at bounding box center [618, 473] width 36 height 19
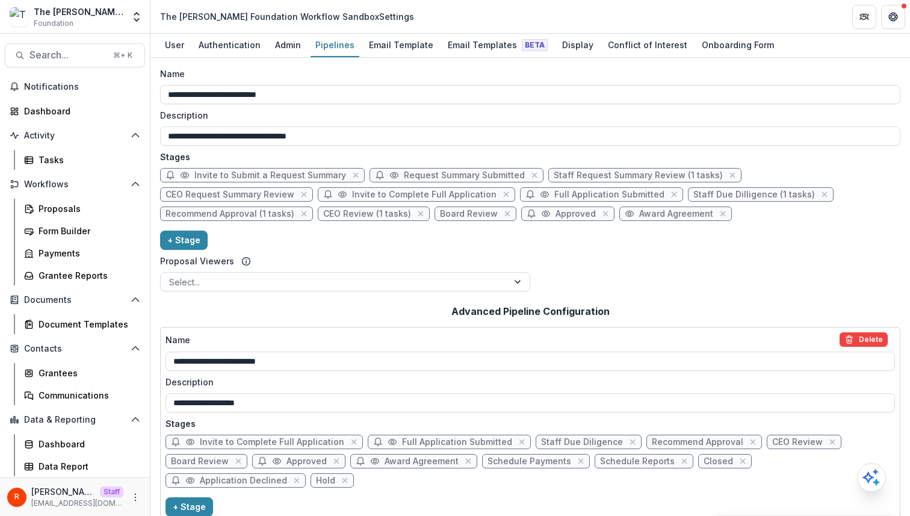
click at [440, 214] on span "Board Review" at bounding box center [469, 214] width 58 height 10
select select "******"
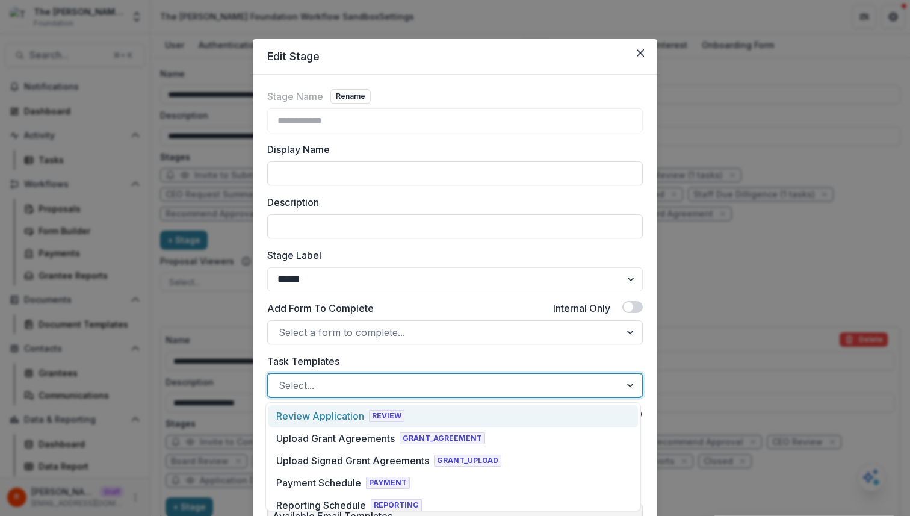
click at [367, 383] on div at bounding box center [444, 385] width 331 height 17
paste input "**********"
type input "**********"
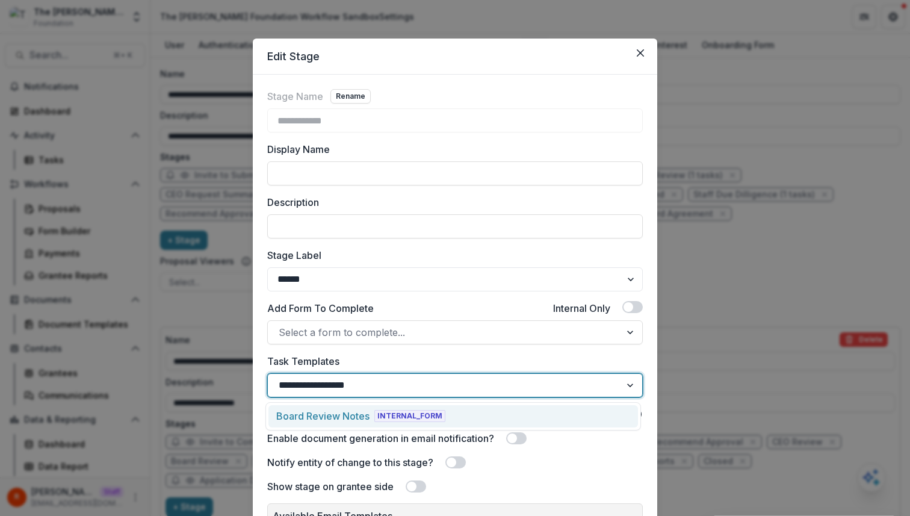
click at [371, 408] on div "Board Review Notes INTERNAL_FORM" at bounding box center [453, 416] width 370 height 22
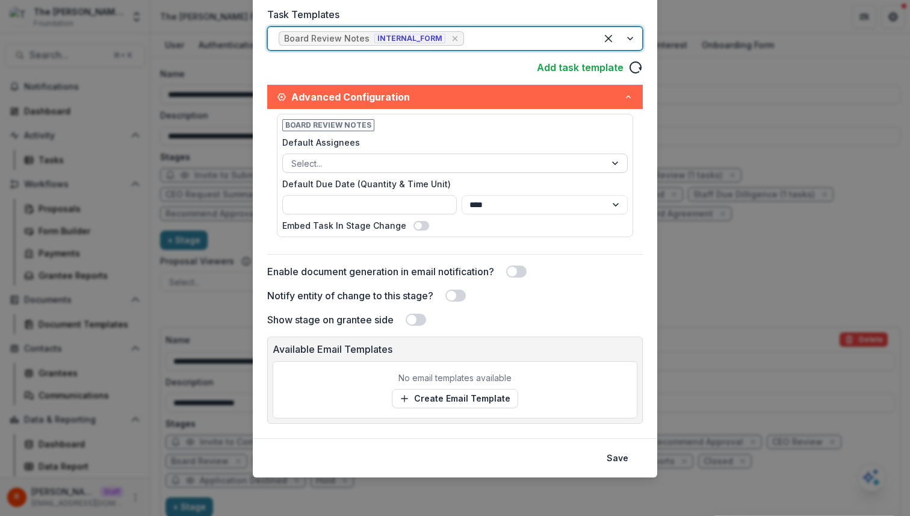
click at [462, 164] on div at bounding box center [444, 163] width 306 height 15
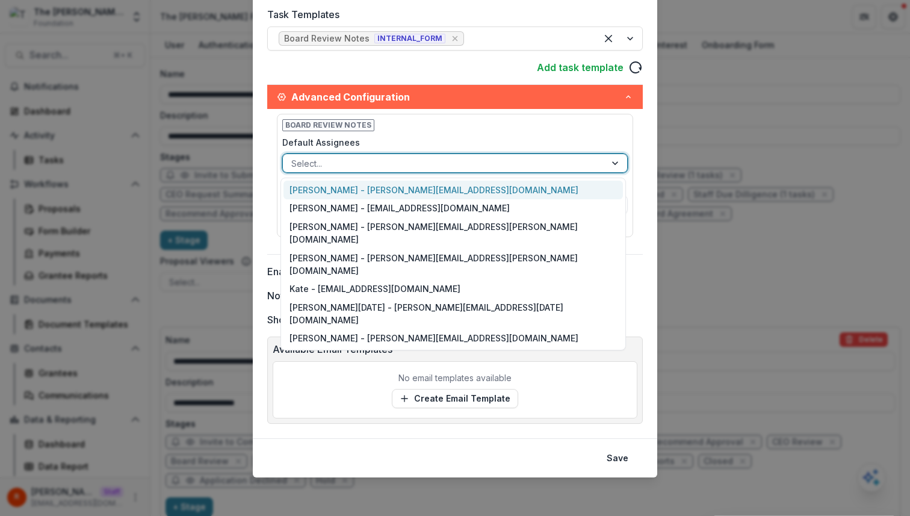
paste input "*********"
type input "*********"
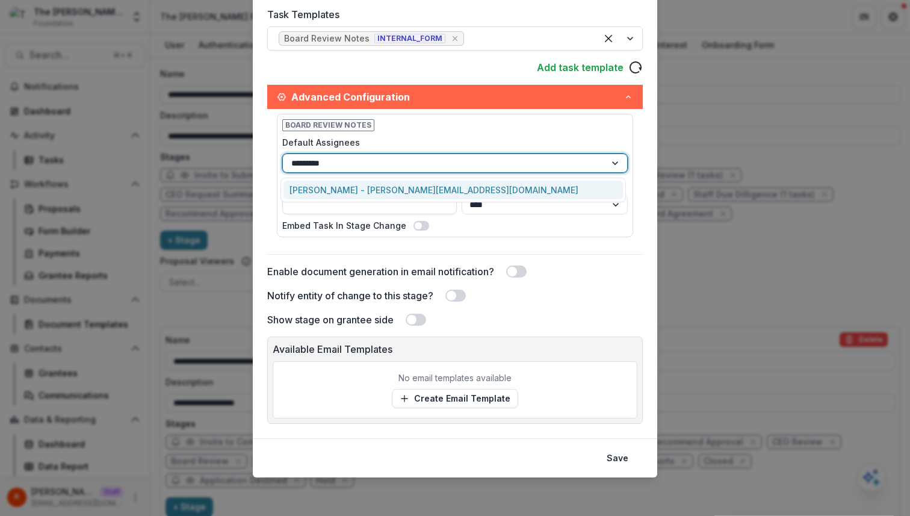
click at [462, 181] on div "Annie Axe - annie.axe@fristfoundation.org" at bounding box center [454, 190] width 340 height 19
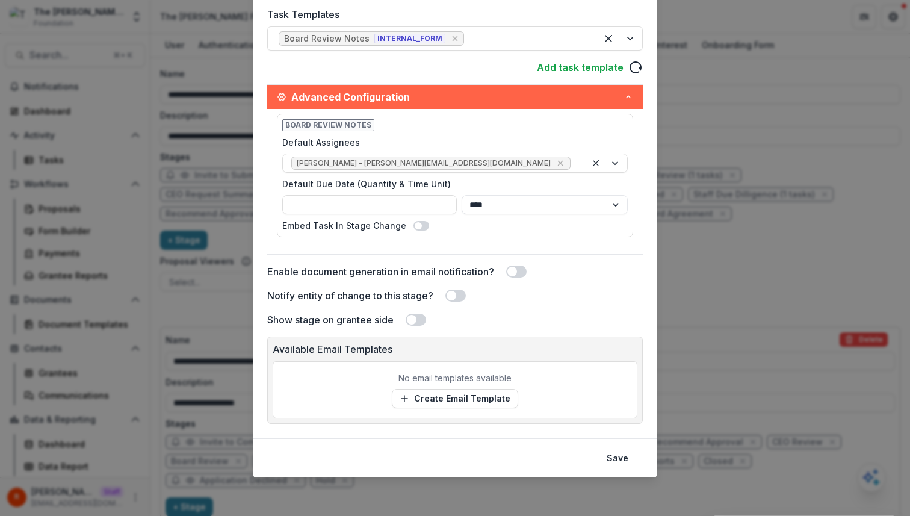
click at [617, 470] on footer "Save" at bounding box center [455, 457] width 405 height 39
click at [617, 460] on button "Save" at bounding box center [618, 457] width 36 height 19
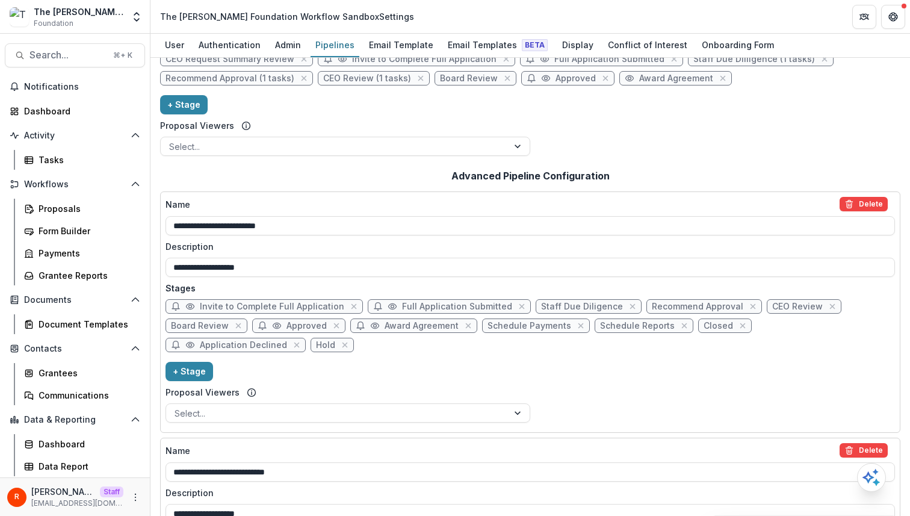
scroll to position [120, 0]
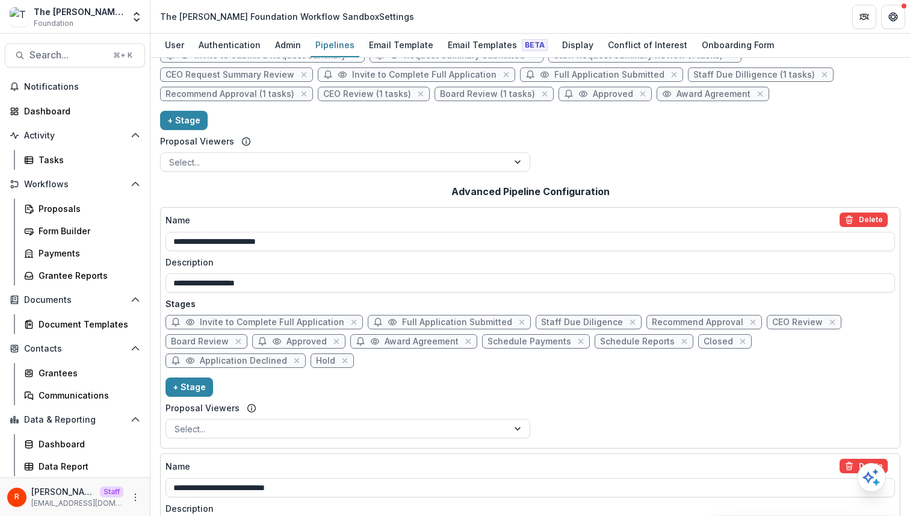
click at [677, 98] on span "Award Agreement" at bounding box center [714, 94] width 74 height 10
select select "********"
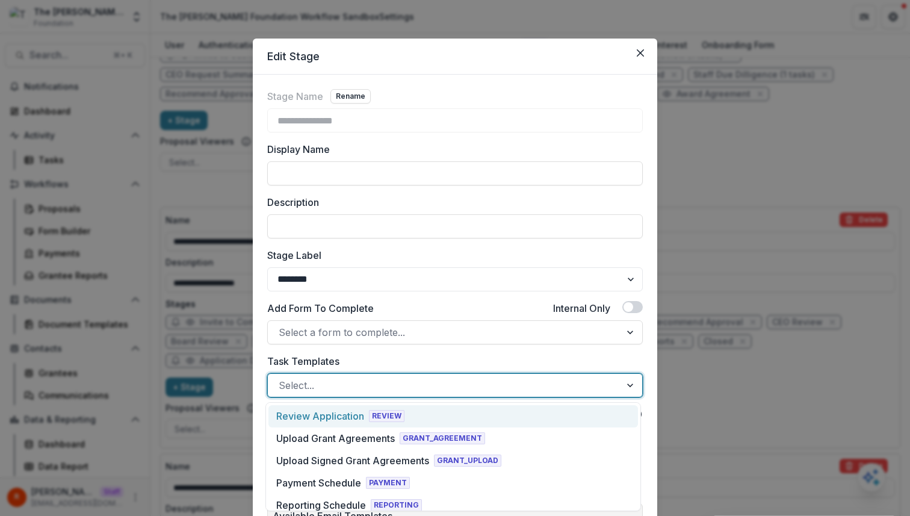
click at [344, 379] on div at bounding box center [444, 385] width 331 height 17
paste input "**********"
type input "**********"
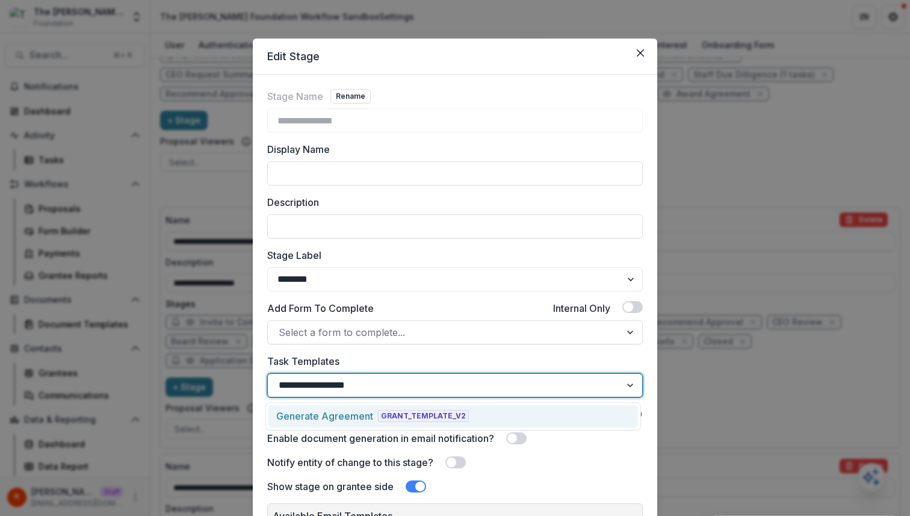
click at [360, 416] on div "Generate Agreement" at bounding box center [324, 416] width 97 height 14
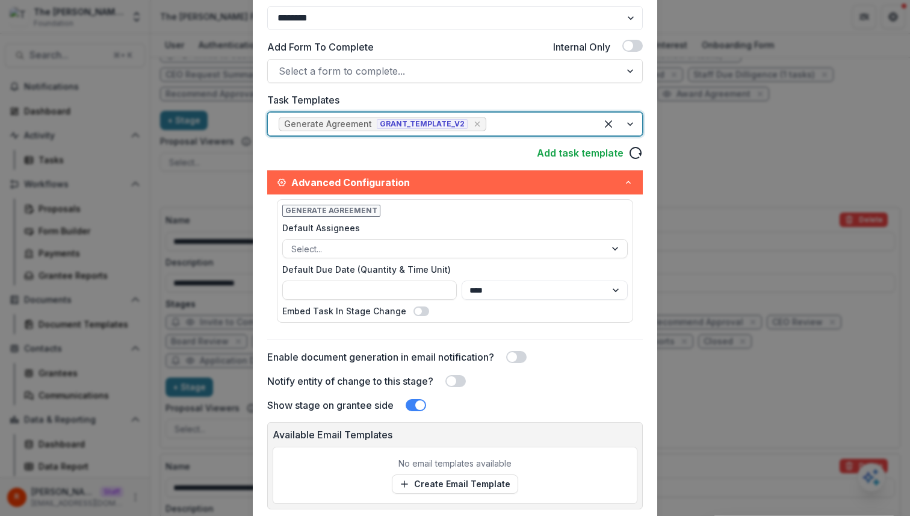
scroll to position [347, 0]
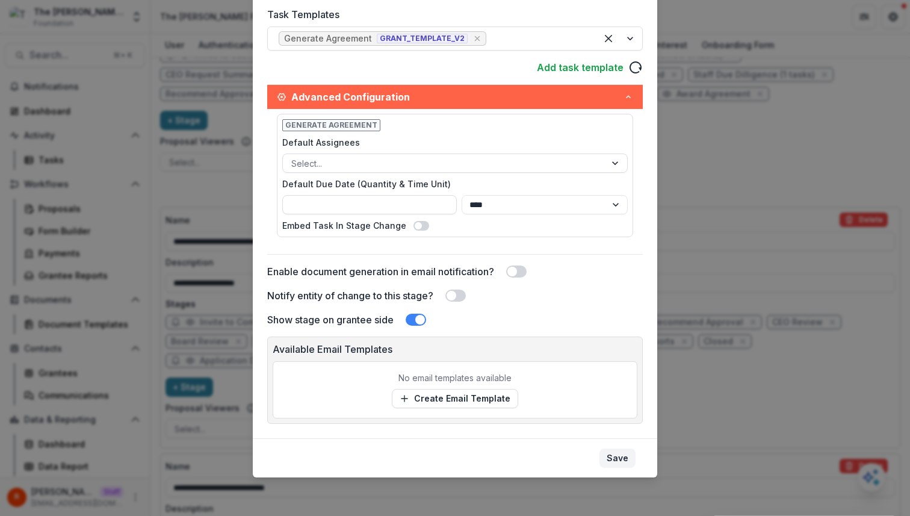
click at [621, 460] on button "Save" at bounding box center [618, 457] width 36 height 19
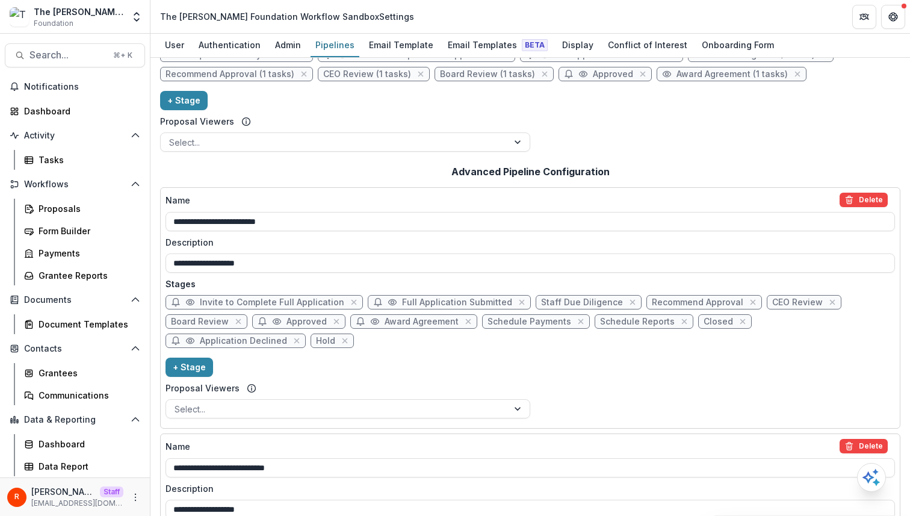
scroll to position [173, 0]
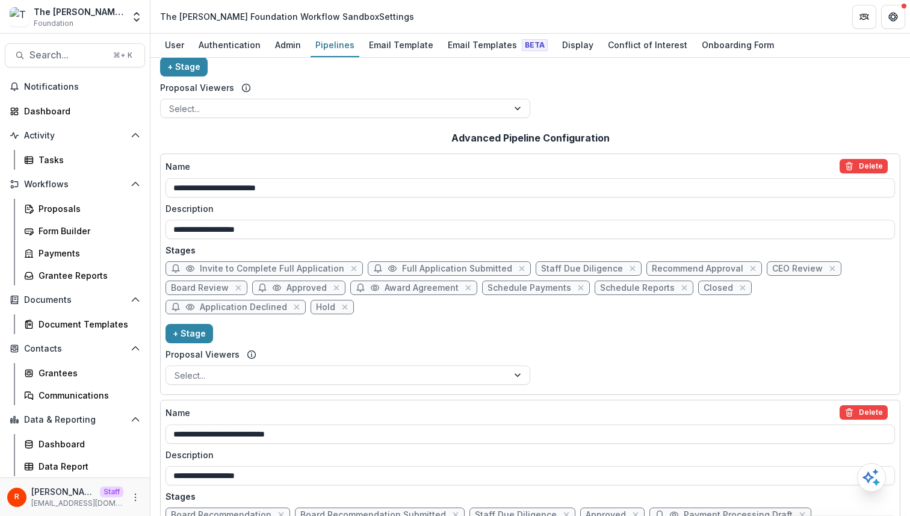
click at [566, 268] on span "Staff Due Diligence" at bounding box center [582, 269] width 82 height 10
select select "******"
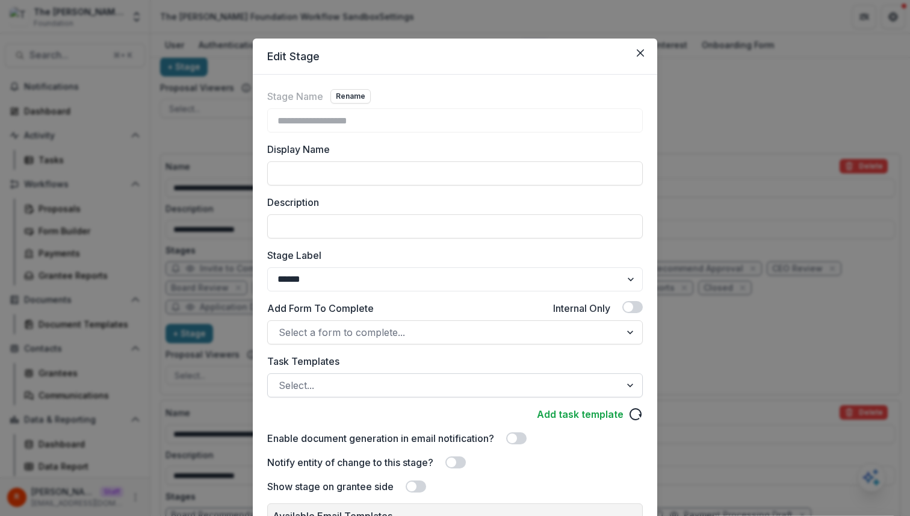
click at [318, 379] on div at bounding box center [444, 385] width 331 height 17
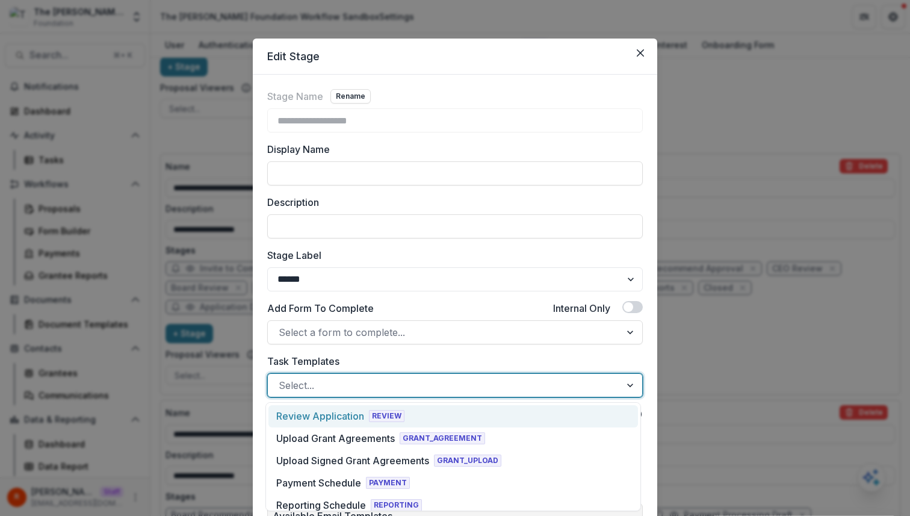
paste input "**********"
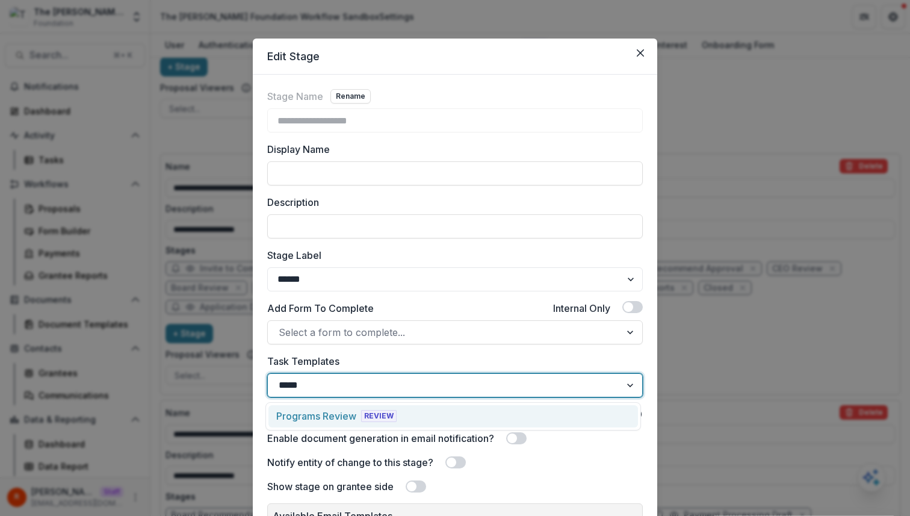
type input "*****"
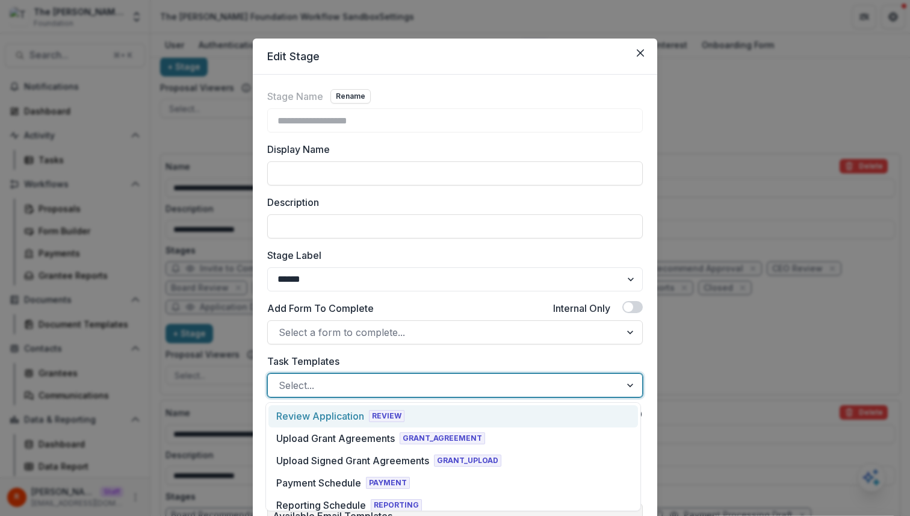
click at [365, 388] on div at bounding box center [444, 385] width 331 height 17
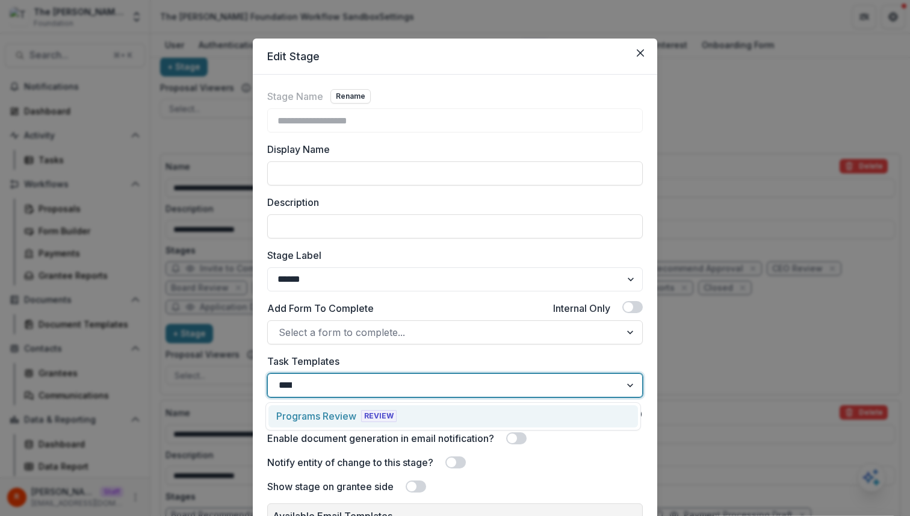
type input "*****"
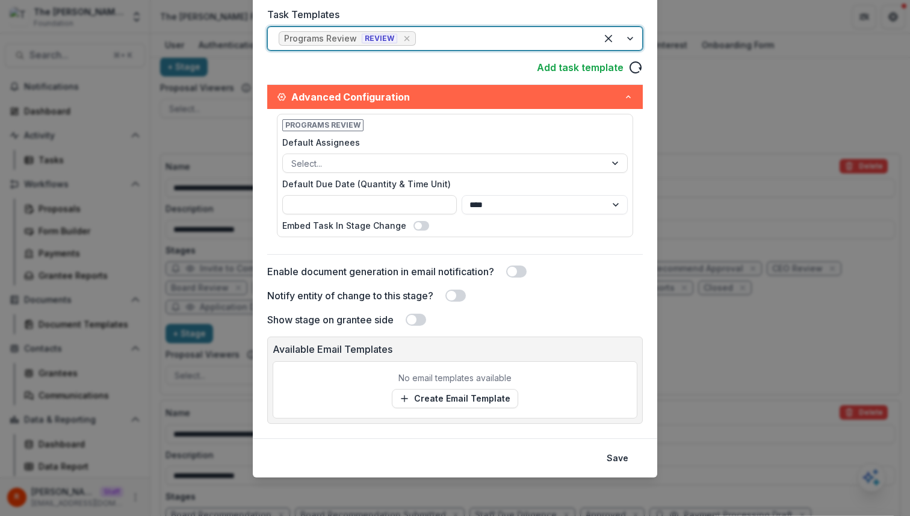
scroll to position [305, 0]
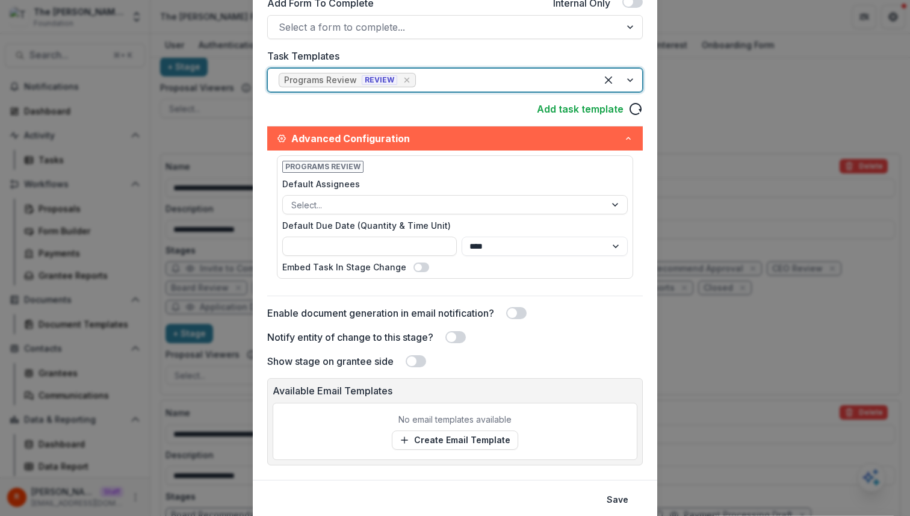
paste input "**********"
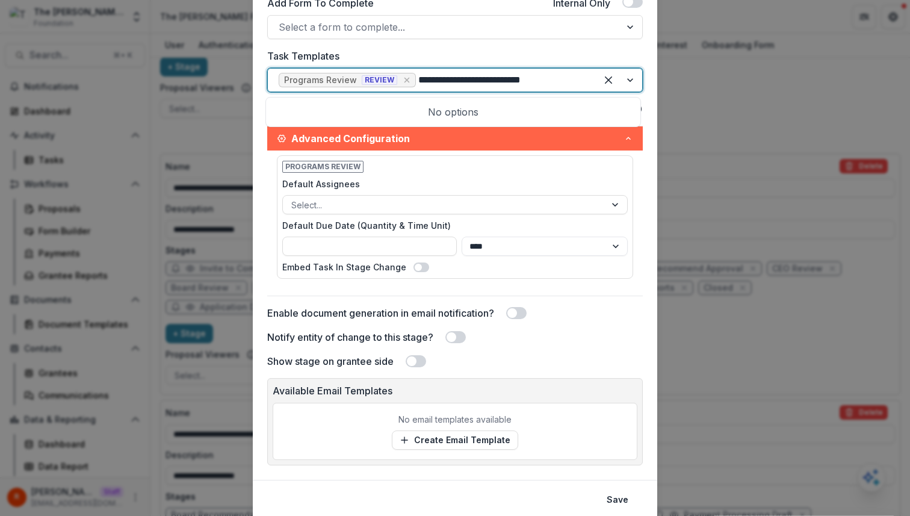
type input "*********"
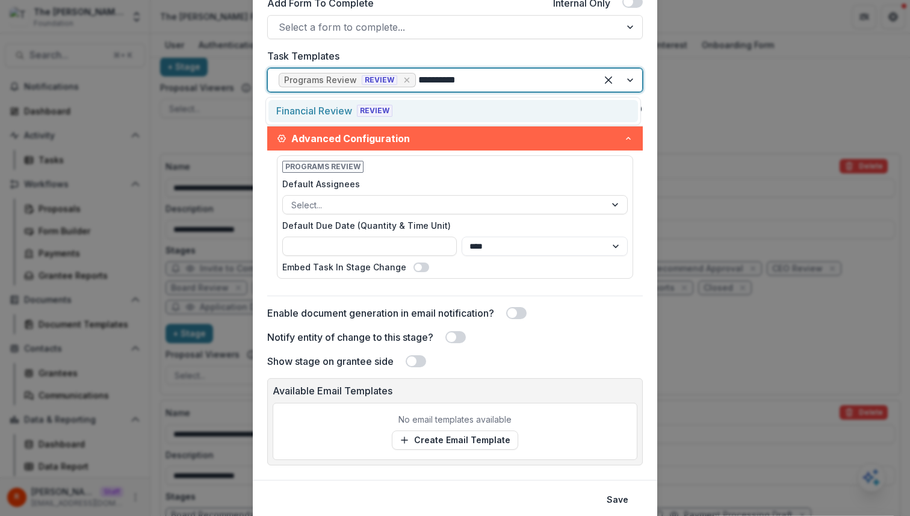
click at [457, 105] on div "Financial Review REVIEW" at bounding box center [453, 111] width 370 height 22
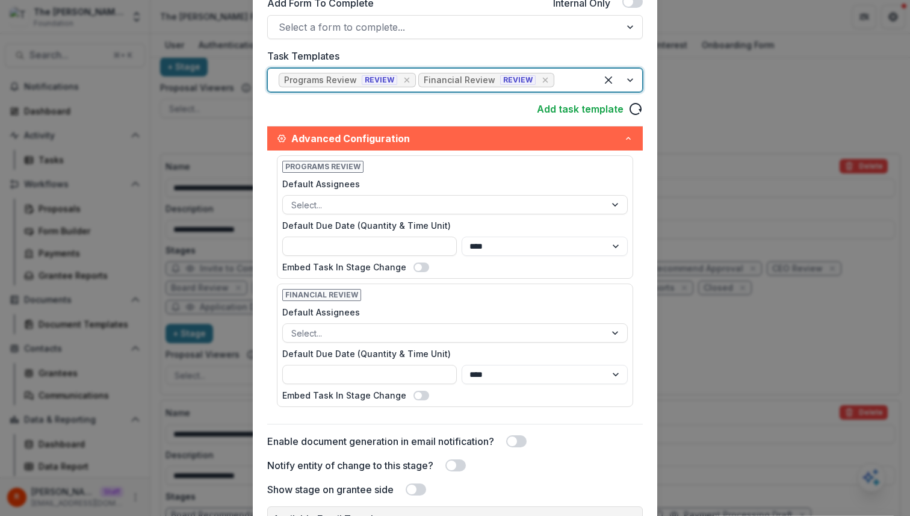
scroll to position [475, 0]
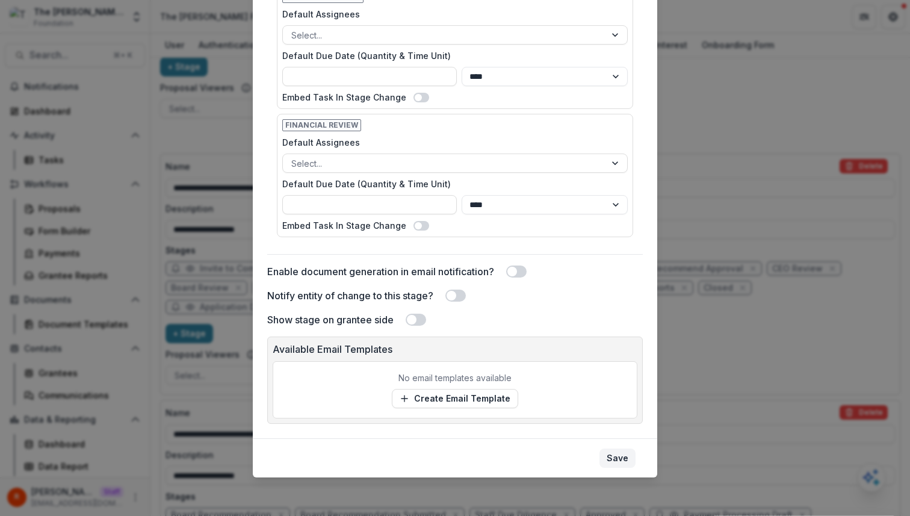
click at [611, 454] on button "Save" at bounding box center [618, 457] width 36 height 19
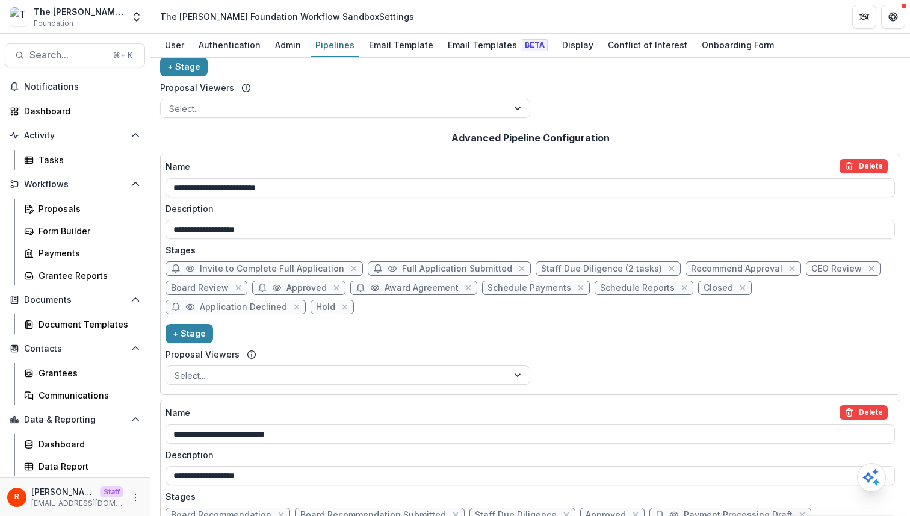
click at [737, 268] on span "Recommend Approval" at bounding box center [737, 269] width 92 height 10
select select "******"
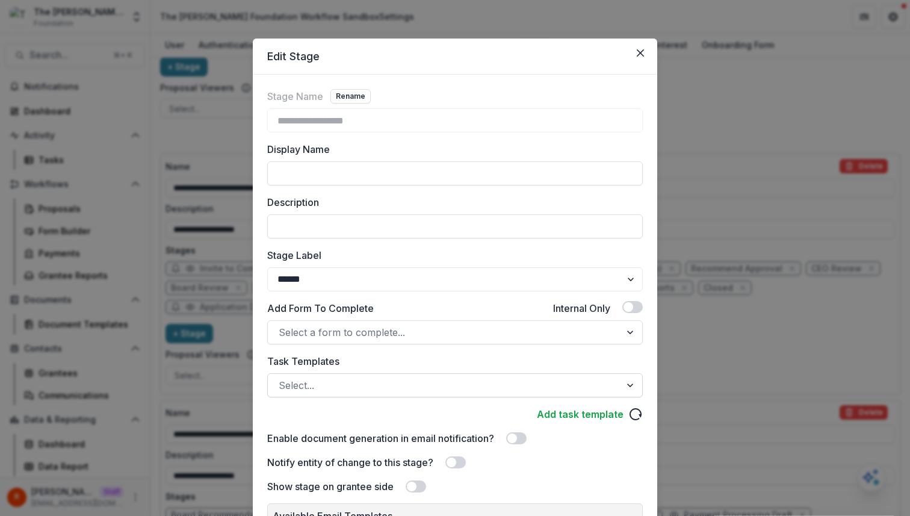
click at [355, 382] on div at bounding box center [444, 385] width 331 height 17
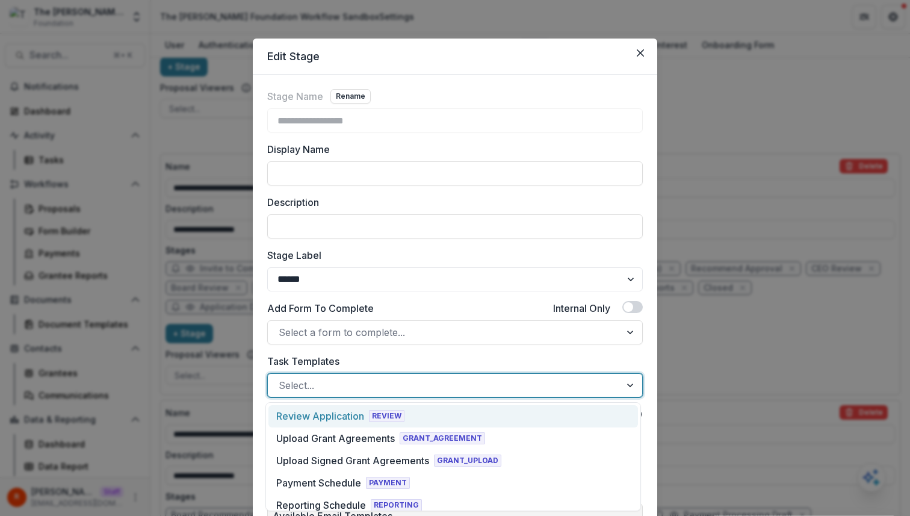
paste input "**********"
type input "**********"
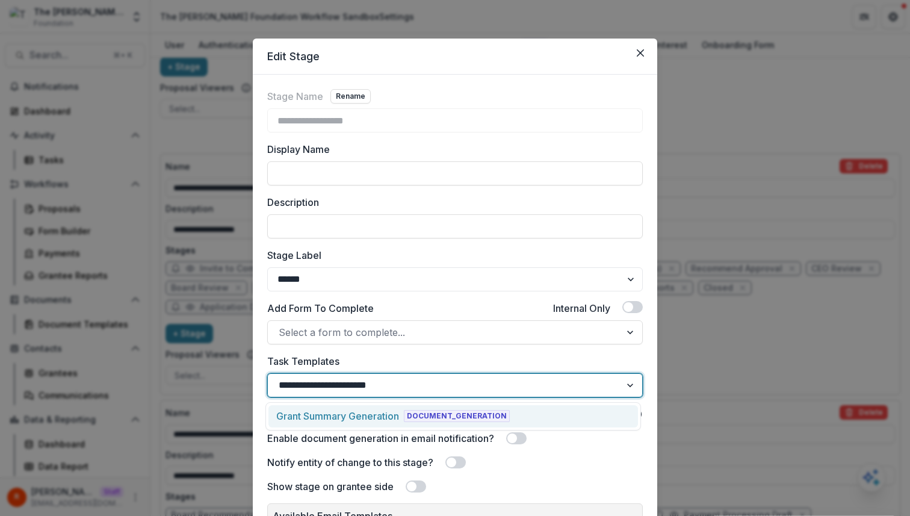
click at [364, 417] on div "Grant Summary Generation" at bounding box center [337, 416] width 123 height 14
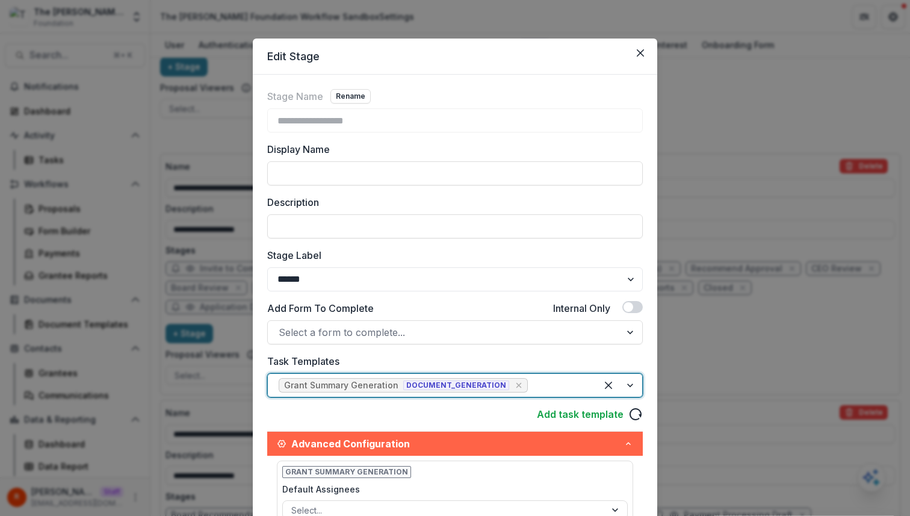
scroll to position [347, 0]
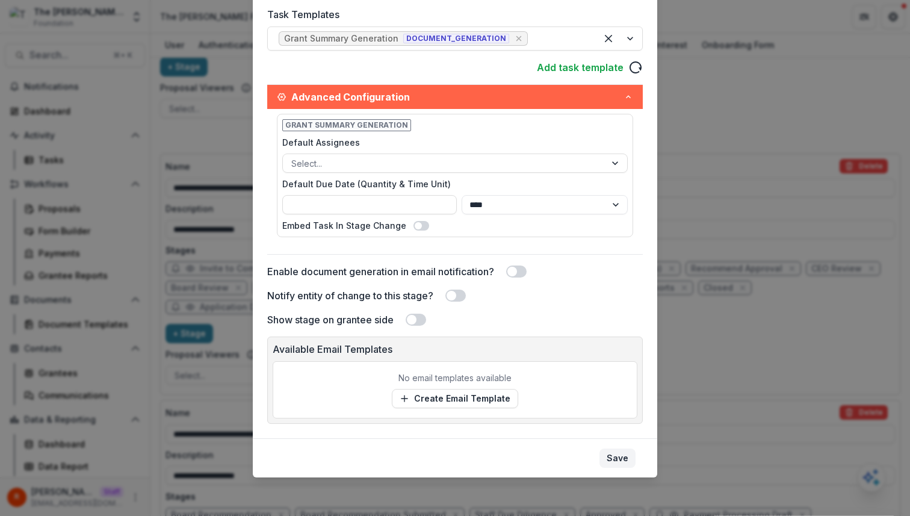
click at [618, 462] on button "Save" at bounding box center [618, 457] width 36 height 19
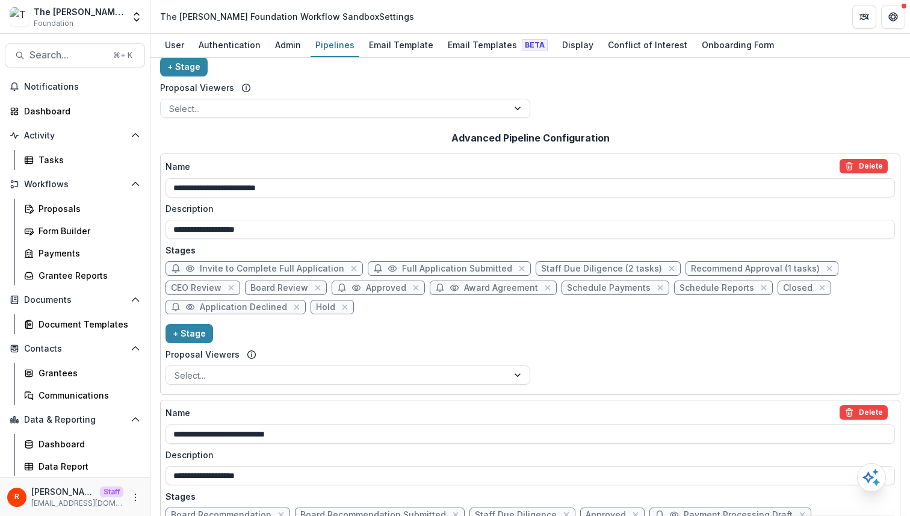
click at [207, 287] on span "CEO Review" at bounding box center [196, 288] width 51 height 10
select select "******"
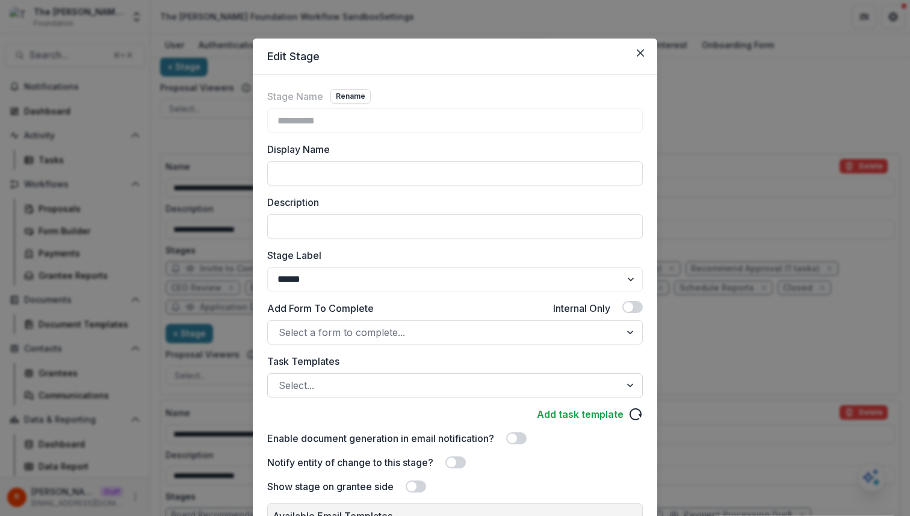
click at [318, 383] on div at bounding box center [444, 385] width 331 height 17
paste input "**********"
type input "**********"
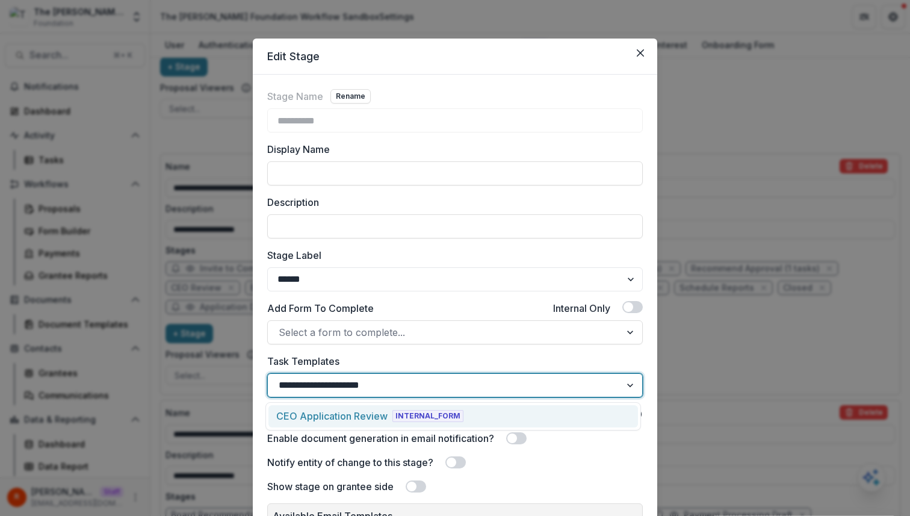
click at [340, 408] on div "CEO Application Review INTERNAL_FORM" at bounding box center [453, 416] width 370 height 22
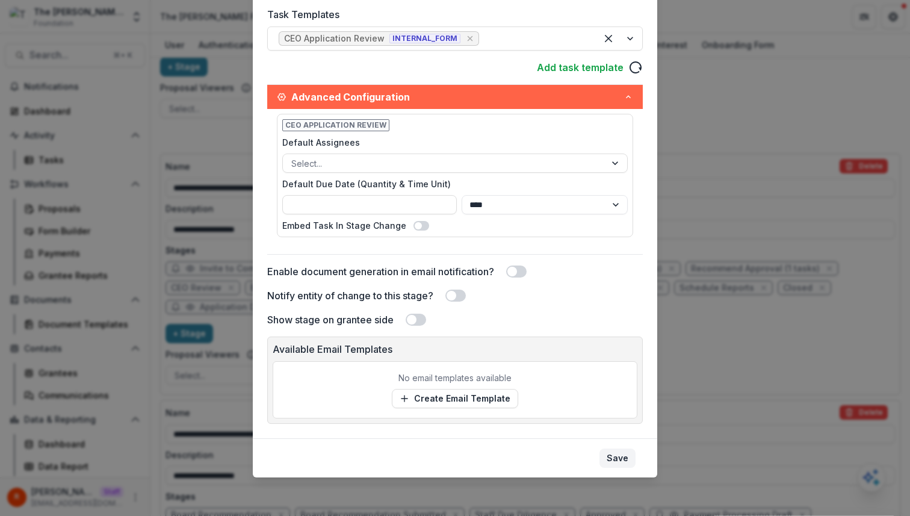
click at [610, 454] on button "Save" at bounding box center [618, 457] width 36 height 19
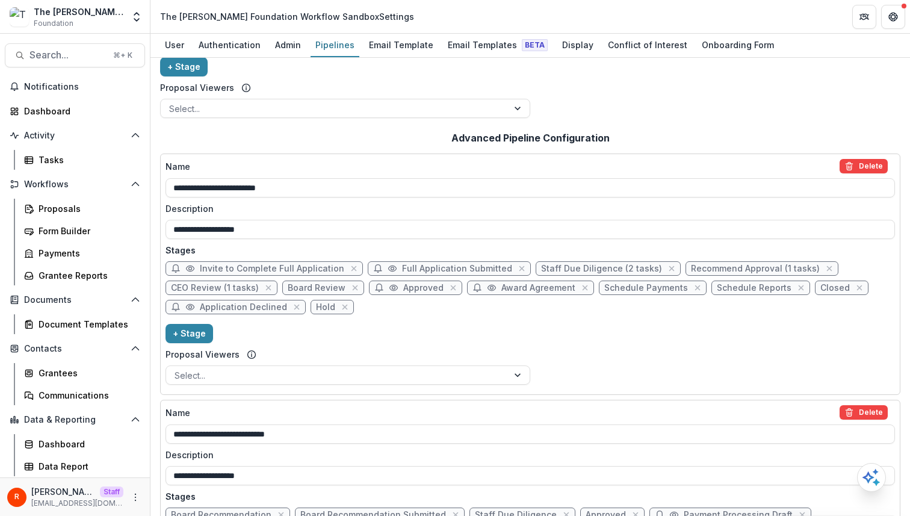
click at [317, 290] on span "Board Review" at bounding box center [317, 288] width 58 height 10
select select "******"
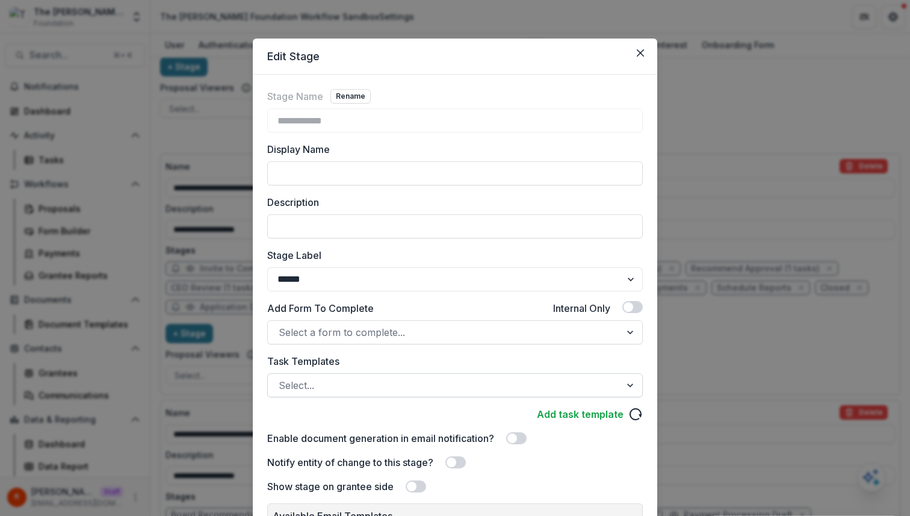
click at [345, 384] on div at bounding box center [444, 385] width 331 height 17
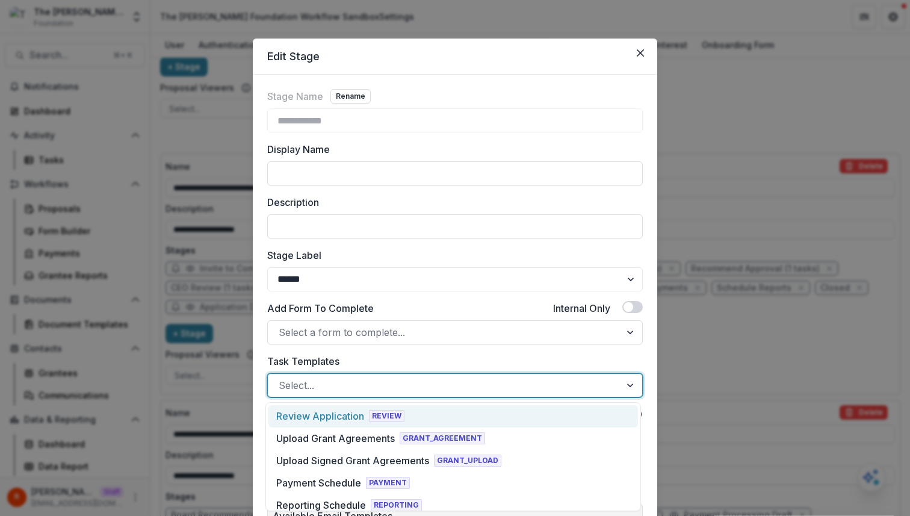
paste input "**********"
type input "**********"
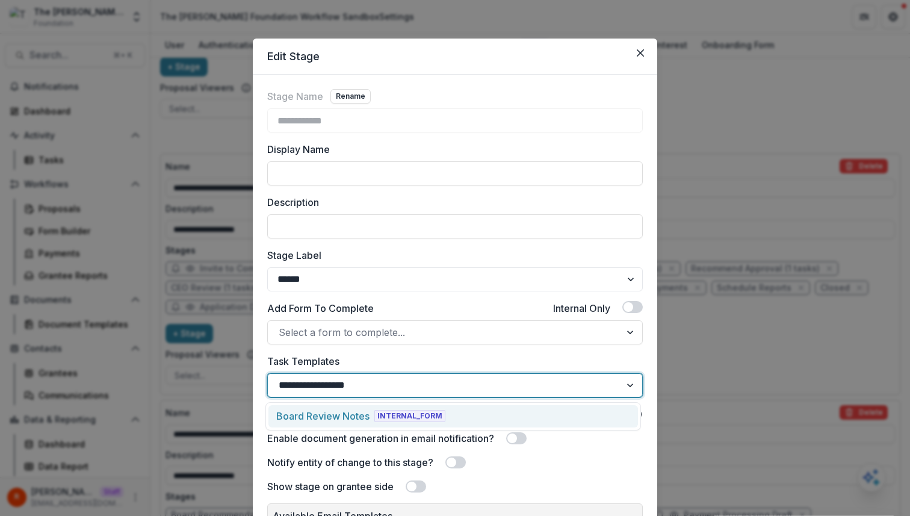
click at [350, 413] on div "Board Review Notes" at bounding box center [322, 416] width 93 height 14
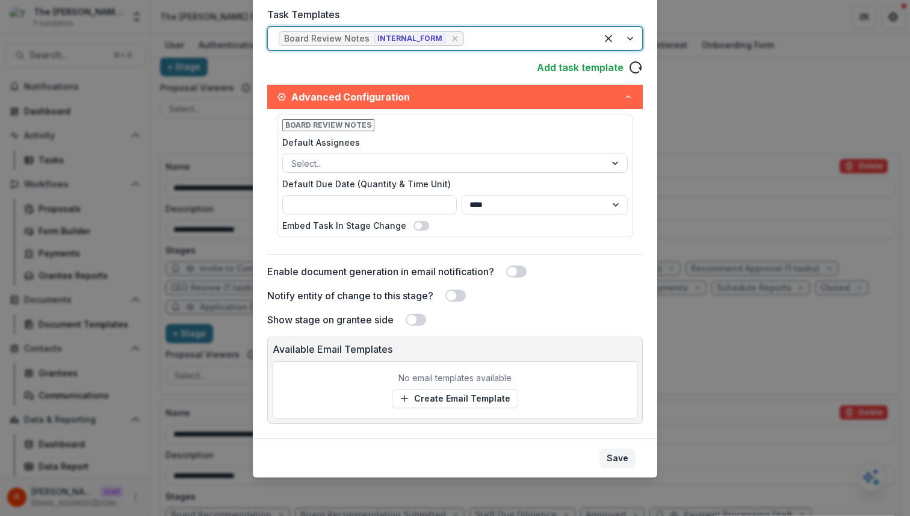
click at [615, 458] on button "Save" at bounding box center [618, 457] width 36 height 19
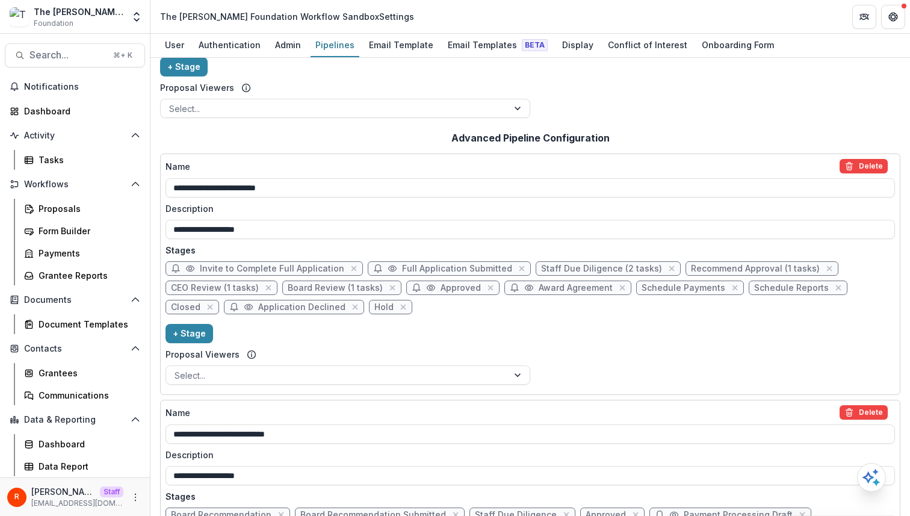
click at [668, 288] on span "Schedule Payments" at bounding box center [684, 288] width 84 height 10
select select "*******"
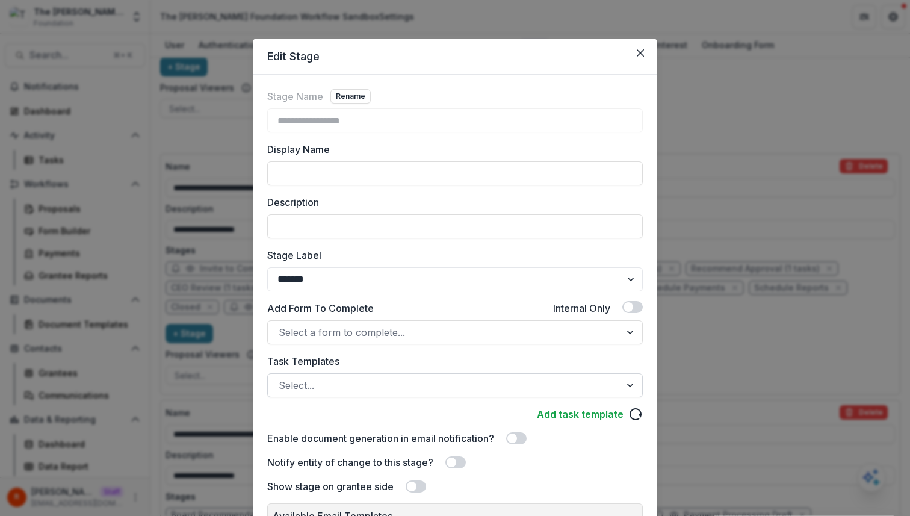
scroll to position [167, 0]
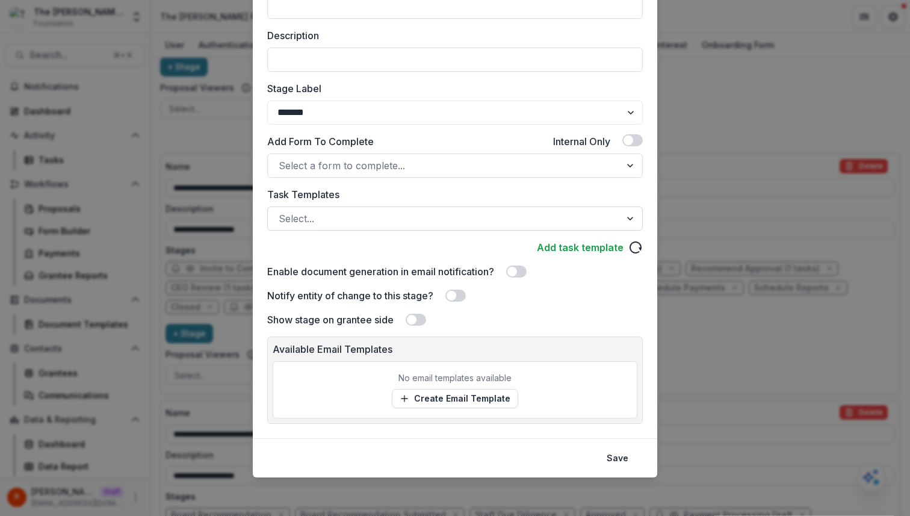
click at [417, 214] on div at bounding box center [444, 218] width 331 height 17
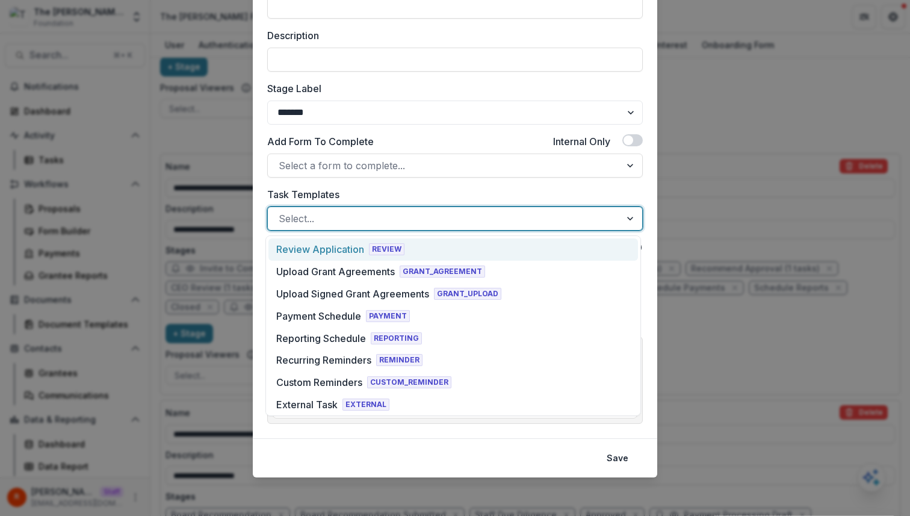
paste input "**********"
type input "**********"
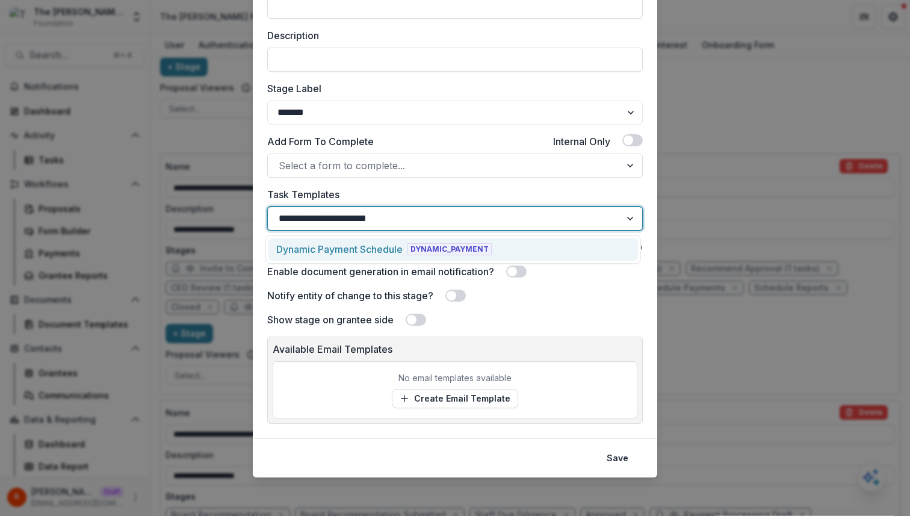
click at [421, 242] on div "Dynamic Payment Schedule DYNAMIC_PAYMENT" at bounding box center [384, 249] width 216 height 14
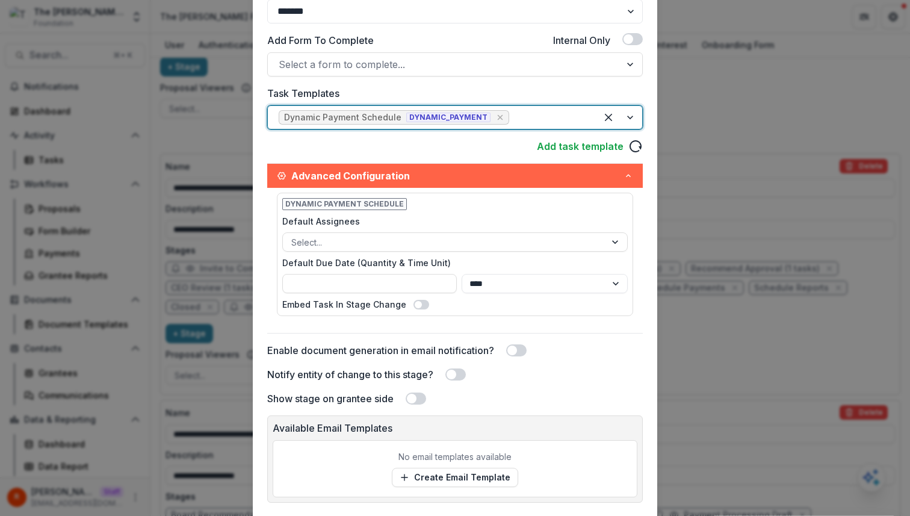
scroll to position [347, 0]
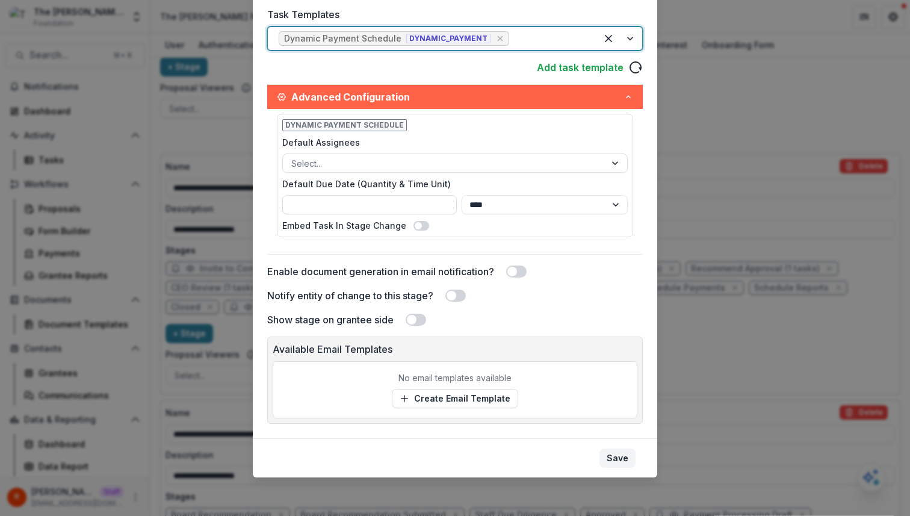
click at [619, 453] on button "Save" at bounding box center [618, 457] width 36 height 19
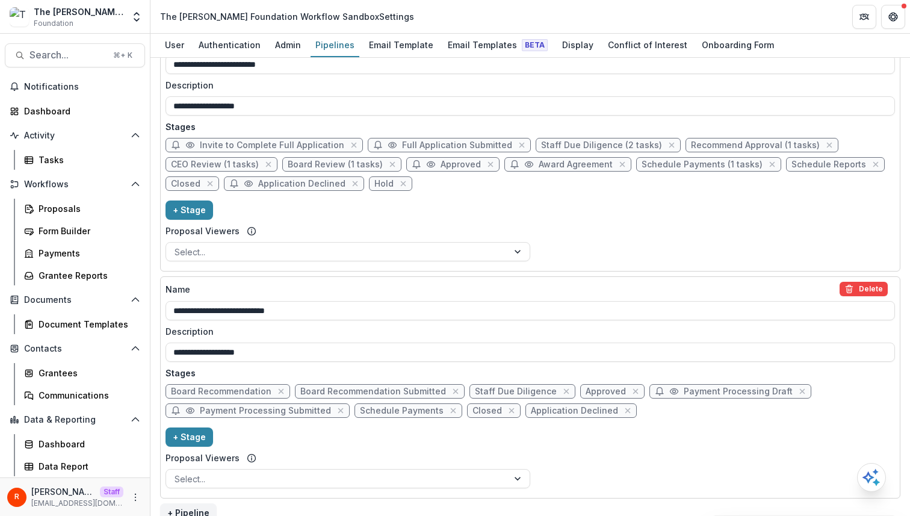
scroll to position [313, 0]
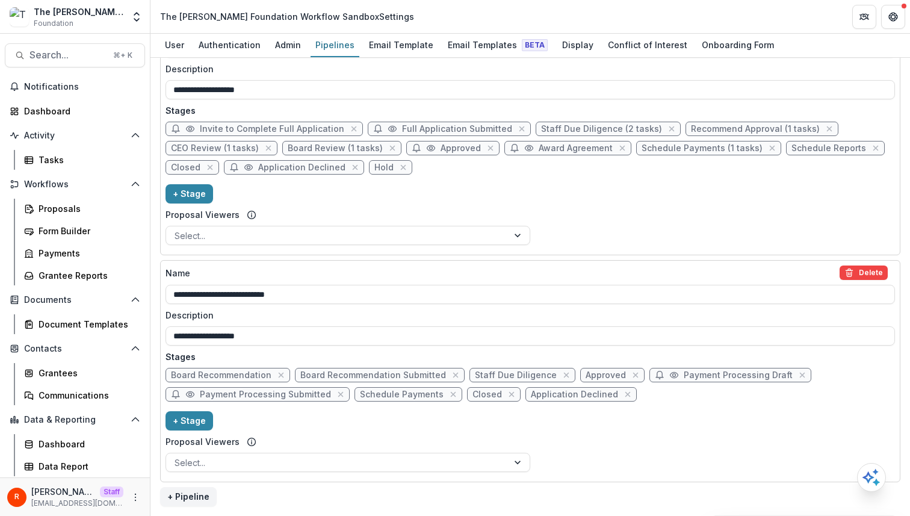
click at [806, 151] on span "Schedule Reports" at bounding box center [829, 148] width 75 height 10
select select "*********"
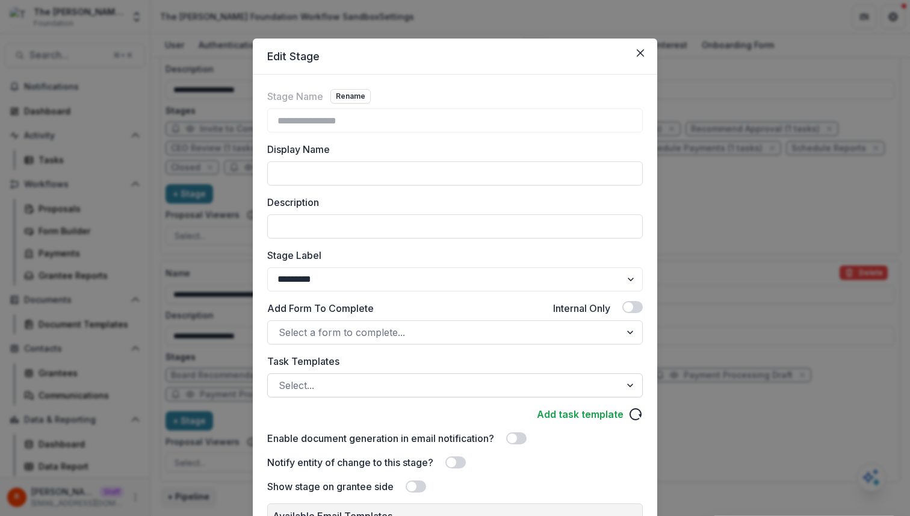
click at [366, 389] on div at bounding box center [444, 385] width 331 height 17
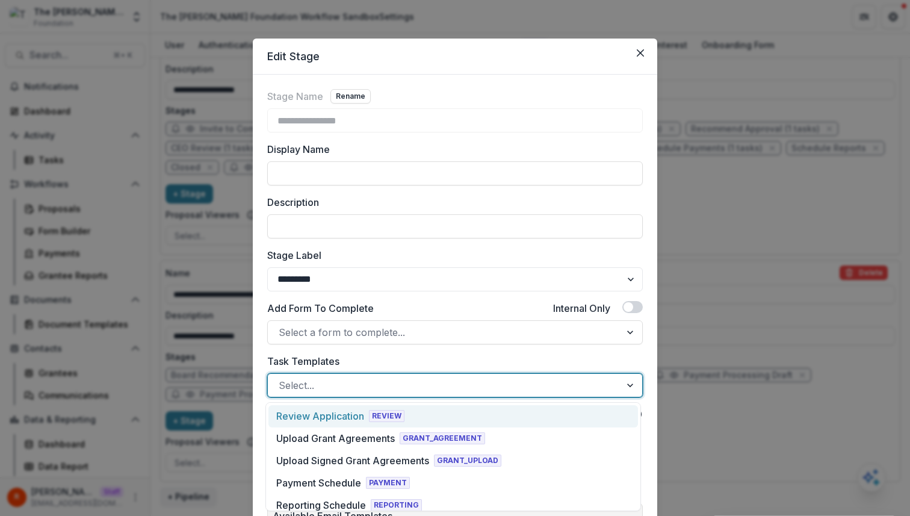
paste input "**********"
type input "**********"
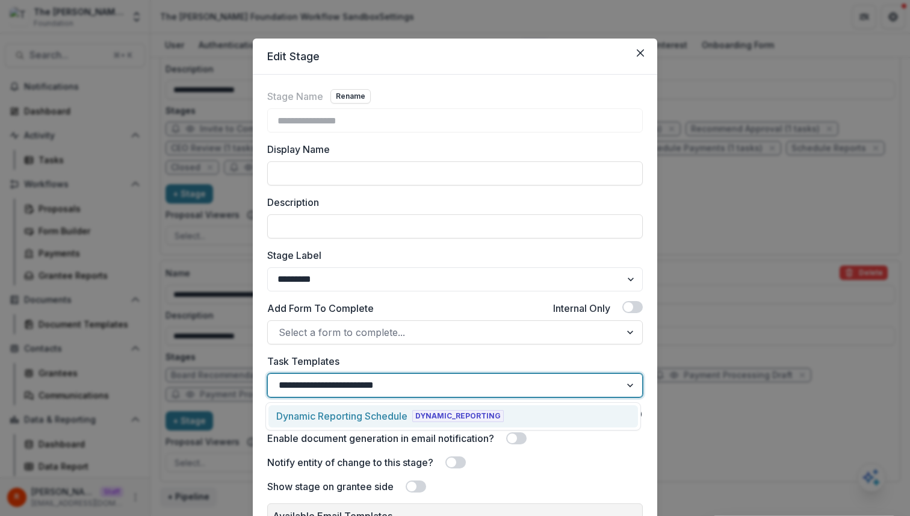
click at [368, 412] on div "Dynamic Reporting Schedule" at bounding box center [341, 416] width 131 height 14
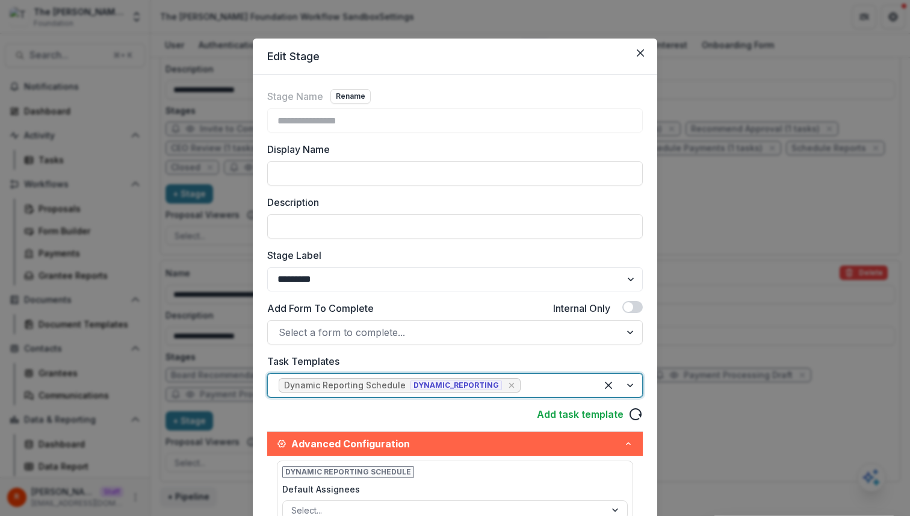
scroll to position [347, 0]
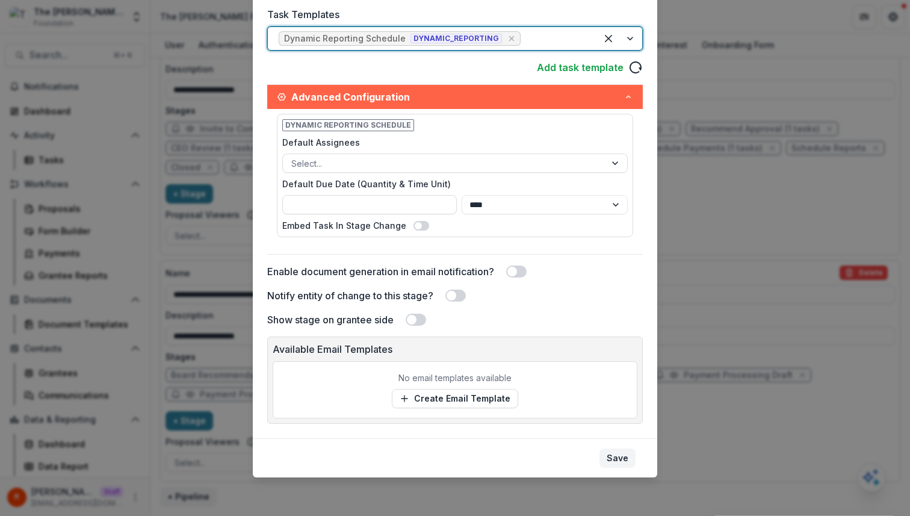
click at [622, 460] on button "Save" at bounding box center [618, 457] width 36 height 19
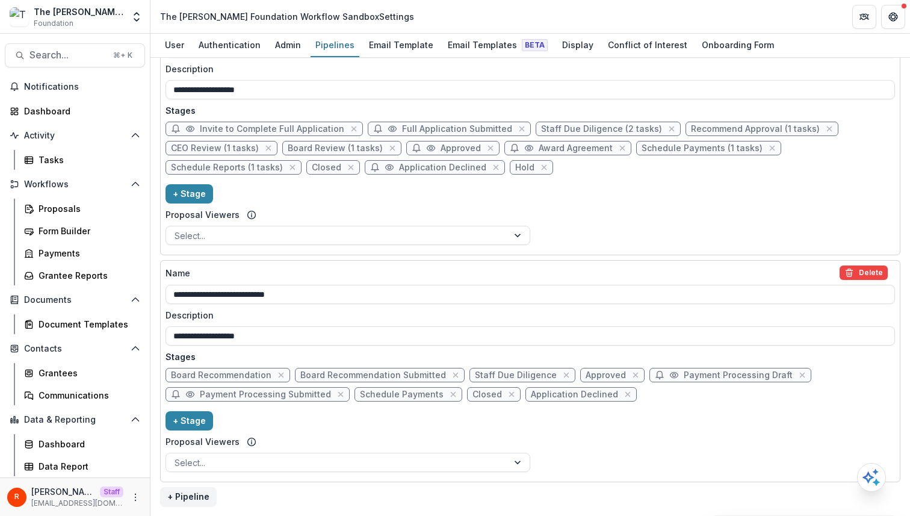
click at [477, 395] on span "Closed" at bounding box center [487, 394] width 29 height 10
select select "*******"
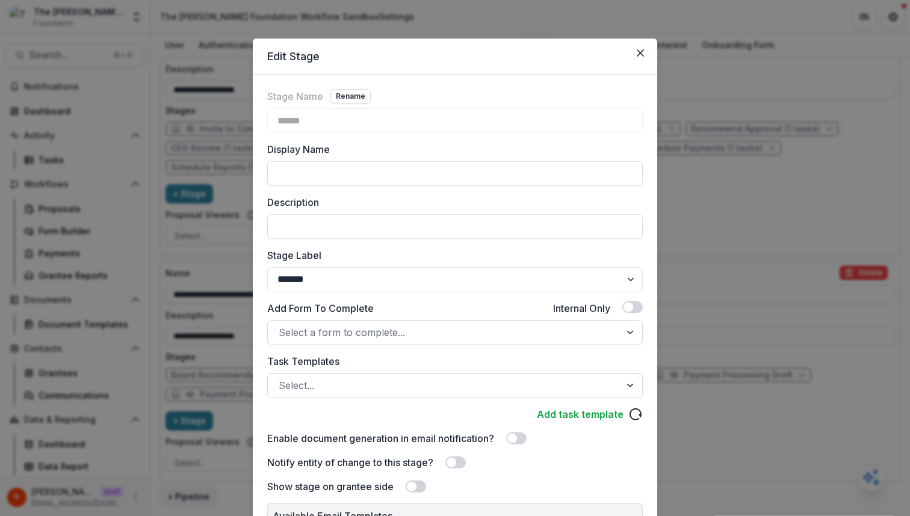
click at [715, 166] on div "Edit Stage Stage Name Rename ****** Display Name Description Stage Label ******…" at bounding box center [455, 258] width 910 height 516
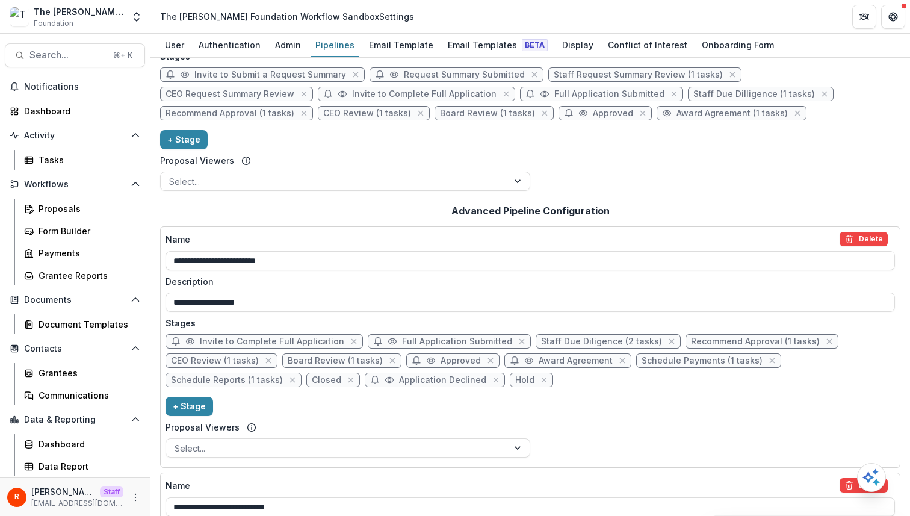
scroll to position [185, 0]
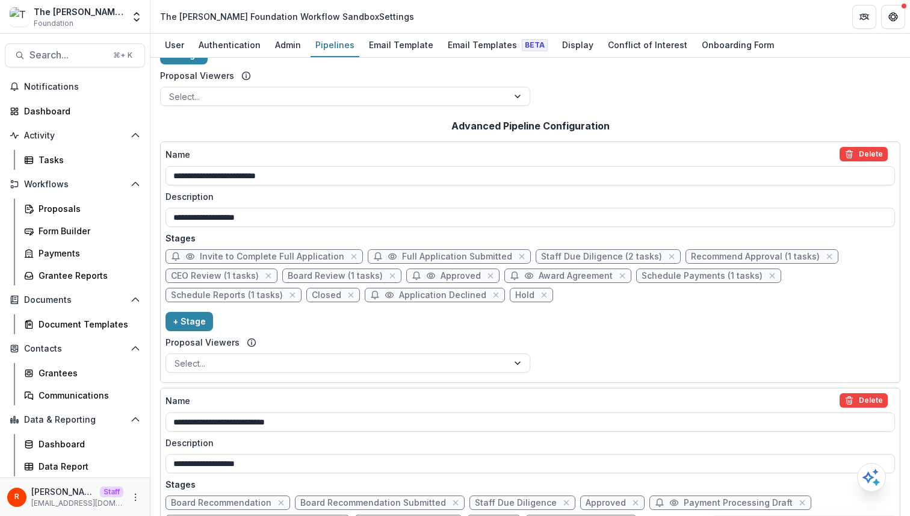
click at [321, 296] on span "Closed" at bounding box center [326, 295] width 29 height 10
select select "*******"
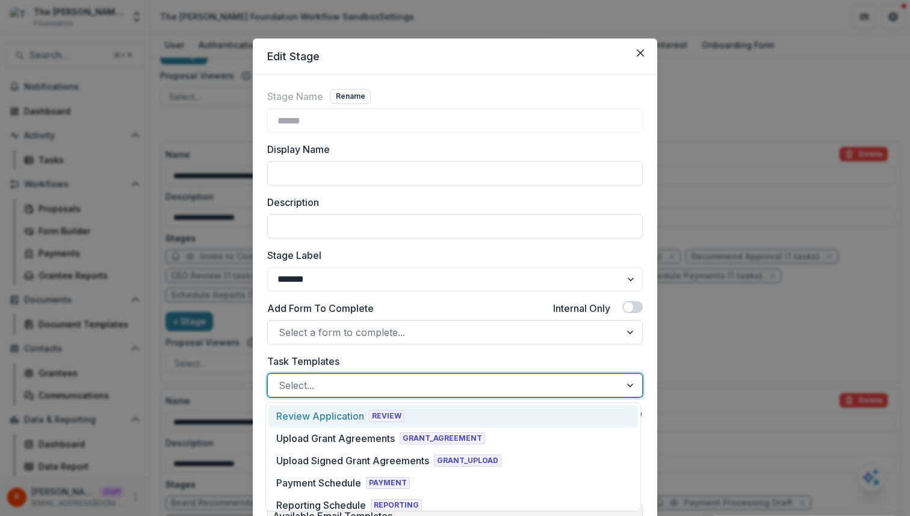
click at [378, 385] on div at bounding box center [444, 385] width 331 height 17
paste input "**********"
type input "**********"
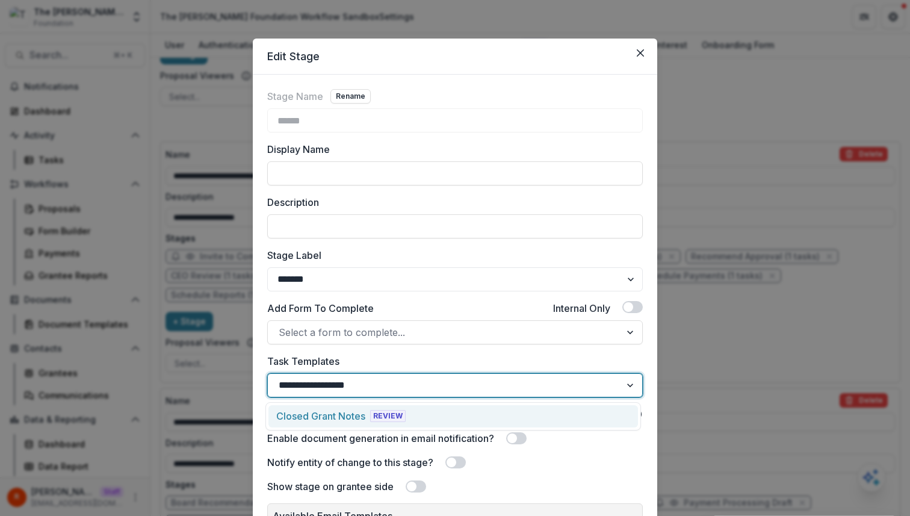
click at [377, 407] on div "Closed Grant Notes REVIEW" at bounding box center [453, 416] width 370 height 22
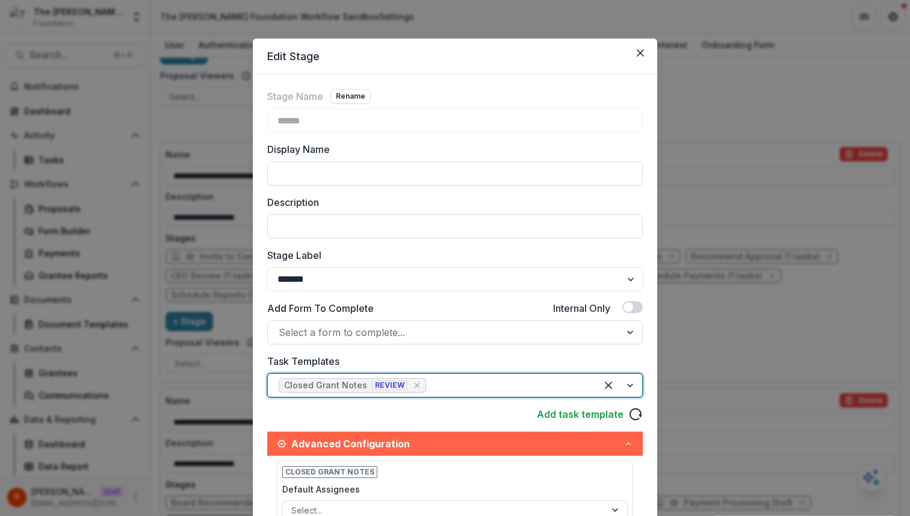
scroll to position [347, 0]
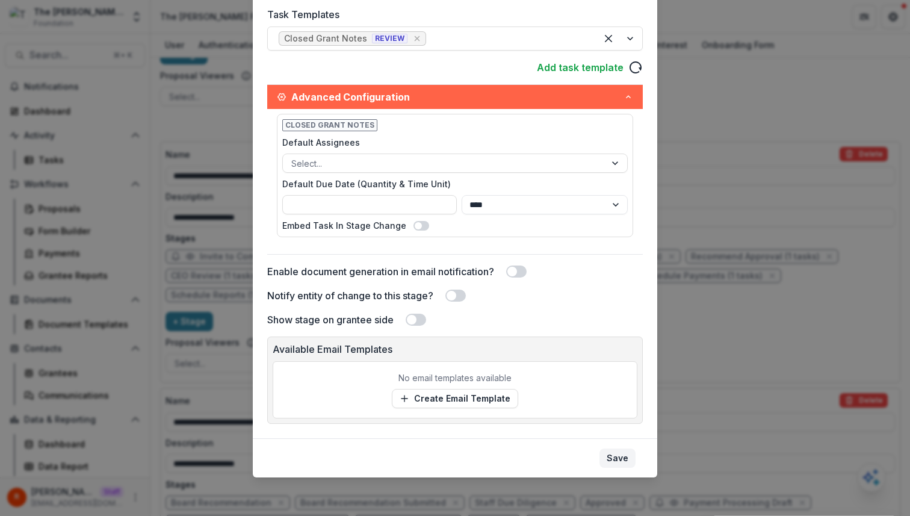
click at [622, 451] on button "Save" at bounding box center [618, 457] width 36 height 19
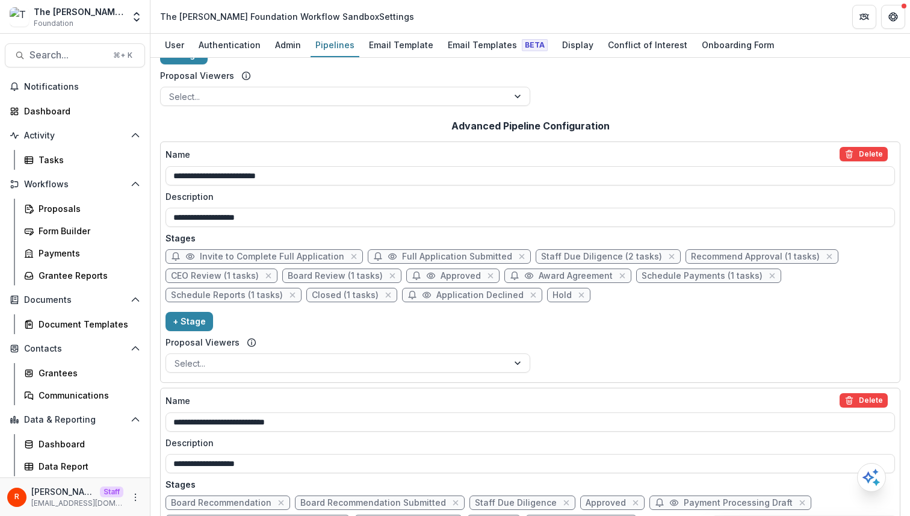
click at [553, 294] on span "Hold" at bounding box center [562, 295] width 19 height 10
select select "******"
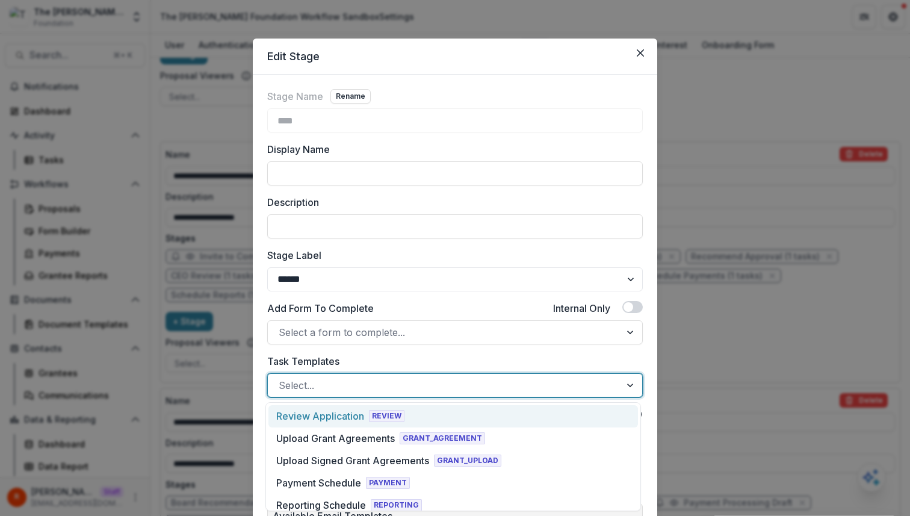
click at [383, 388] on div at bounding box center [444, 385] width 331 height 17
paste input "**********"
type input "**********"
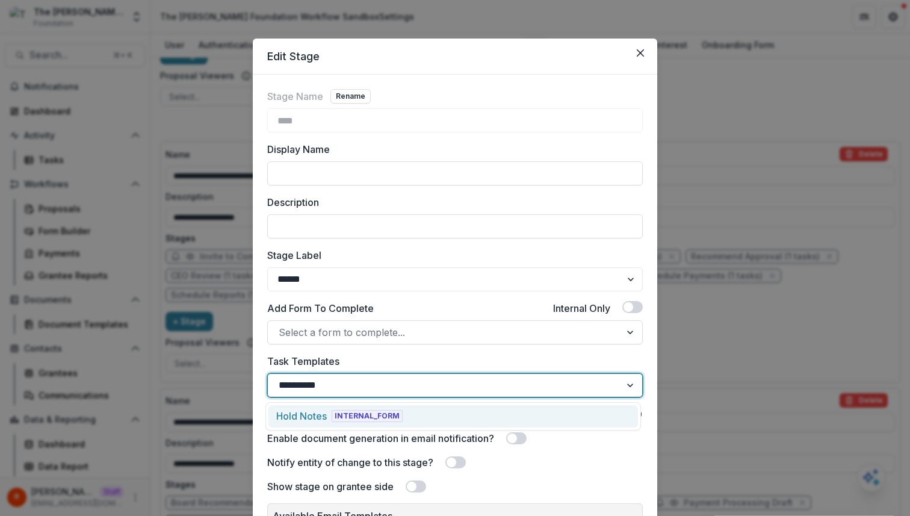
click at [377, 420] on span "INTERNAL_FORM" at bounding box center [367, 416] width 71 height 12
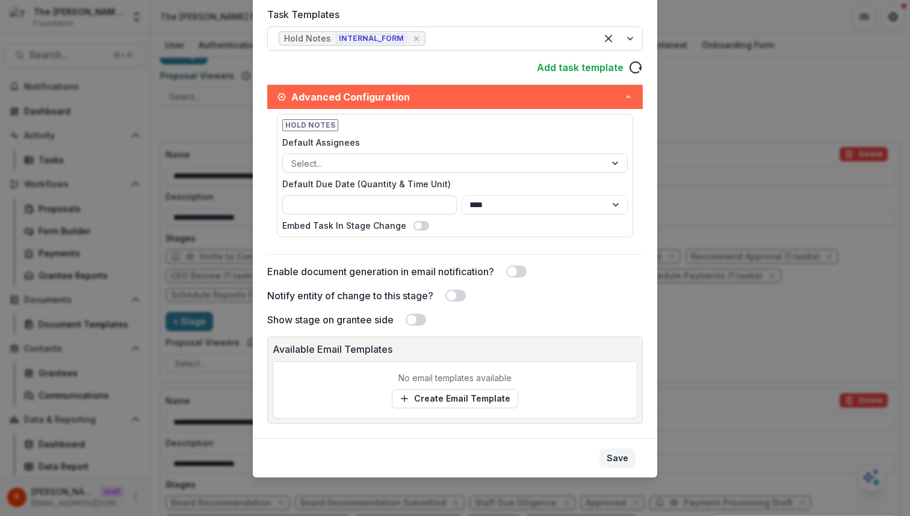
click at [620, 458] on button "Save" at bounding box center [618, 457] width 36 height 19
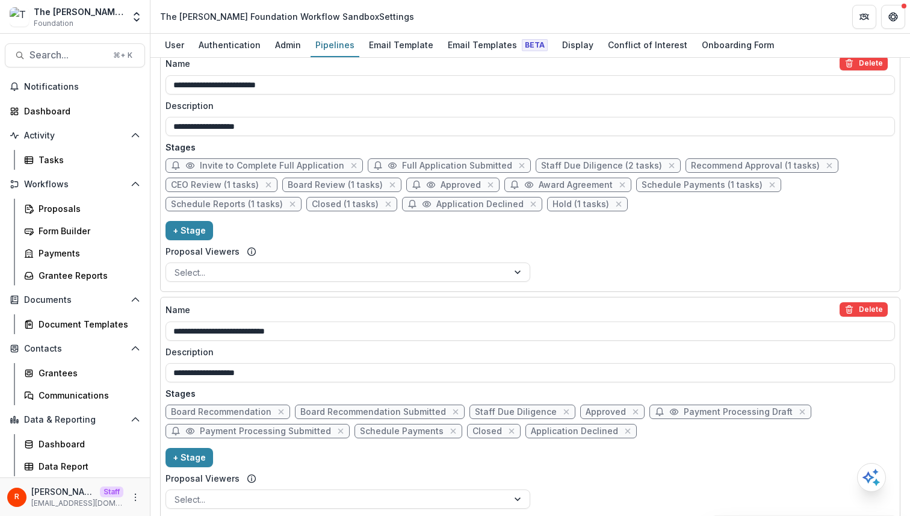
scroll to position [299, 0]
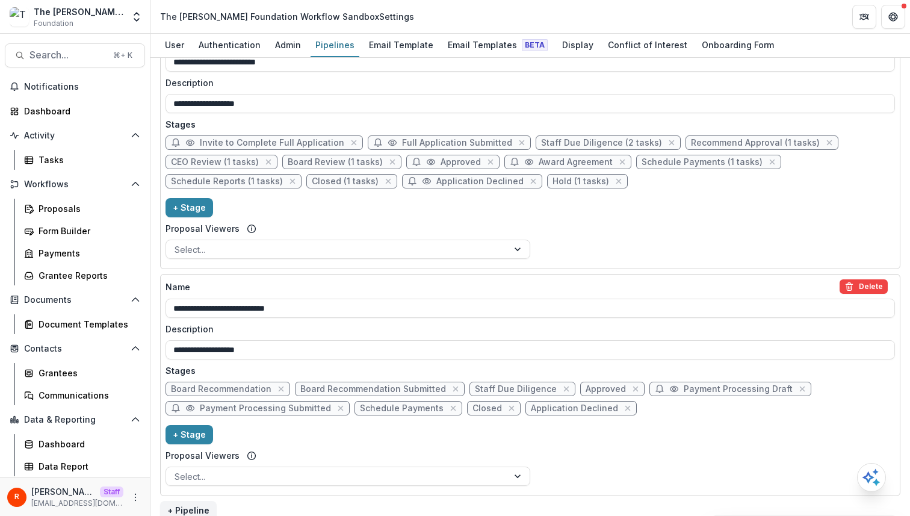
click at [597, 144] on span "Staff Due Diligence (2 tasks)" at bounding box center [601, 143] width 121 height 10
select select "******"
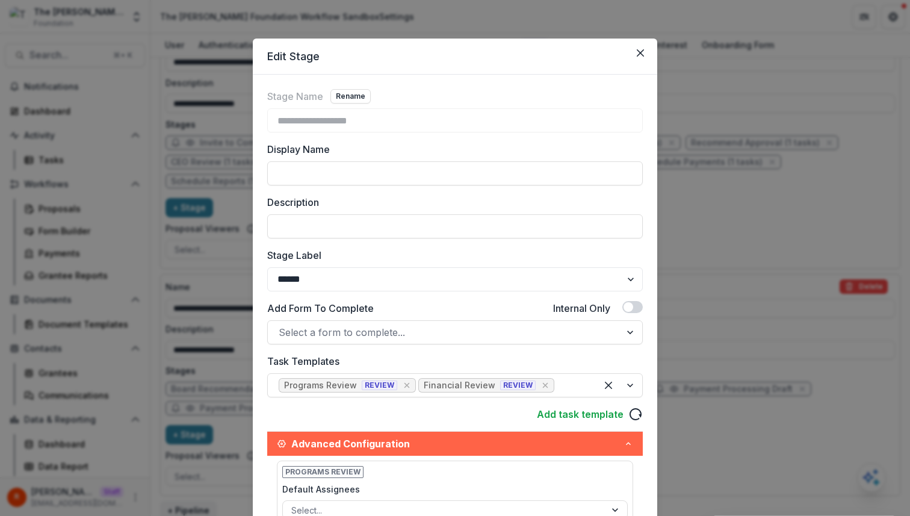
click at [744, 243] on div "**********" at bounding box center [455, 258] width 910 height 516
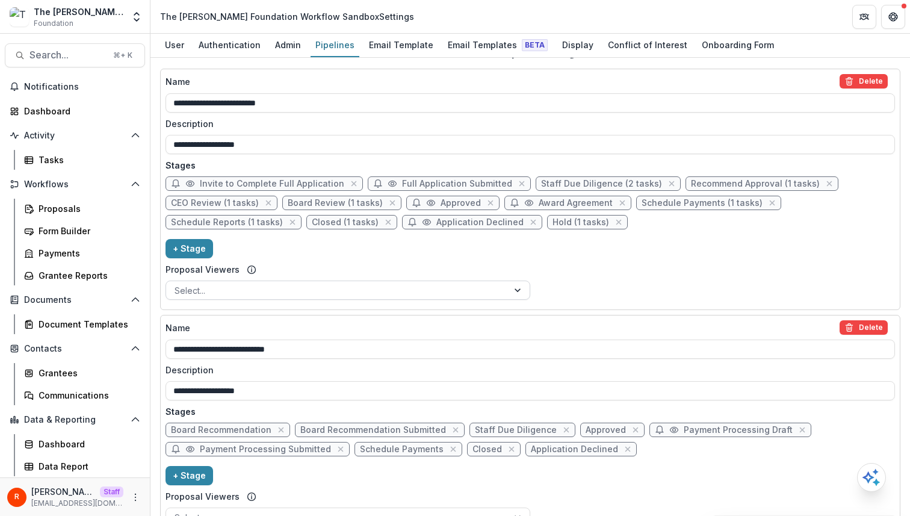
scroll to position [264, 0]
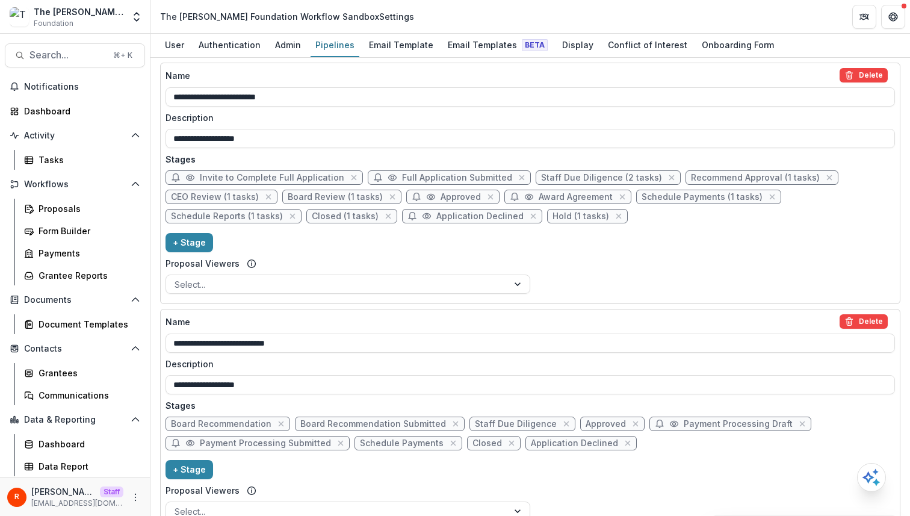
click at [441, 199] on span "Approved" at bounding box center [461, 197] width 40 height 10
select select "********"
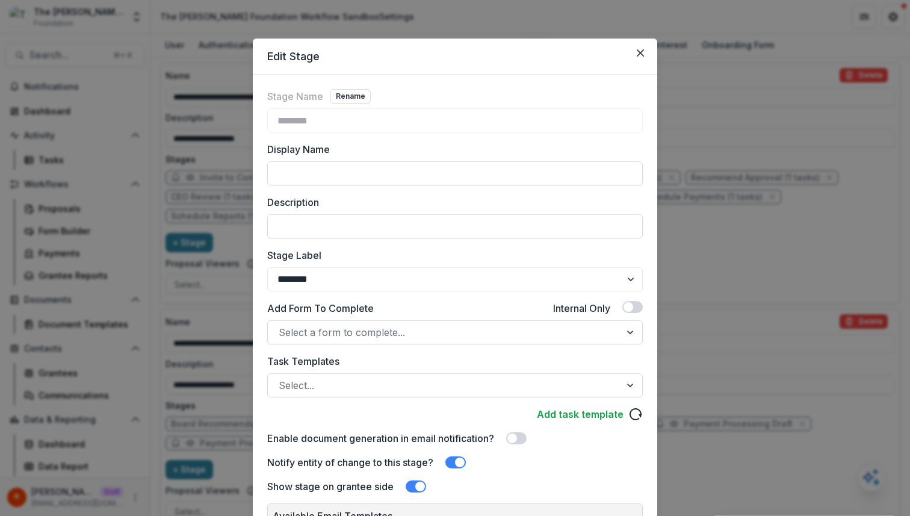
scroll to position [161, 0]
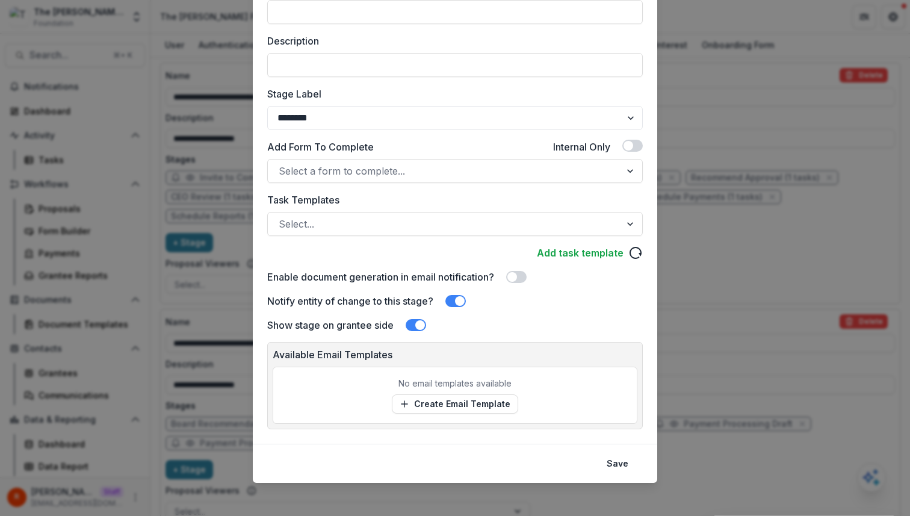
click at [659, 277] on div "Edit Stage Stage Name Rename ******** Display Name Description Stage Label ****…" at bounding box center [455, 258] width 910 height 516
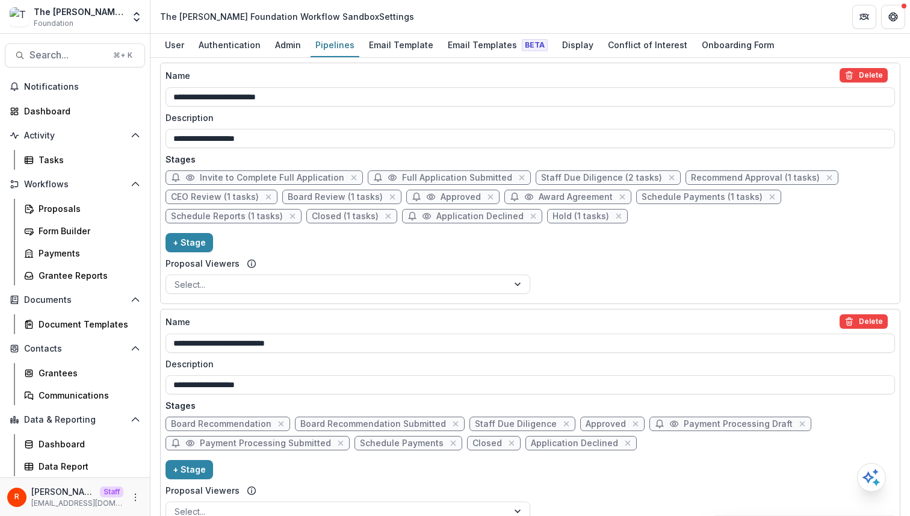
scroll to position [313, 0]
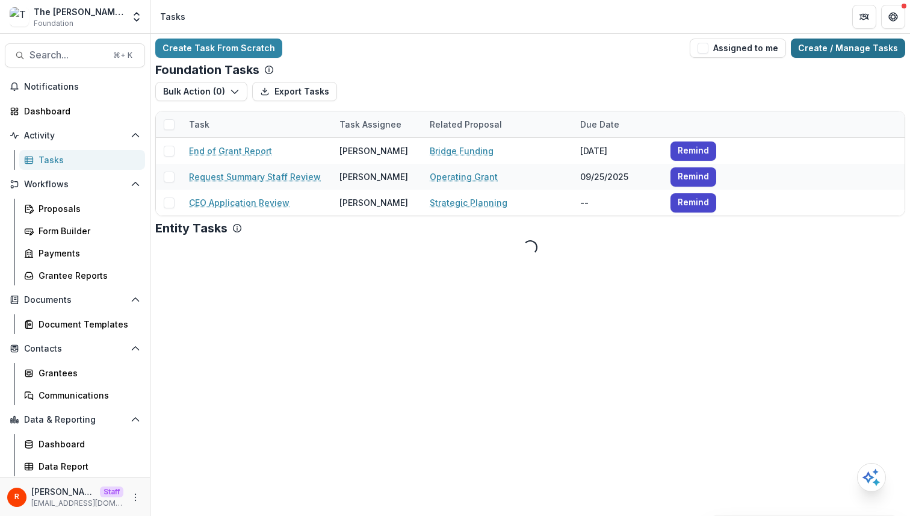
click at [822, 54] on link "Create / Manage Tasks" at bounding box center [848, 48] width 114 height 19
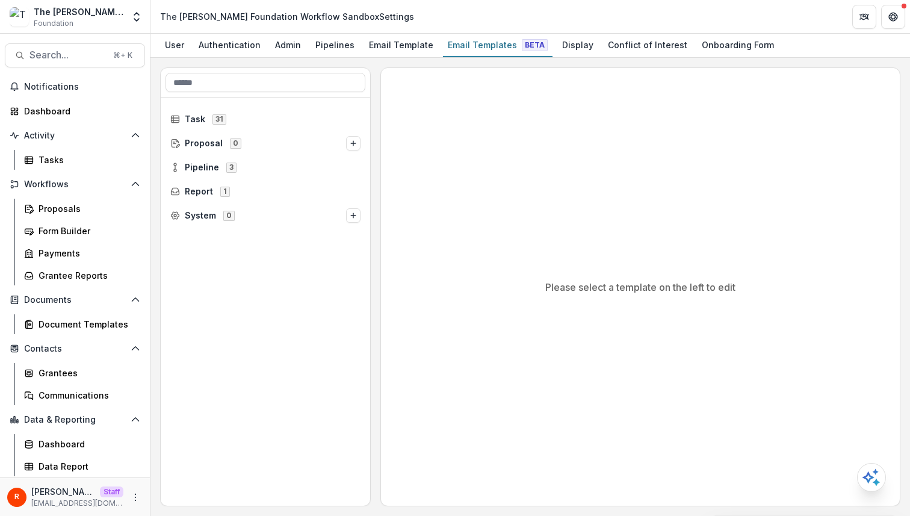
click at [170, 14] on div "The [PERSON_NAME] Foundation Workflow Sandbox Settings" at bounding box center [287, 16] width 254 height 13
drag, startPoint x: 170, startPoint y: 14, endPoint x: 244, endPoint y: 15, distance: 74.0
click at [244, 15] on div "The [PERSON_NAME] Foundation Workflow Sandbox Settings" at bounding box center [287, 16] width 254 height 13
copy div "The [PERSON_NAME] Foundation Workflow"
click at [245, 125] on div "Task 31" at bounding box center [266, 119] width 200 height 19
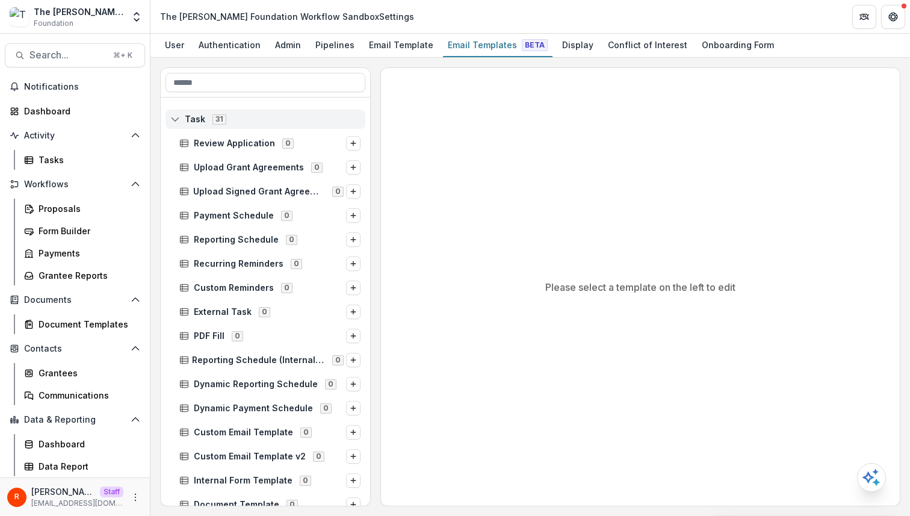
click at [246, 124] on div "Task 31" at bounding box center [266, 119] width 200 height 19
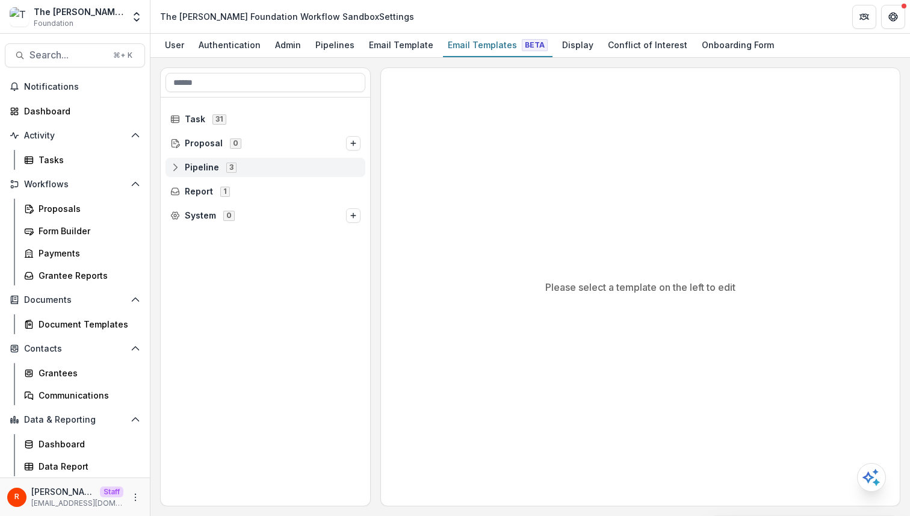
click at [252, 168] on span "Pipeline 3" at bounding box center [265, 167] width 190 height 10
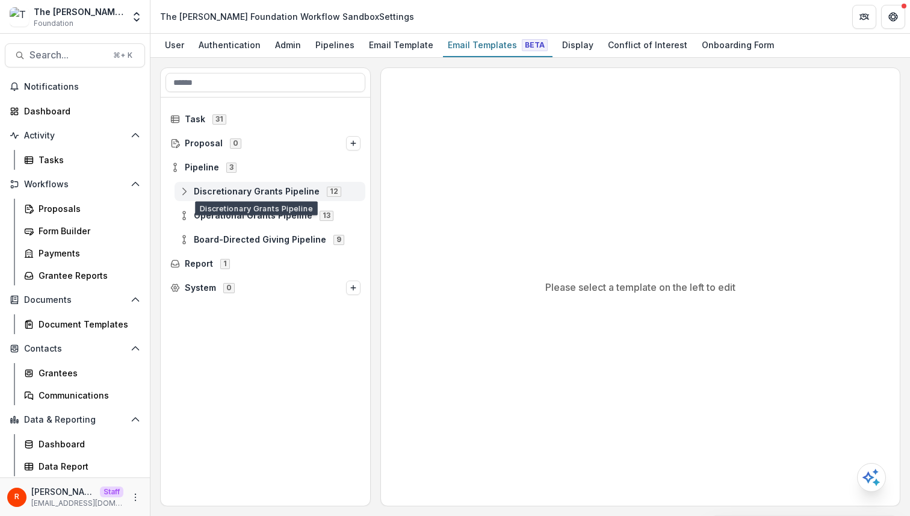
click at [254, 191] on span "Discretionary Grants Pipeline" at bounding box center [257, 192] width 126 height 10
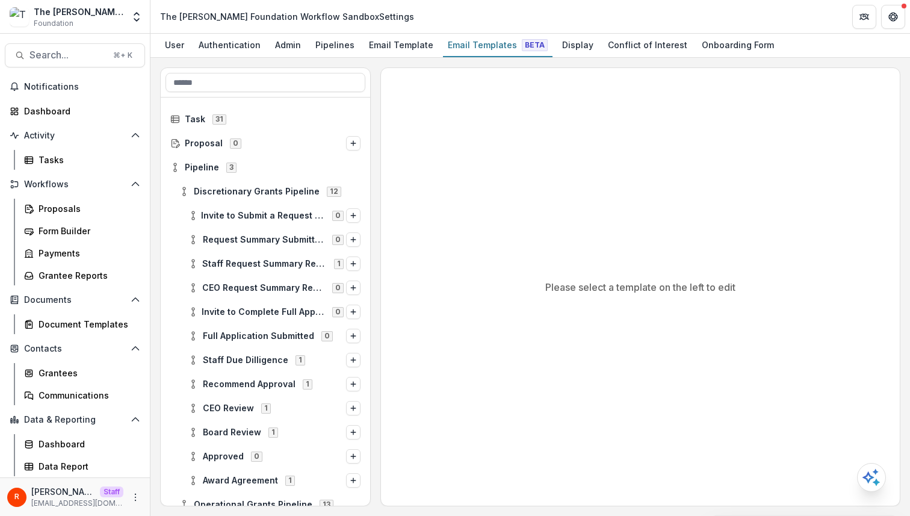
click at [425, 195] on div "Please select a template on the left to edit" at bounding box center [640, 287] width 519 height 438
click at [311, 52] on link "Pipelines" at bounding box center [335, 45] width 49 height 23
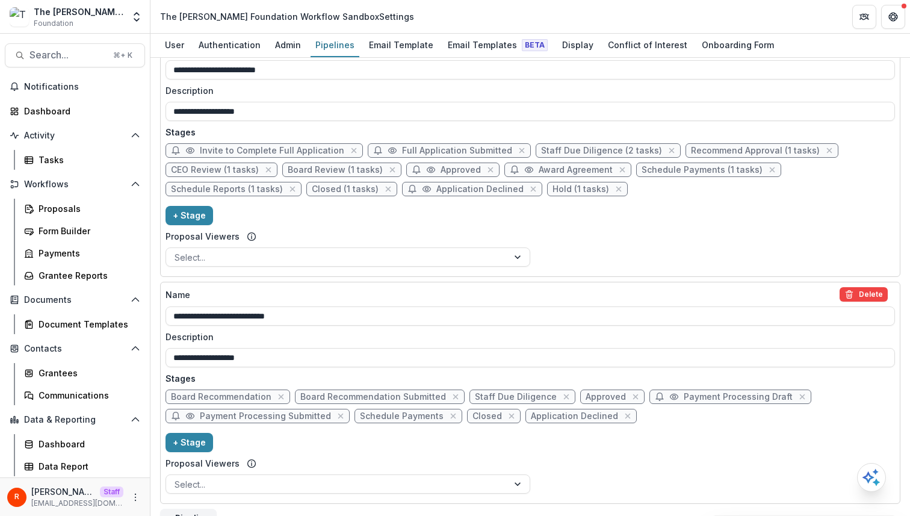
scroll to position [313, 0]
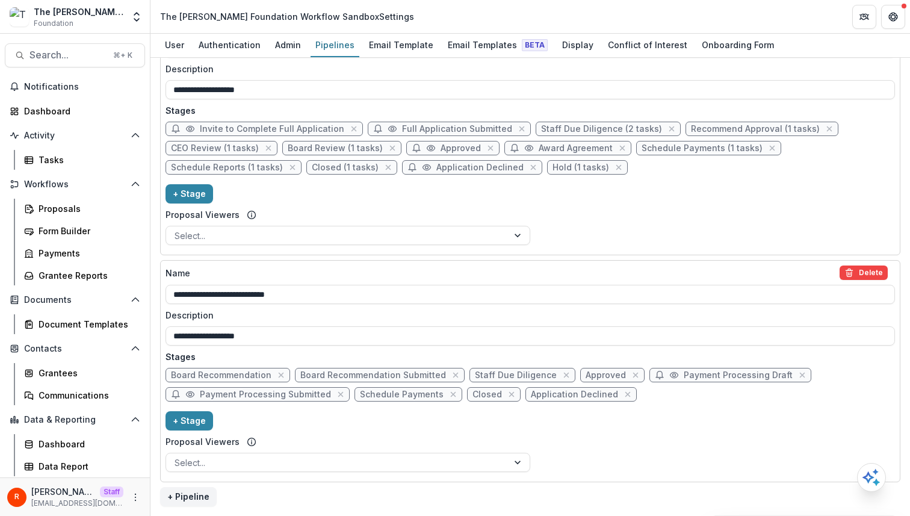
click at [519, 377] on span "Staff Due Diligence" at bounding box center [516, 375] width 82 height 10
select select "******"
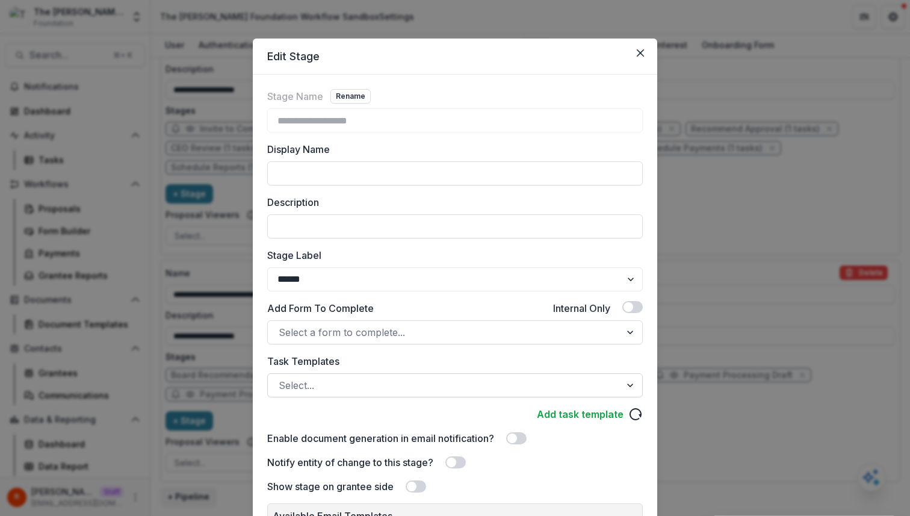
click at [341, 383] on div at bounding box center [444, 385] width 331 height 17
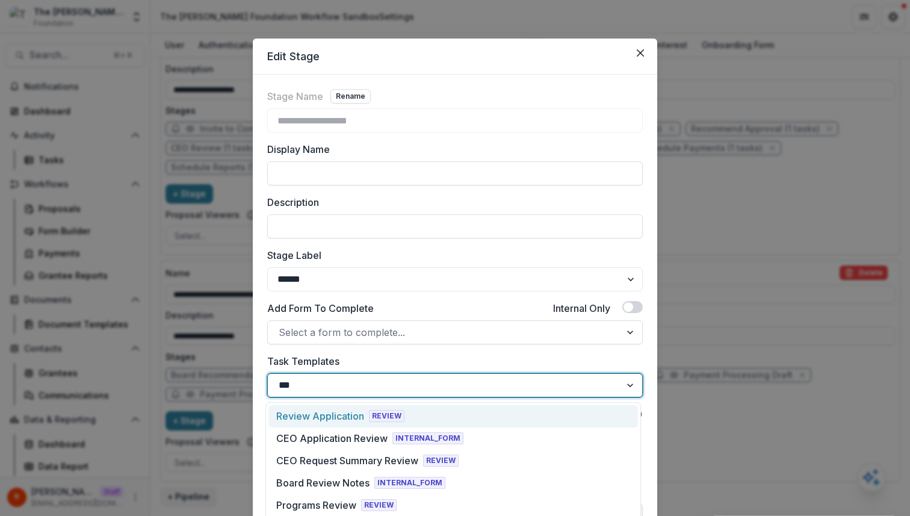
type input "***"
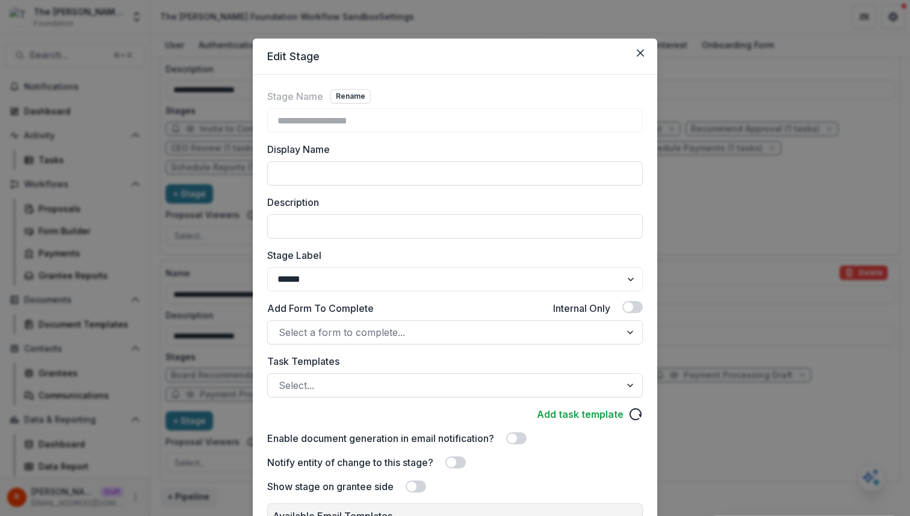
click at [388, 358] on label "Task Templates" at bounding box center [451, 361] width 368 height 14
click at [282, 378] on input "Task Templates" at bounding box center [280, 385] width 3 height 14
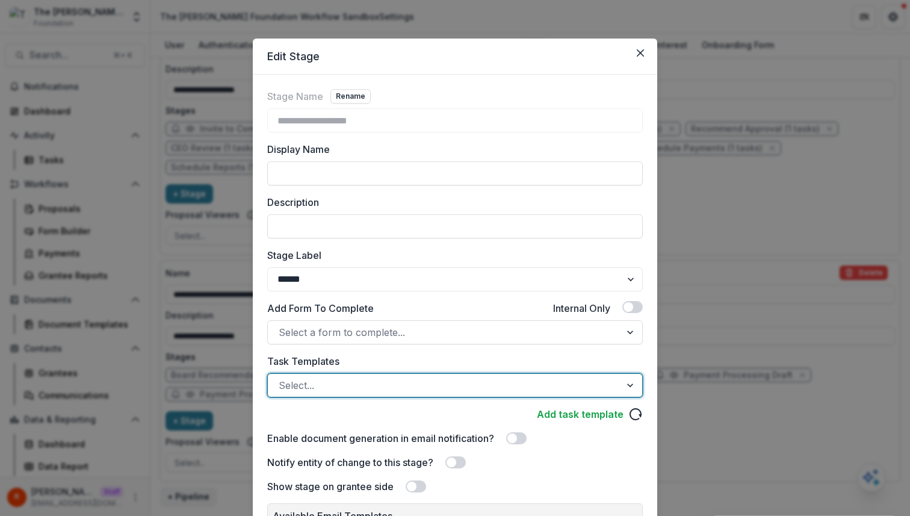
click at [368, 385] on div at bounding box center [444, 385] width 331 height 17
type input "***"
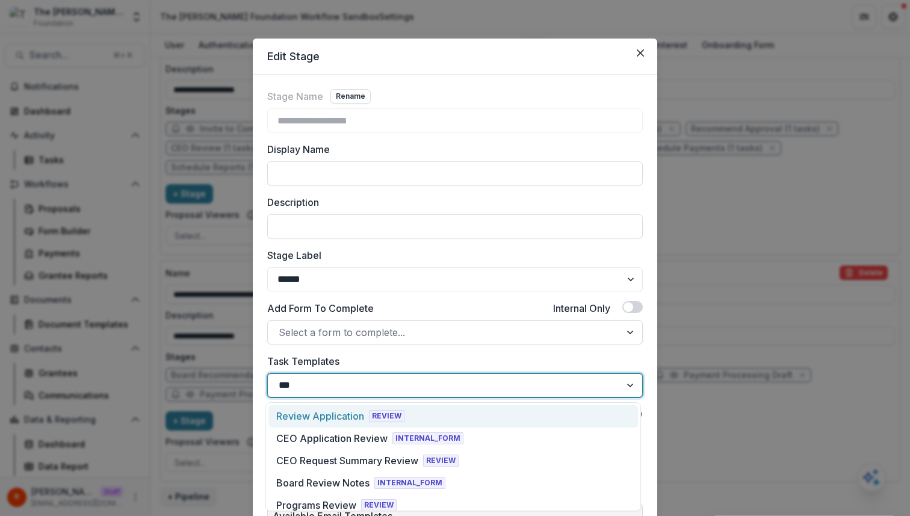
click at [379, 409] on div "Review Application REVIEW" at bounding box center [340, 416] width 128 height 14
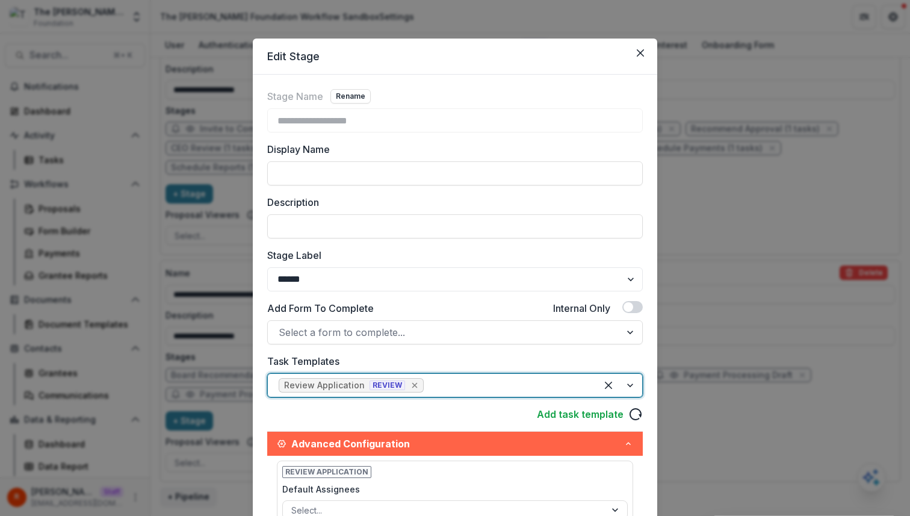
click at [409, 380] on div "Remove [object Object]" at bounding box center [415, 385] width 12 height 12
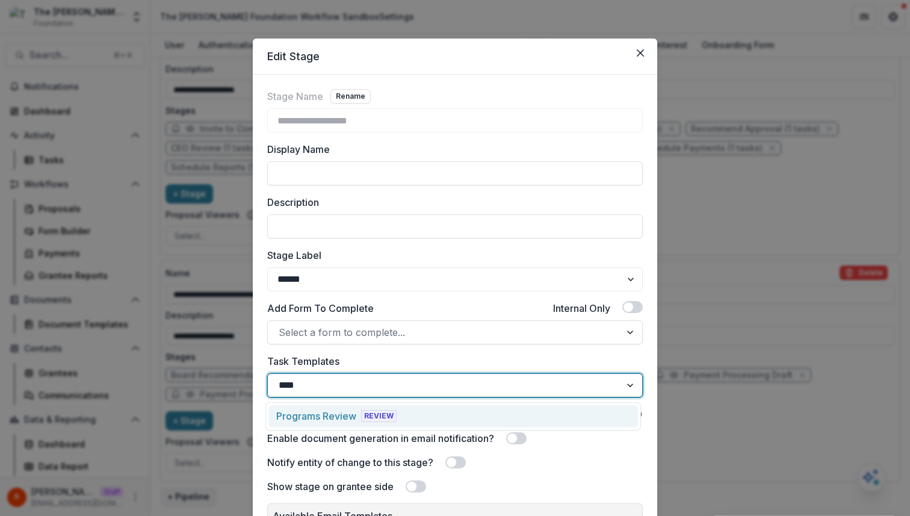
type input "*****"
click at [403, 417] on div "Programs Review REVIEW" at bounding box center [453, 416] width 370 height 22
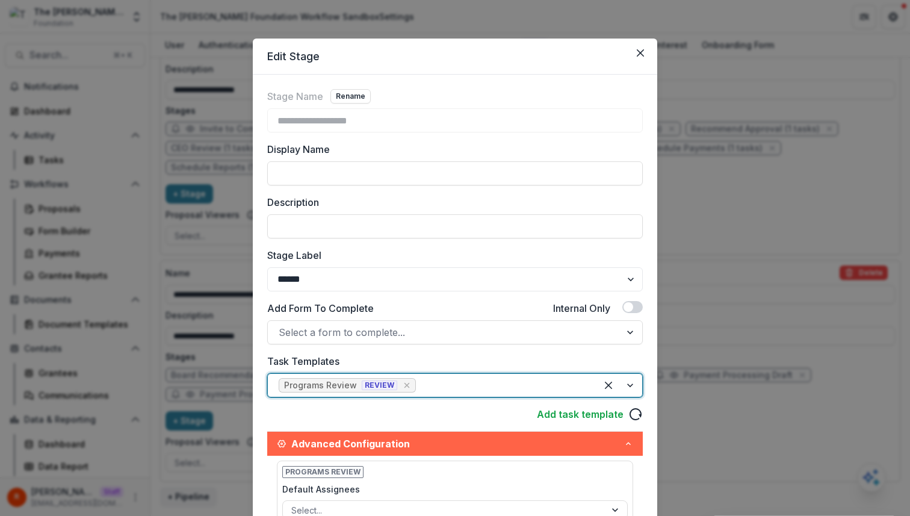
scroll to position [347, 0]
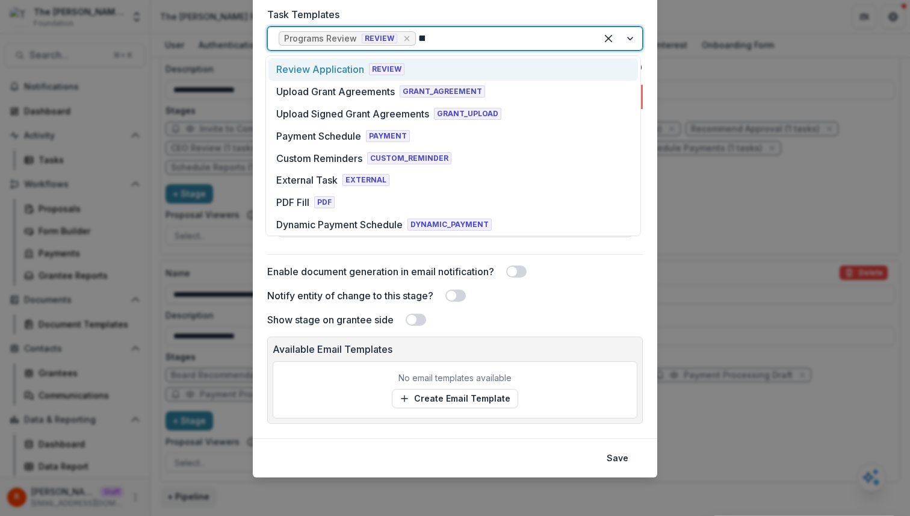
type input "****"
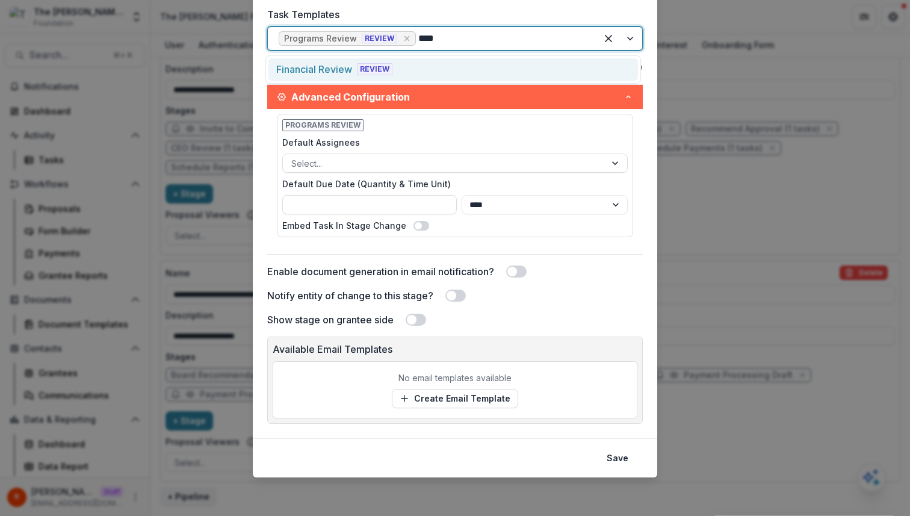
click at [436, 67] on div "Financial Review REVIEW" at bounding box center [453, 69] width 370 height 22
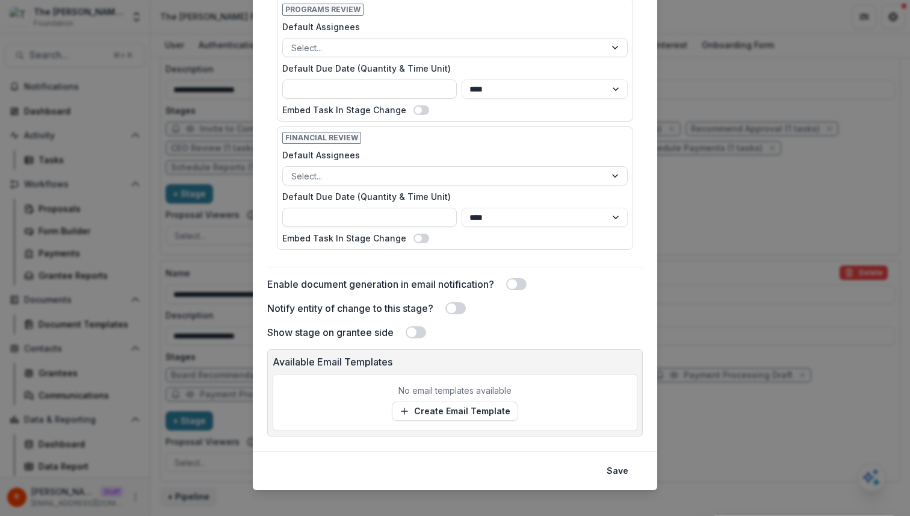
scroll to position [475, 0]
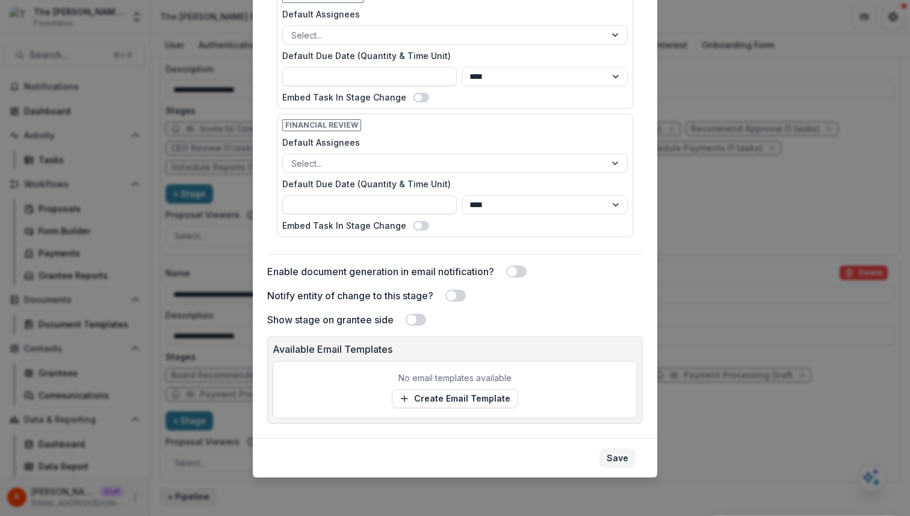
click at [613, 456] on button "Save" at bounding box center [618, 457] width 36 height 19
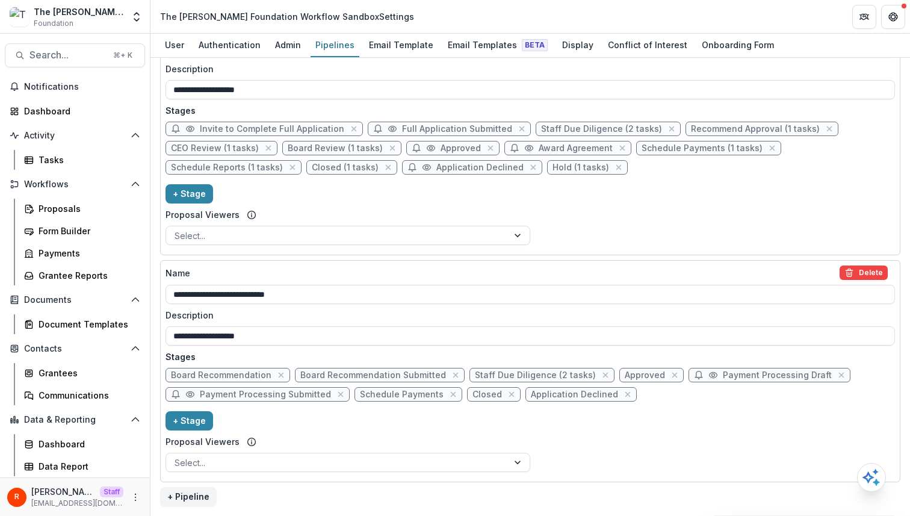
click at [405, 395] on span "Schedule Payments" at bounding box center [402, 394] width 84 height 10
select select "*******"
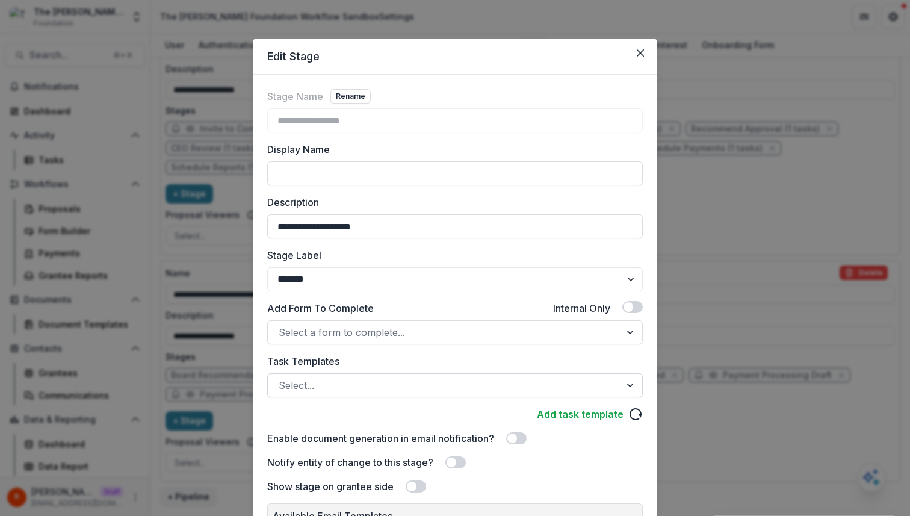
click at [372, 378] on div at bounding box center [444, 385] width 331 height 17
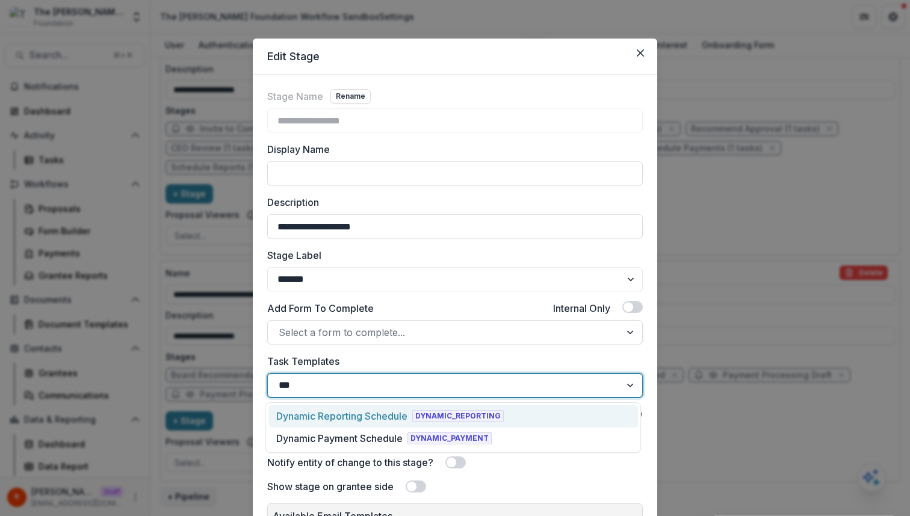
type input "****"
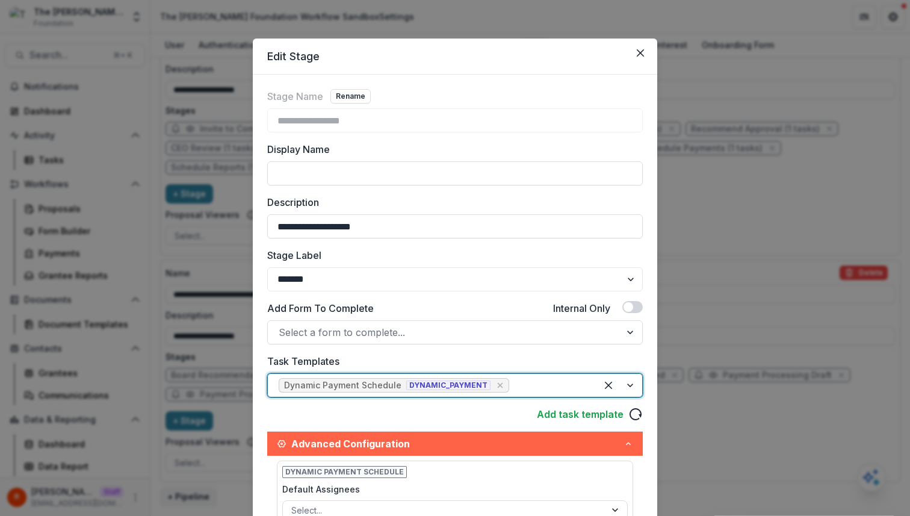
scroll to position [347, 0]
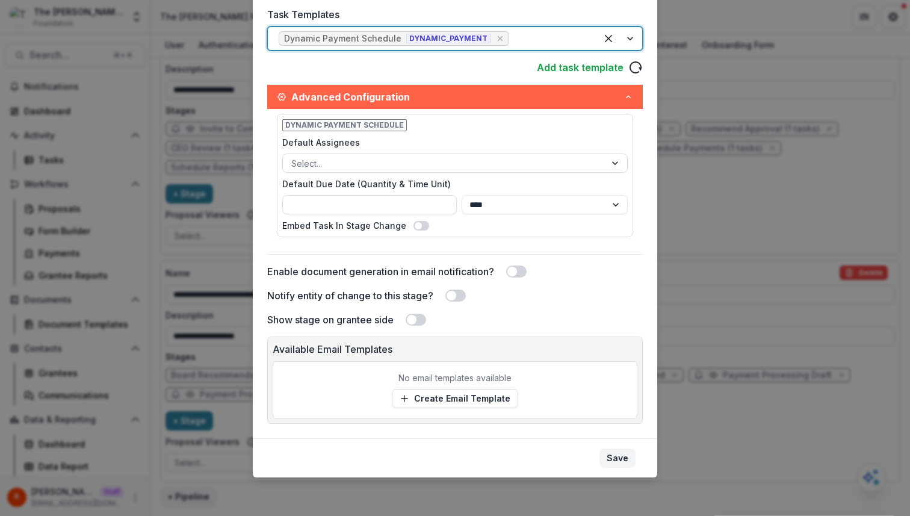
click at [610, 462] on button "Save" at bounding box center [618, 457] width 36 height 19
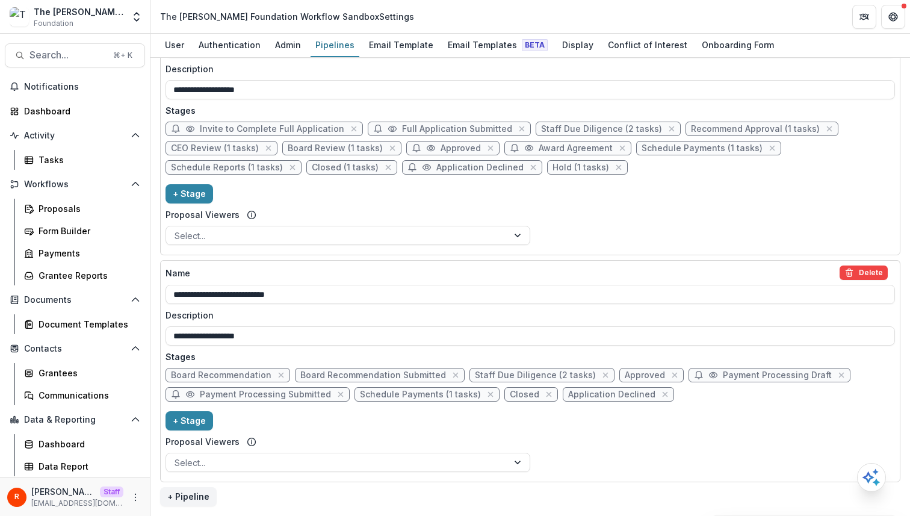
click at [518, 392] on span "Closed" at bounding box center [524, 394] width 29 height 10
select select "*******"
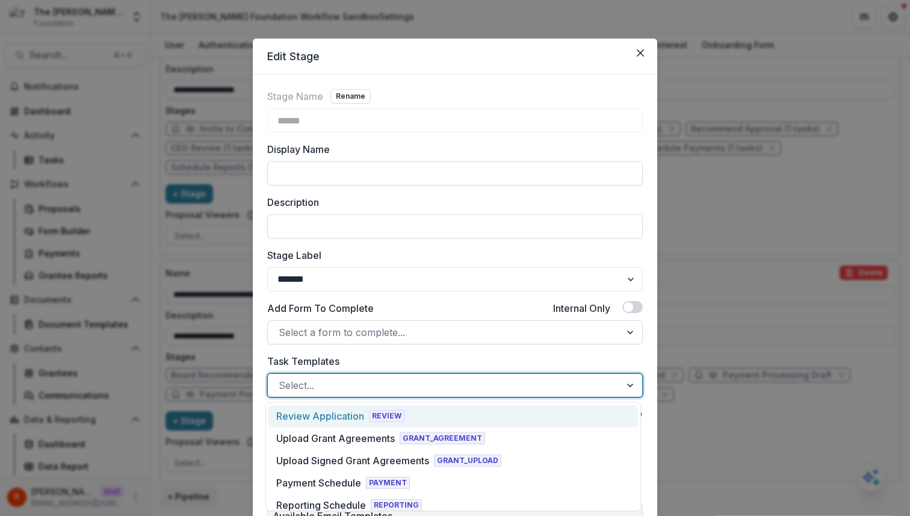
click at [364, 385] on div at bounding box center [444, 385] width 331 height 17
paste input "**********"
type input "**********"
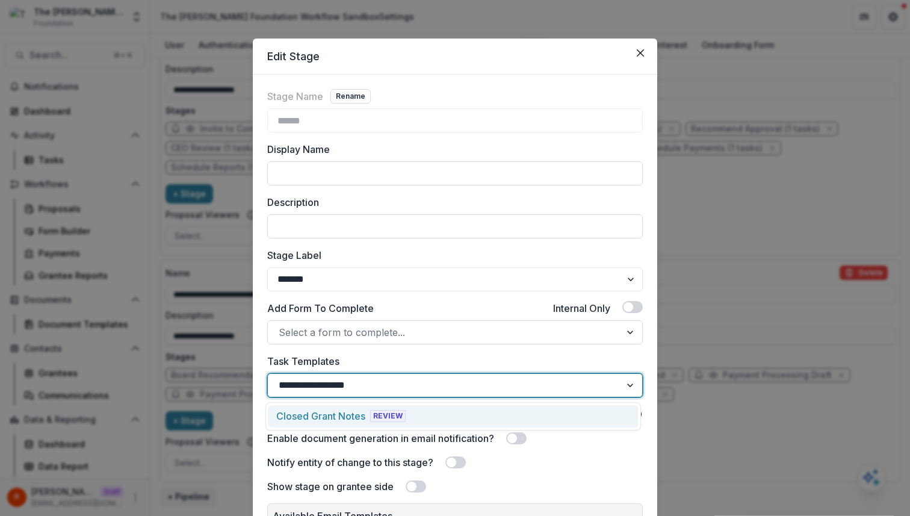
click at [361, 412] on div "Closed Grant Notes" at bounding box center [320, 416] width 89 height 14
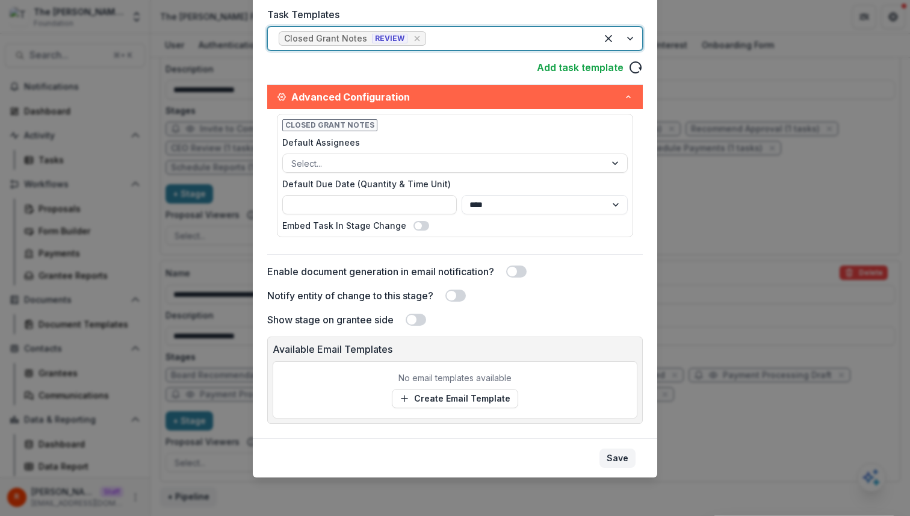
click at [617, 459] on button "Save" at bounding box center [618, 457] width 36 height 19
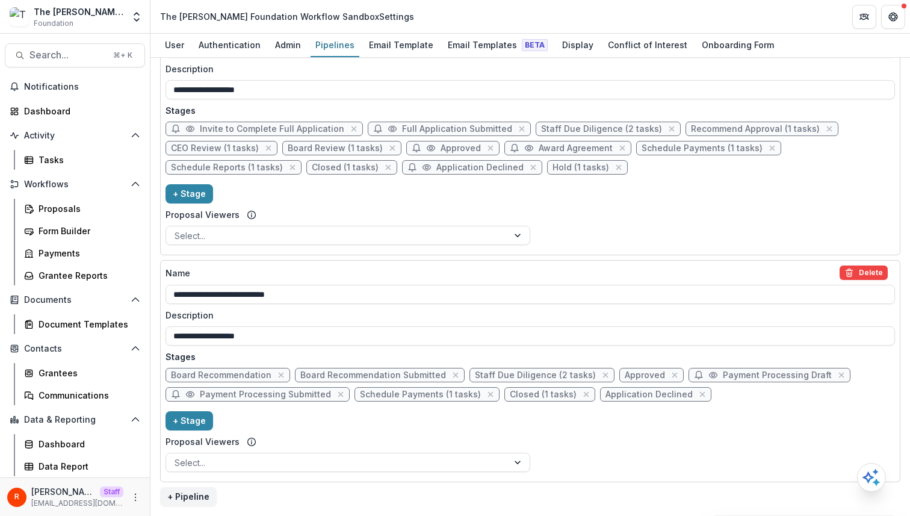
click at [622, 394] on span "Application Declined" at bounding box center [649, 394] width 87 height 10
select select "******"
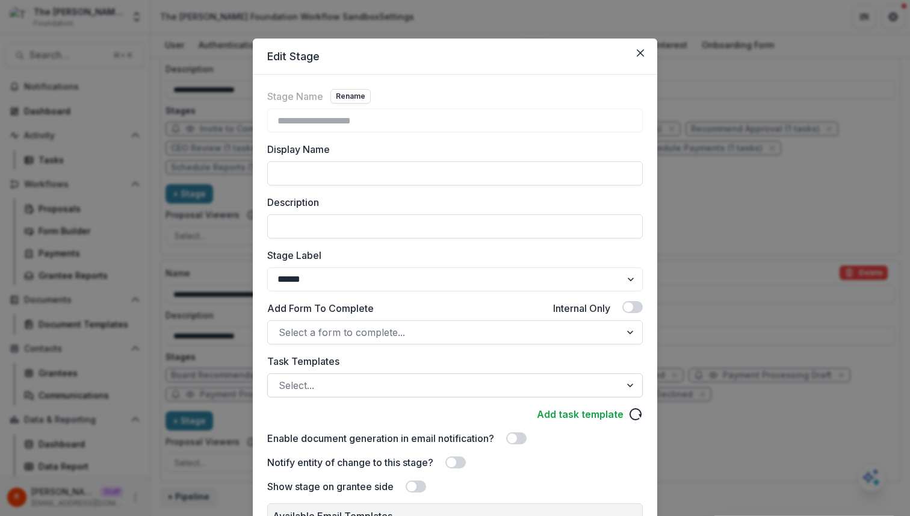
click at [349, 385] on div at bounding box center [444, 385] width 331 height 17
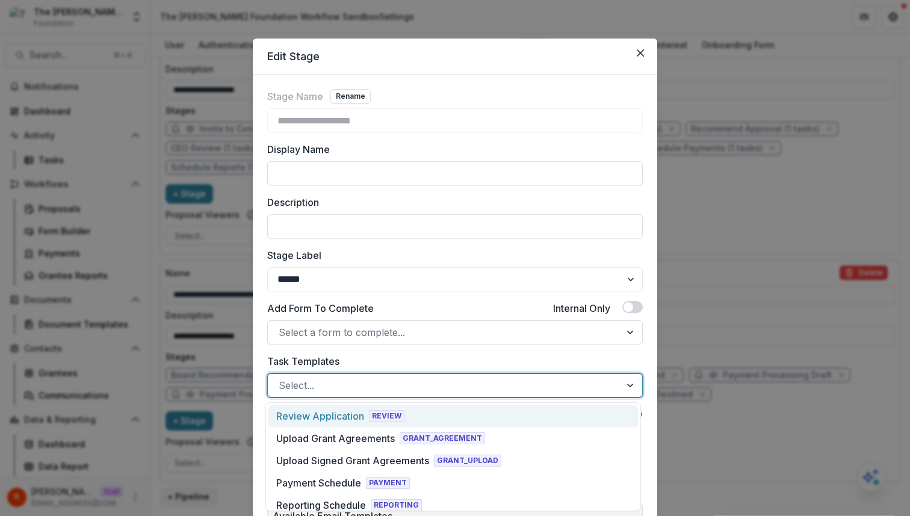
paste input "**********"
type input "**********"
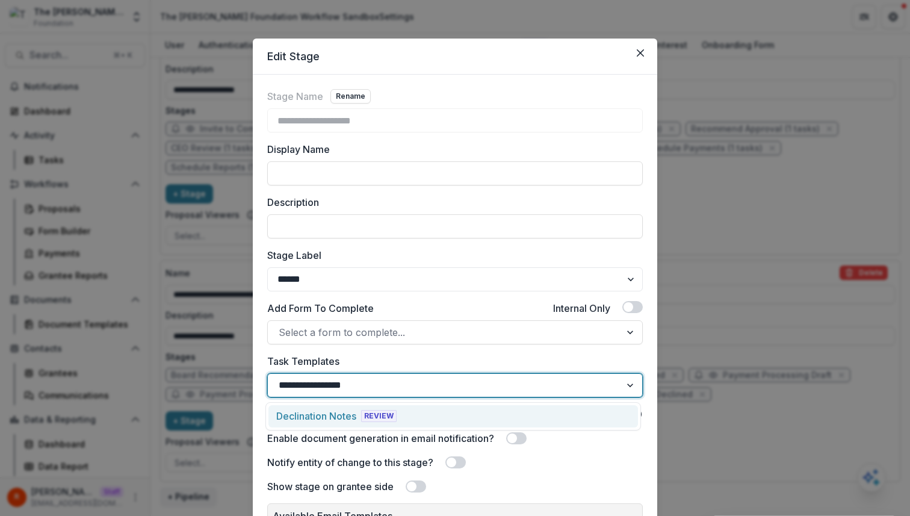
click at [343, 414] on div "Declination Notes" at bounding box center [316, 416] width 80 height 14
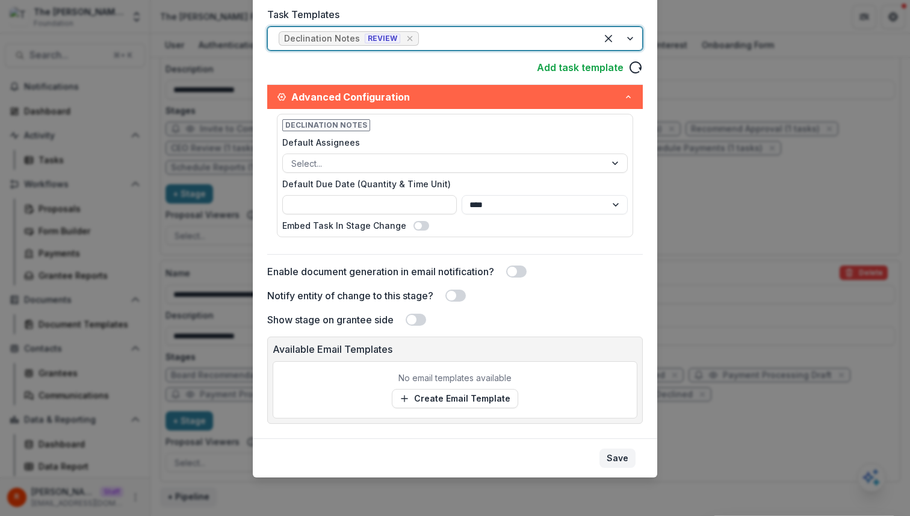
click at [603, 460] on button "Save" at bounding box center [618, 457] width 36 height 19
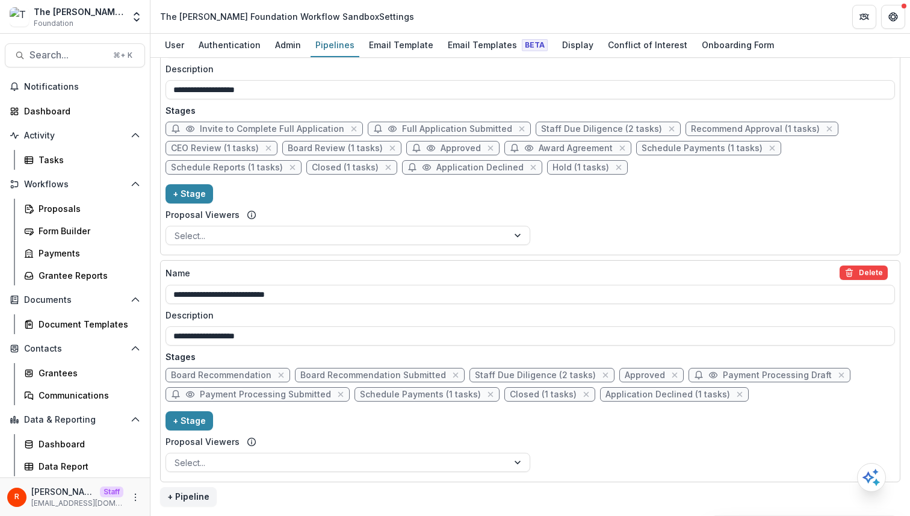
click at [564, 223] on div "**********" at bounding box center [531, 134] width 730 height 231
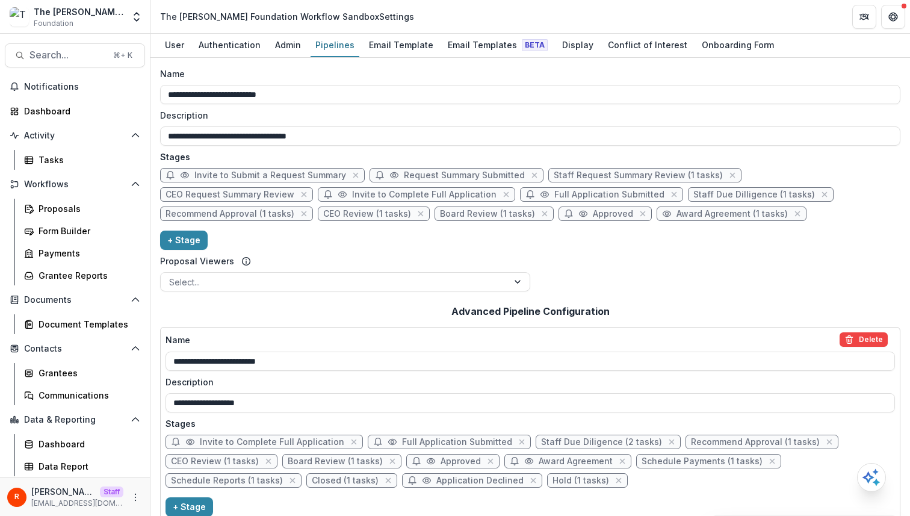
click at [433, 76] on div "Name" at bounding box center [526, 73] width 733 height 13
click at [433, 85] on input "**********" at bounding box center [530, 94] width 740 height 19
